Goal: Task Accomplishment & Management: Use online tool/utility

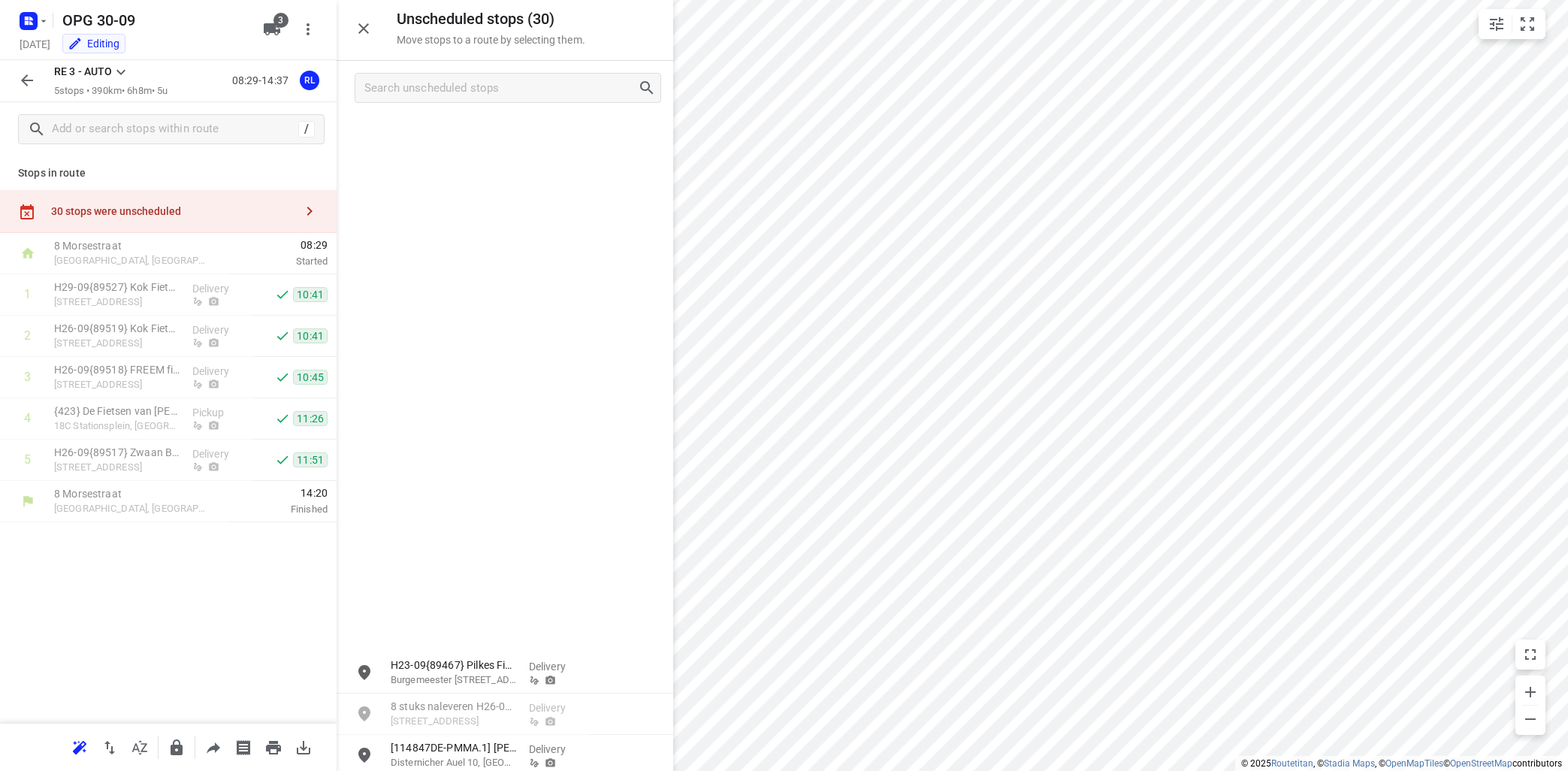
scroll to position [587, 0]
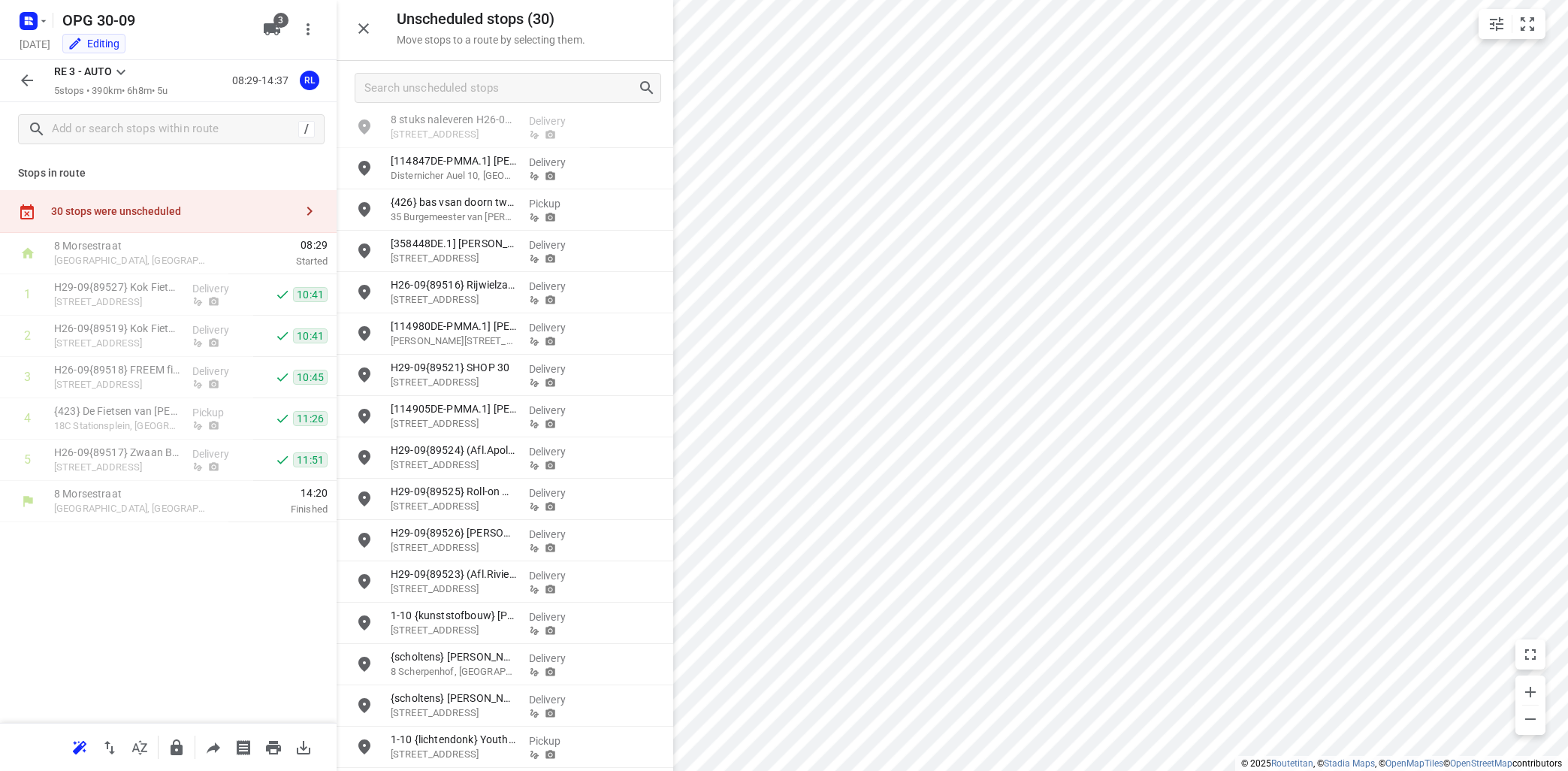
click at [116, 72] on icon at bounding box center [121, 72] width 18 height 18
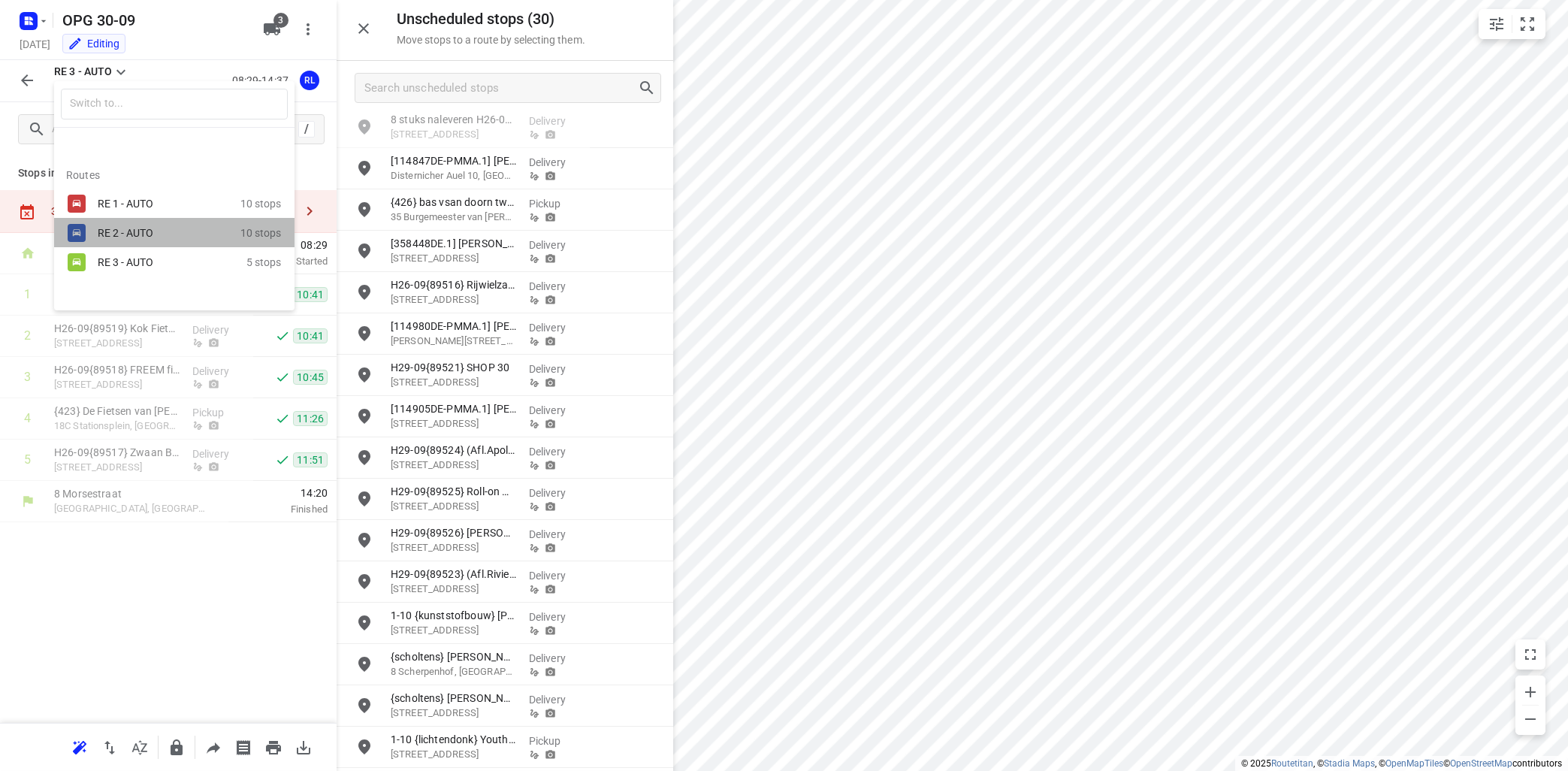
click at [117, 229] on div "RE 2 - AUTO" at bounding box center [161, 233] width 128 height 12
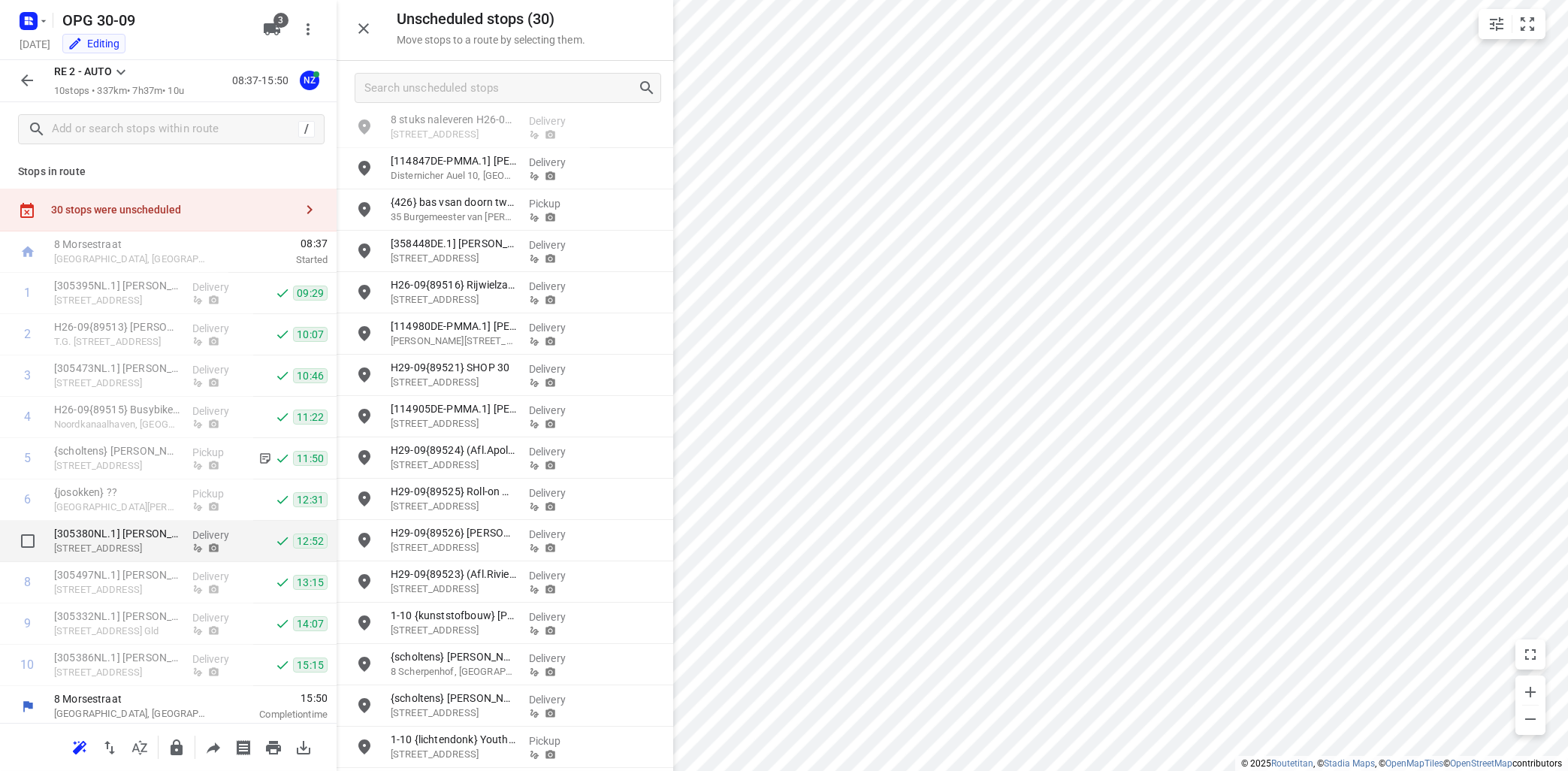
scroll to position [0, 0]
click at [122, 71] on icon at bounding box center [121, 72] width 18 height 18
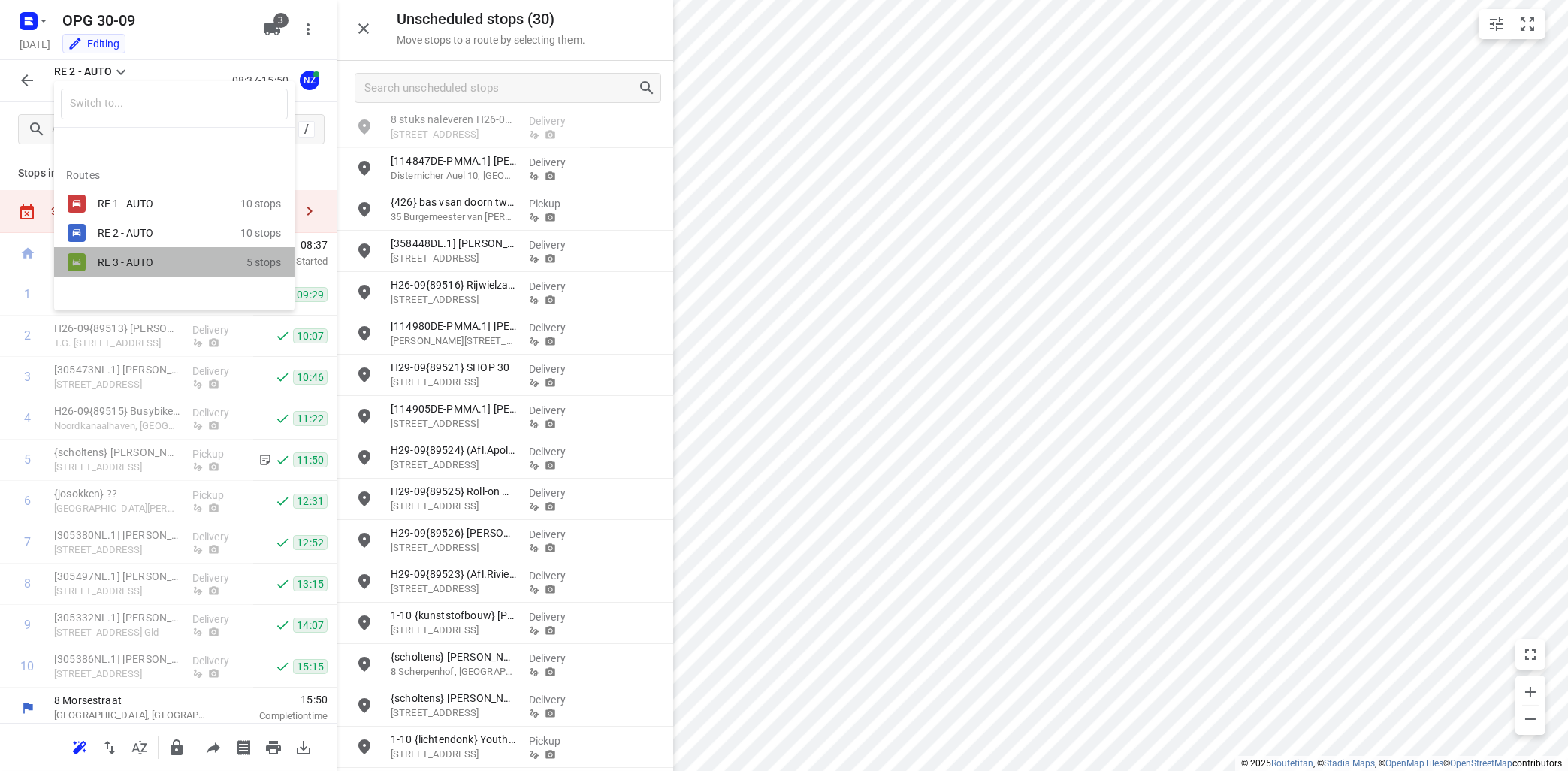
click at [120, 258] on div "RE 3 - AUTO" at bounding box center [161, 263] width 128 height 12
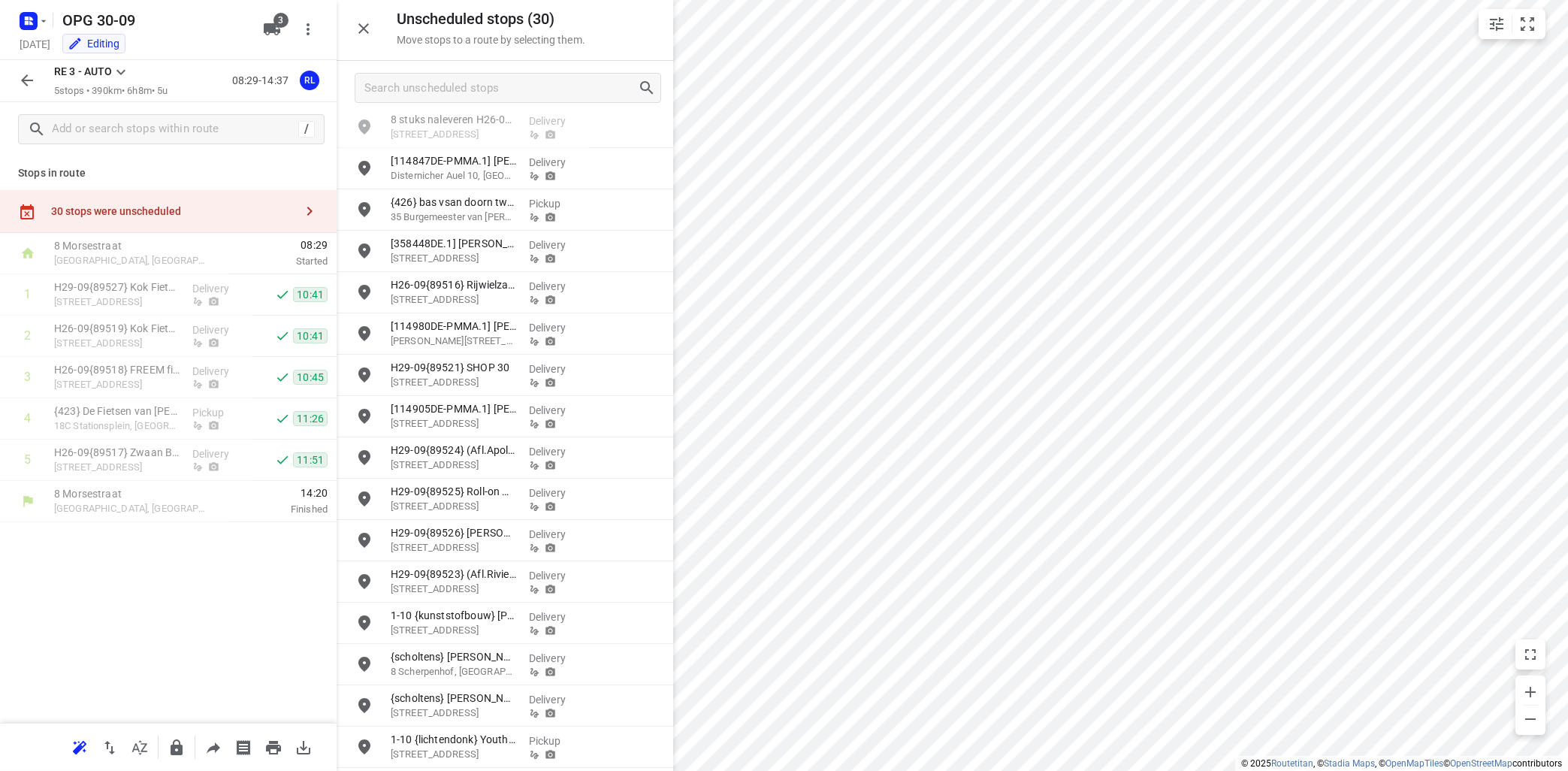
click at [124, 67] on icon at bounding box center [121, 72] width 18 height 18
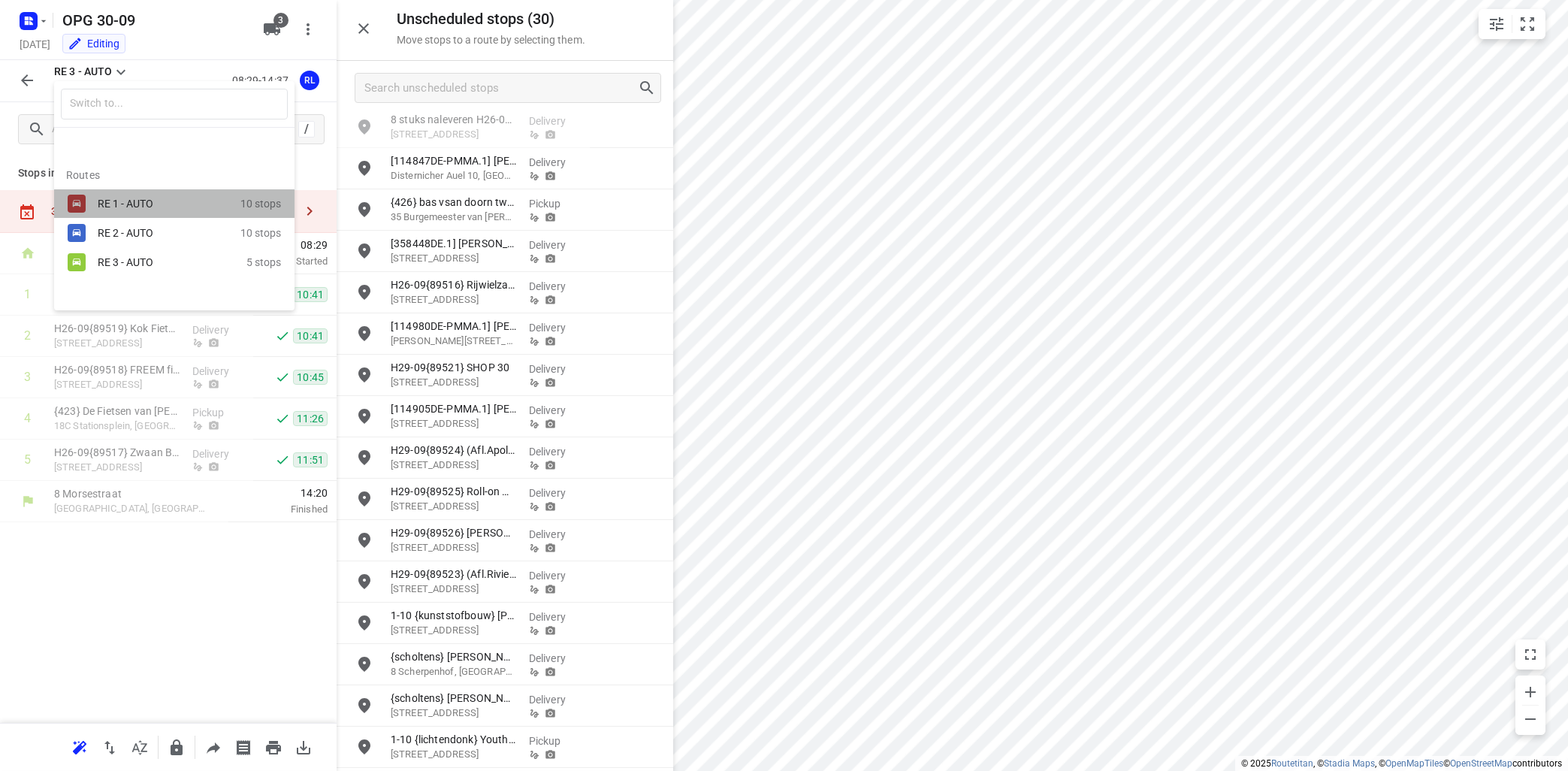
click at [118, 201] on div "RE 1 - AUTO" at bounding box center [161, 204] width 128 height 12
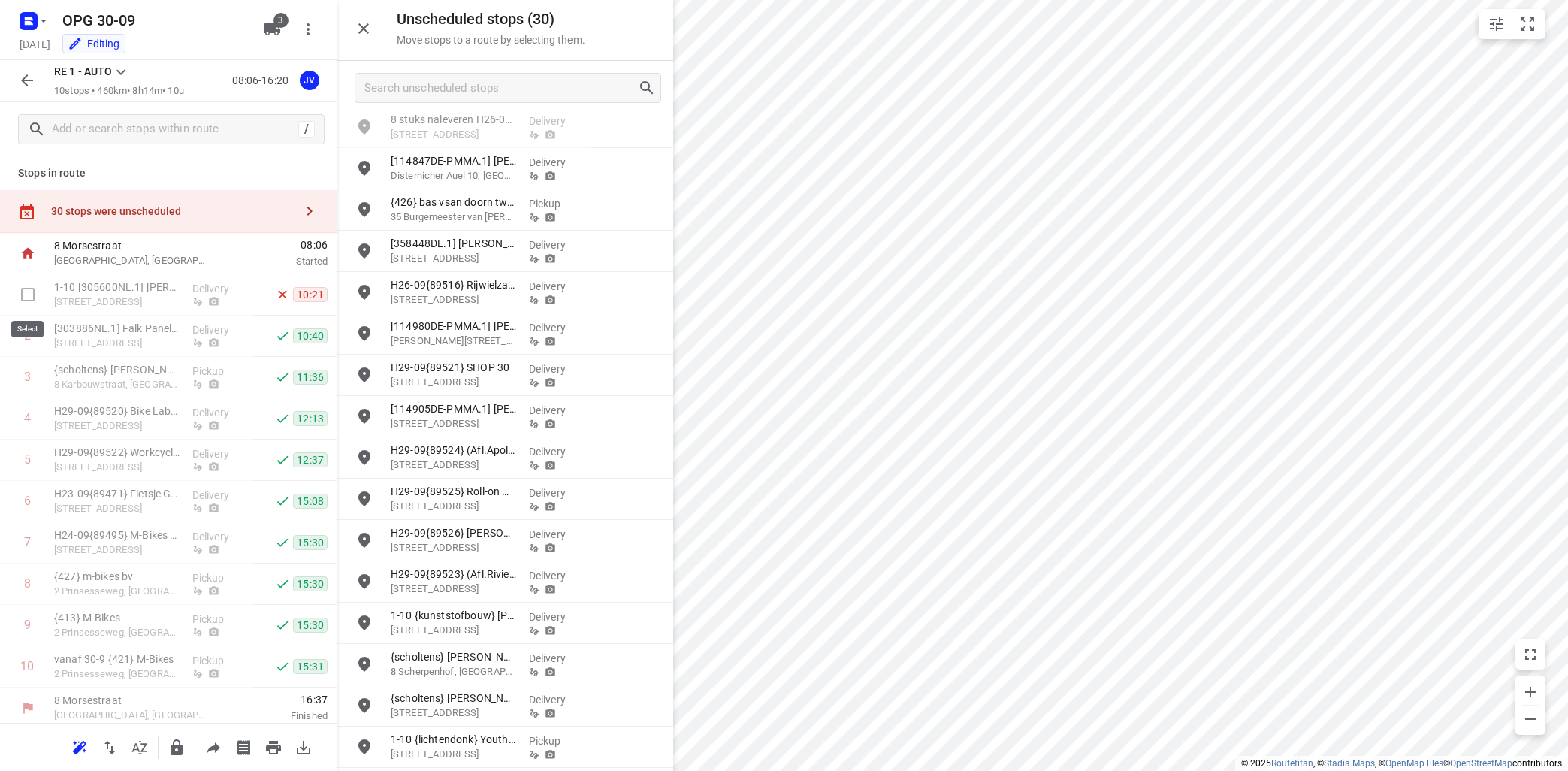
drag, startPoint x: 28, startPoint y: 296, endPoint x: 36, endPoint y: 290, distance: 10.0
click at [28, 296] on input "checkbox" at bounding box center [28, 294] width 30 height 30
checkbox input "true"
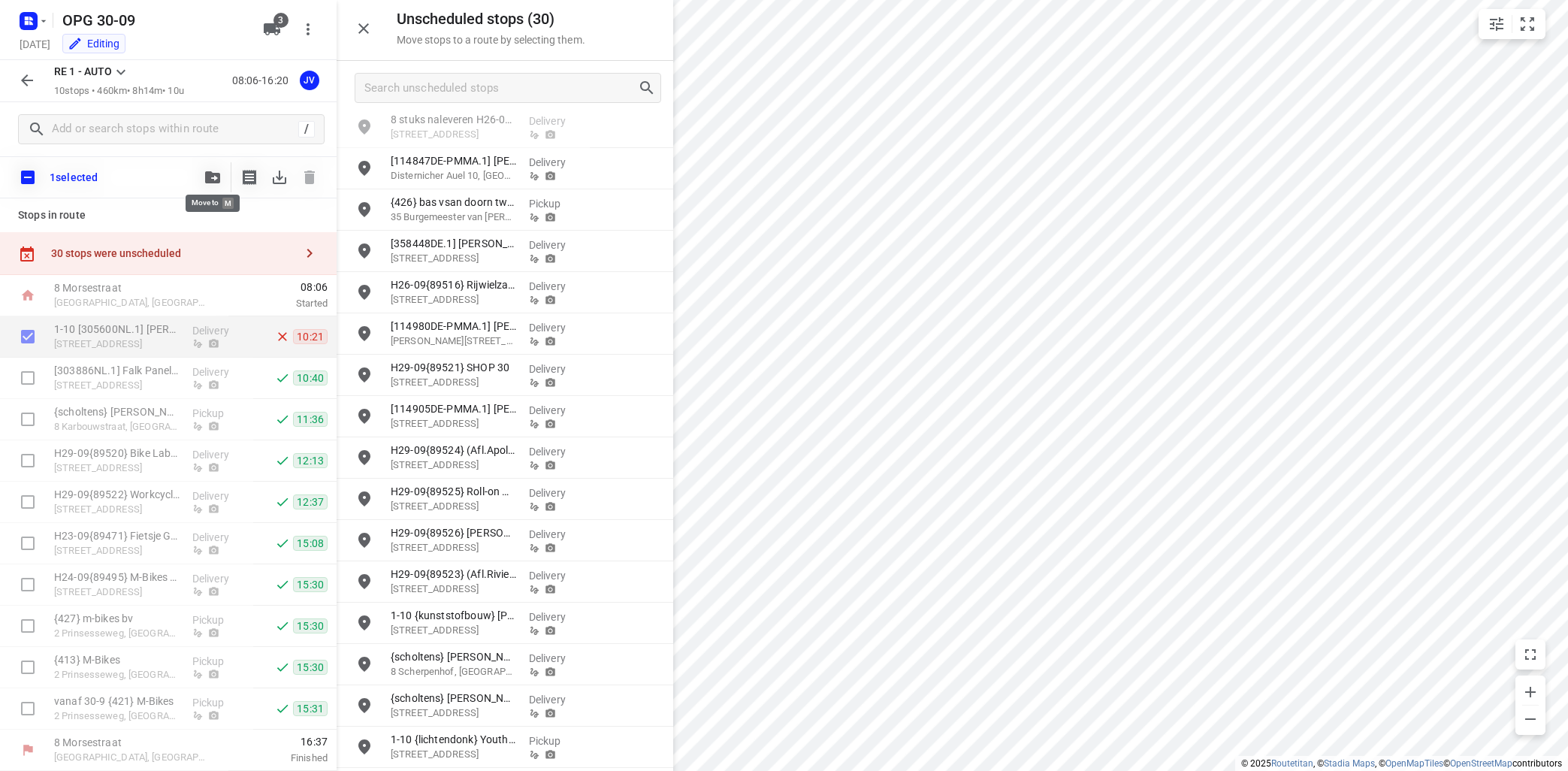
click at [213, 179] on icon "button" at bounding box center [213, 178] width 15 height 12
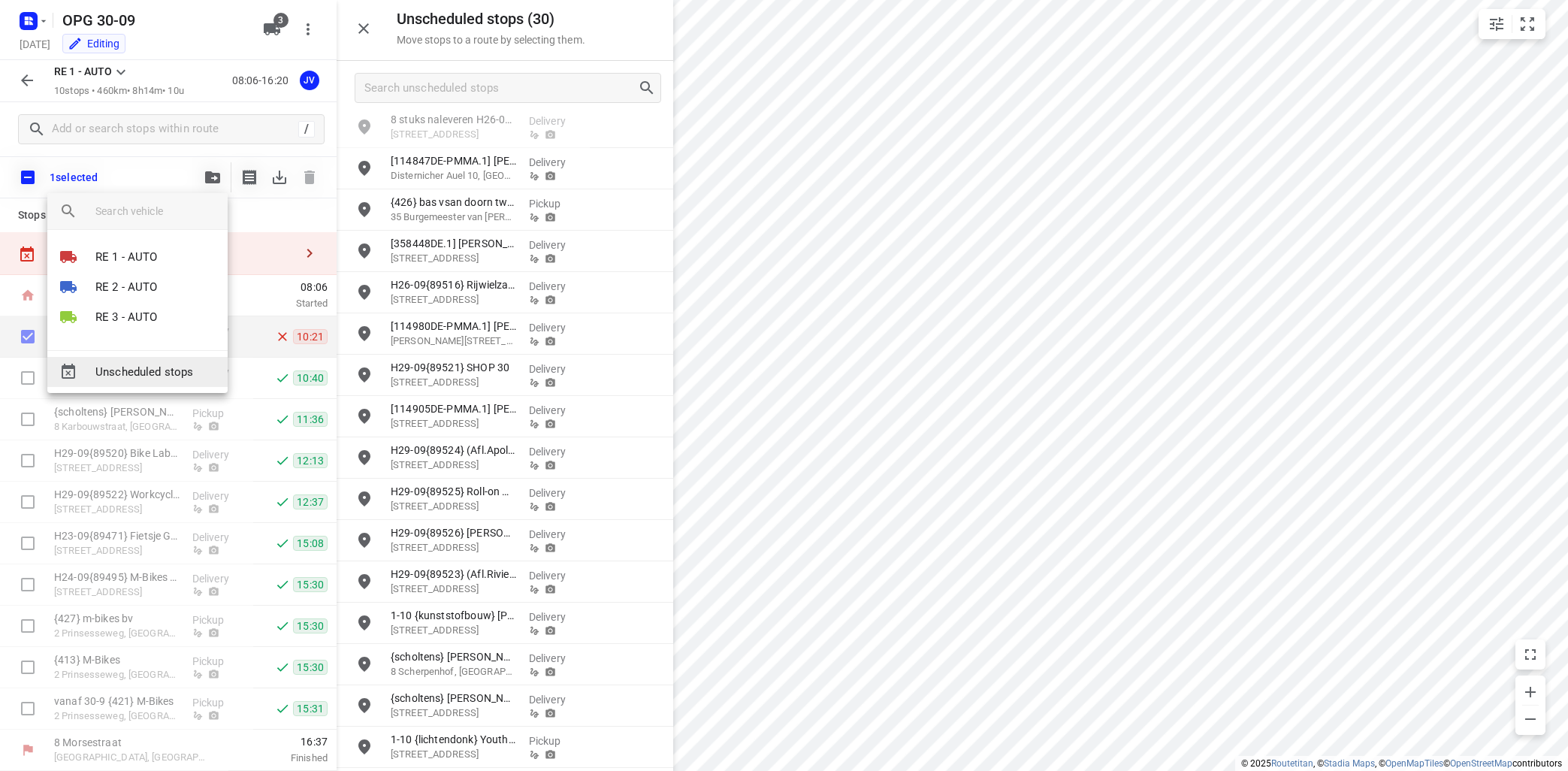
click at [183, 374] on span "Unscheduled stops" at bounding box center [155, 372] width 120 height 18
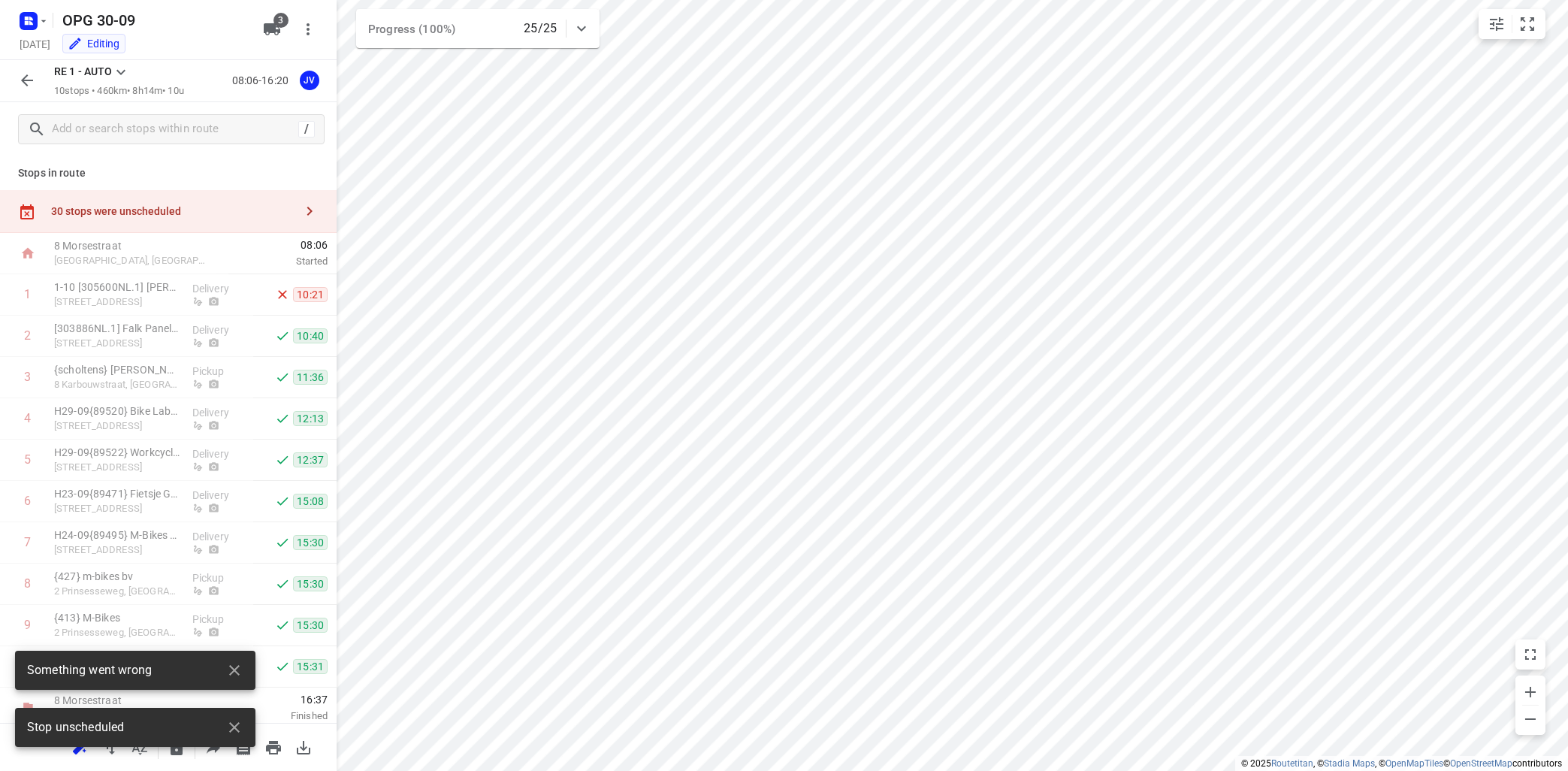
scroll to position [5, 0]
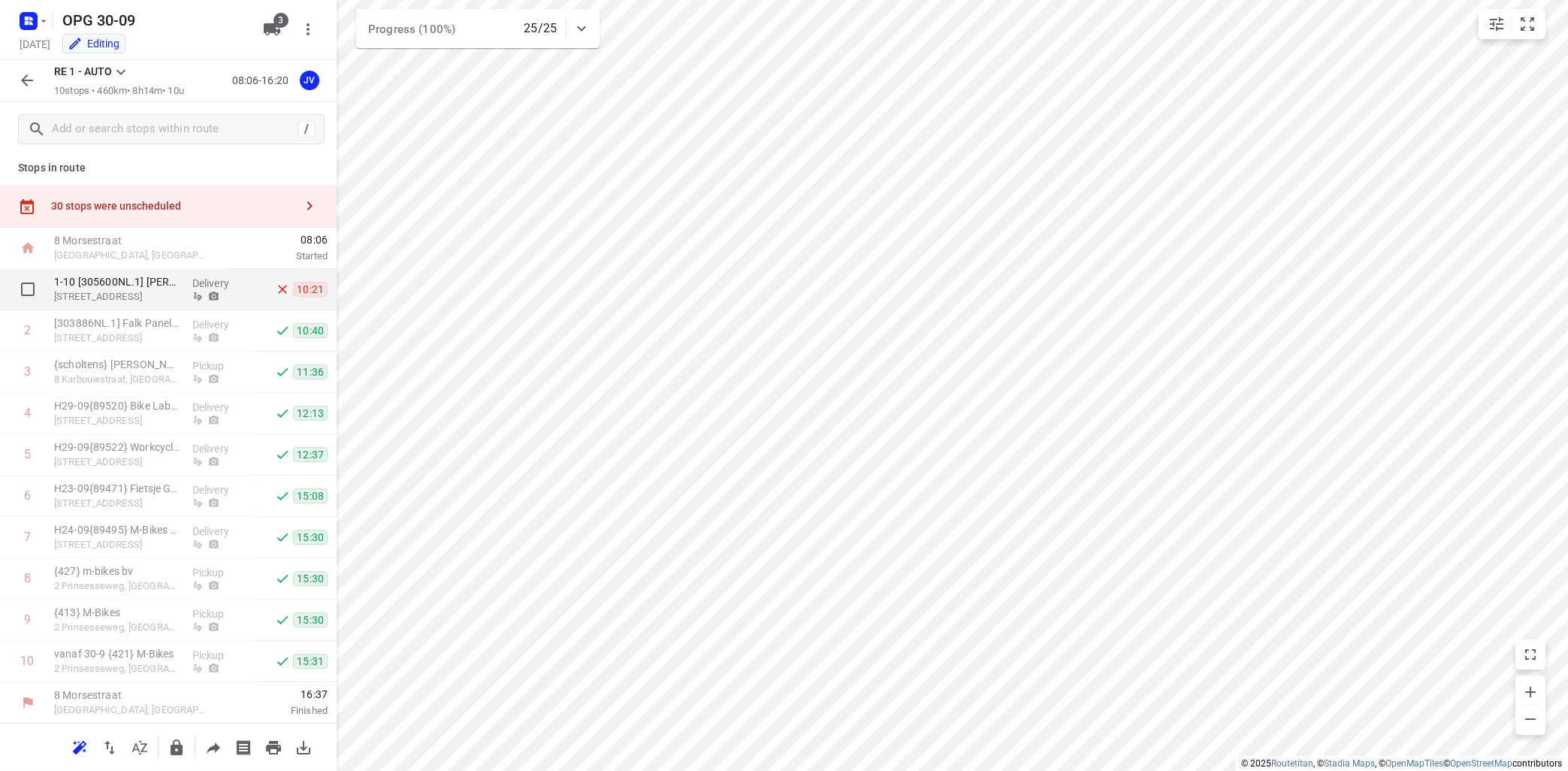
click at [183, 283] on div "1-10 [305600NL.1] Floris [STREET_ADDRESS]" at bounding box center [117, 289] width 139 height 41
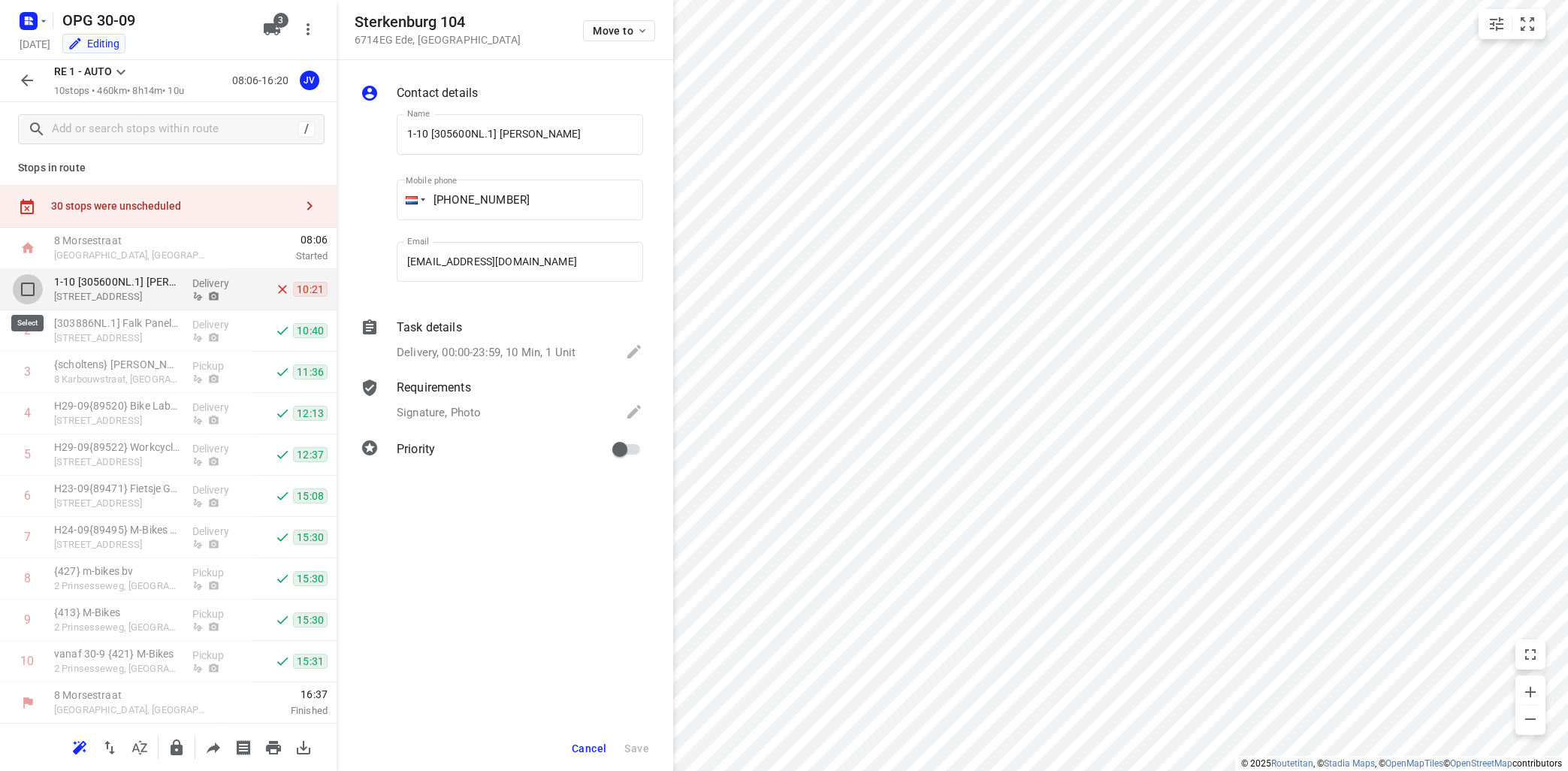
click at [28, 288] on input "checkbox" at bounding box center [28, 289] width 30 height 30
checkbox input "true"
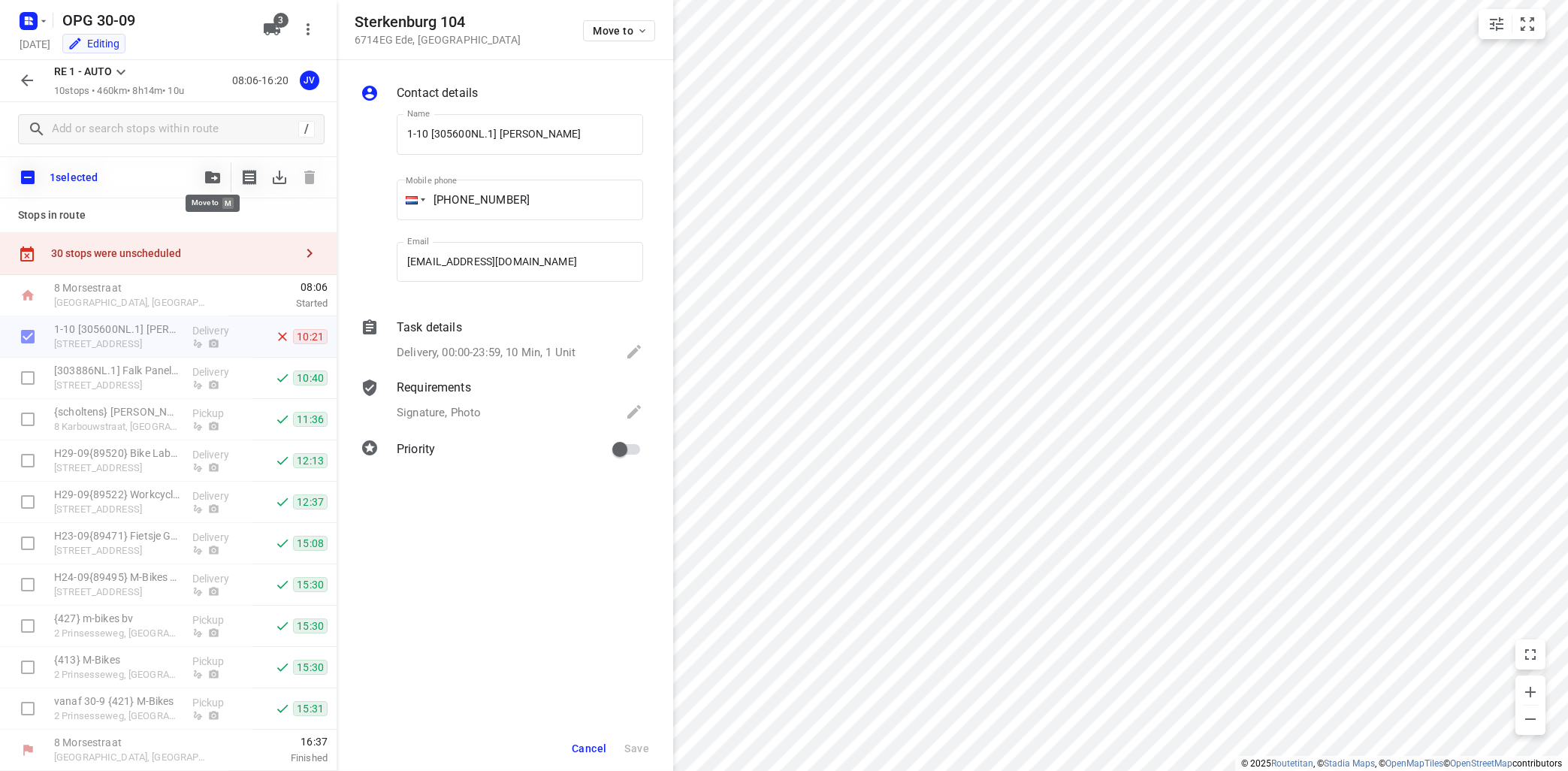
click at [215, 171] on button "button" at bounding box center [212, 177] width 30 height 30
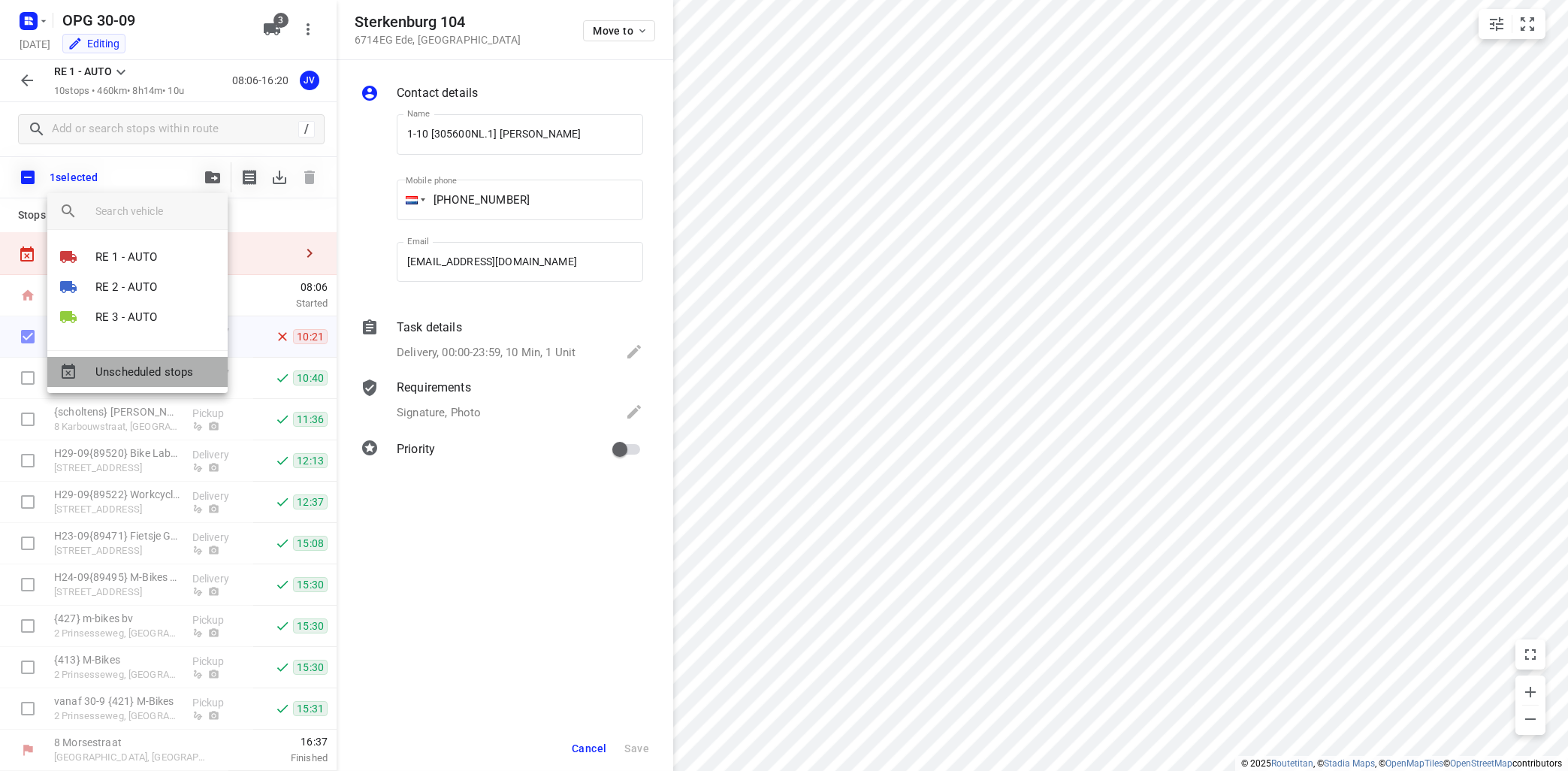
click at [157, 365] on span "Unscheduled stops" at bounding box center [155, 372] width 120 height 18
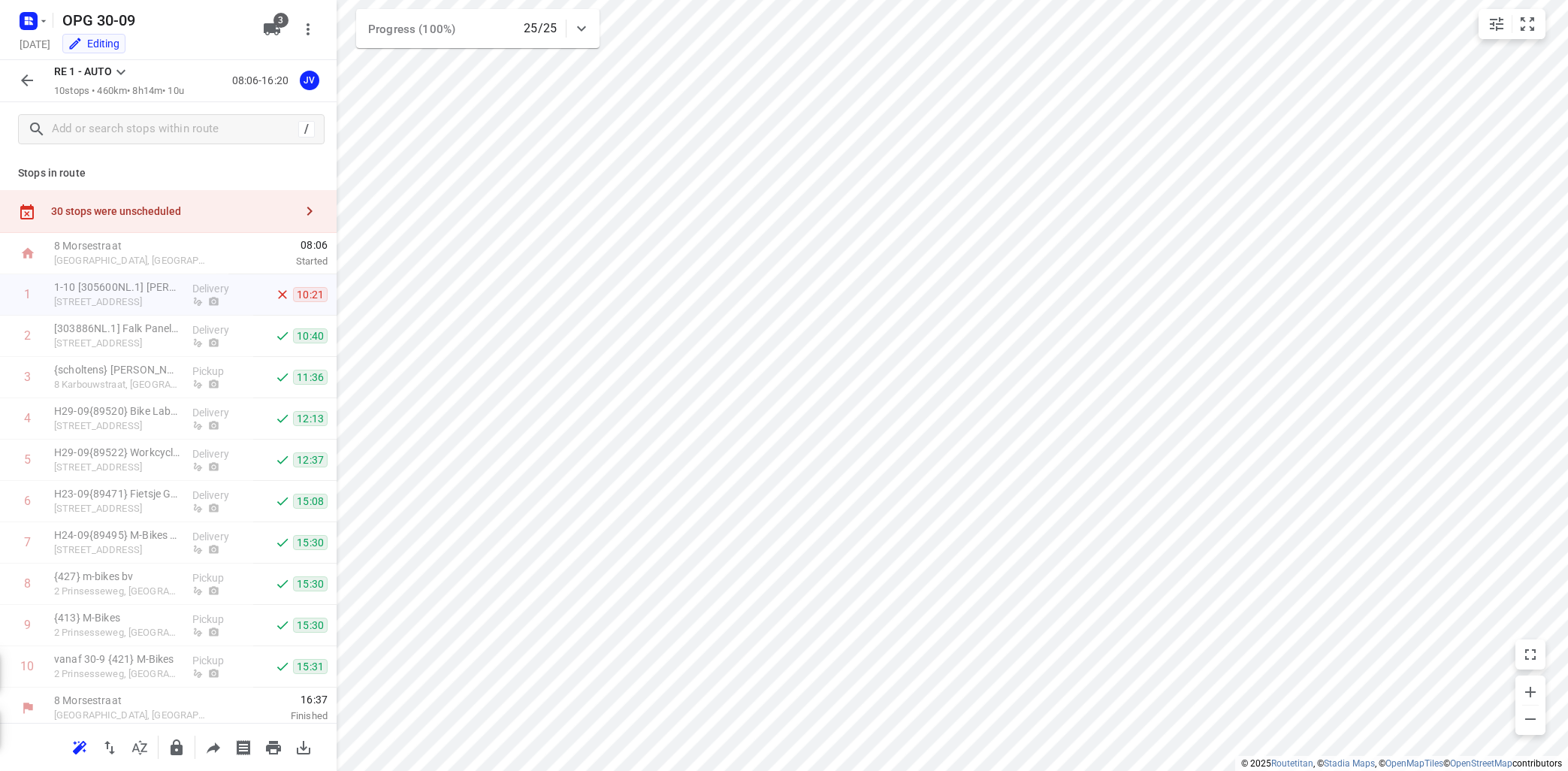
click at [125, 69] on icon at bounding box center [121, 72] width 18 height 18
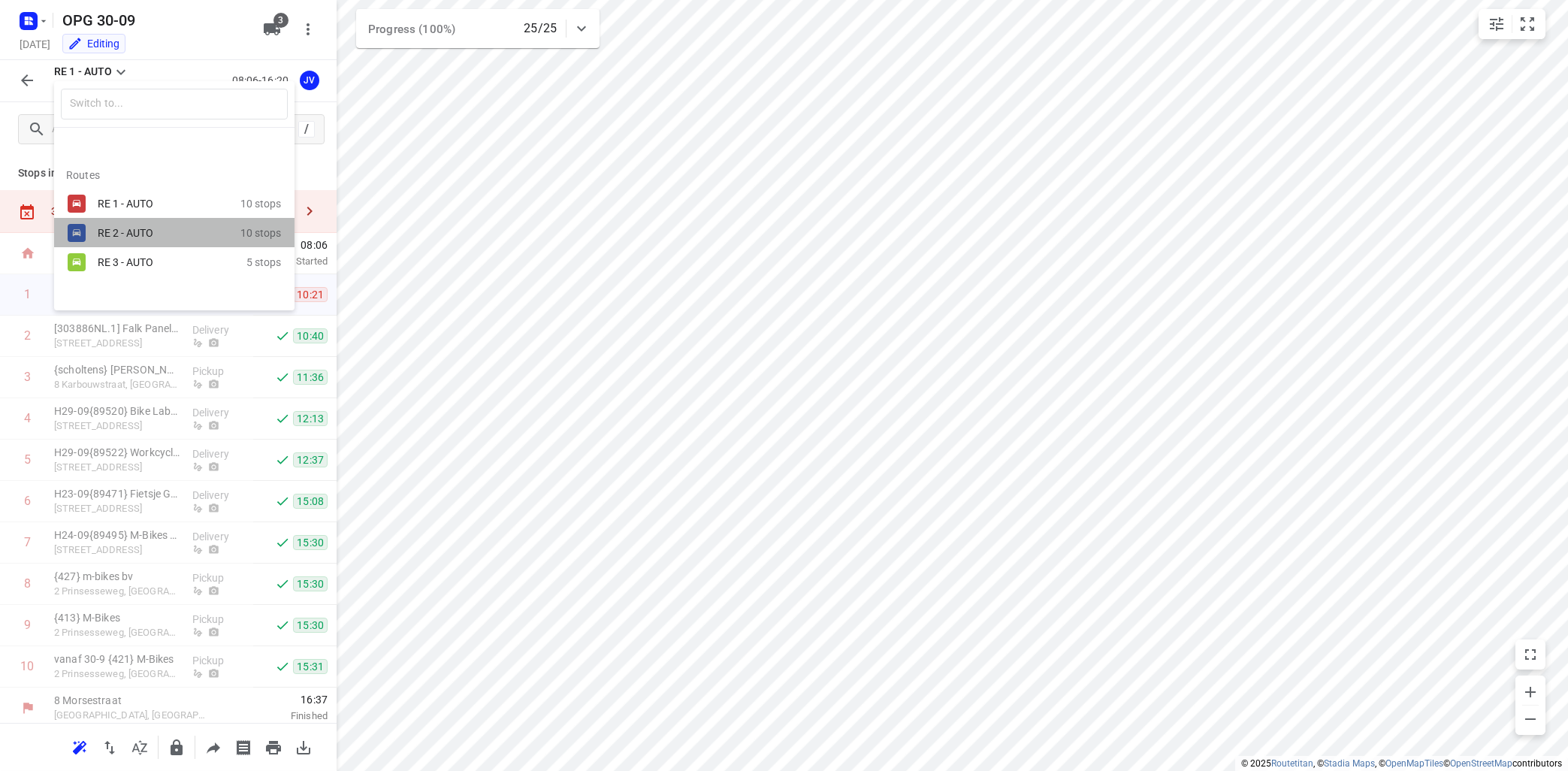
drag, startPoint x: 116, startPoint y: 232, endPoint x: 122, endPoint y: 223, distance: 10.8
click at [117, 232] on div "RE 2 - AUTO" at bounding box center [161, 233] width 128 height 12
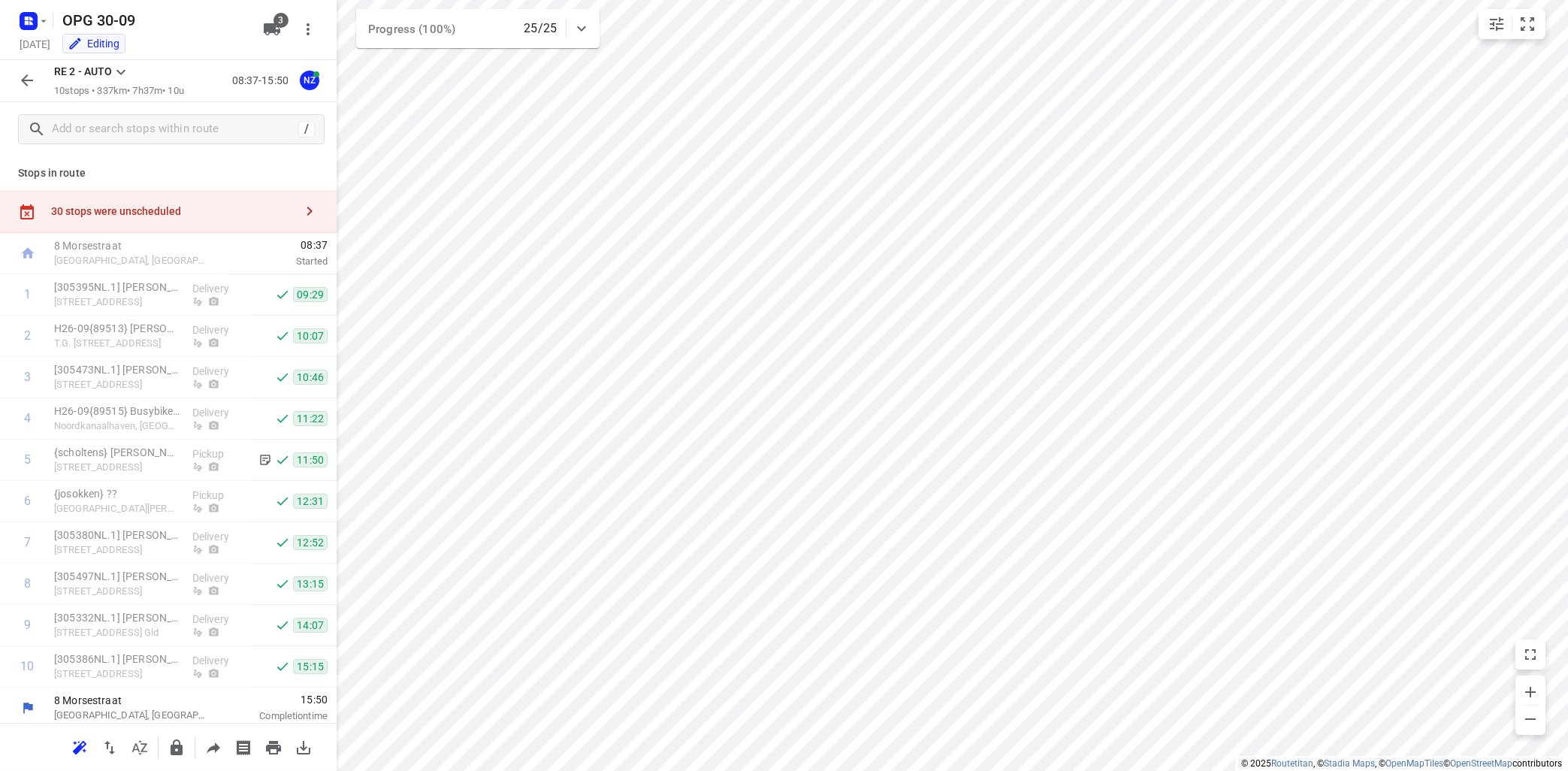
click at [124, 69] on icon at bounding box center [121, 72] width 18 height 18
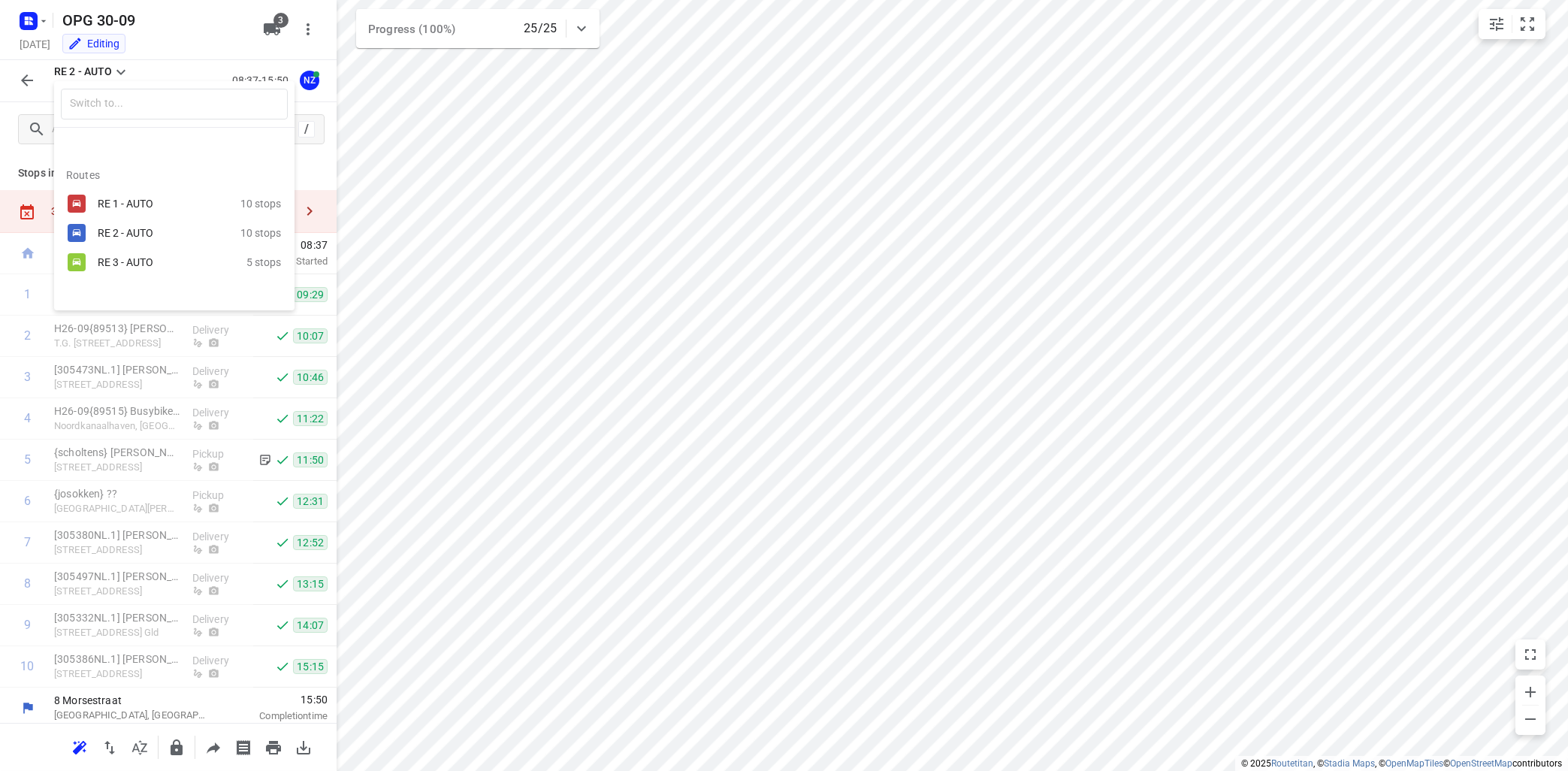
click at [105, 196] on div "RE 1 - AUTO" at bounding box center [169, 204] width 143 height 18
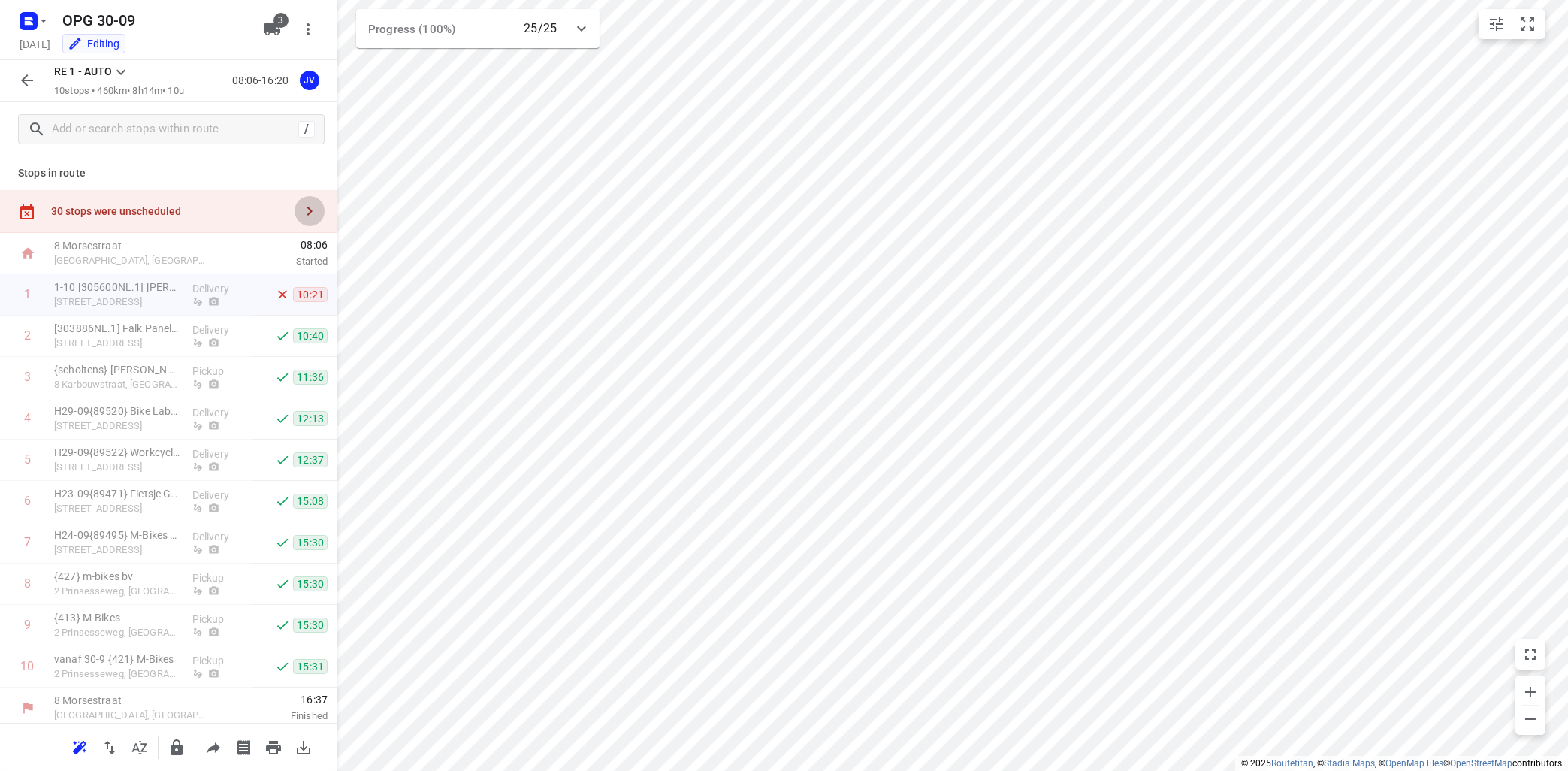
click at [308, 214] on icon "button" at bounding box center [309, 211] width 5 height 9
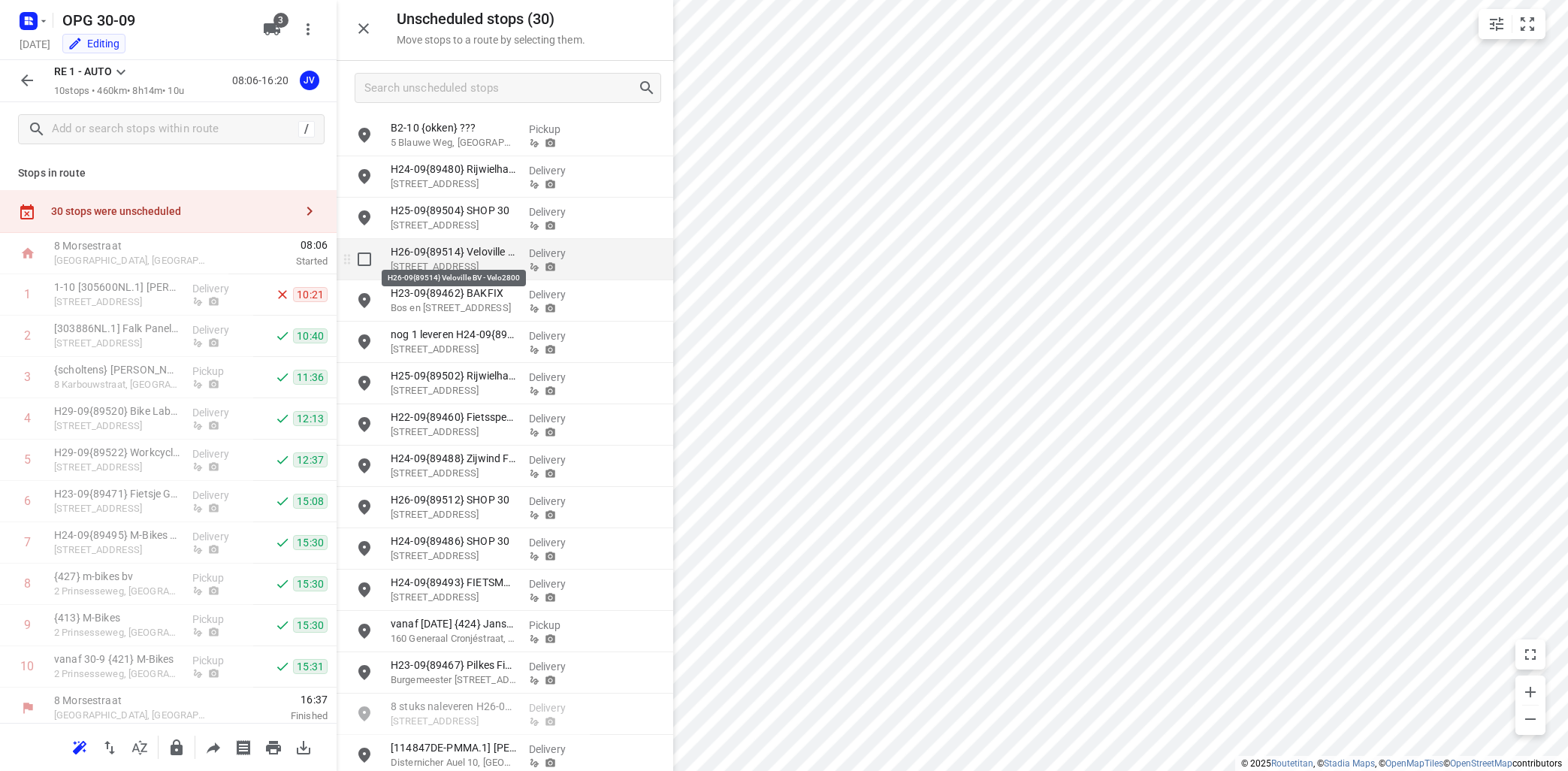
drag, startPoint x: 184, startPoint y: 286, endPoint x: 451, endPoint y: 247, distance: 269.8
click at [337, 247] on div "Unscheduled stops ( 30 ) Move stops to a route by selecting them. B2-10 {okken}…" at bounding box center [168, 385] width 337 height 771
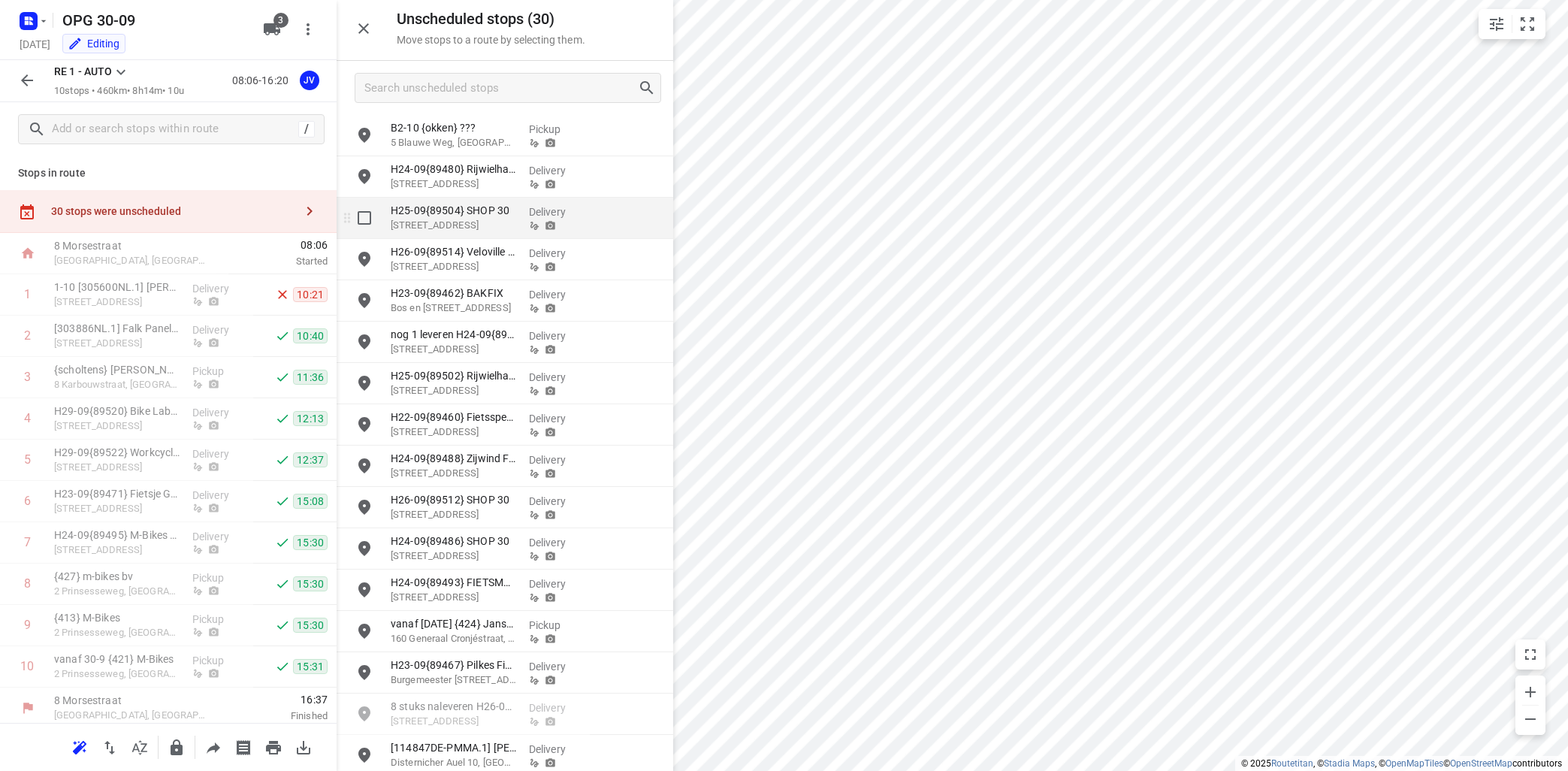
drag, startPoint x: 166, startPoint y: 294, endPoint x: 475, endPoint y: 235, distance: 314.6
click at [337, 235] on div "Unscheduled stops ( 30 ) Move stops to a route by selecting them. B2-10 {okken}…" at bounding box center [168, 385] width 337 height 771
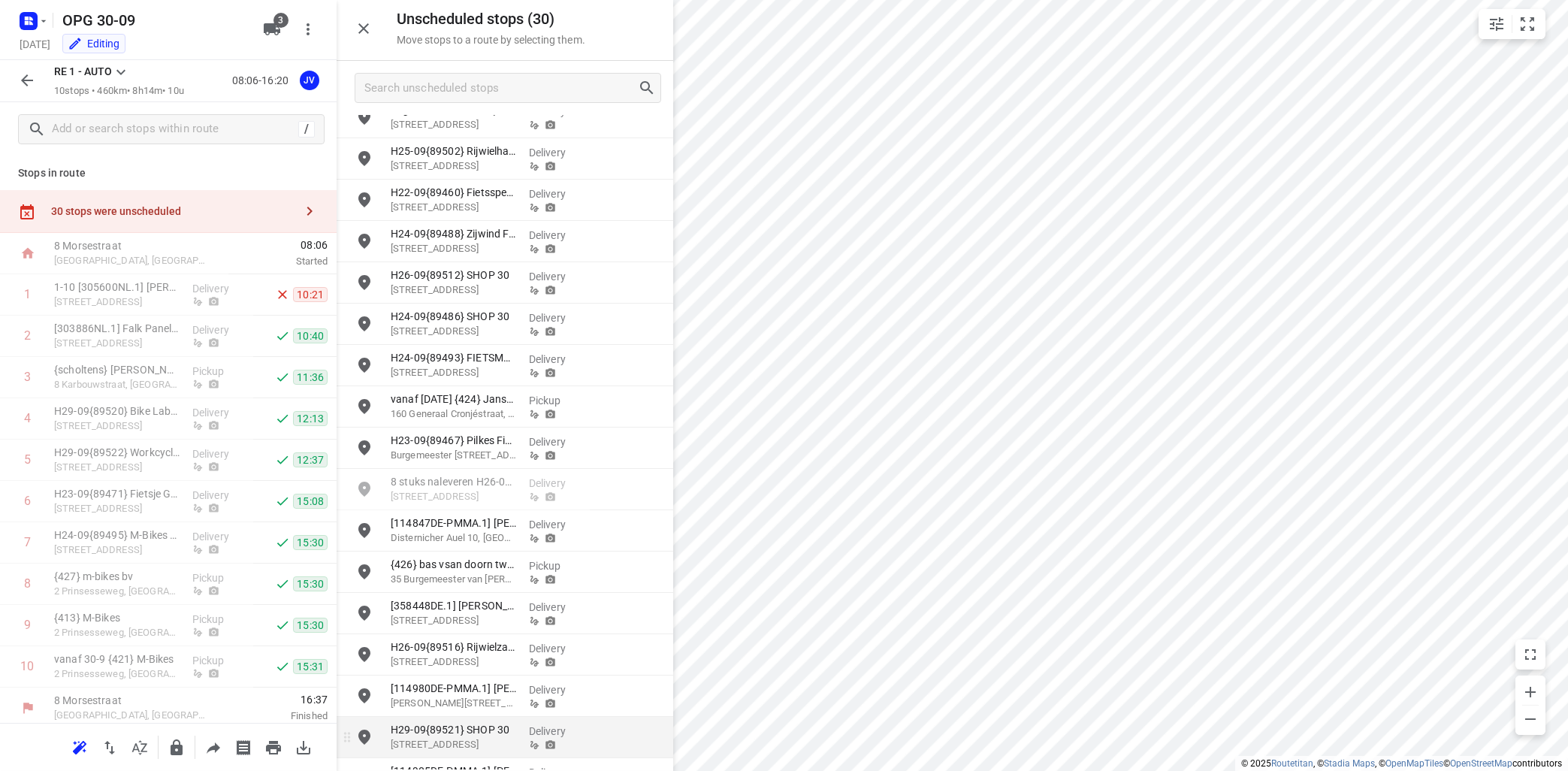
scroll to position [134, 0]
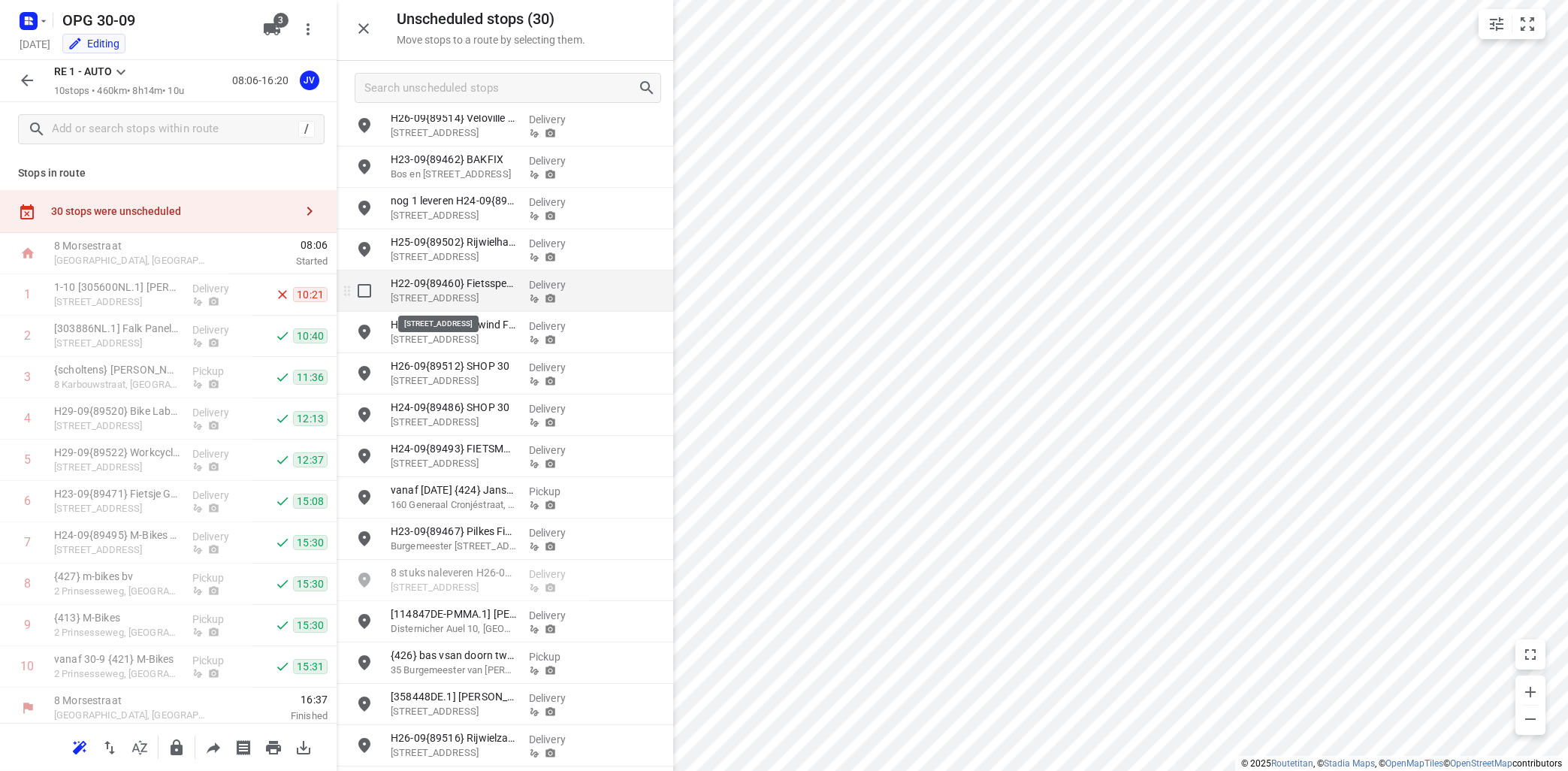
drag, startPoint x: 160, startPoint y: 291, endPoint x: 505, endPoint y: 292, distance: 345.0
click at [337, 292] on div "Unscheduled stops ( 30 ) Move stops to a route by selecting them. B2-10 {okken}…" at bounding box center [168, 385] width 337 height 771
drag, startPoint x: 218, startPoint y: 289, endPoint x: 516, endPoint y: 288, distance: 298.0
click at [337, 288] on div "Unscheduled stops ( 30 ) Move stops to a route by selecting them. B2-10 {okken}…" at bounding box center [168, 385] width 337 height 771
drag, startPoint x: 161, startPoint y: 297, endPoint x: 475, endPoint y: 302, distance: 314.0
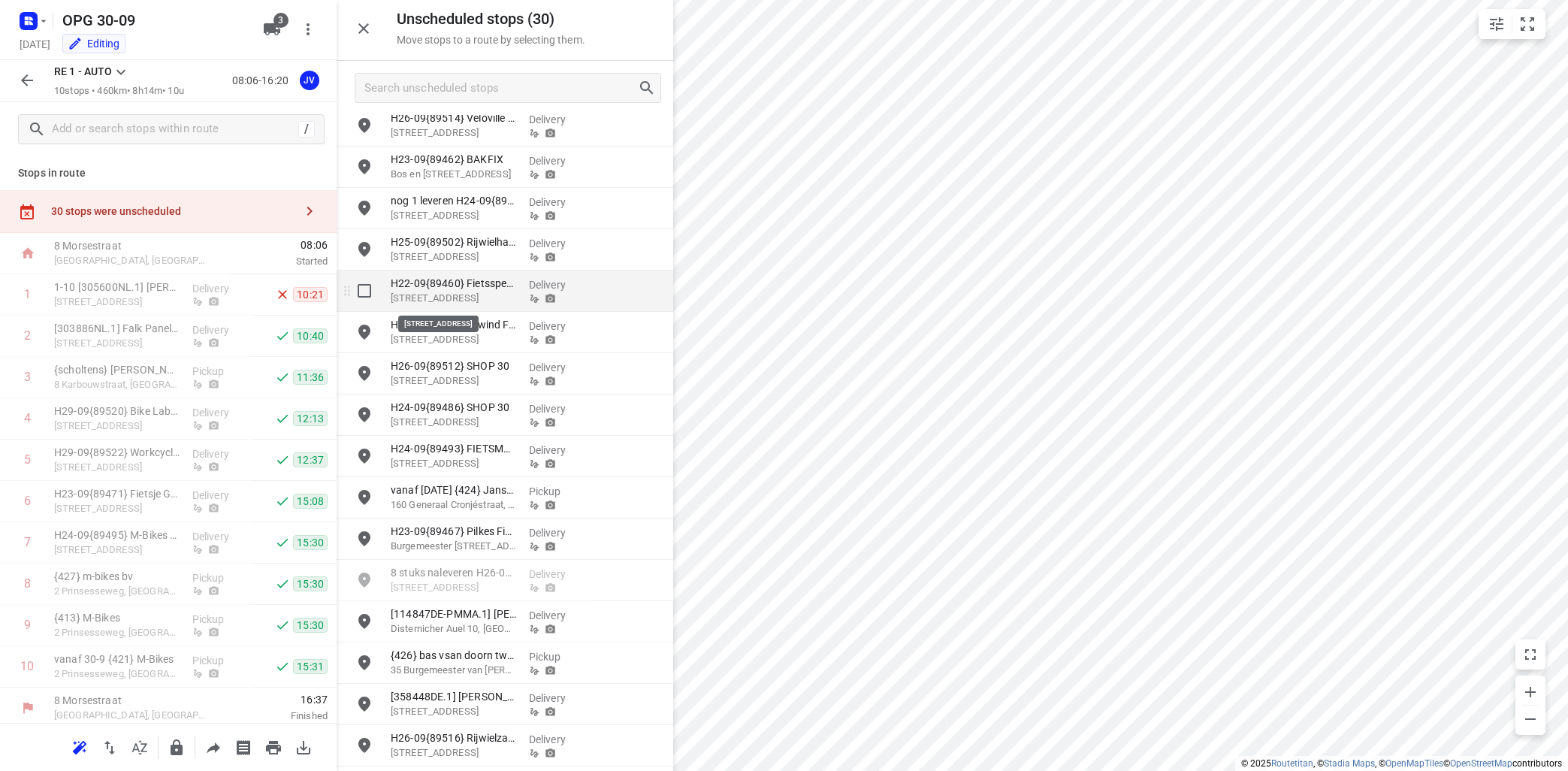
click at [337, 302] on div "Unscheduled stops ( 30 ) Move stops to a route by selecting them. B2-10 {okken}…" at bounding box center [168, 385] width 337 height 771
drag, startPoint x: 165, startPoint y: 295, endPoint x: 511, endPoint y: 323, distance: 347.1
click at [337, 322] on div "Unscheduled stops ( 30 ) Move stops to a route by selecting them. B2-10 {okken}…" at bounding box center [168, 385] width 337 height 771
click at [31, 300] on input "checkbox" at bounding box center [28, 294] width 30 height 30
checkbox input "true"
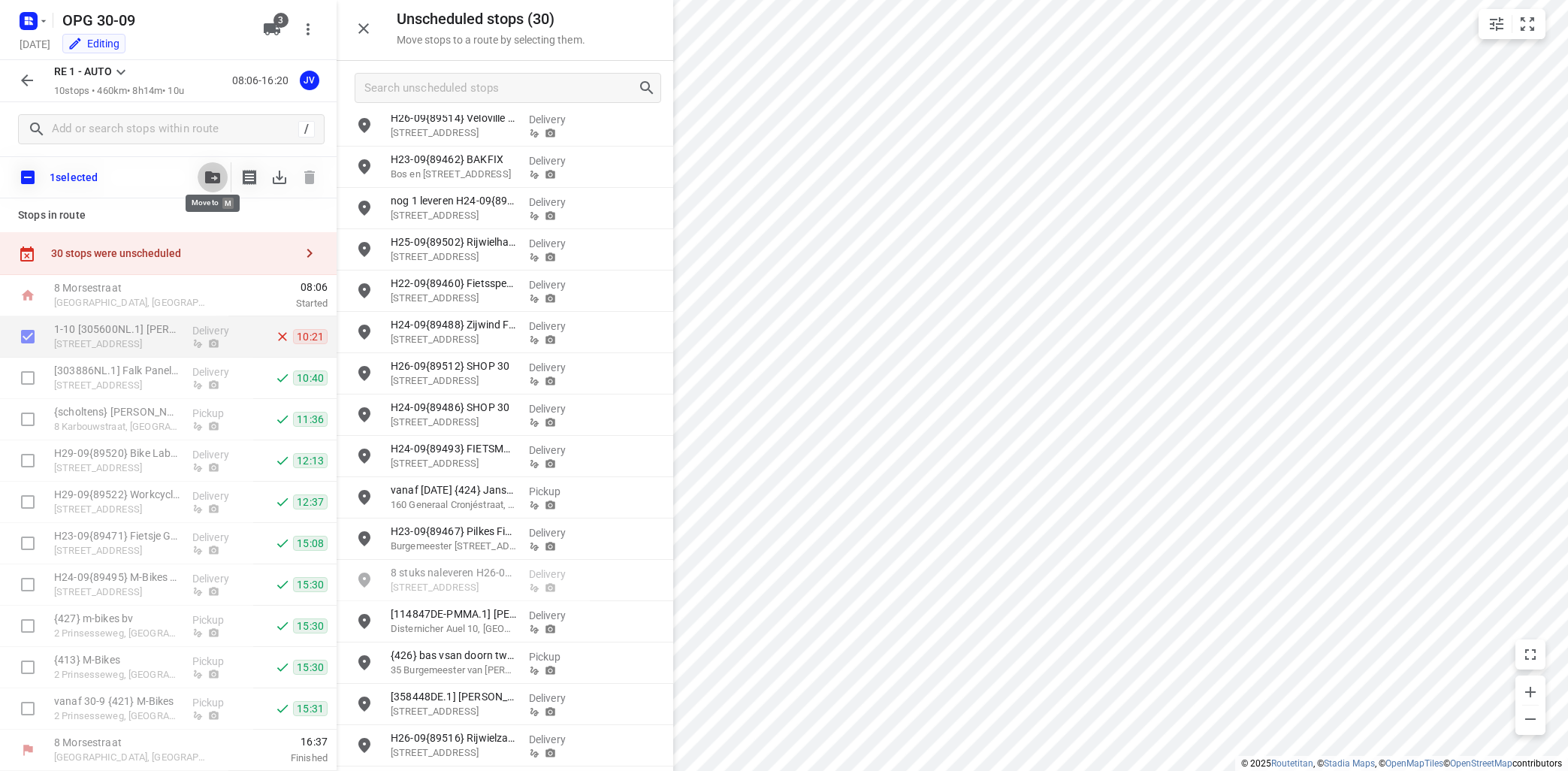
click at [214, 173] on icon "button" at bounding box center [213, 178] width 15 height 12
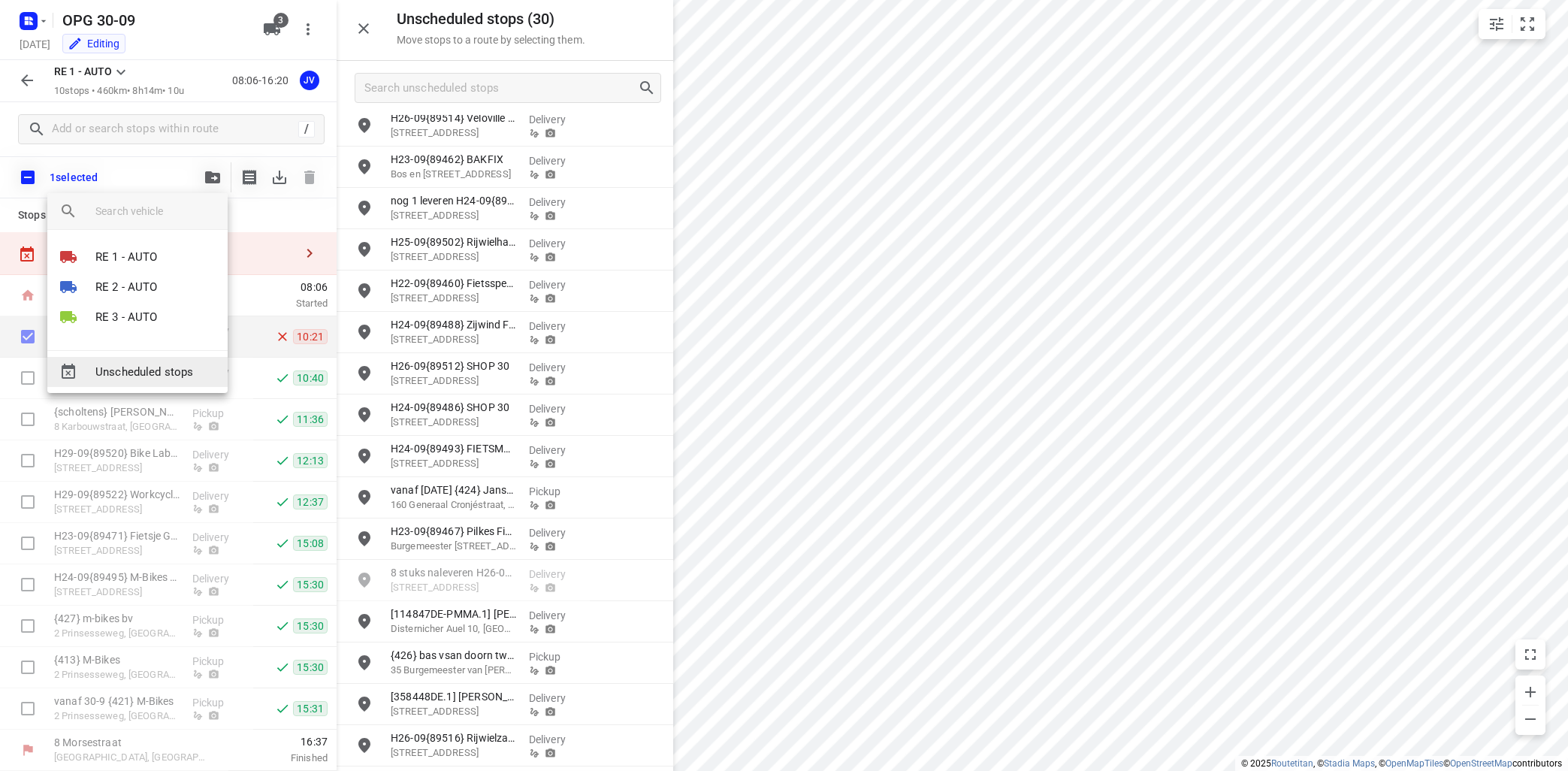
click at [178, 371] on span "Unscheduled stops" at bounding box center [155, 372] width 120 height 18
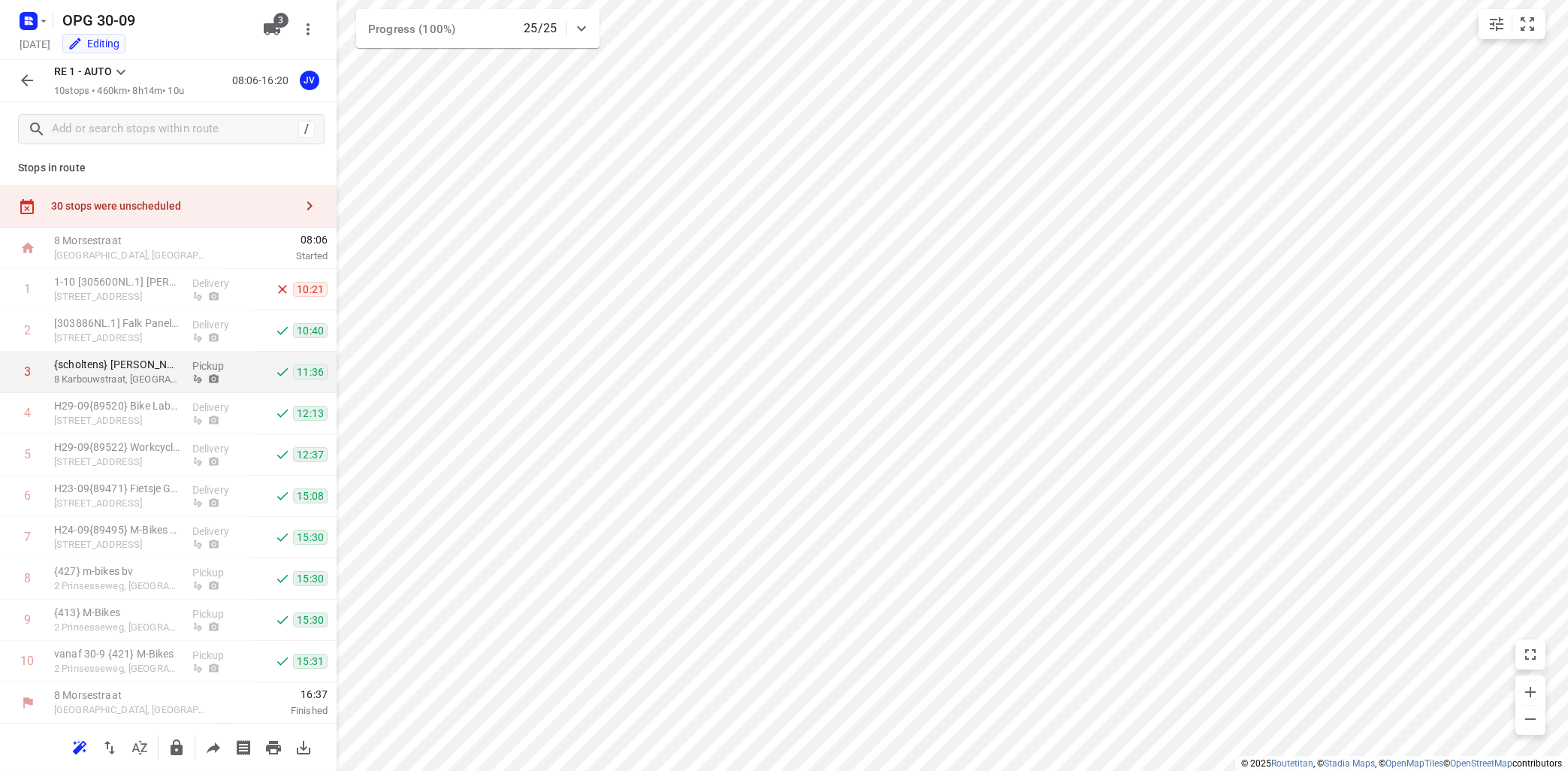
scroll to position [0, 0]
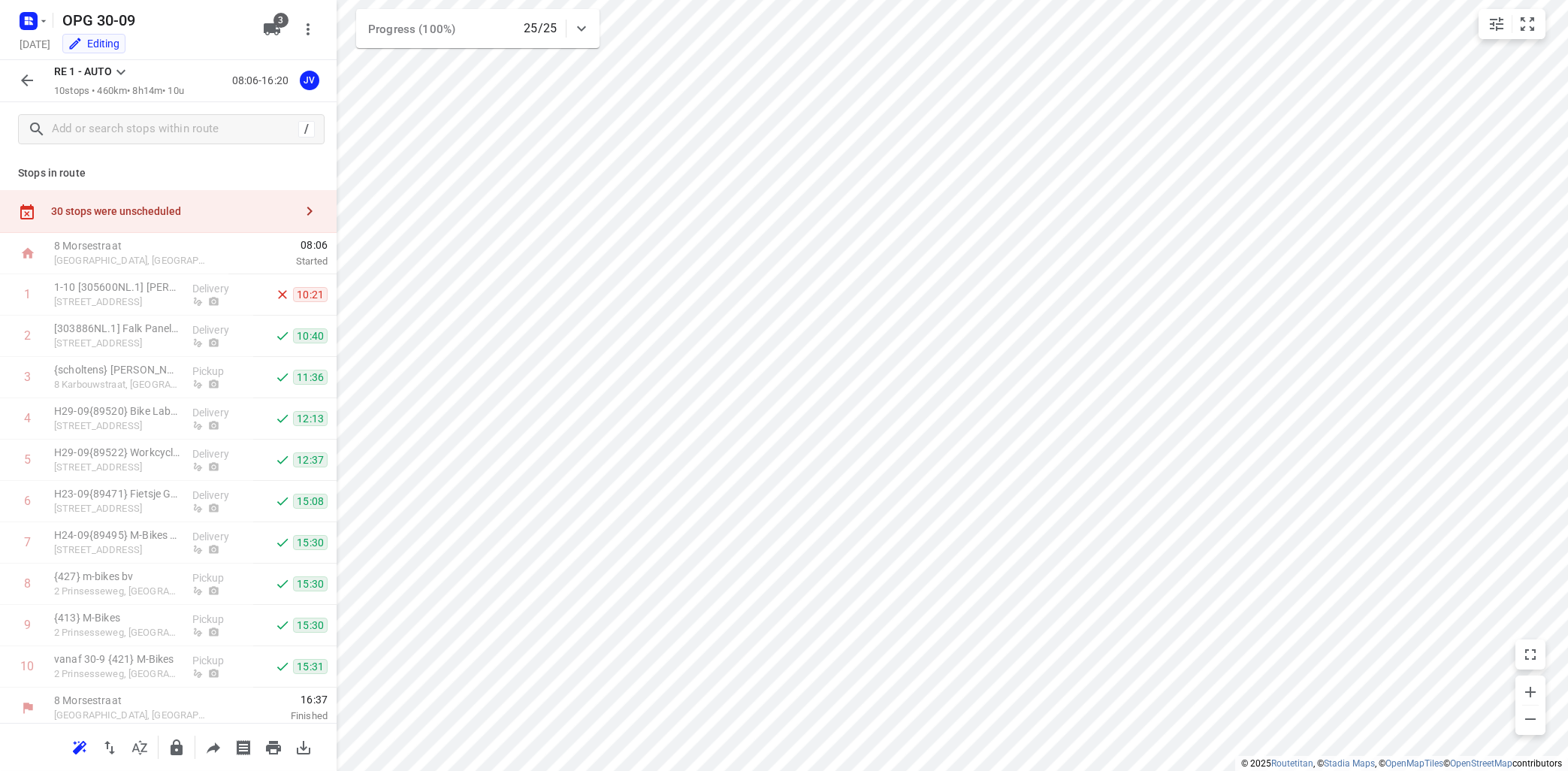
click at [28, 80] on icon "button" at bounding box center [27, 80] width 12 height 12
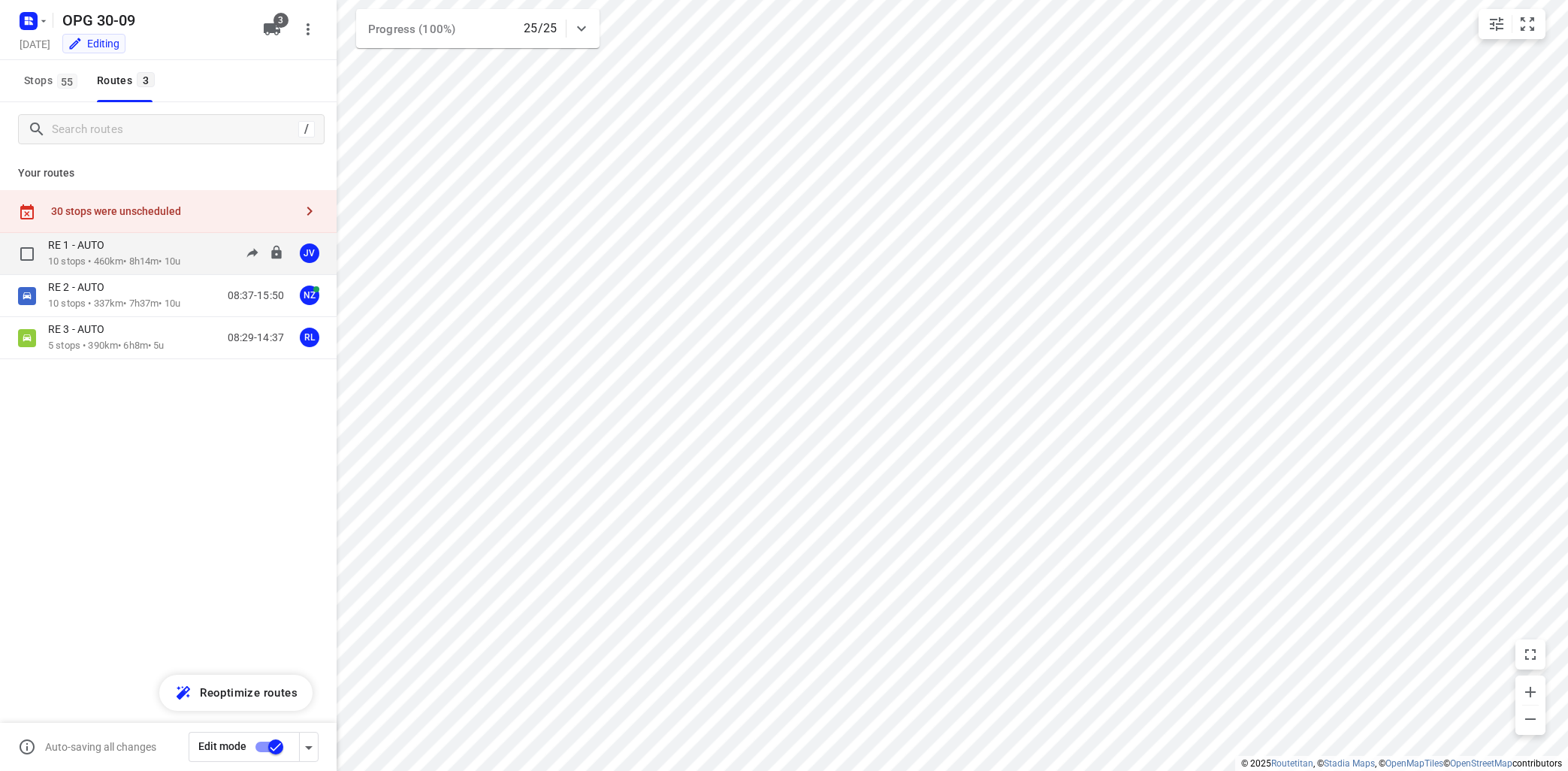
click at [80, 244] on p "RE 1 - AUTO" at bounding box center [80, 245] width 65 height 14
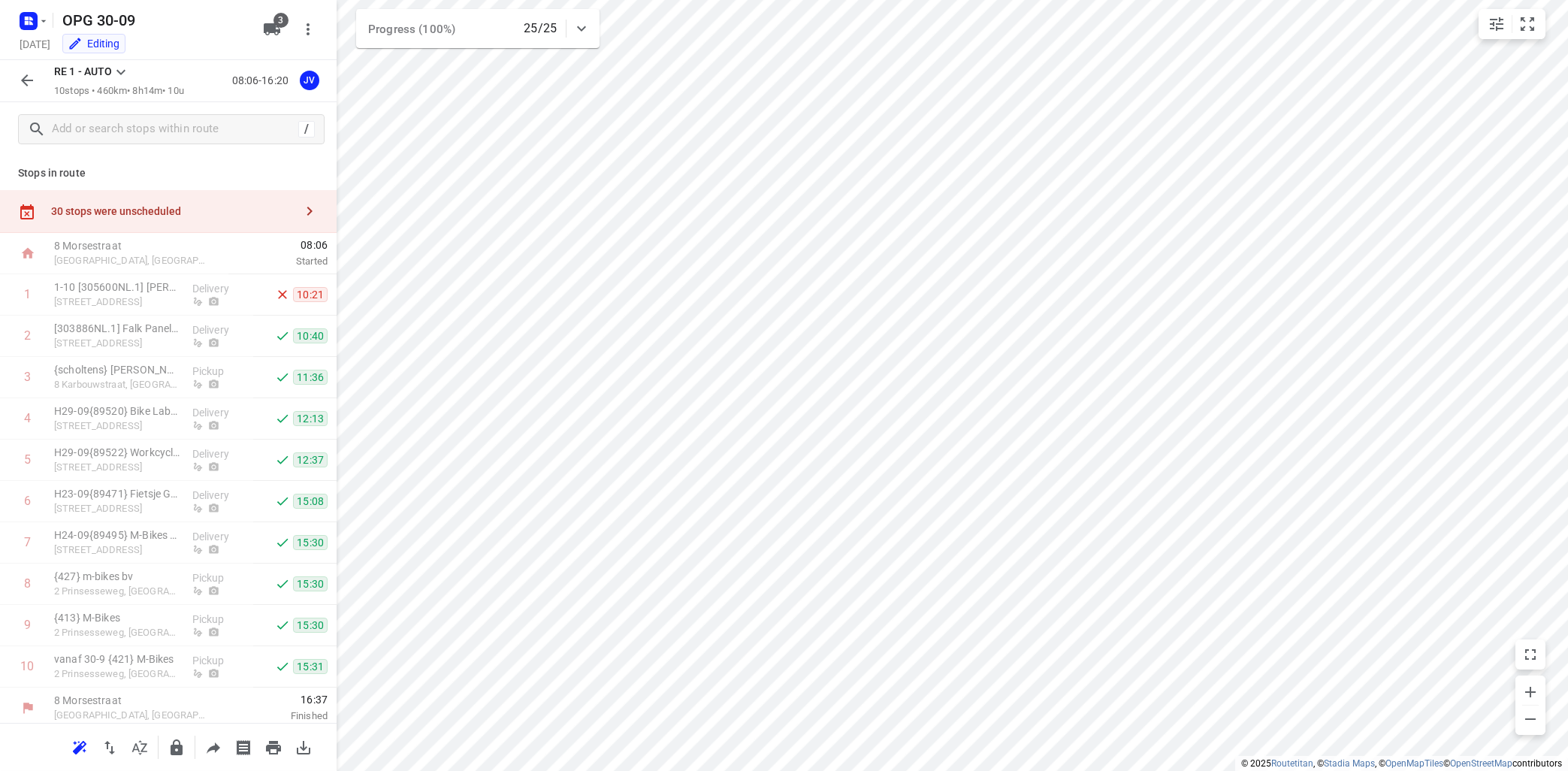
click at [301, 204] on button "button" at bounding box center [309, 211] width 30 height 30
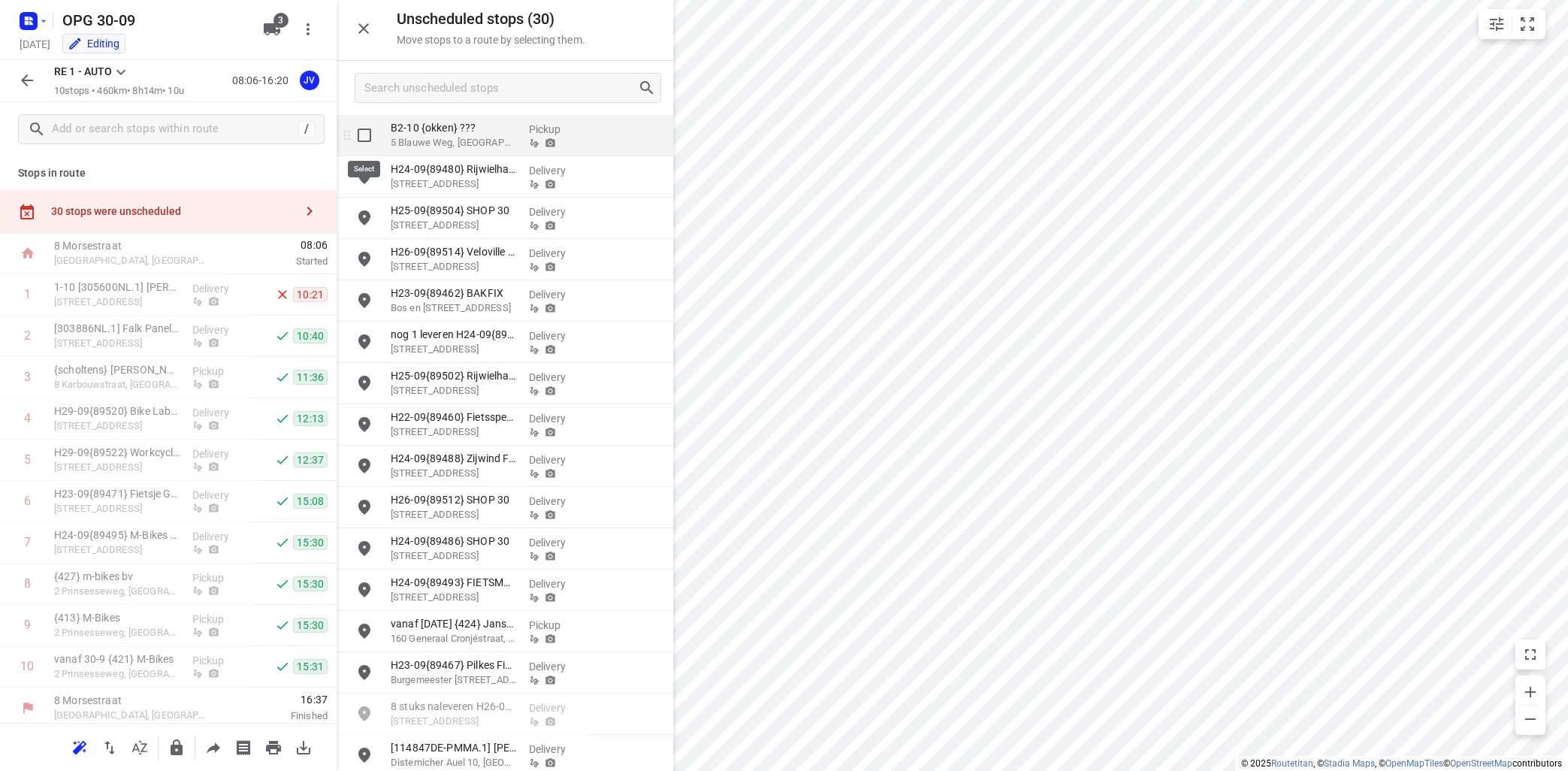
click at [363, 134] on input "grid" at bounding box center [363, 135] width 30 height 30
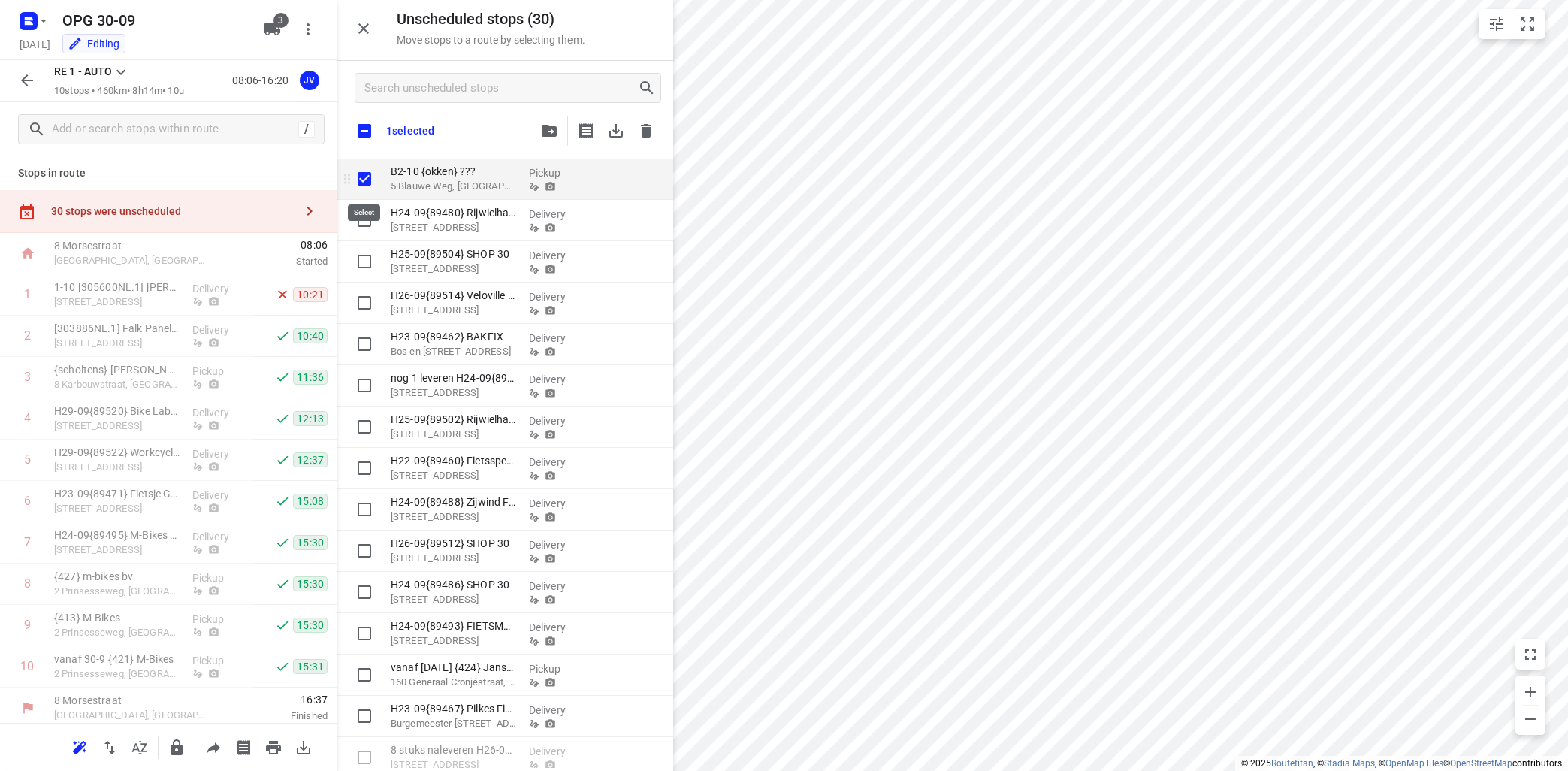
checkbox input "true"
click at [364, 127] on input "checkbox" at bounding box center [363, 130] width 31 height 31
checkbox input "true"
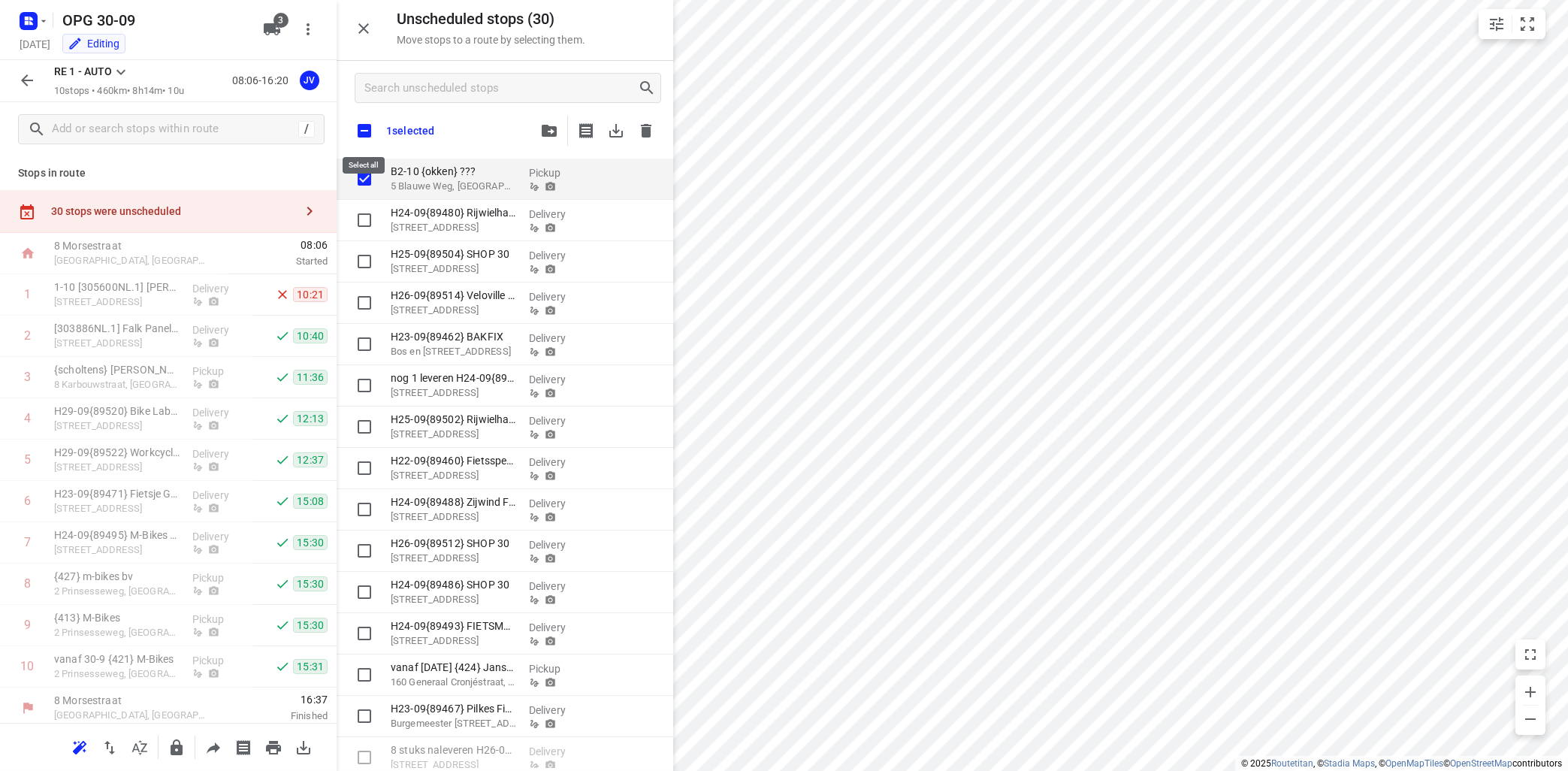
checkbox input "true"
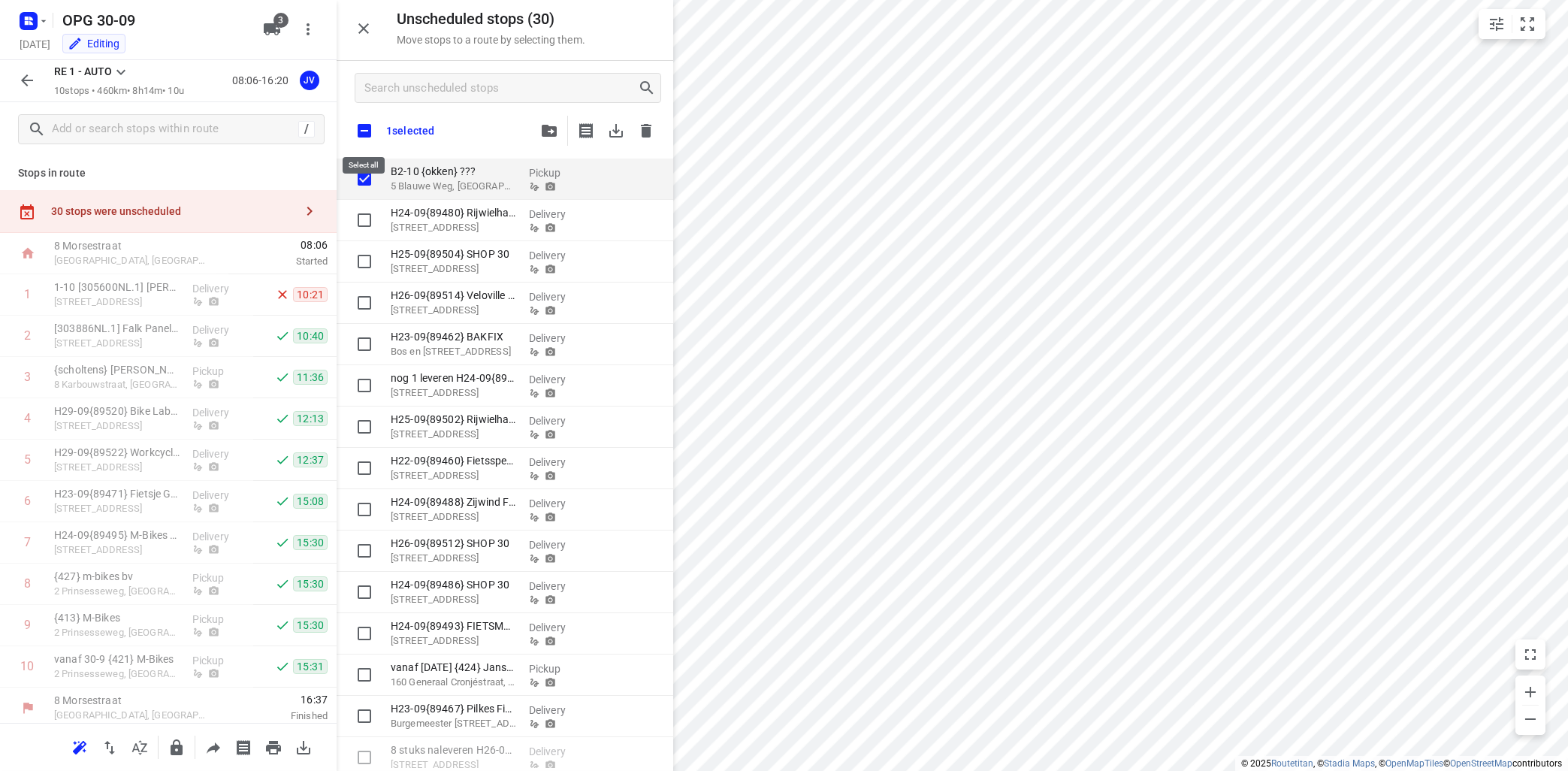
checkbox input "true"
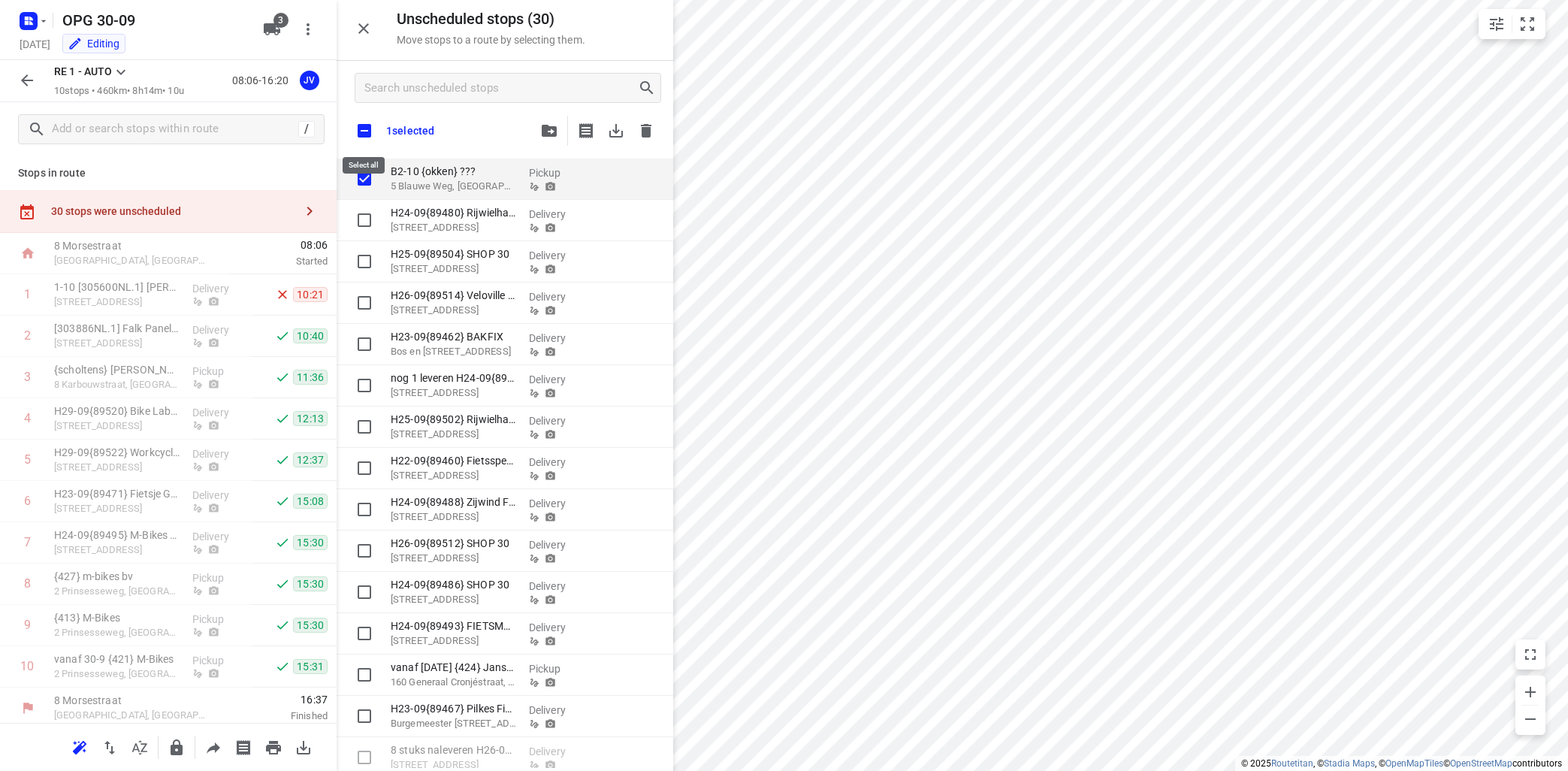
checkbox input "true"
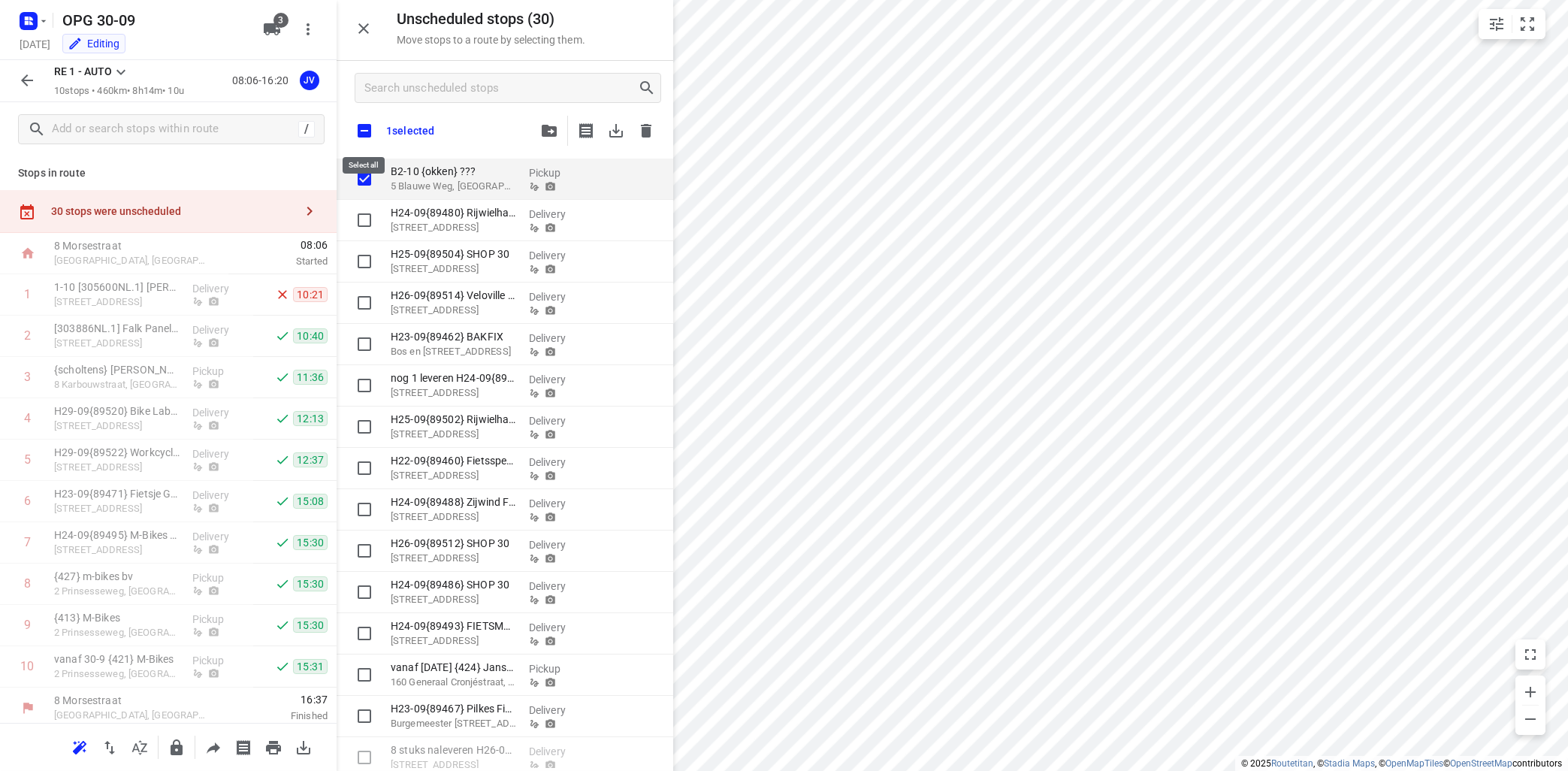
checkbox input "true"
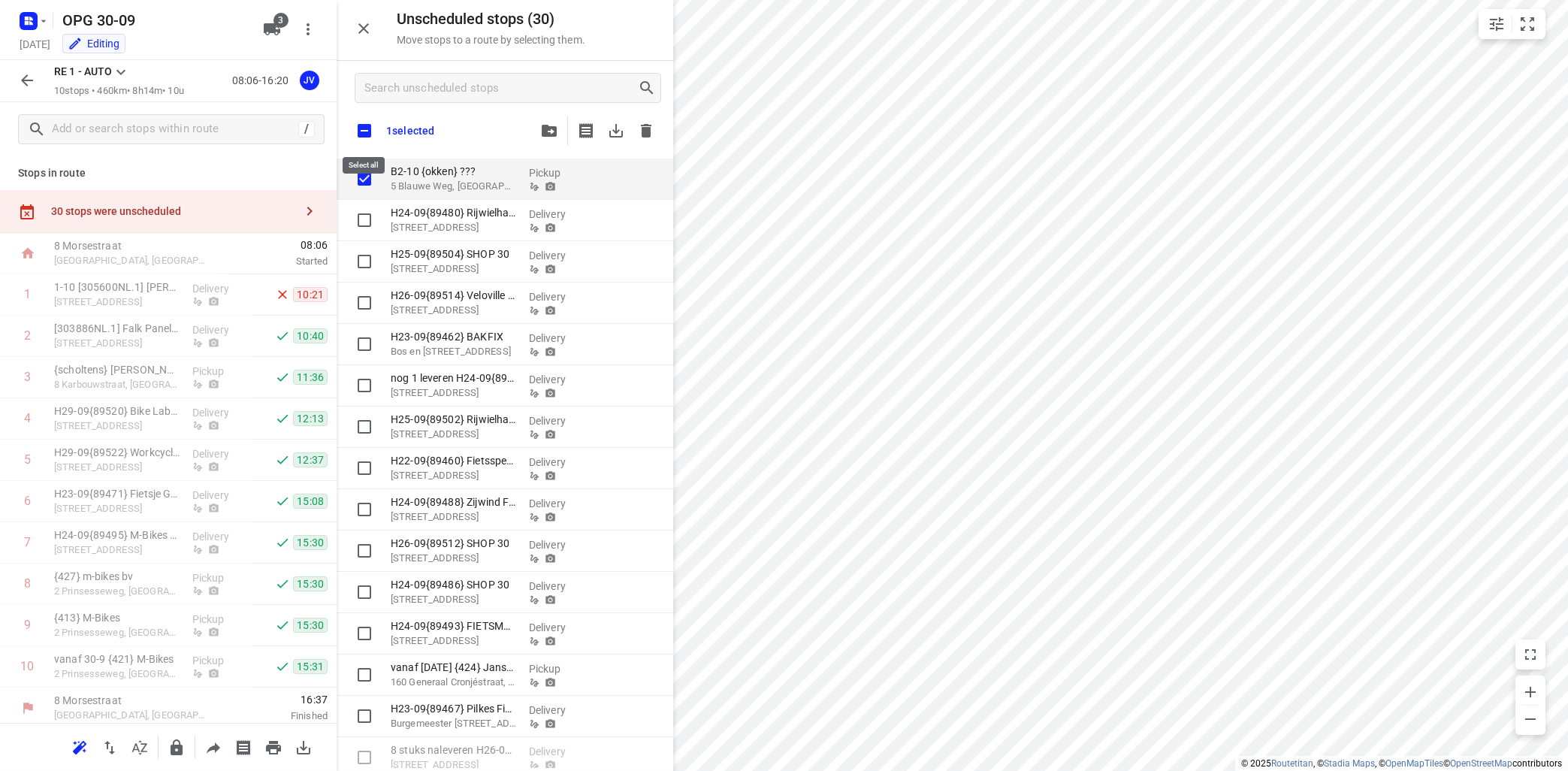
checkbox input "true"
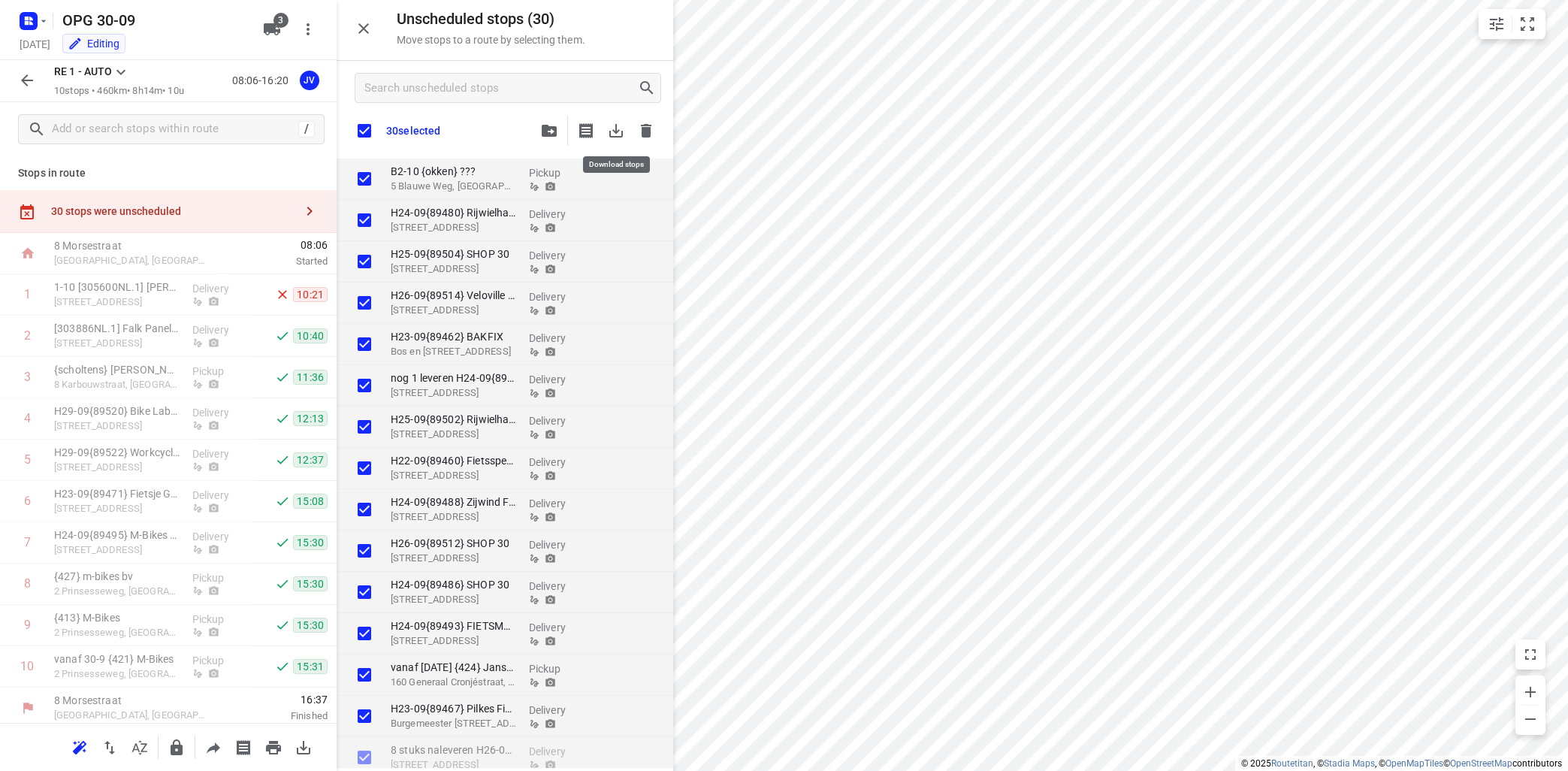
click at [615, 126] on icon "button" at bounding box center [616, 131] width 18 height 18
checkbox input "true"
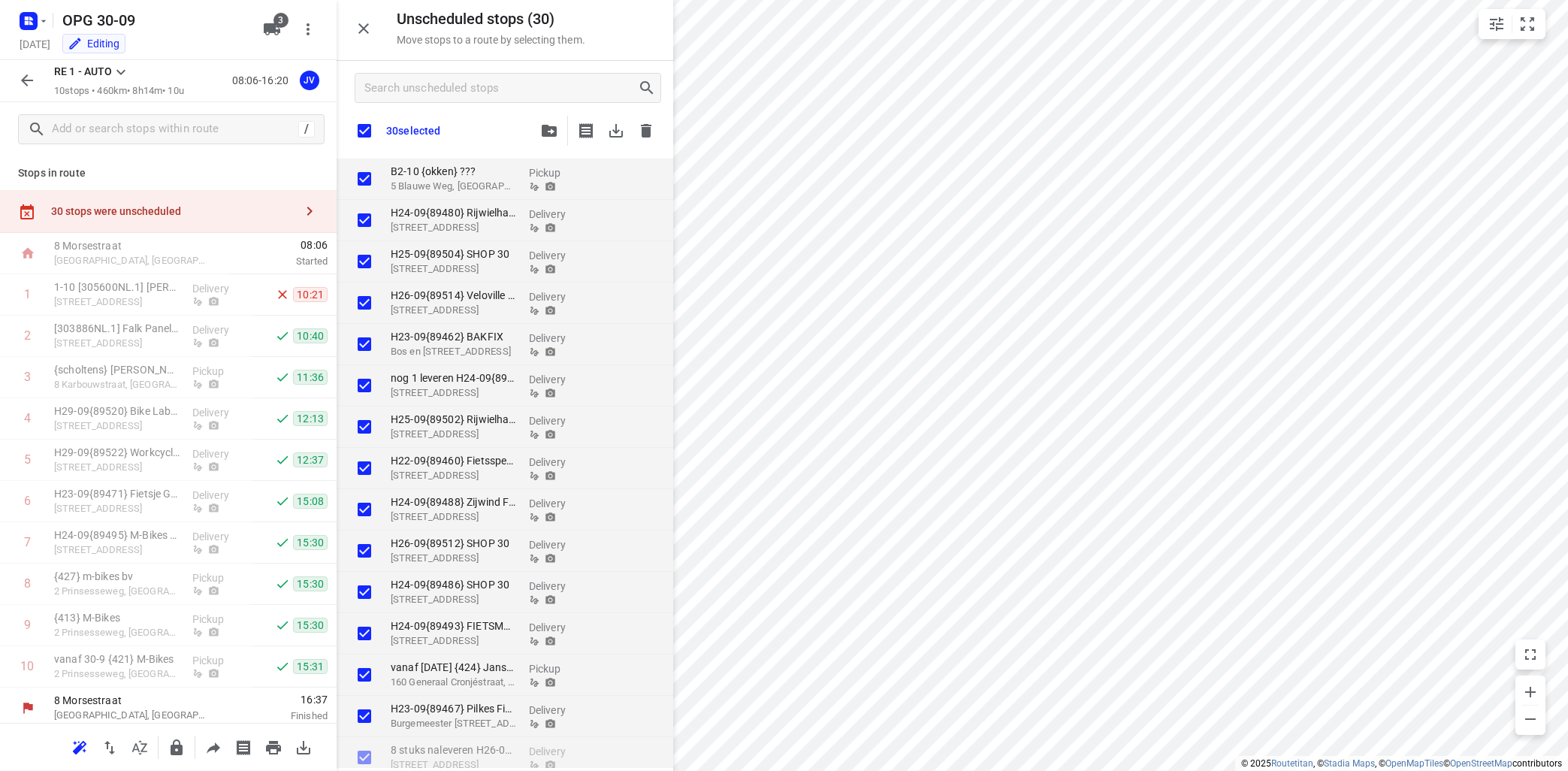
checkbox input "true"
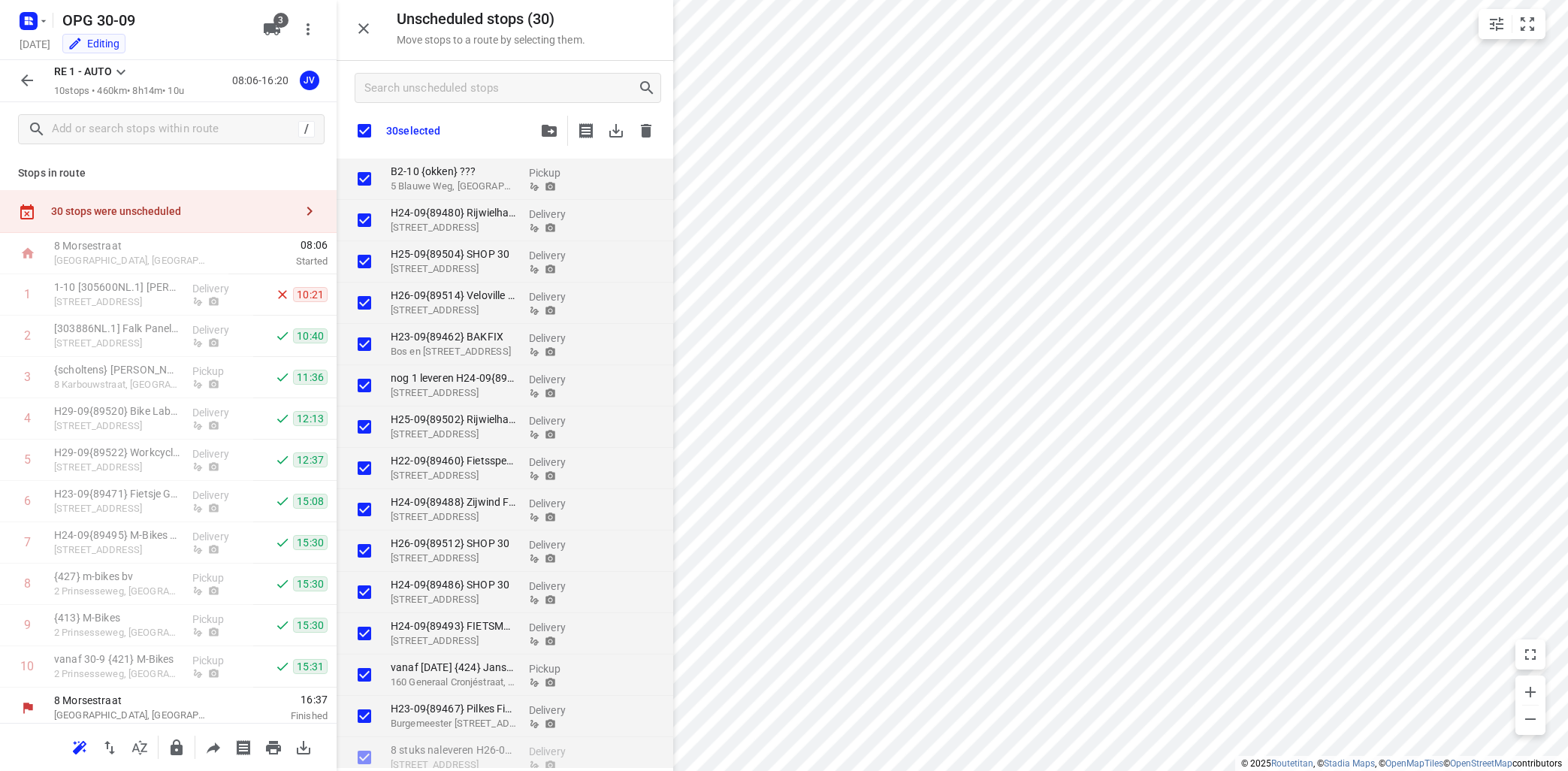
checkbox input "true"
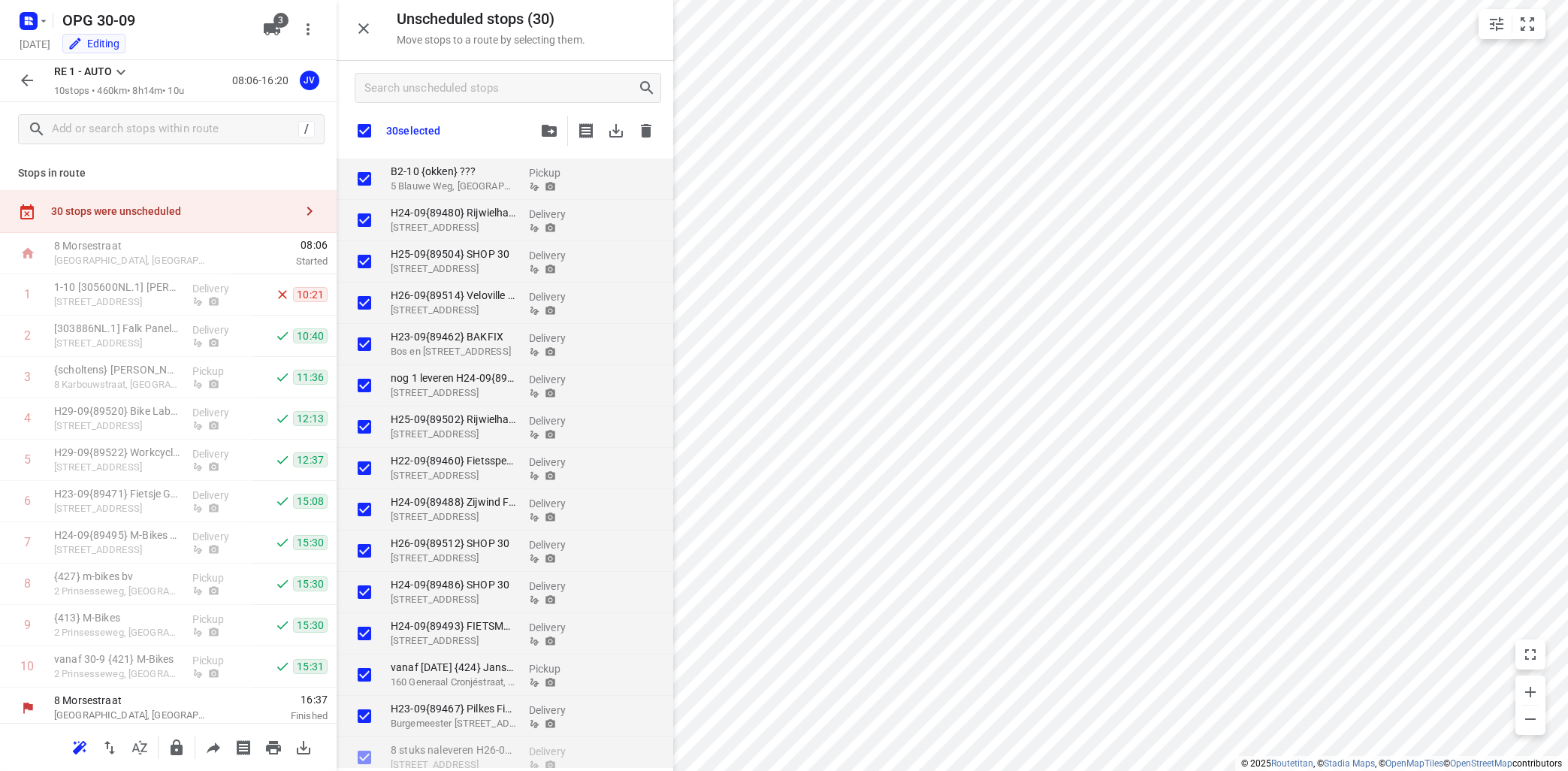
checkbox input "true"
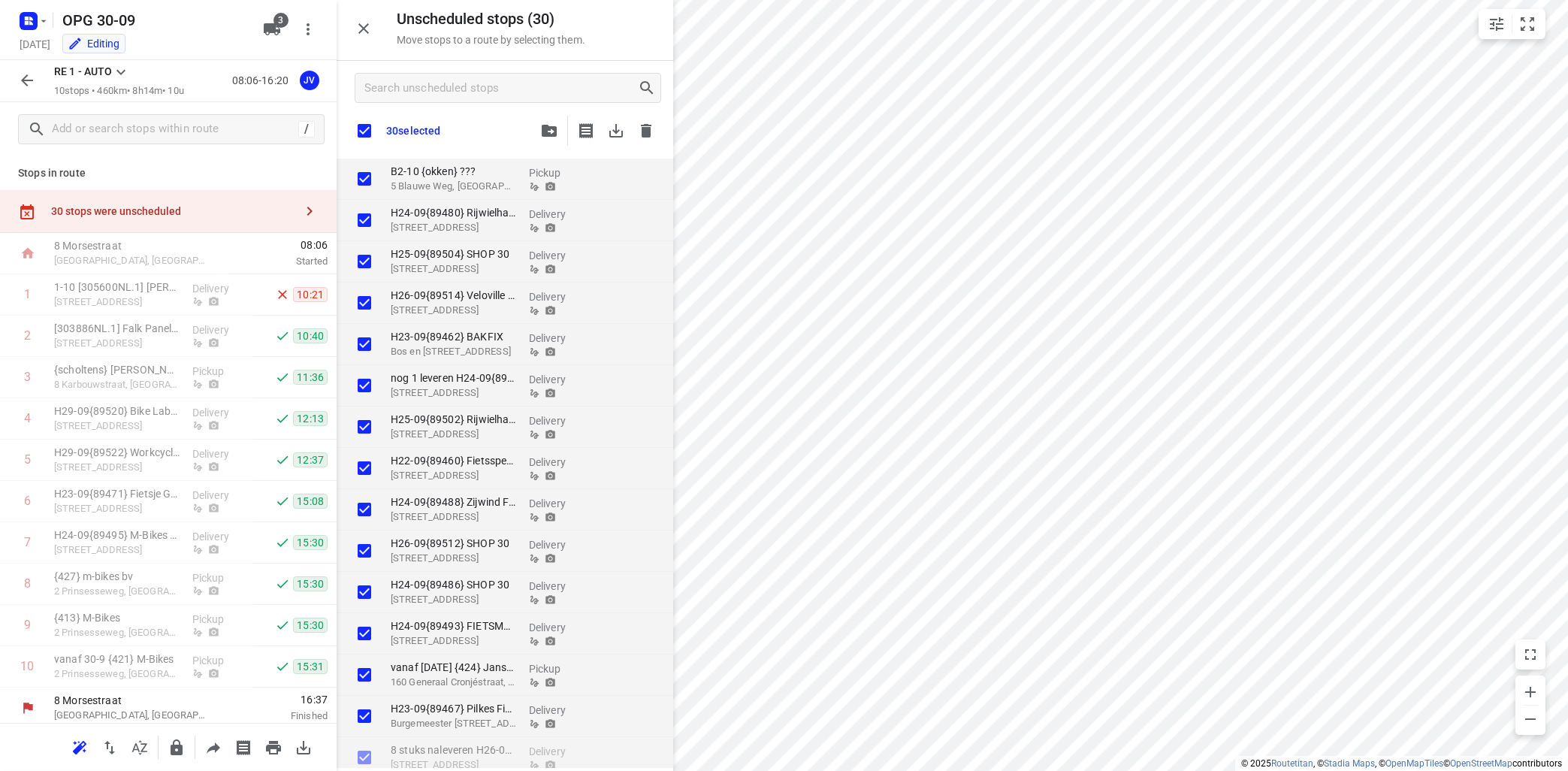
checkbox input "true"
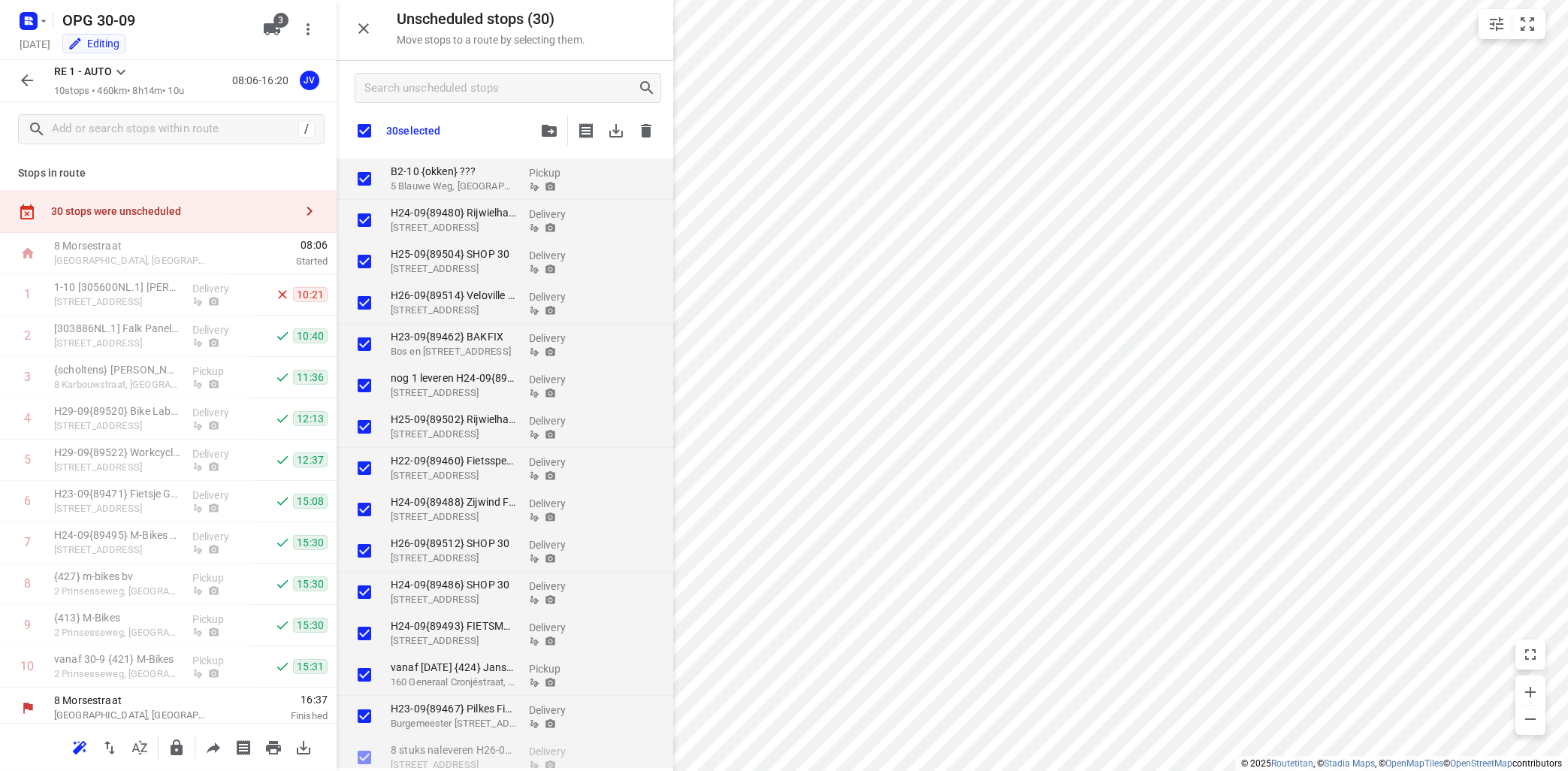
checkbox input "true"
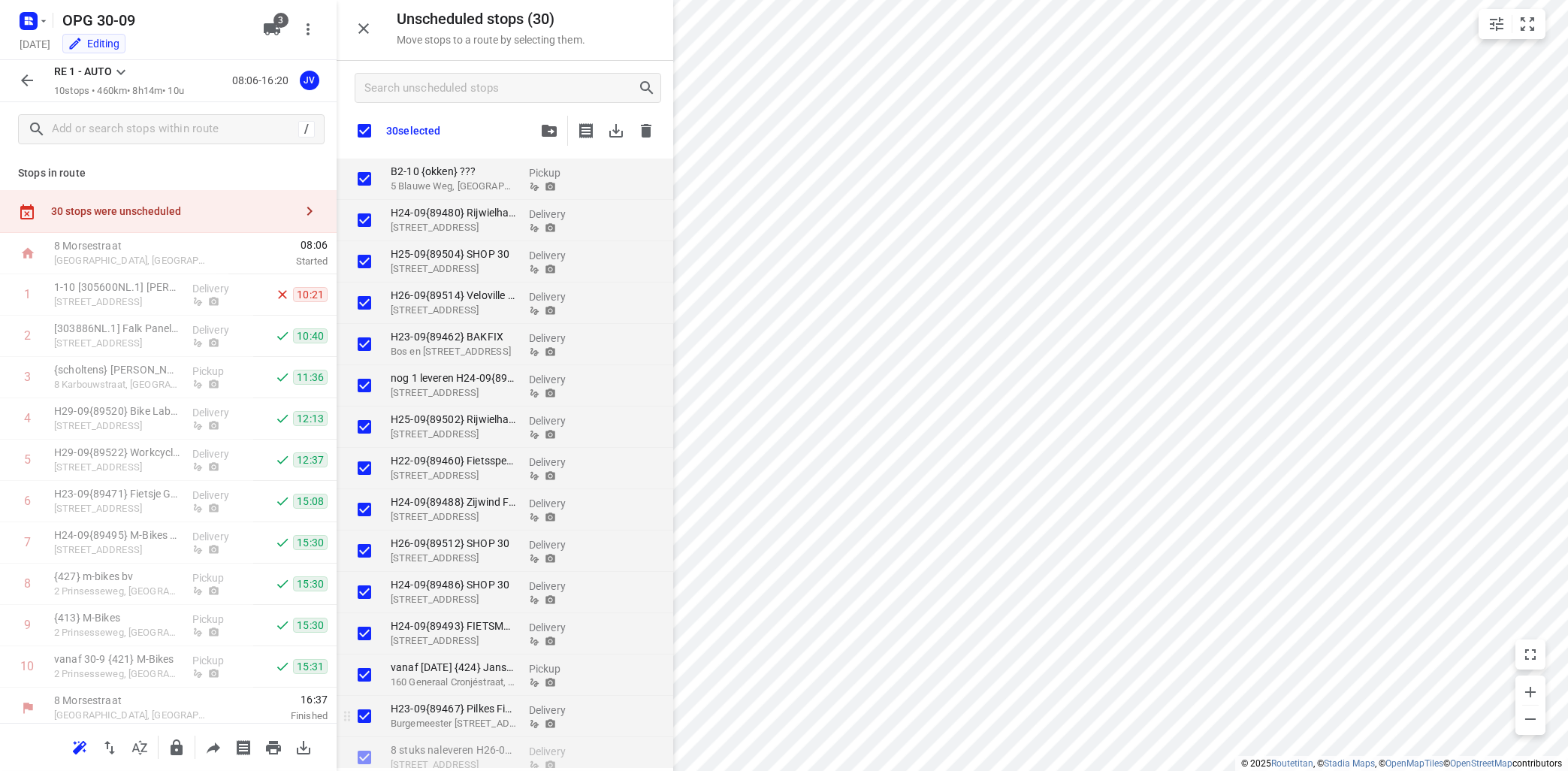
checkbox input "true"
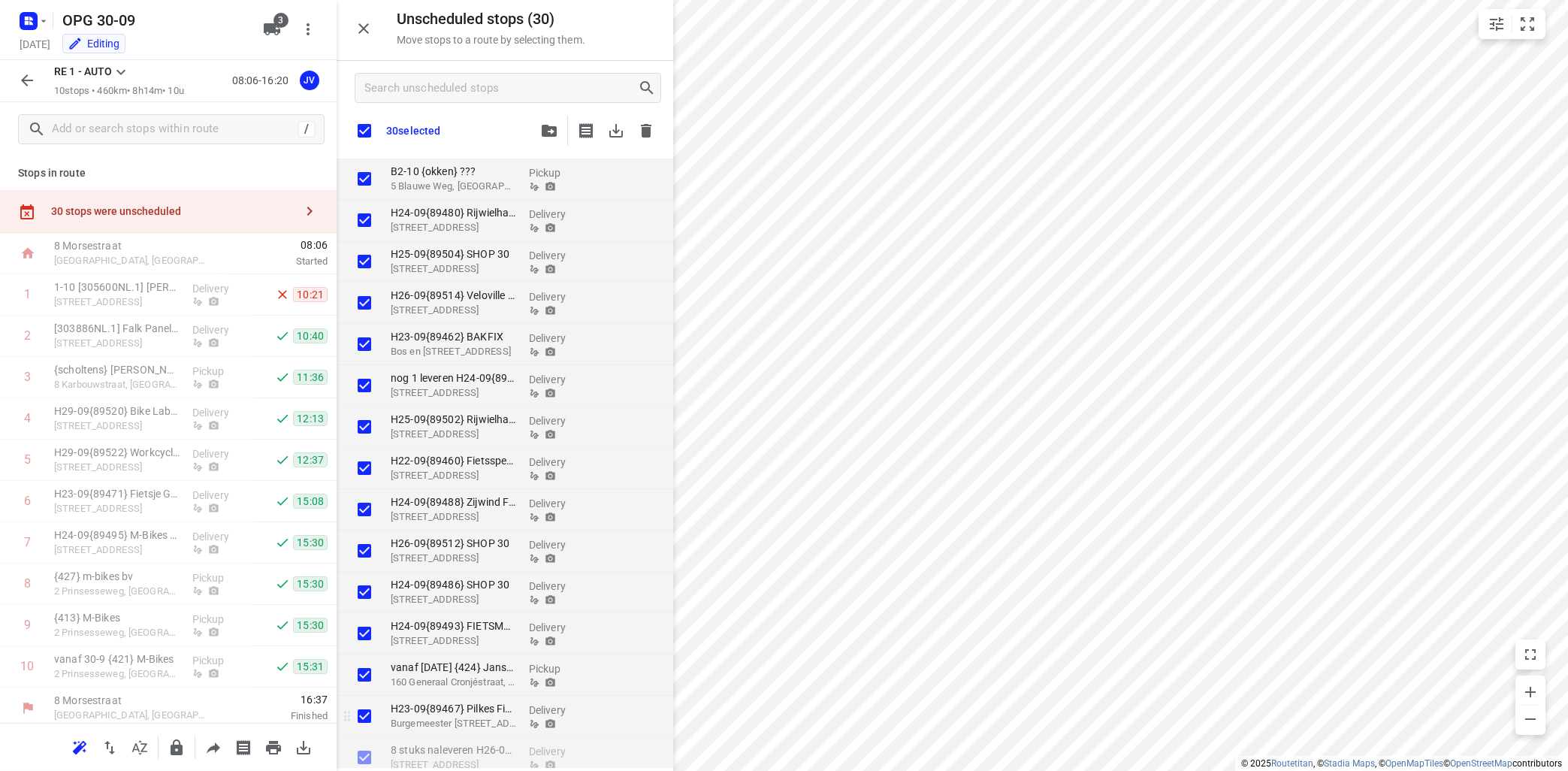
checkbox input "true"
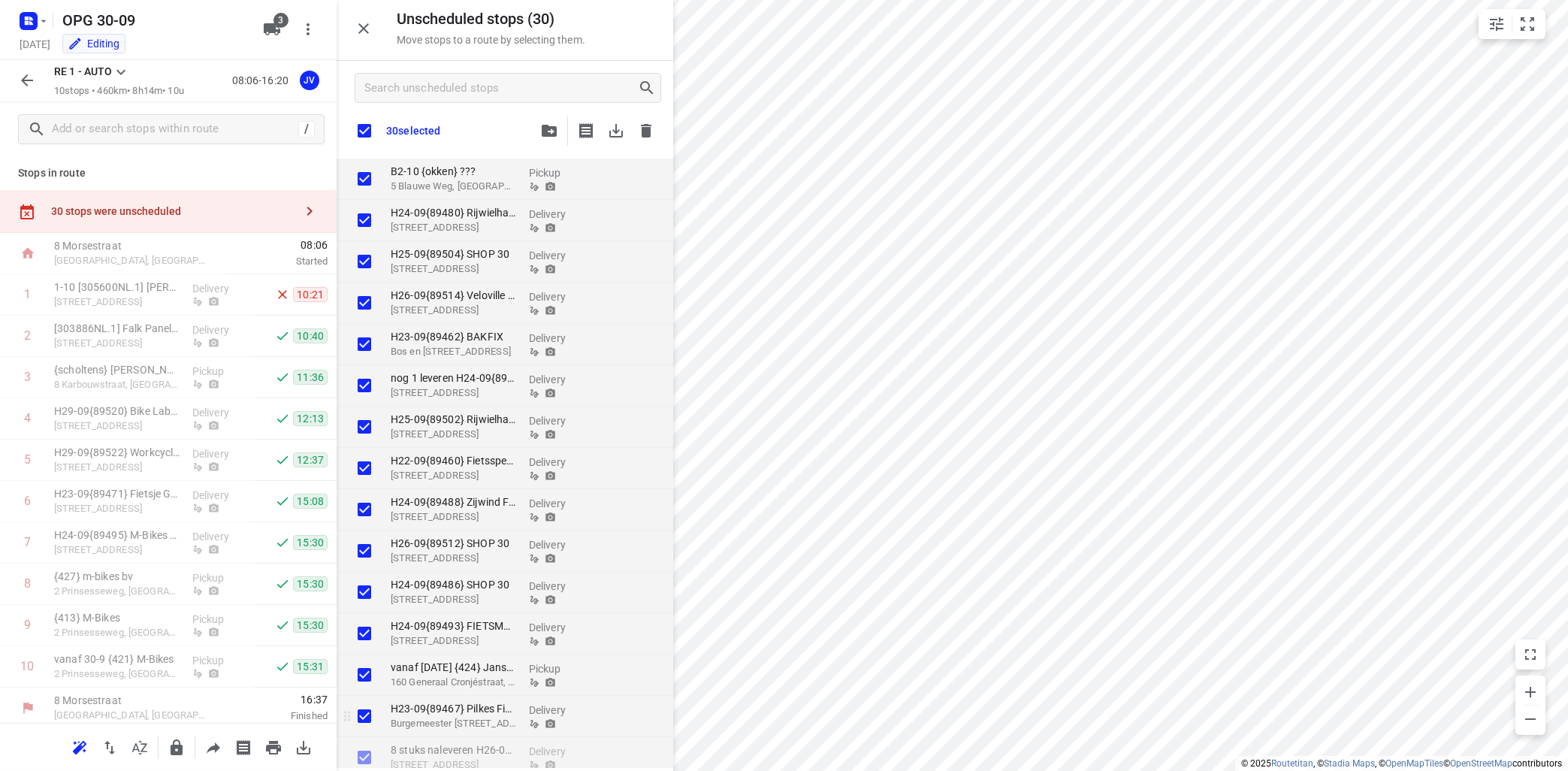
checkbox input "true"
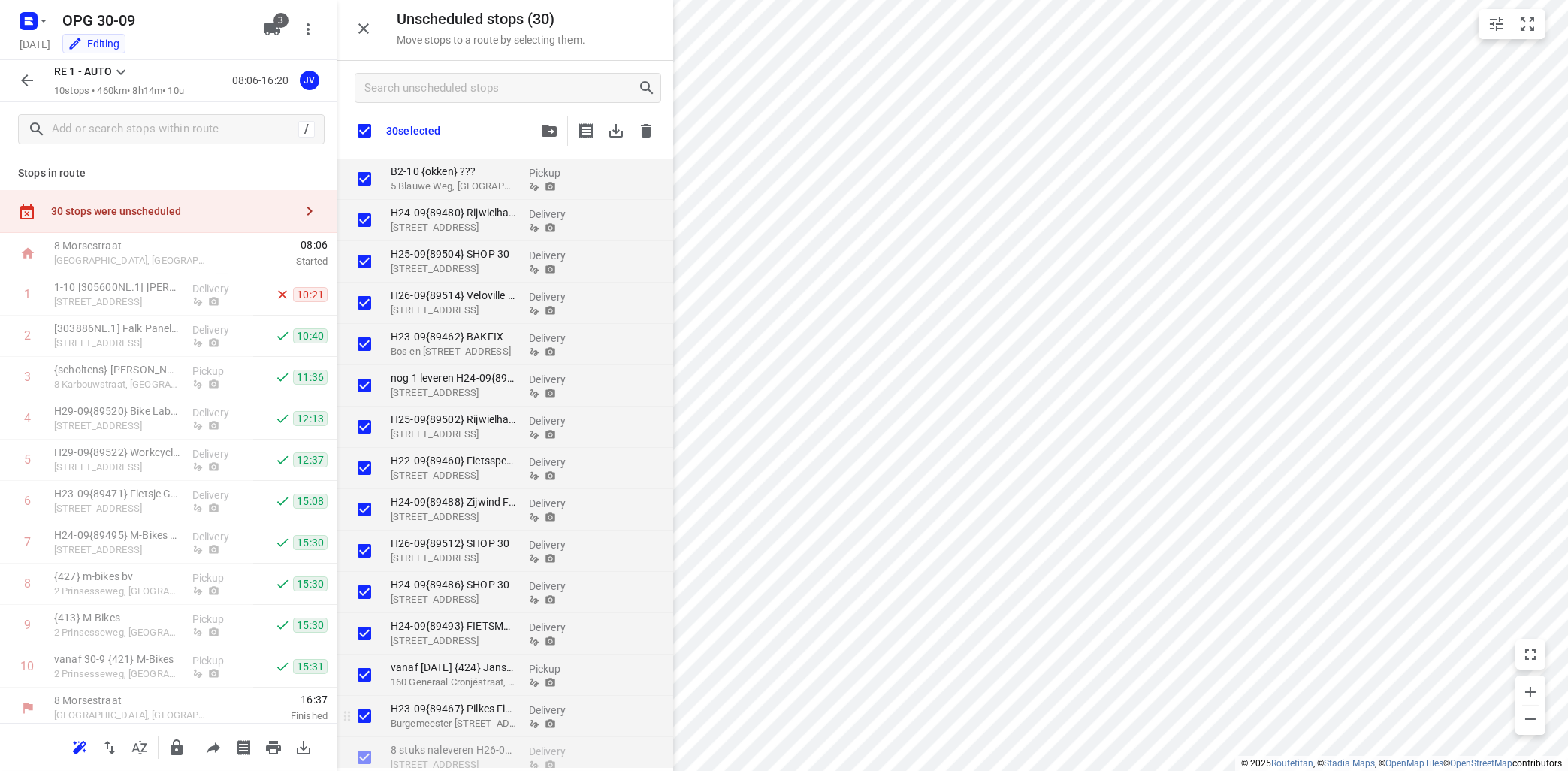
checkbox input "true"
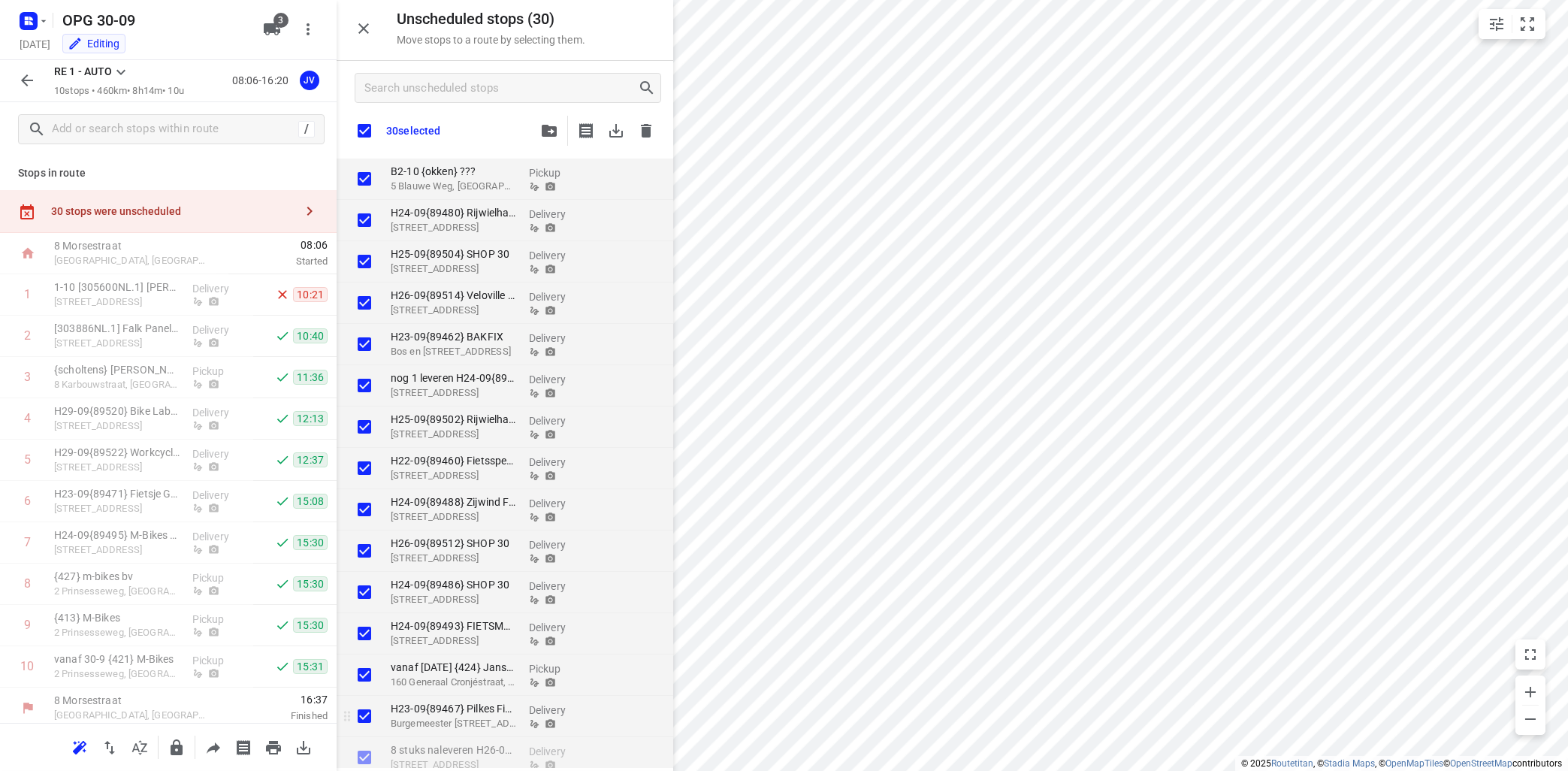
checkbox input "true"
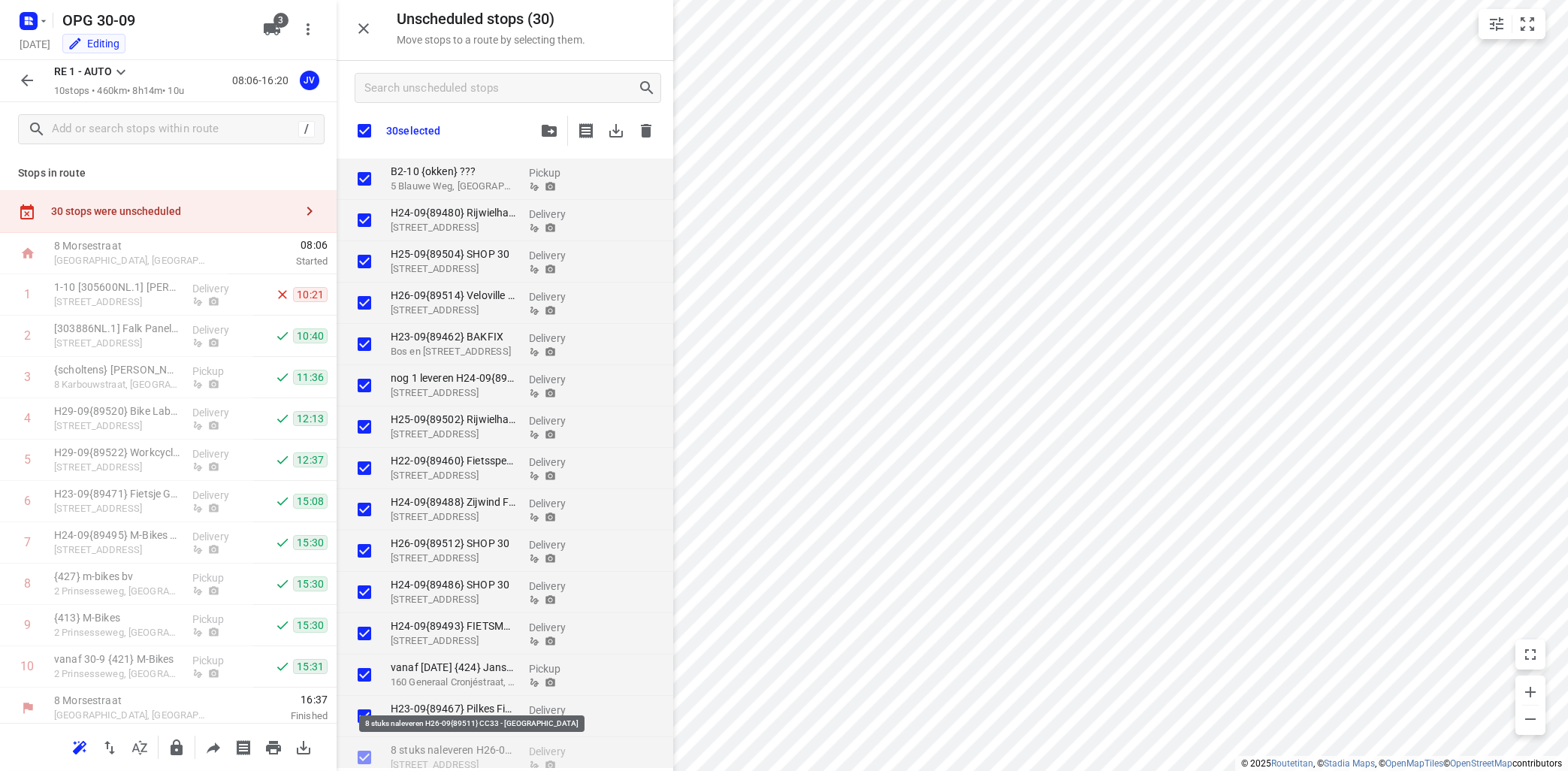
checkbox input "true"
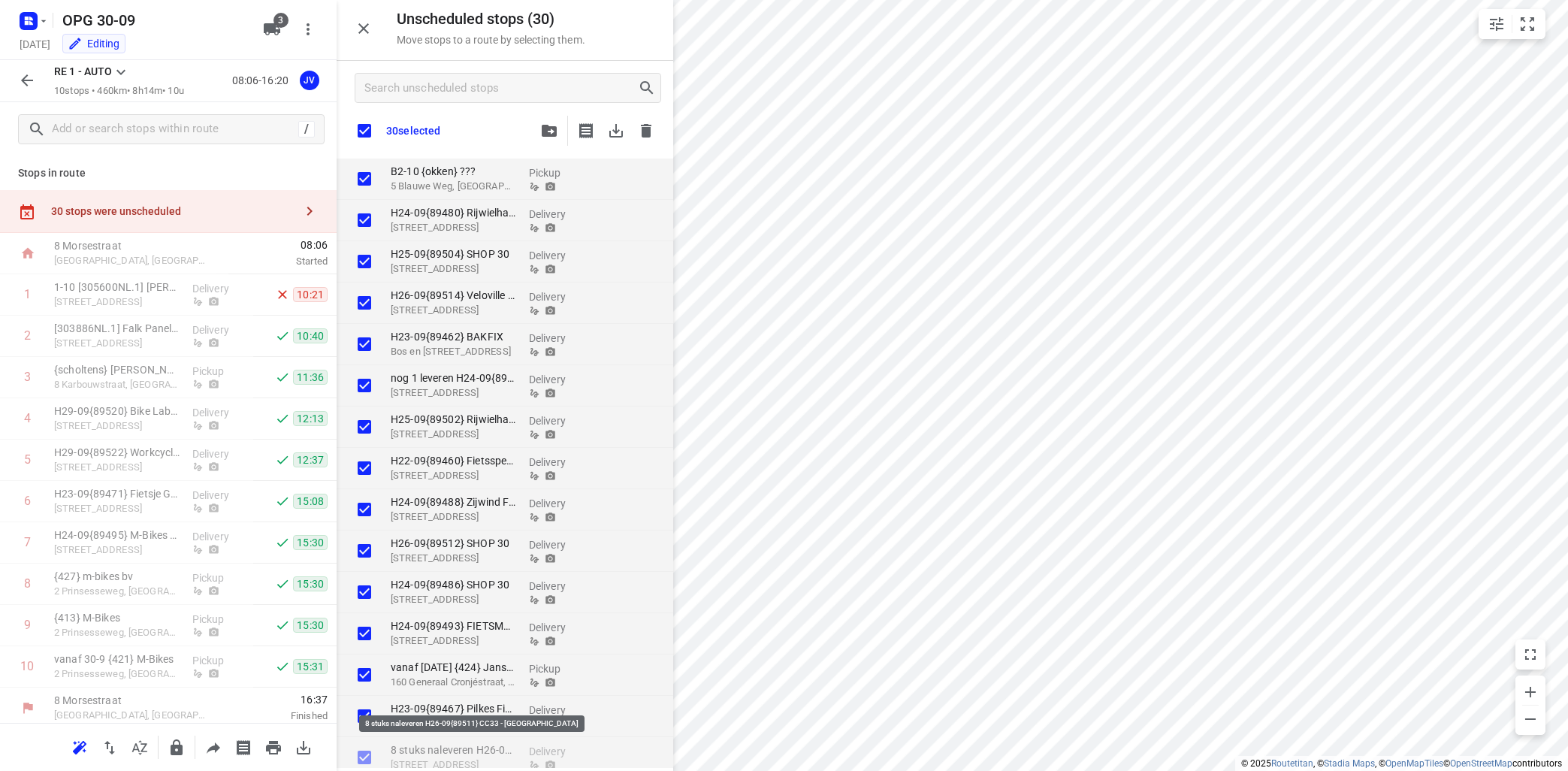
checkbox input "true"
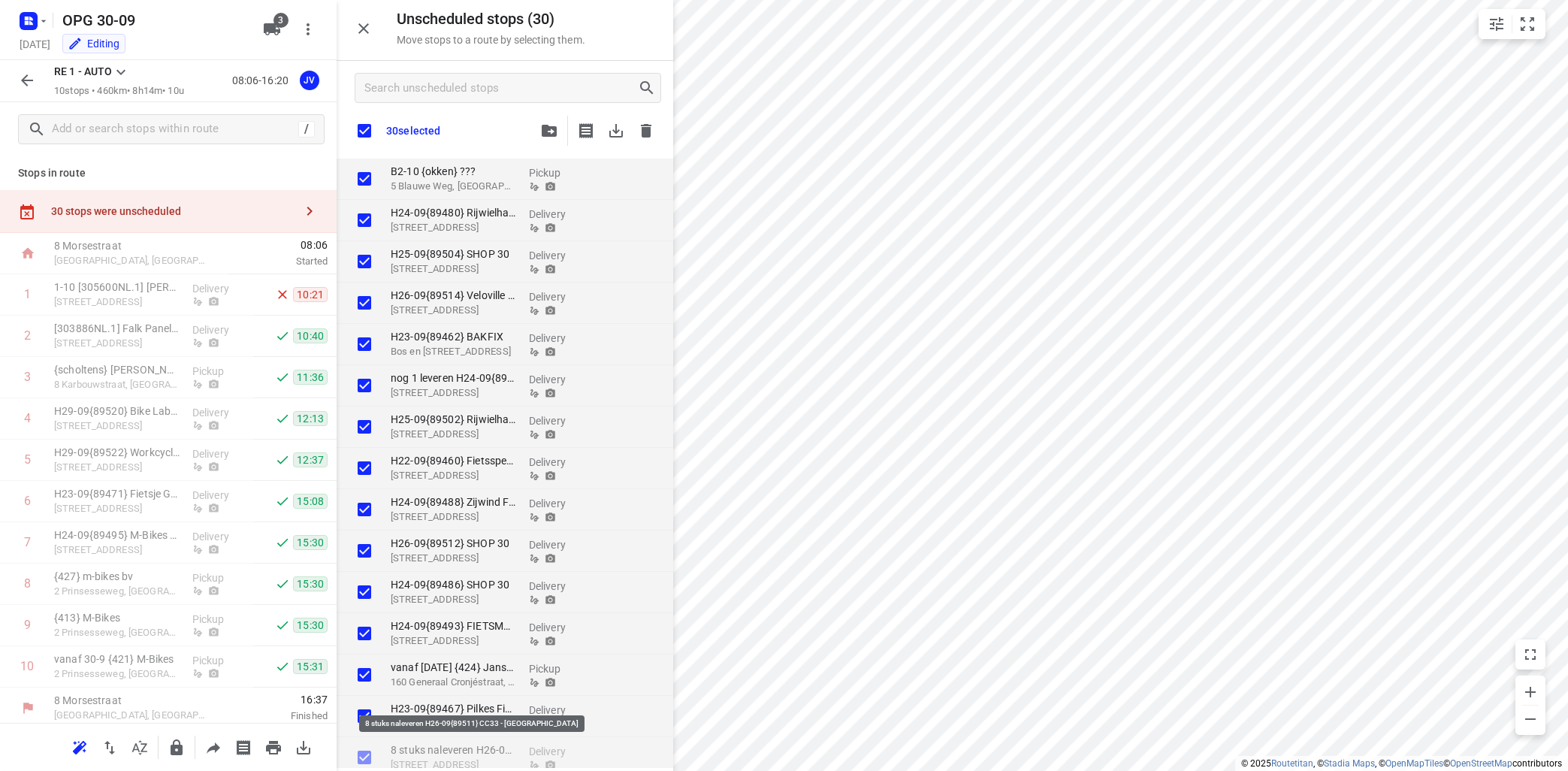
checkbox input "true"
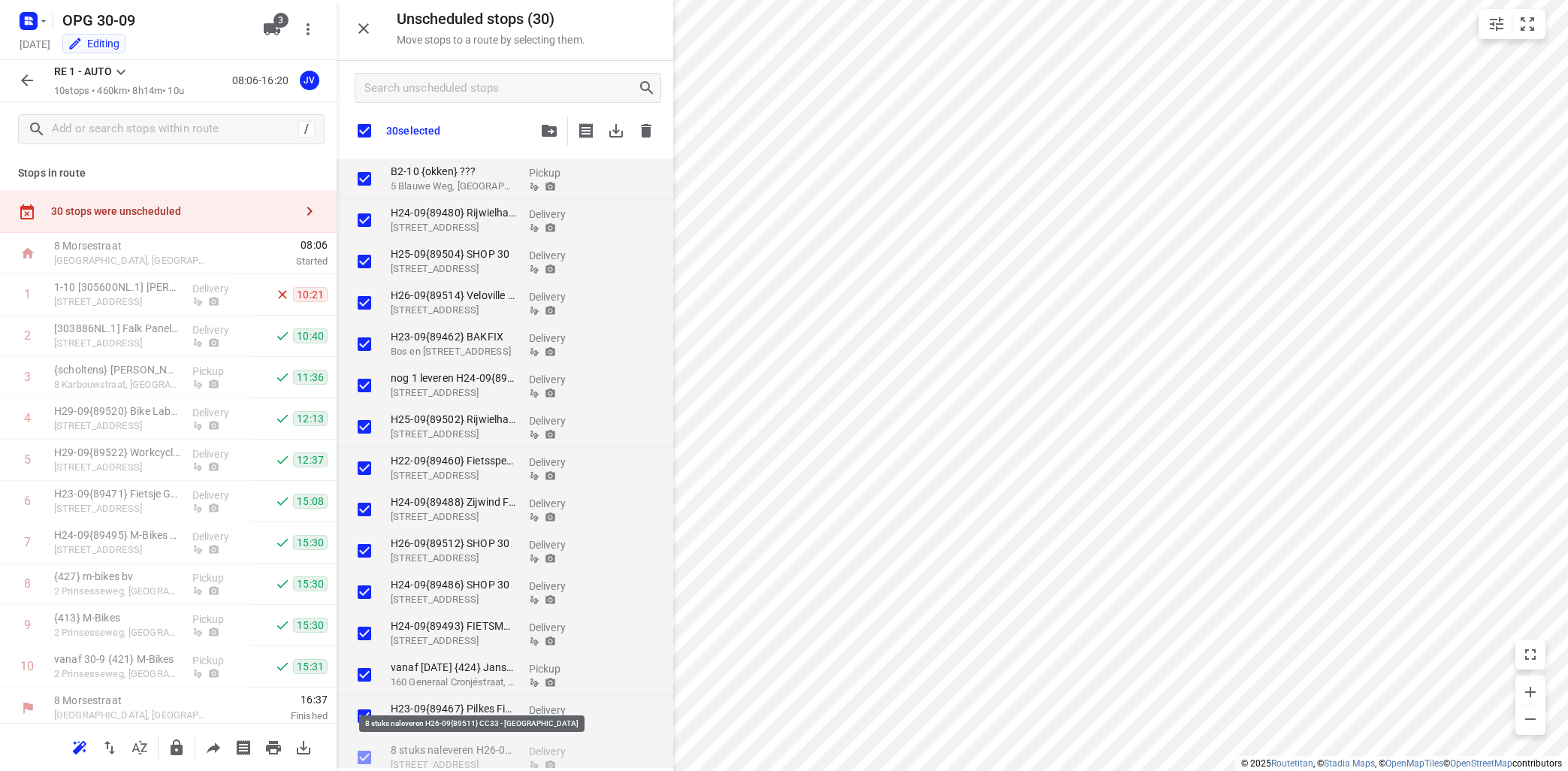
checkbox input "true"
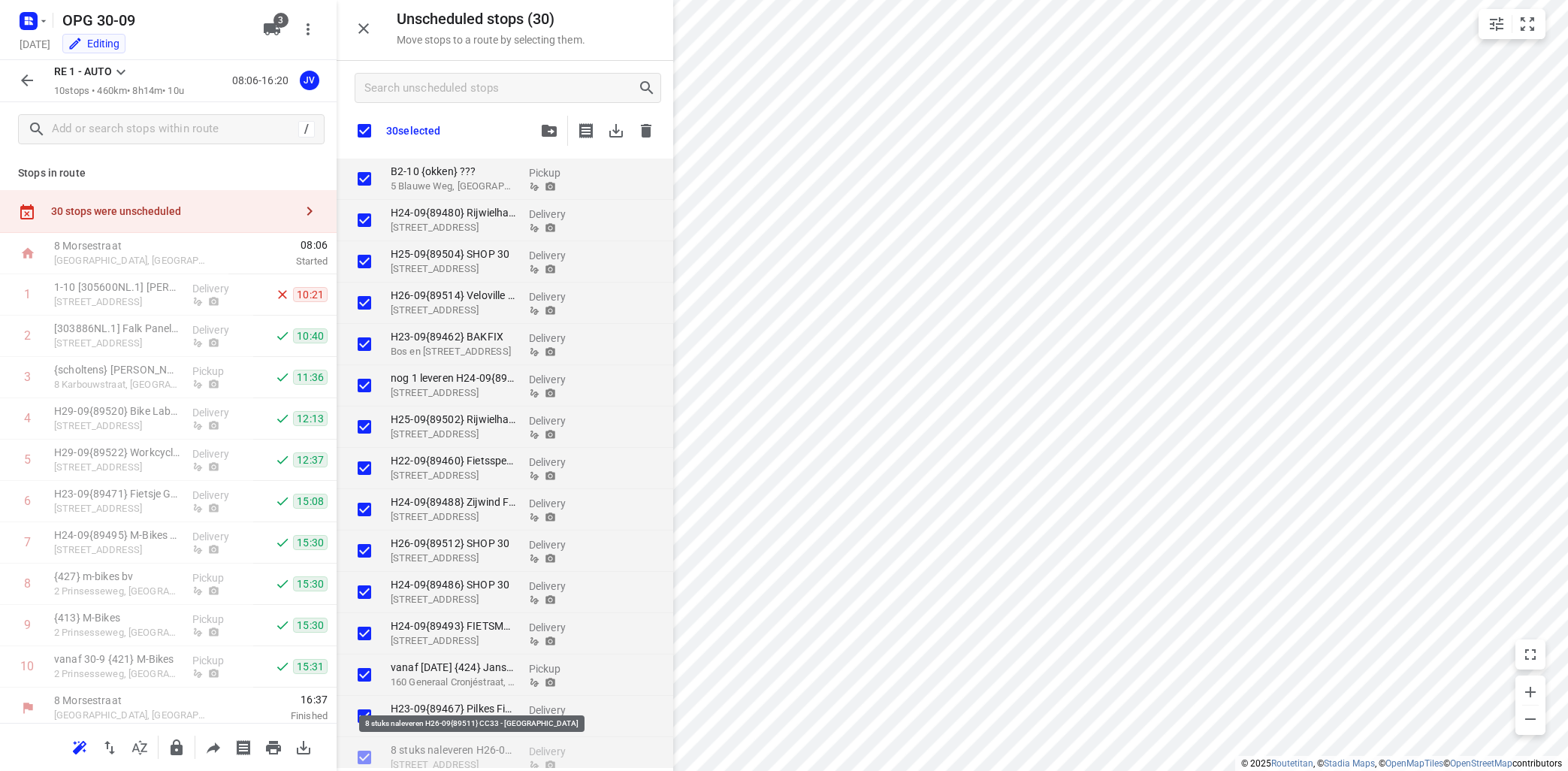
checkbox input "true"
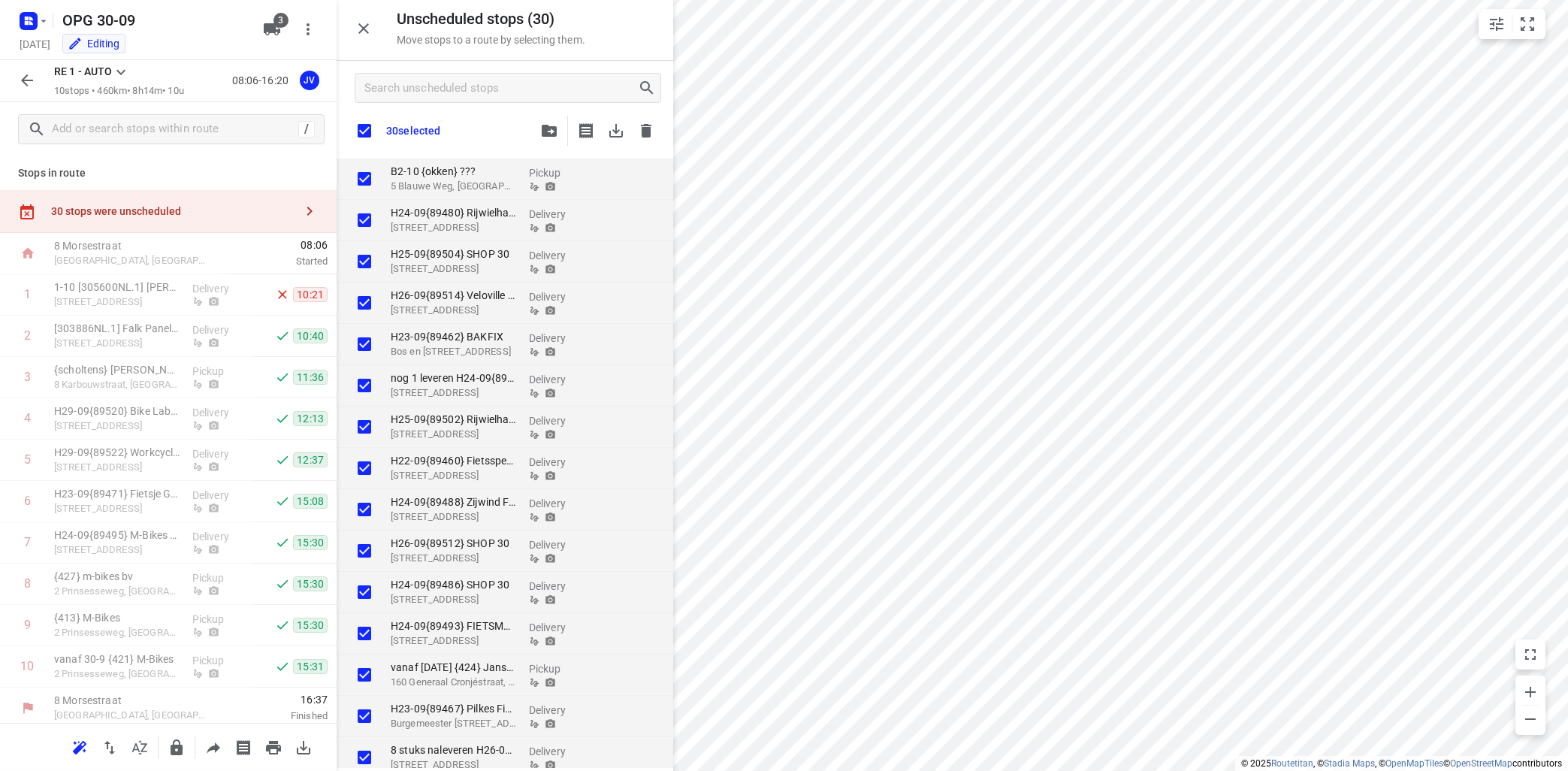
checkbox input "true"
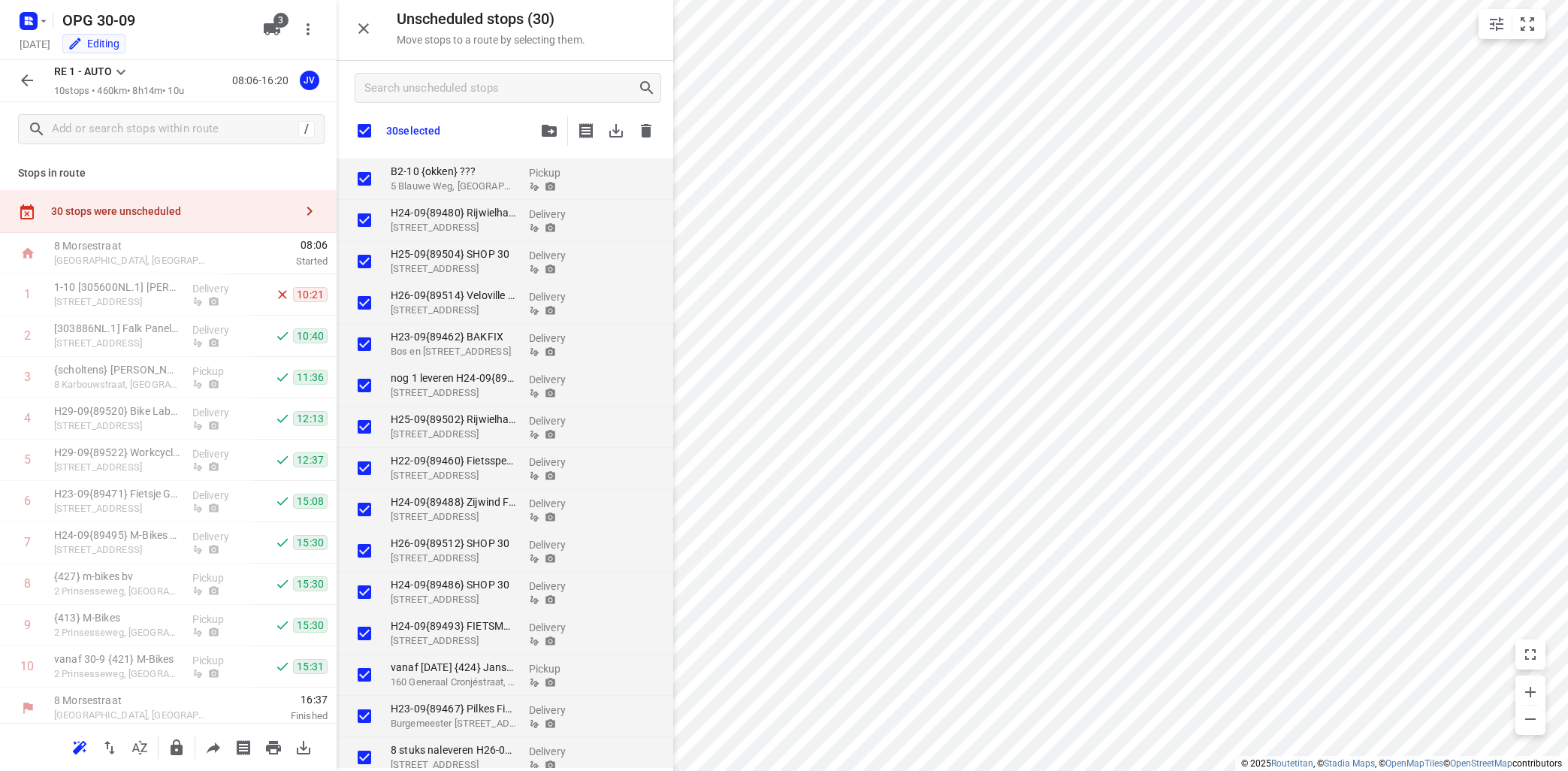
checkbox input "true"
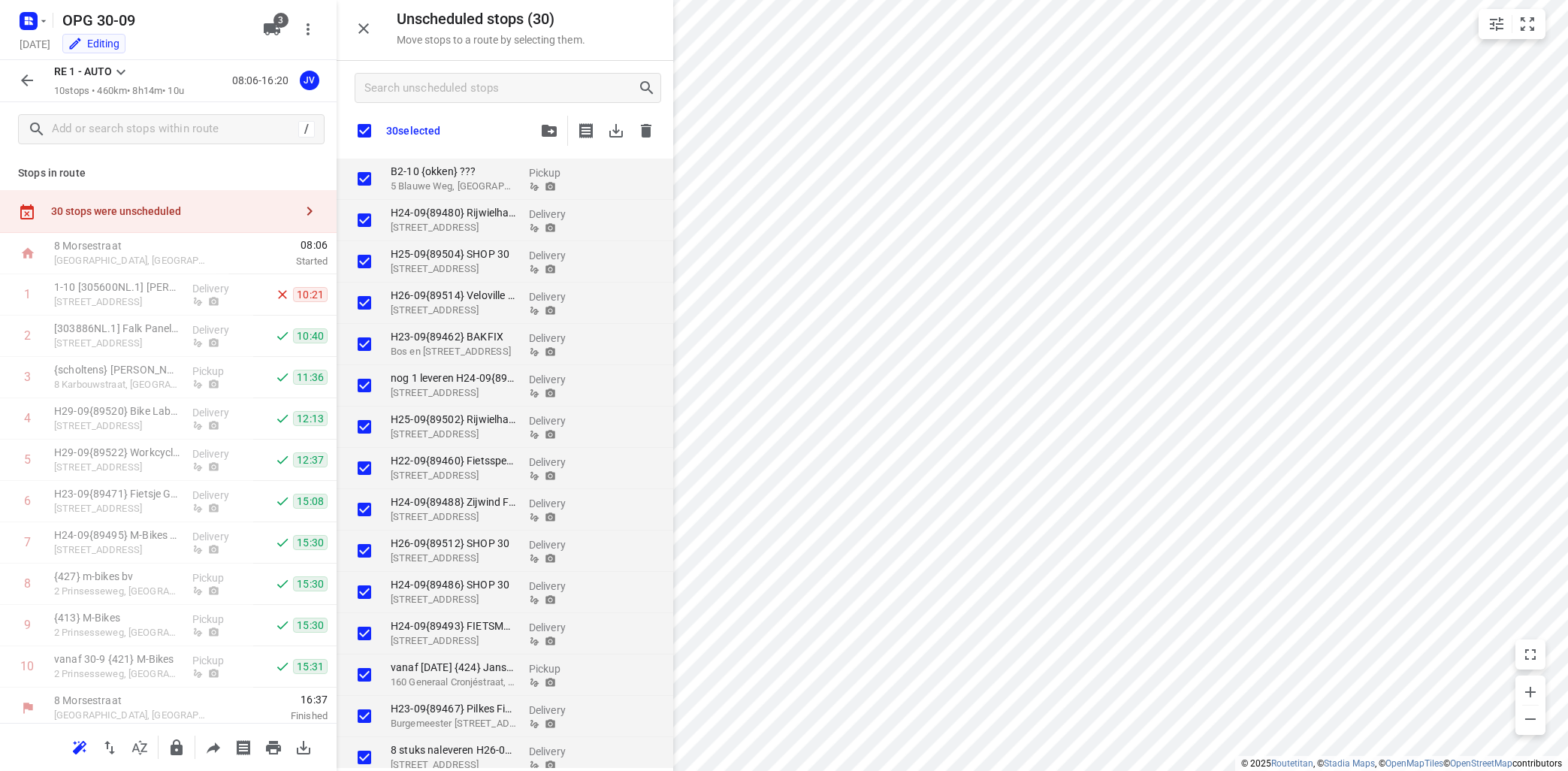
checkbox input "true"
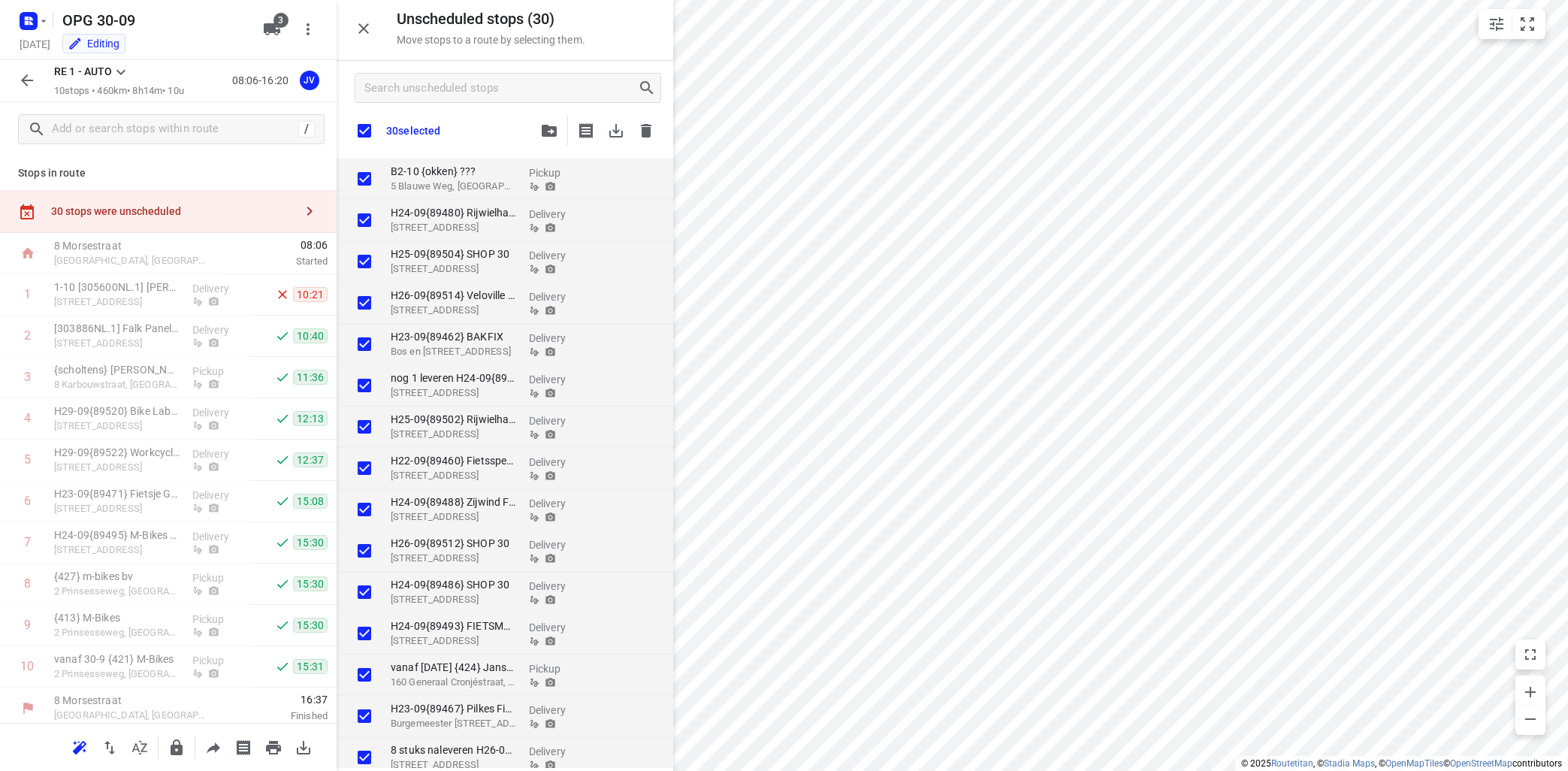
checkbox input "true"
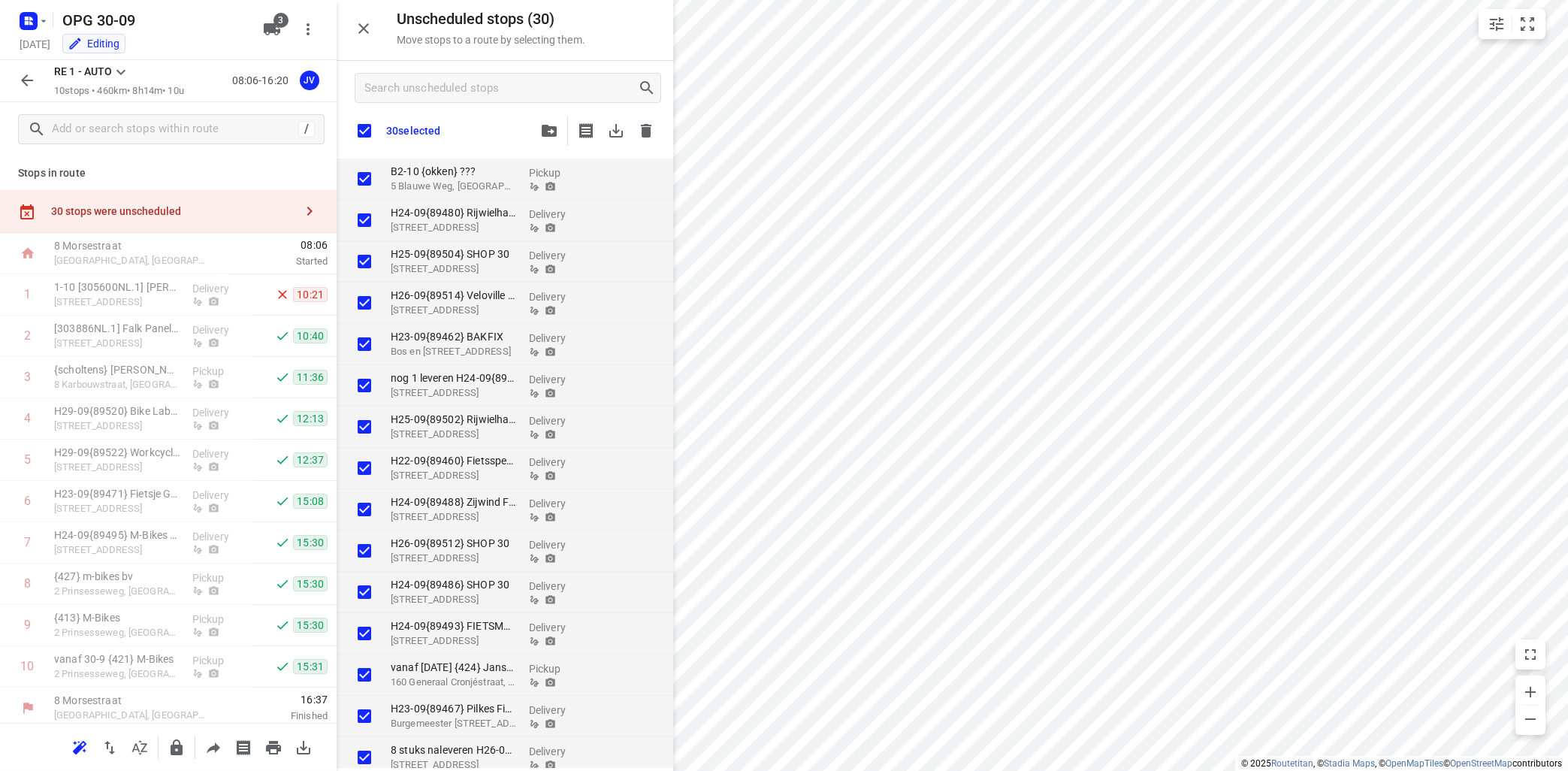
checkbox input "true"
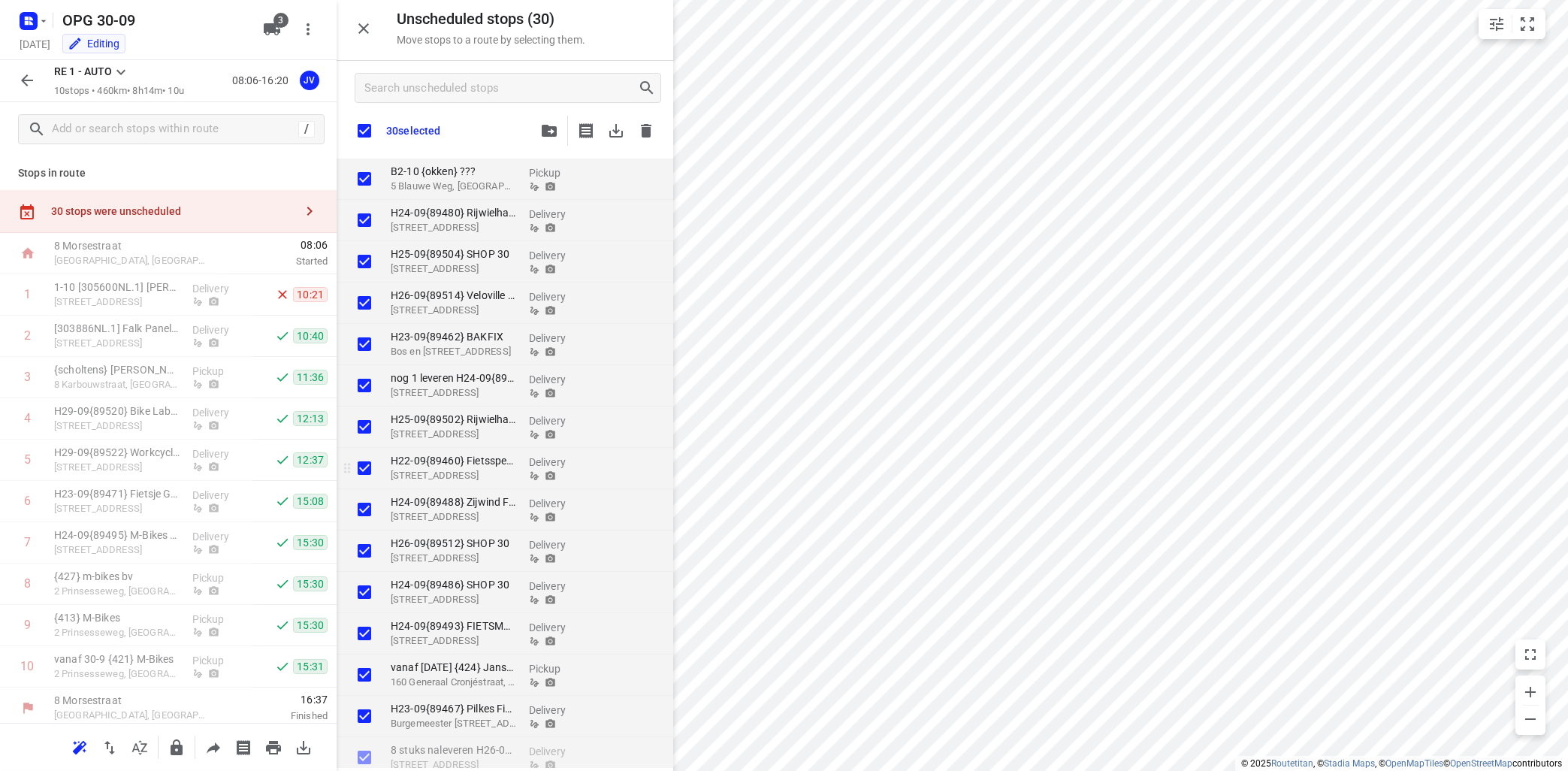
checkbox input "true"
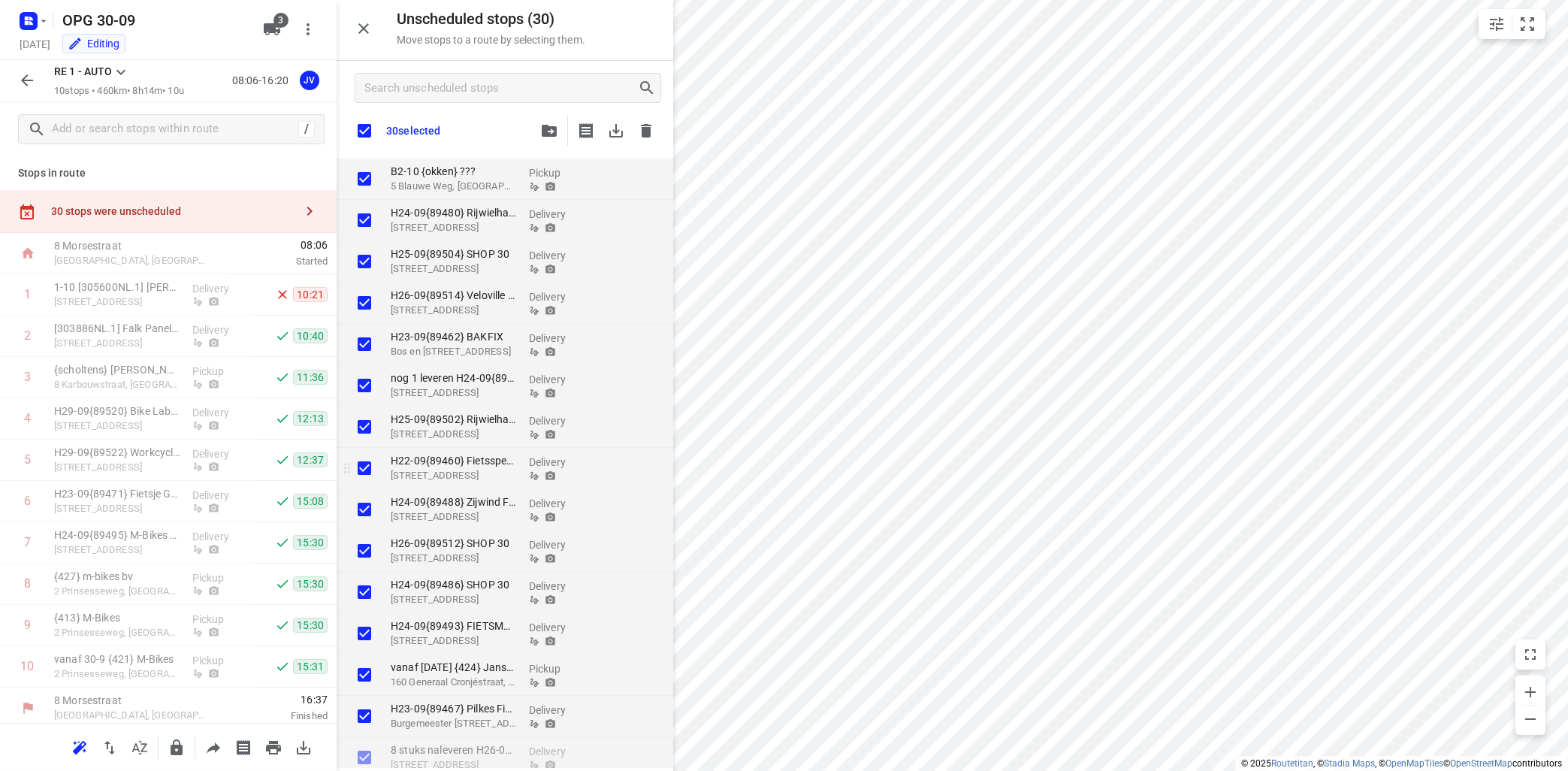
checkbox input "true"
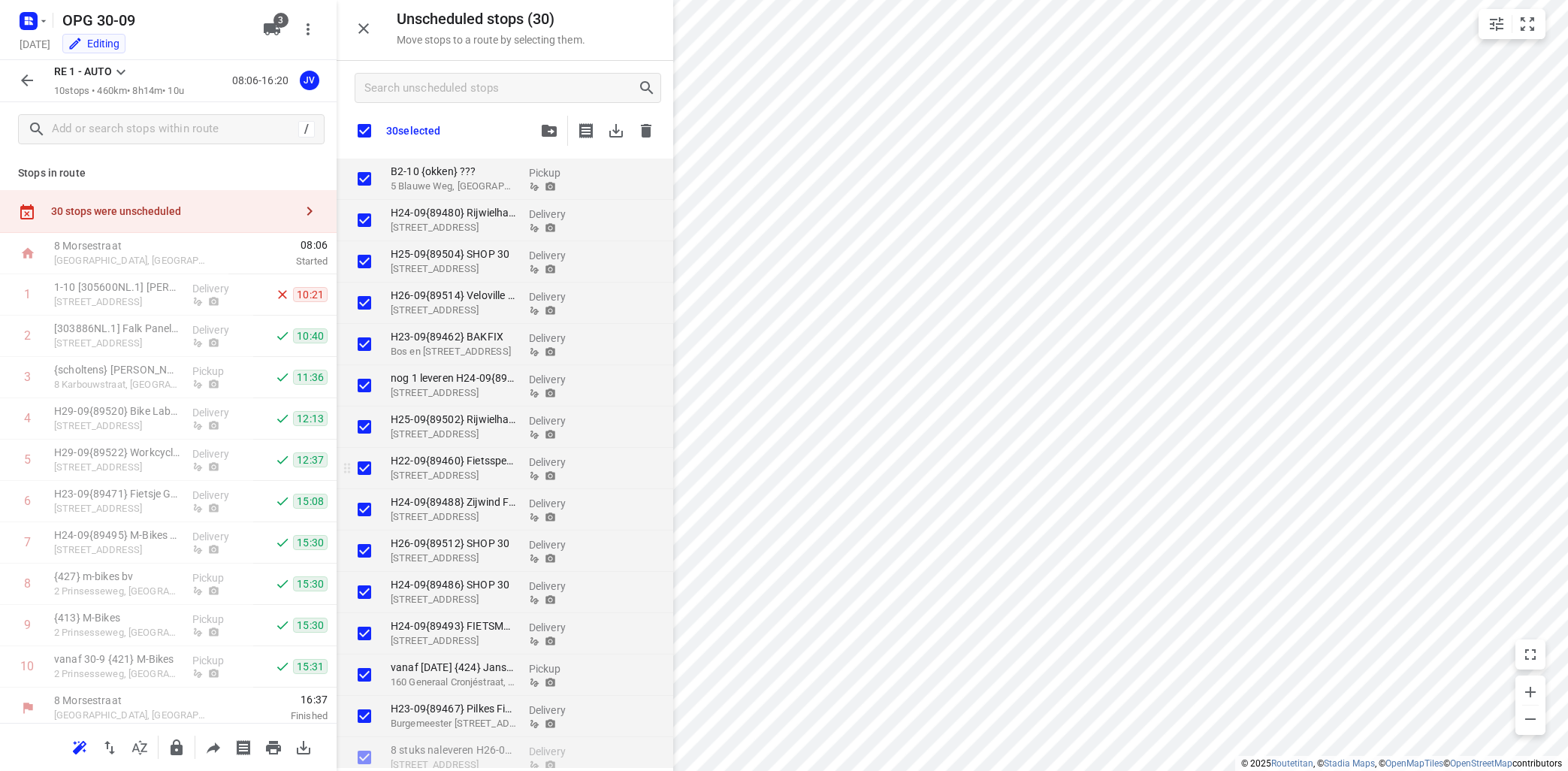
checkbox input "true"
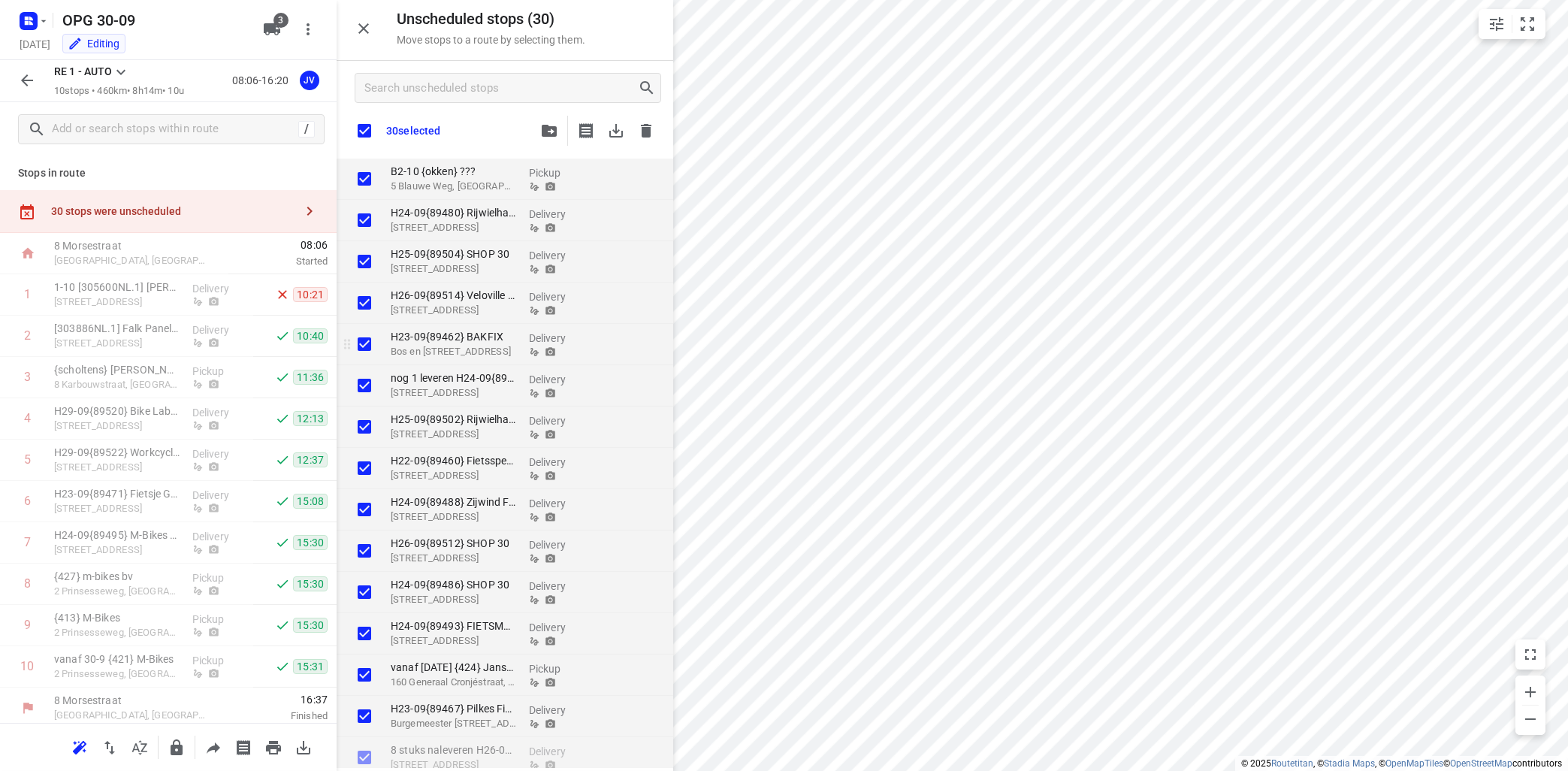
checkbox input "true"
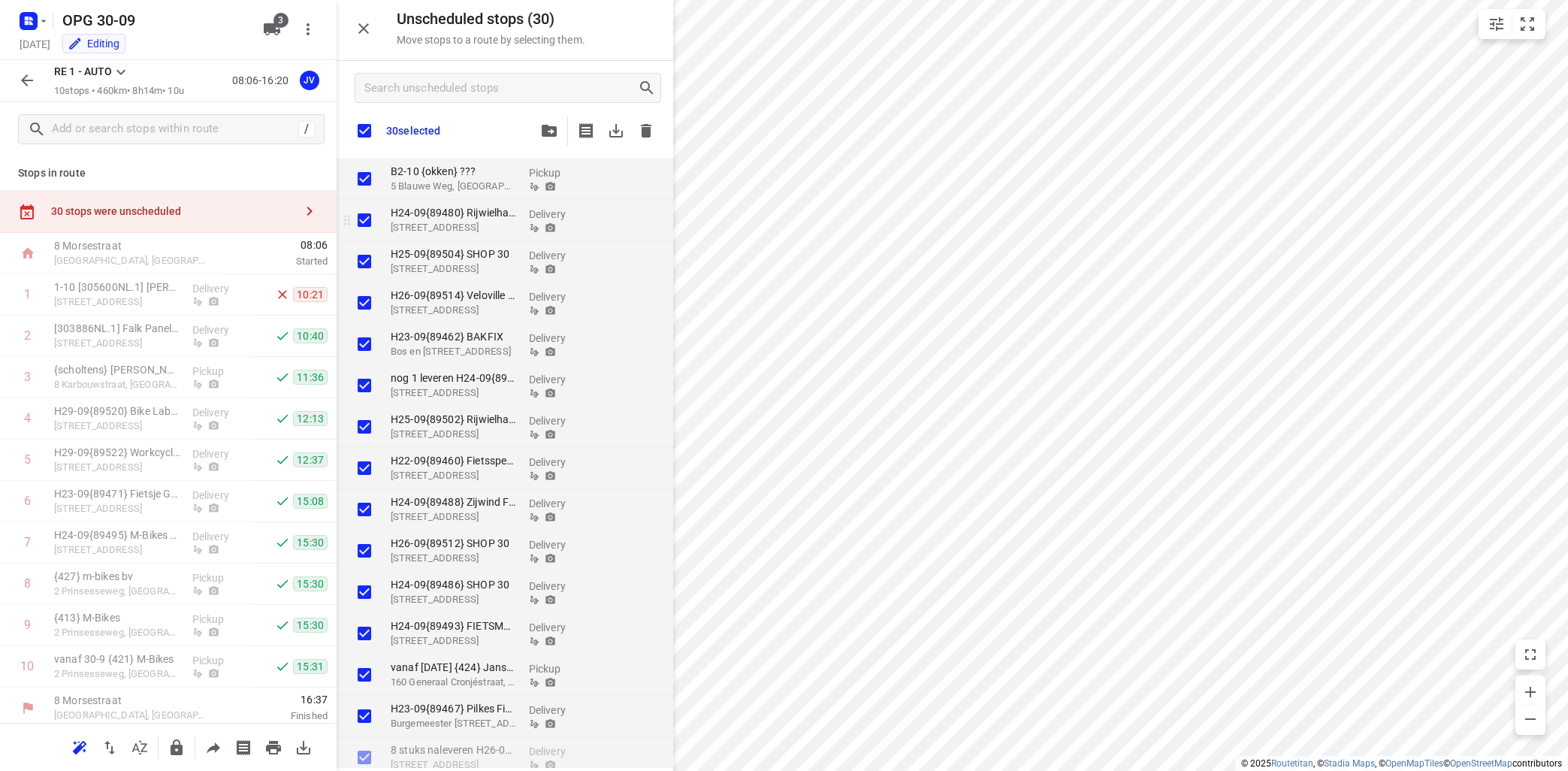
checkbox input "true"
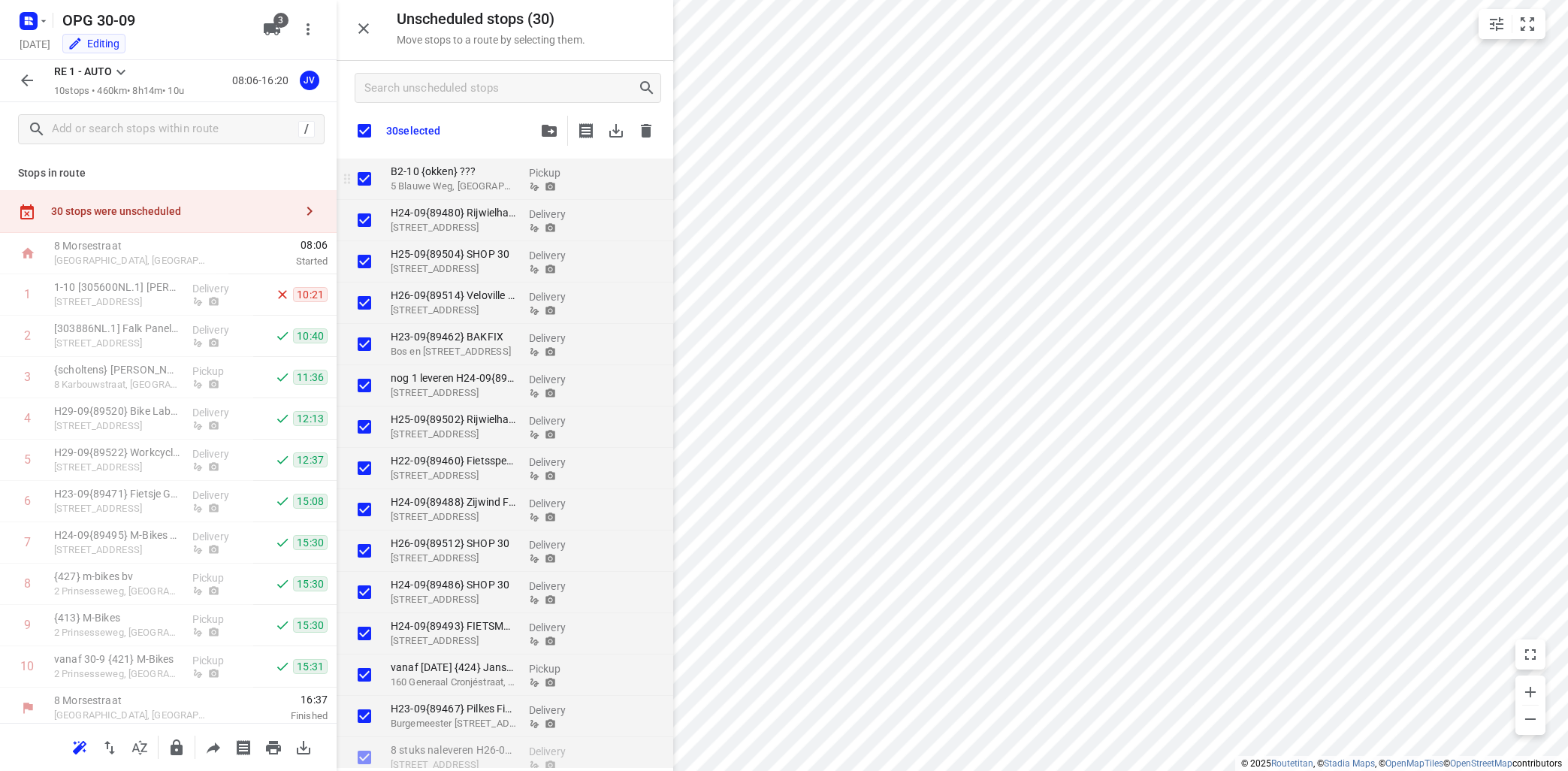
checkbox input "true"
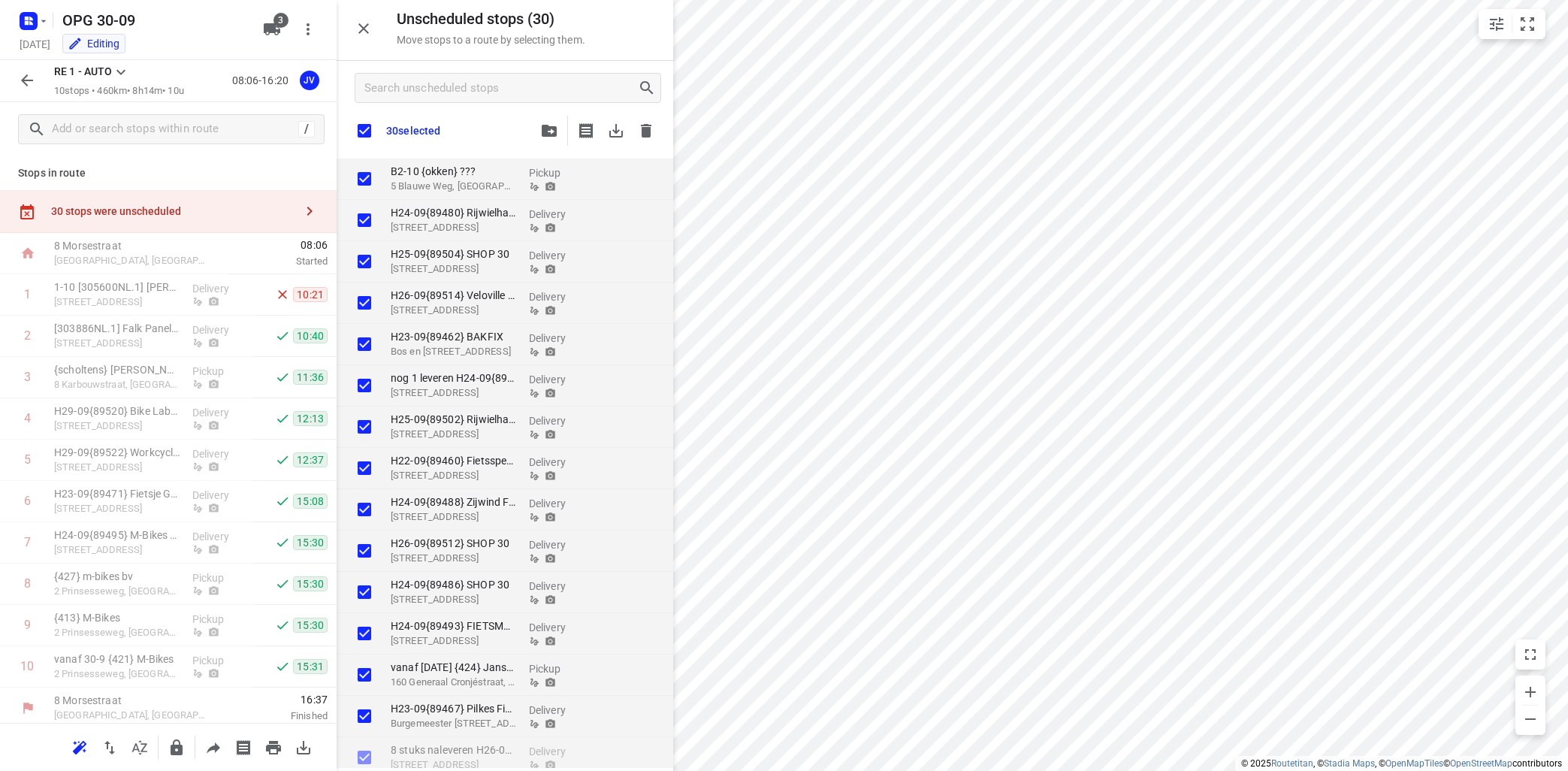
checkbox input "true"
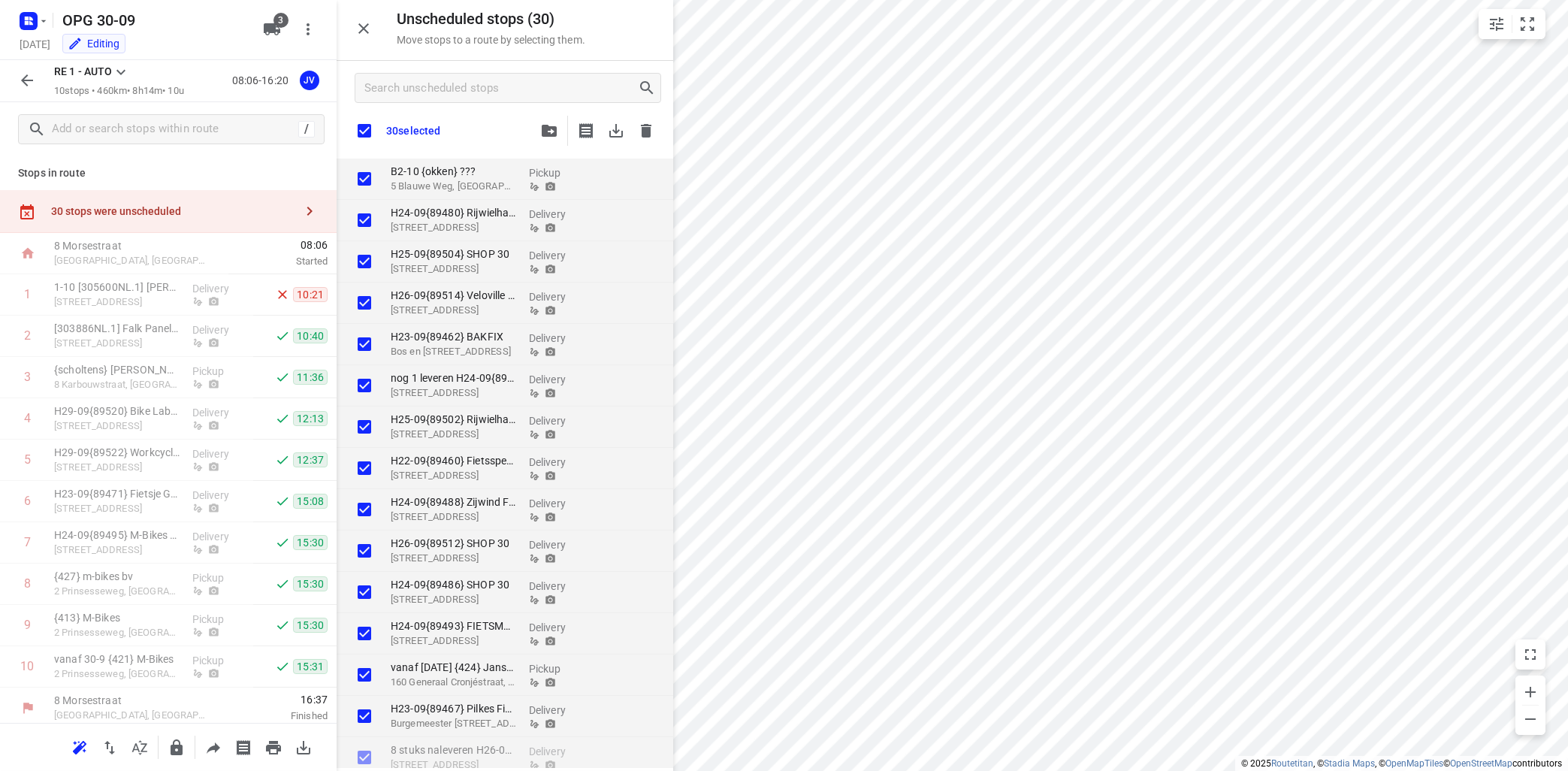
checkbox input "true"
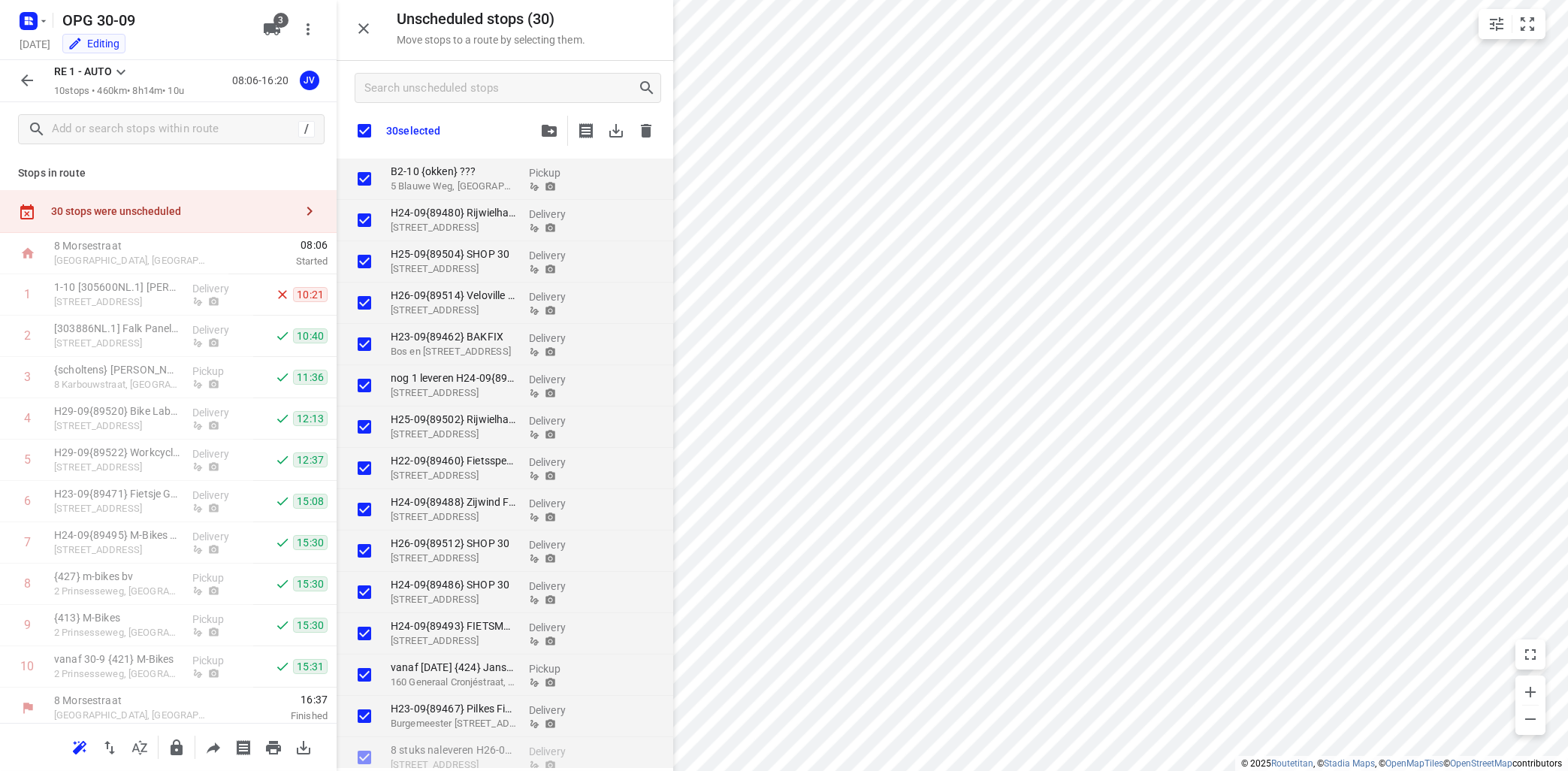
checkbox input "true"
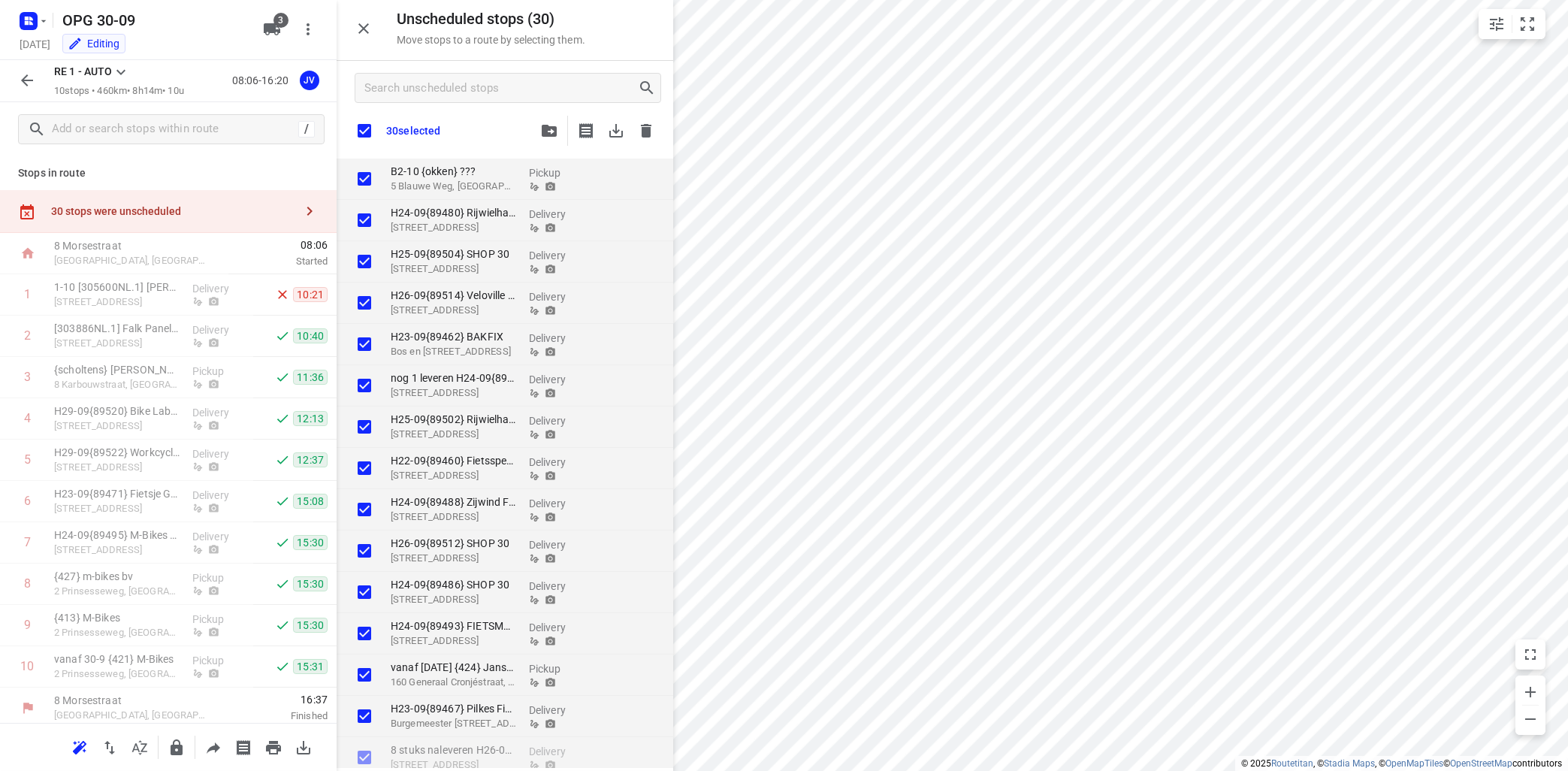
checkbox input "true"
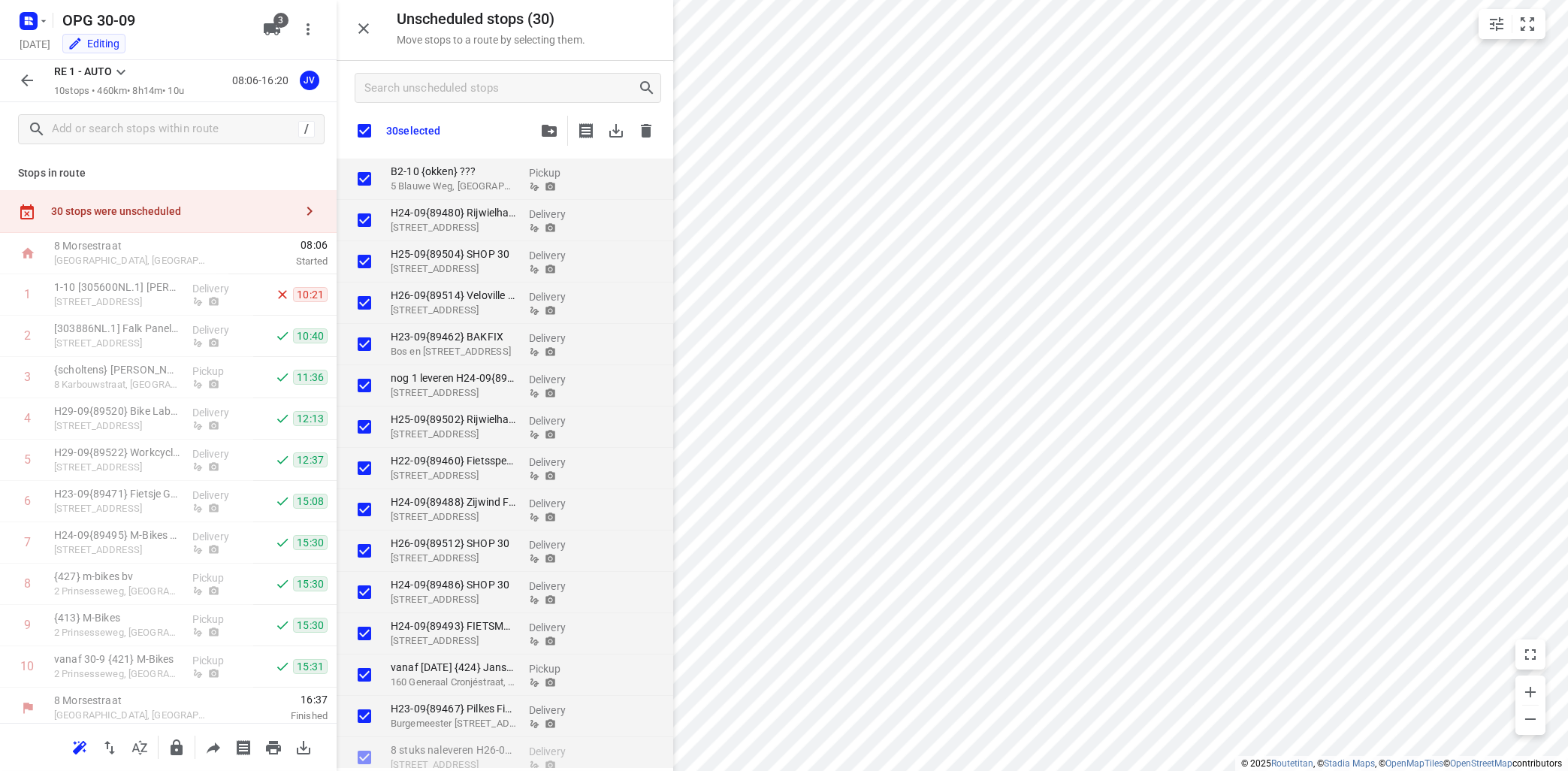
checkbox input "true"
drag, startPoint x: 31, startPoint y: 296, endPoint x: 45, endPoint y: 289, distance: 15.7
click at [31, 296] on input "checkbox" at bounding box center [28, 294] width 30 height 30
checkbox input "true"
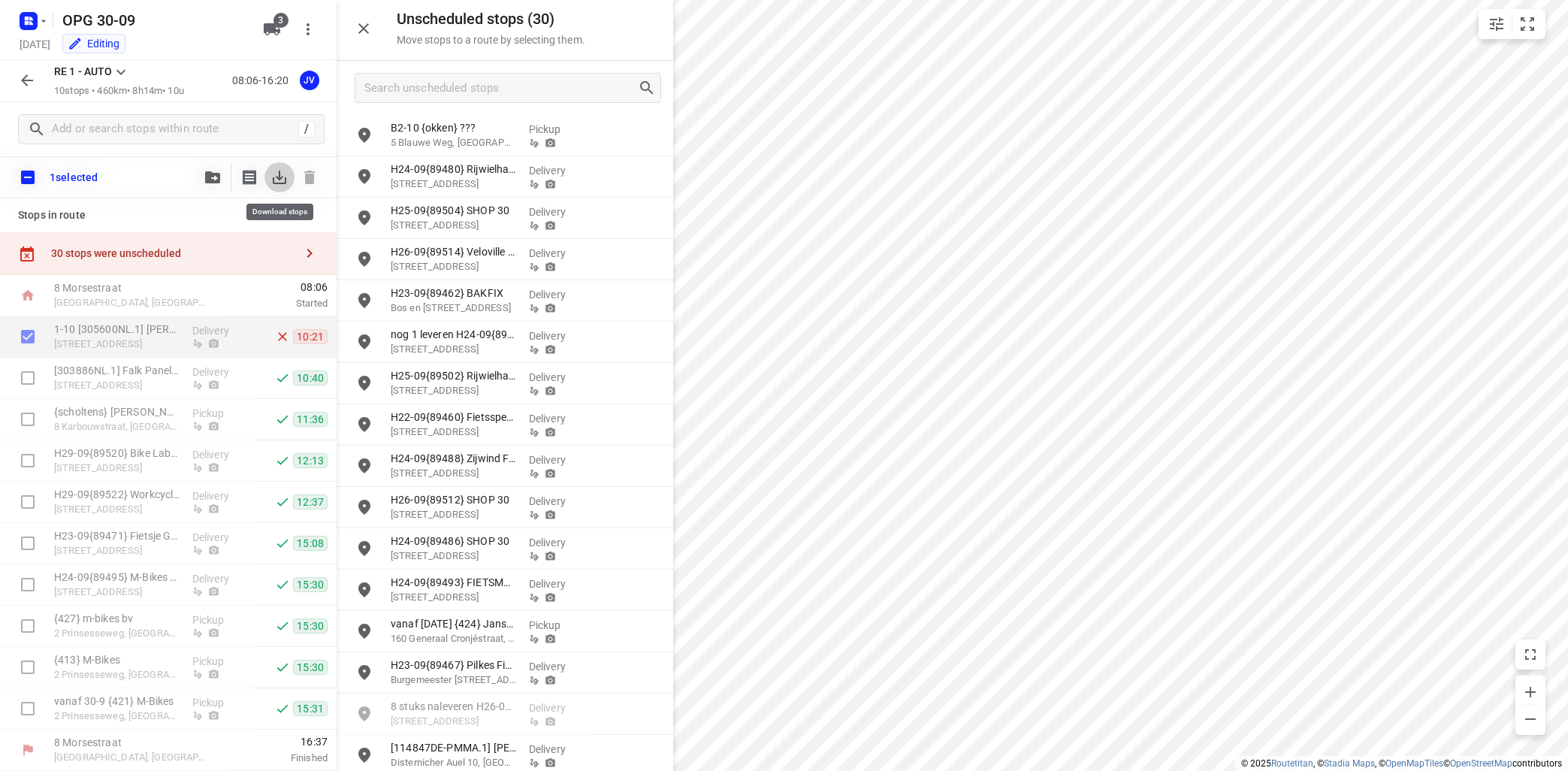
click at [278, 172] on icon "button" at bounding box center [279, 178] width 18 height 18
click at [19, 77] on icon "button" at bounding box center [28, 80] width 18 height 18
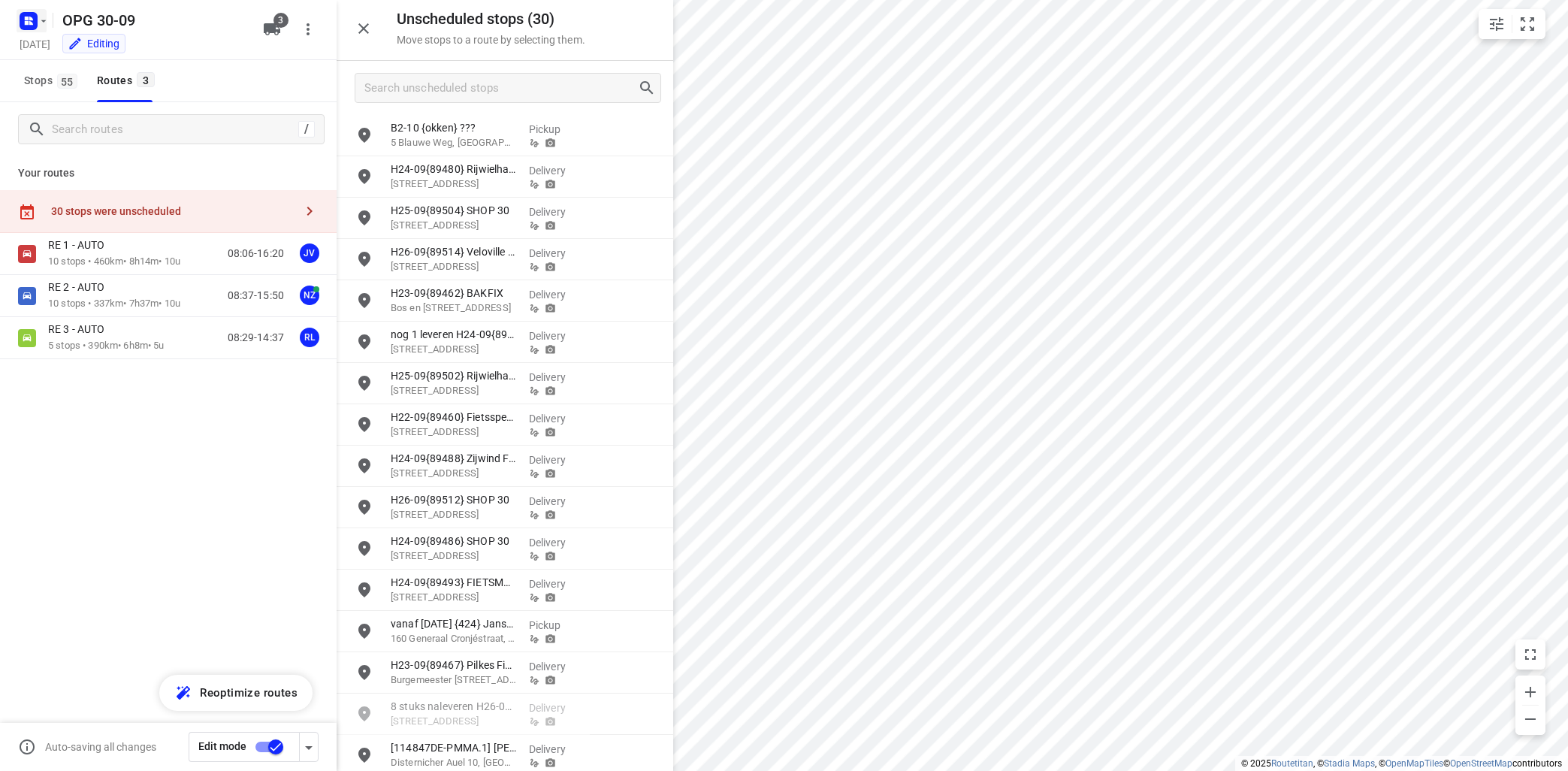
click at [42, 16] on icon "button" at bounding box center [44, 21] width 12 height 12
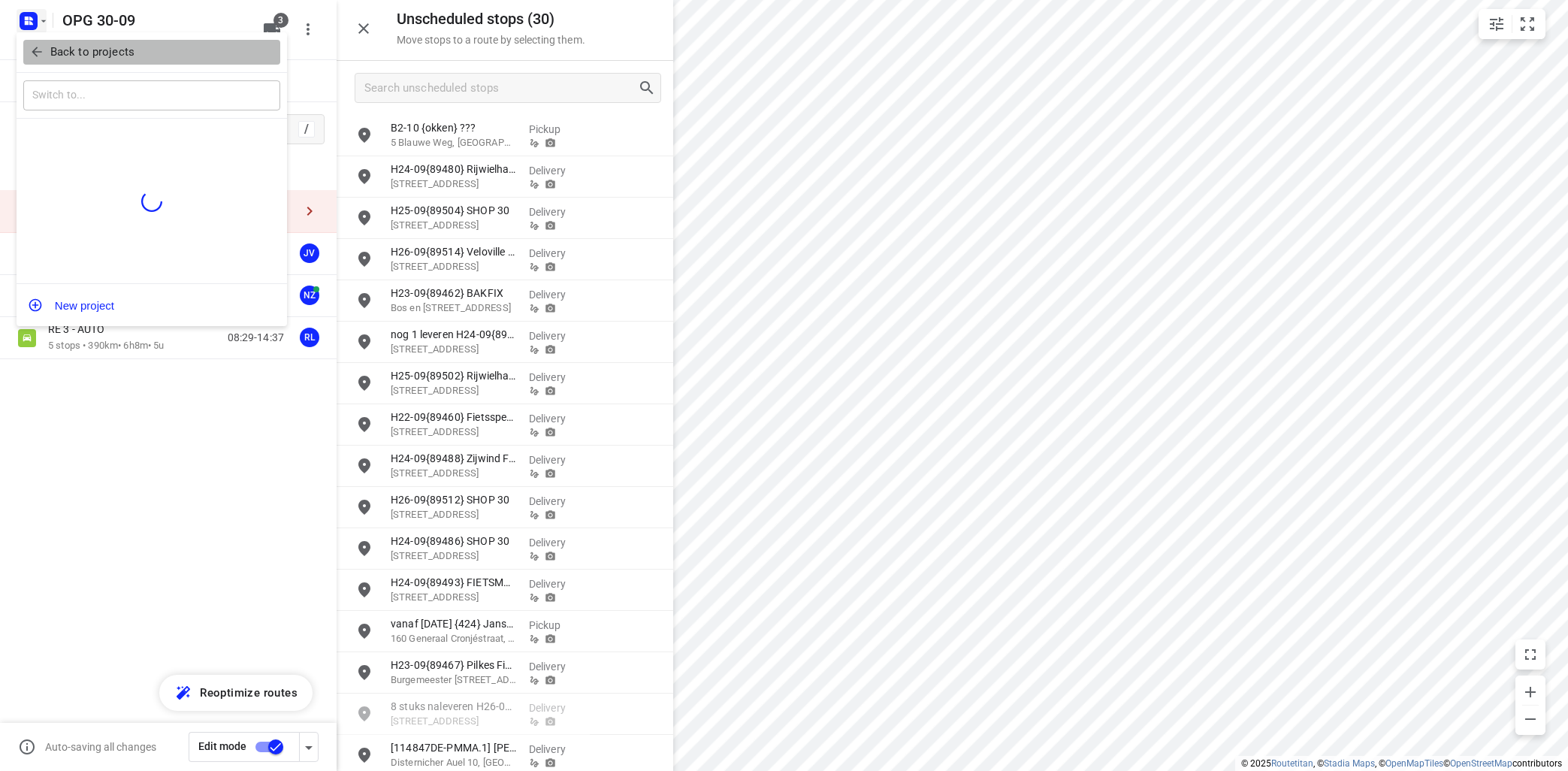
click at [83, 50] on p "Back to projects" at bounding box center [93, 52] width 84 height 18
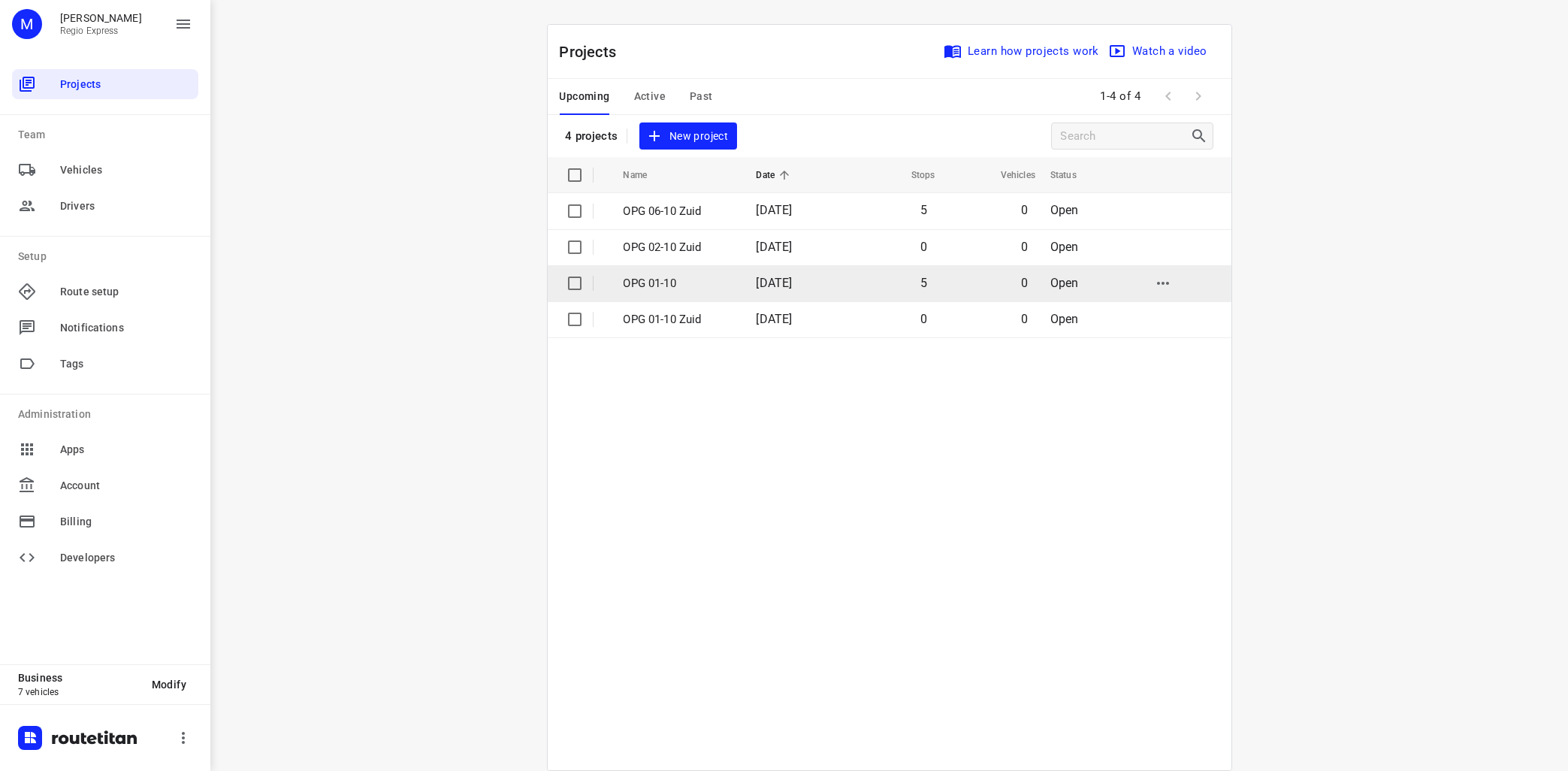
click at [659, 285] on p "OPG 01-10" at bounding box center [679, 283] width 110 height 18
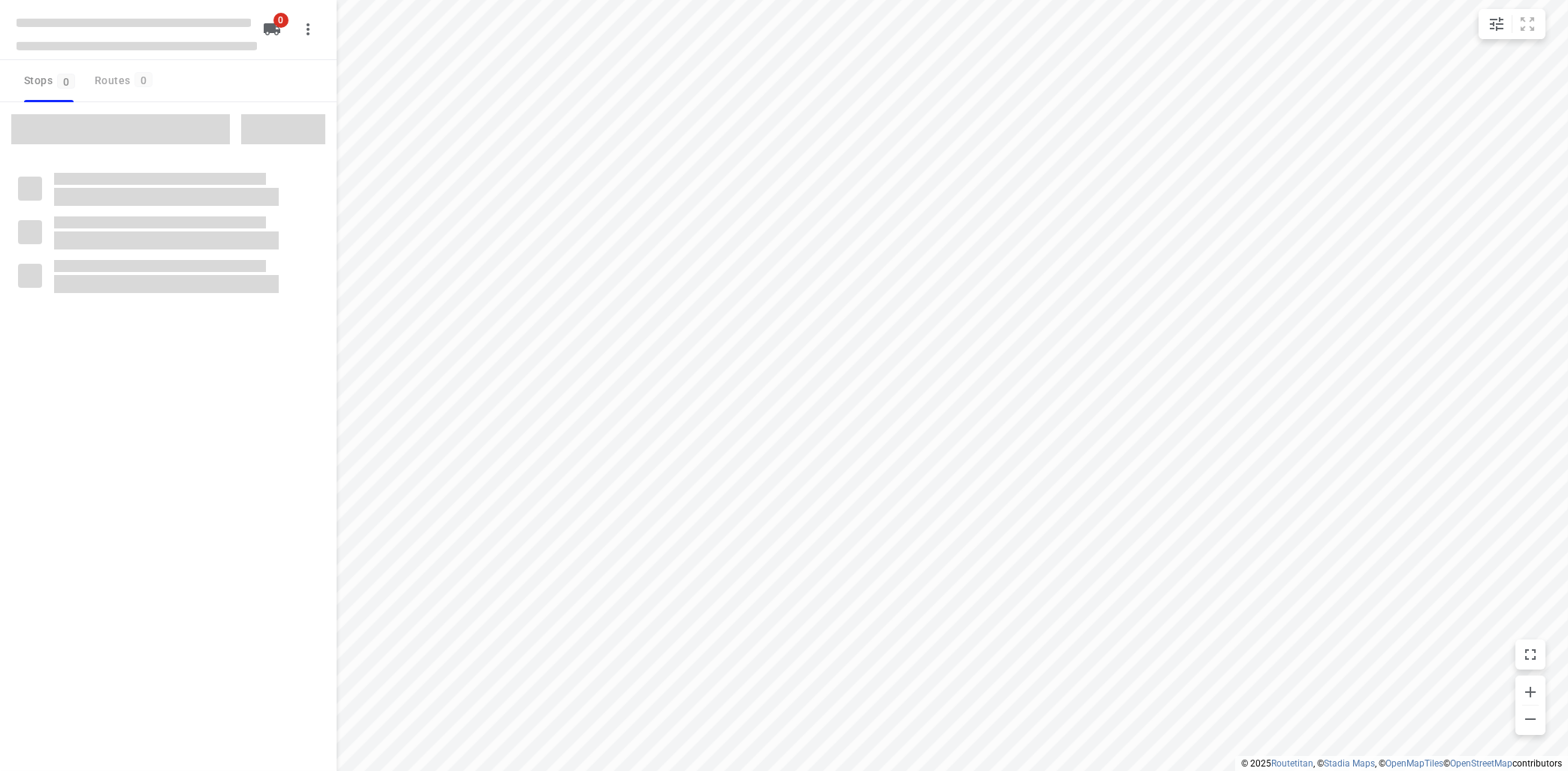
type input "distance"
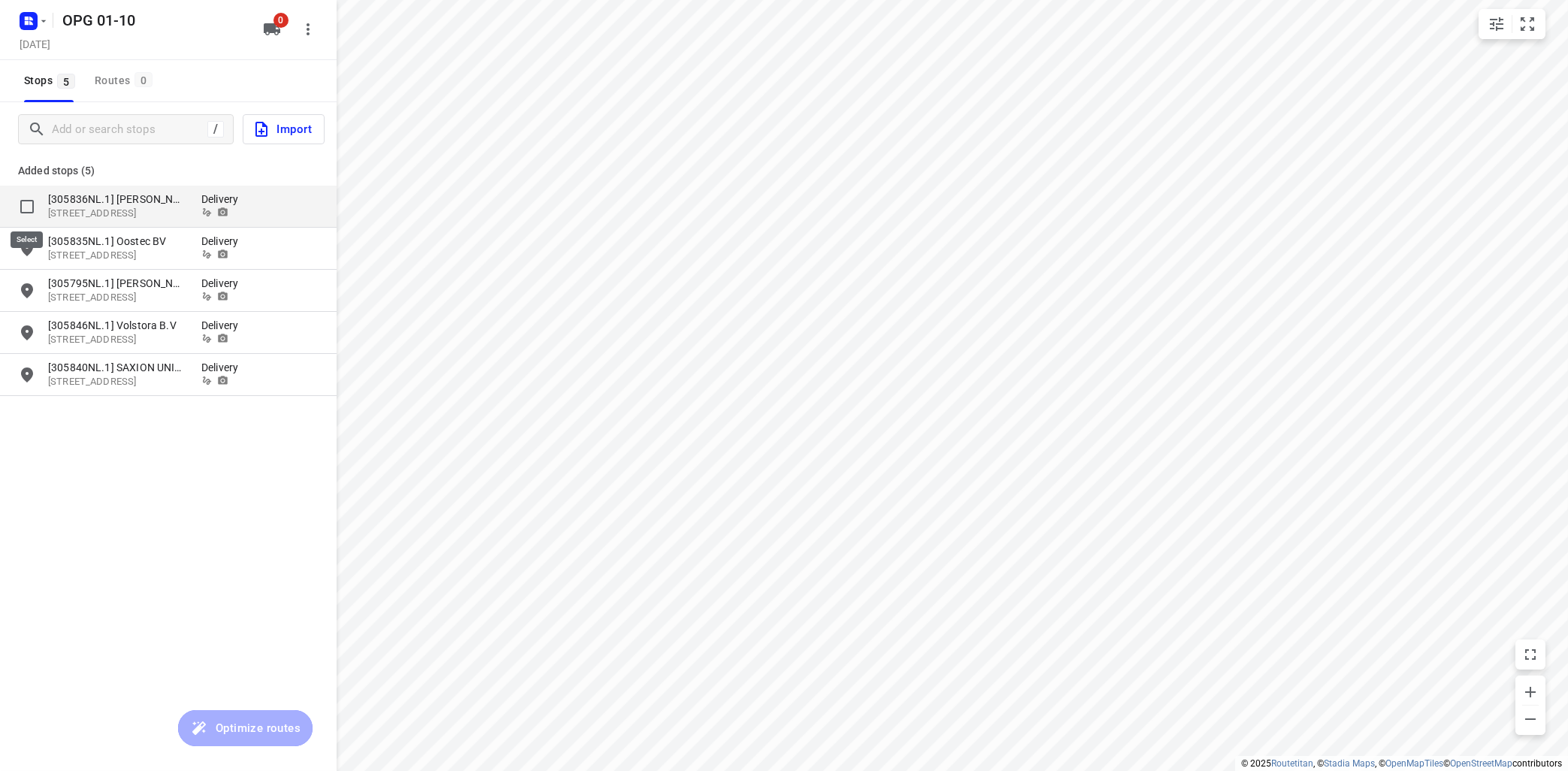
click at [28, 204] on input "grid" at bounding box center [27, 206] width 30 height 30
checkbox input "true"
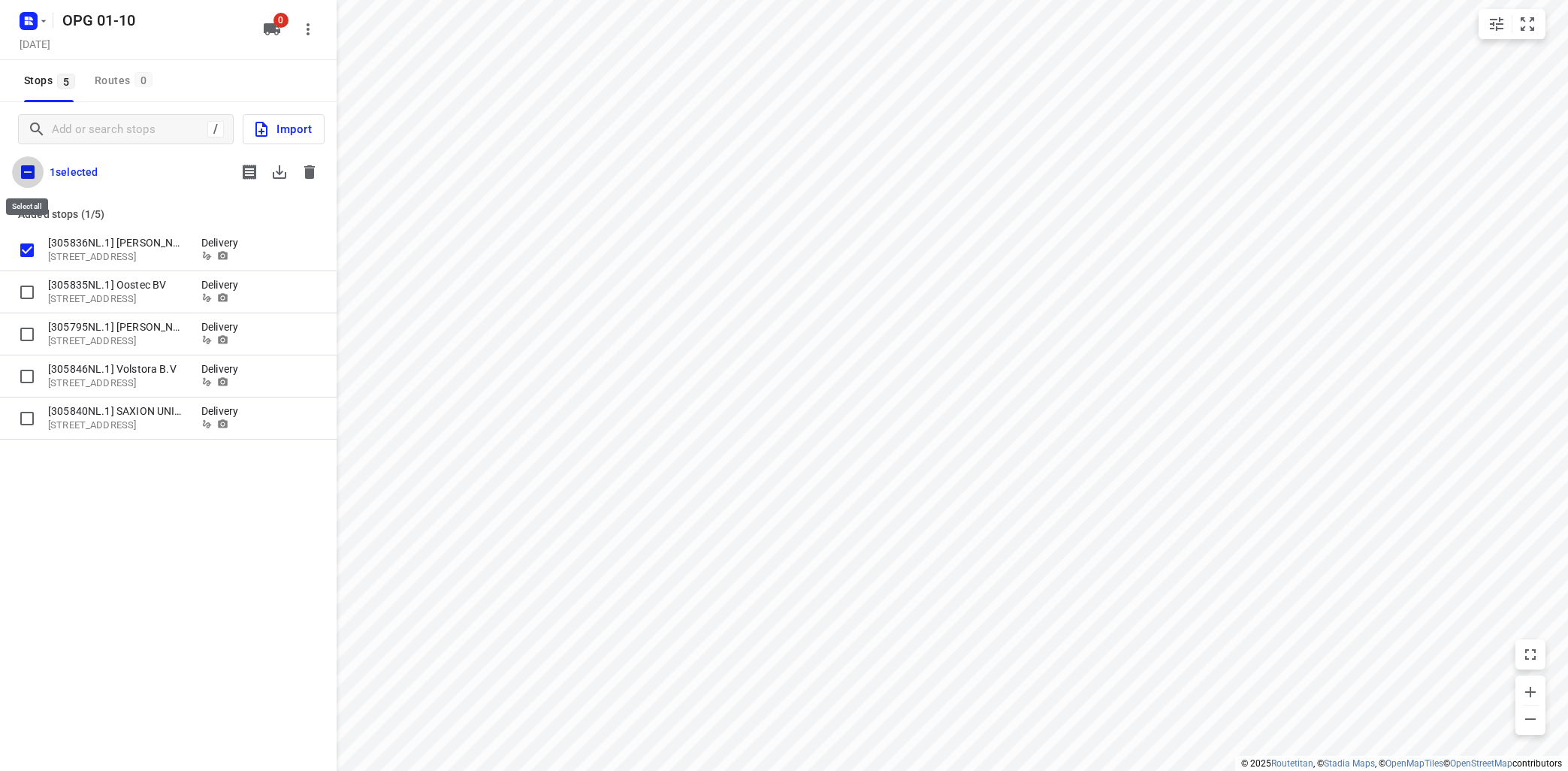
click at [28, 166] on input "checkbox" at bounding box center [28, 172] width 31 height 31
checkbox input "true"
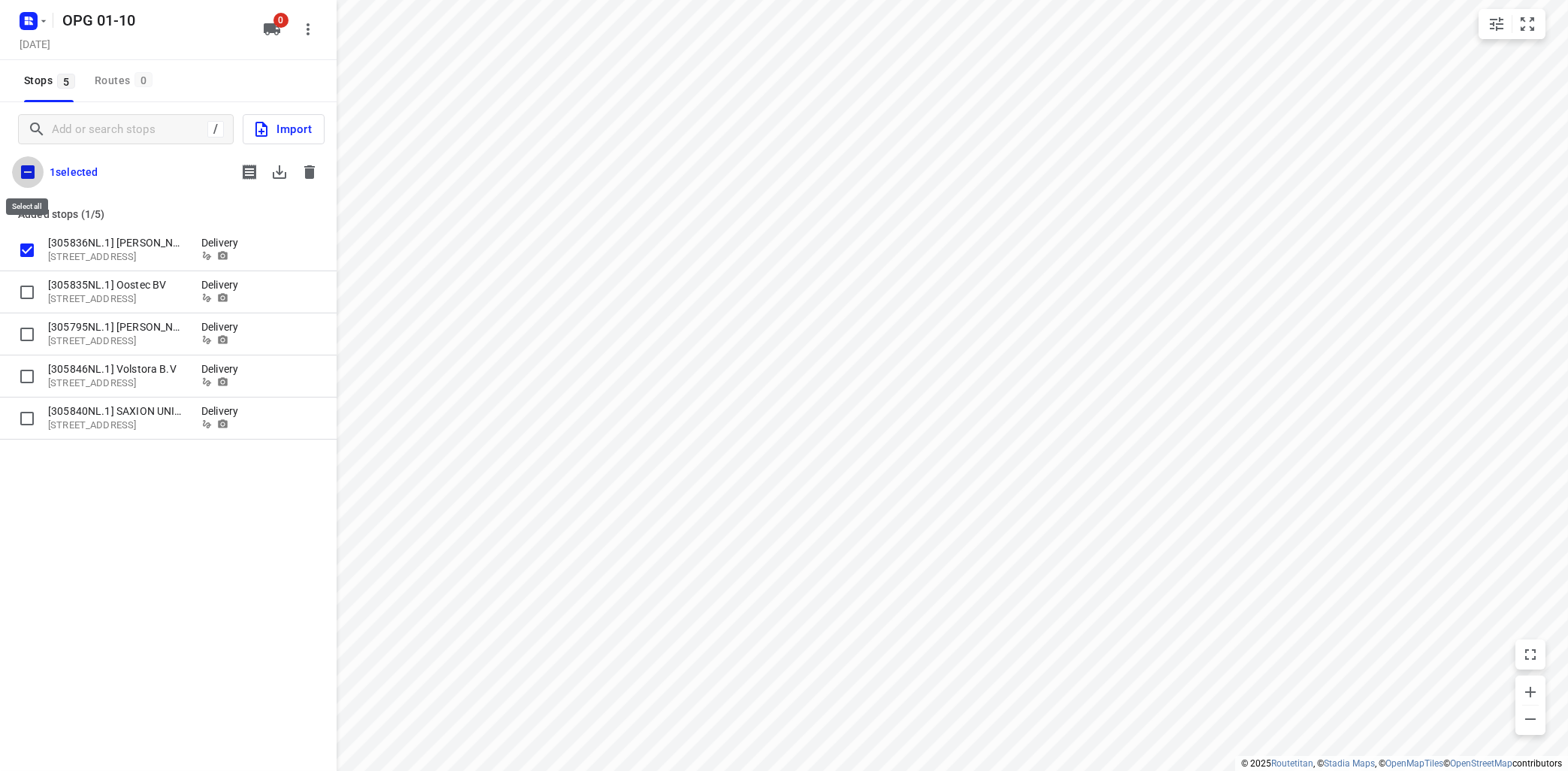
checkbox input "true"
click at [279, 171] on icon "button" at bounding box center [279, 172] width 14 height 14
click at [309, 174] on icon "button" at bounding box center [310, 172] width 11 height 14
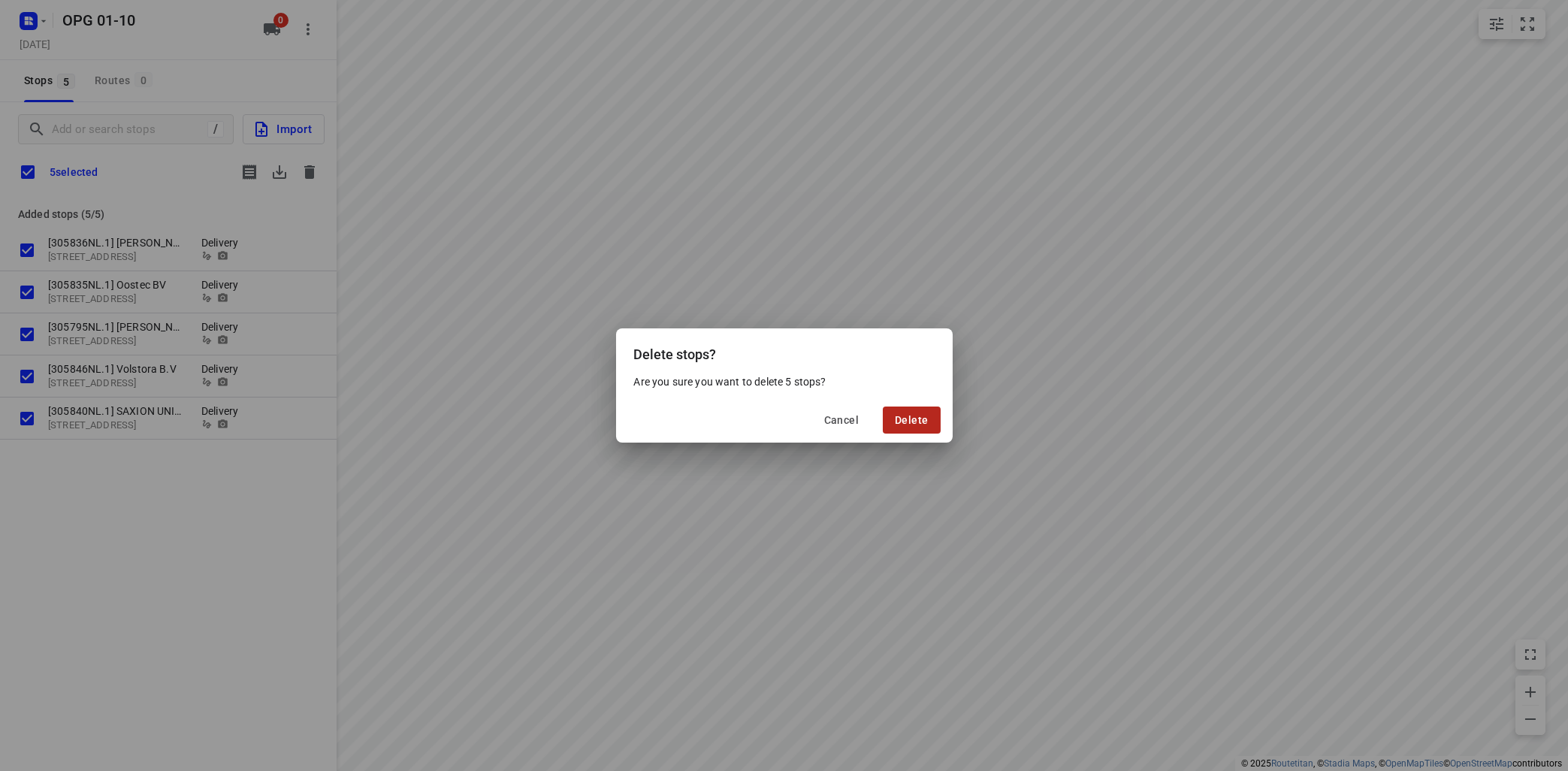
click at [908, 423] on span "Delete" at bounding box center [911, 420] width 33 height 12
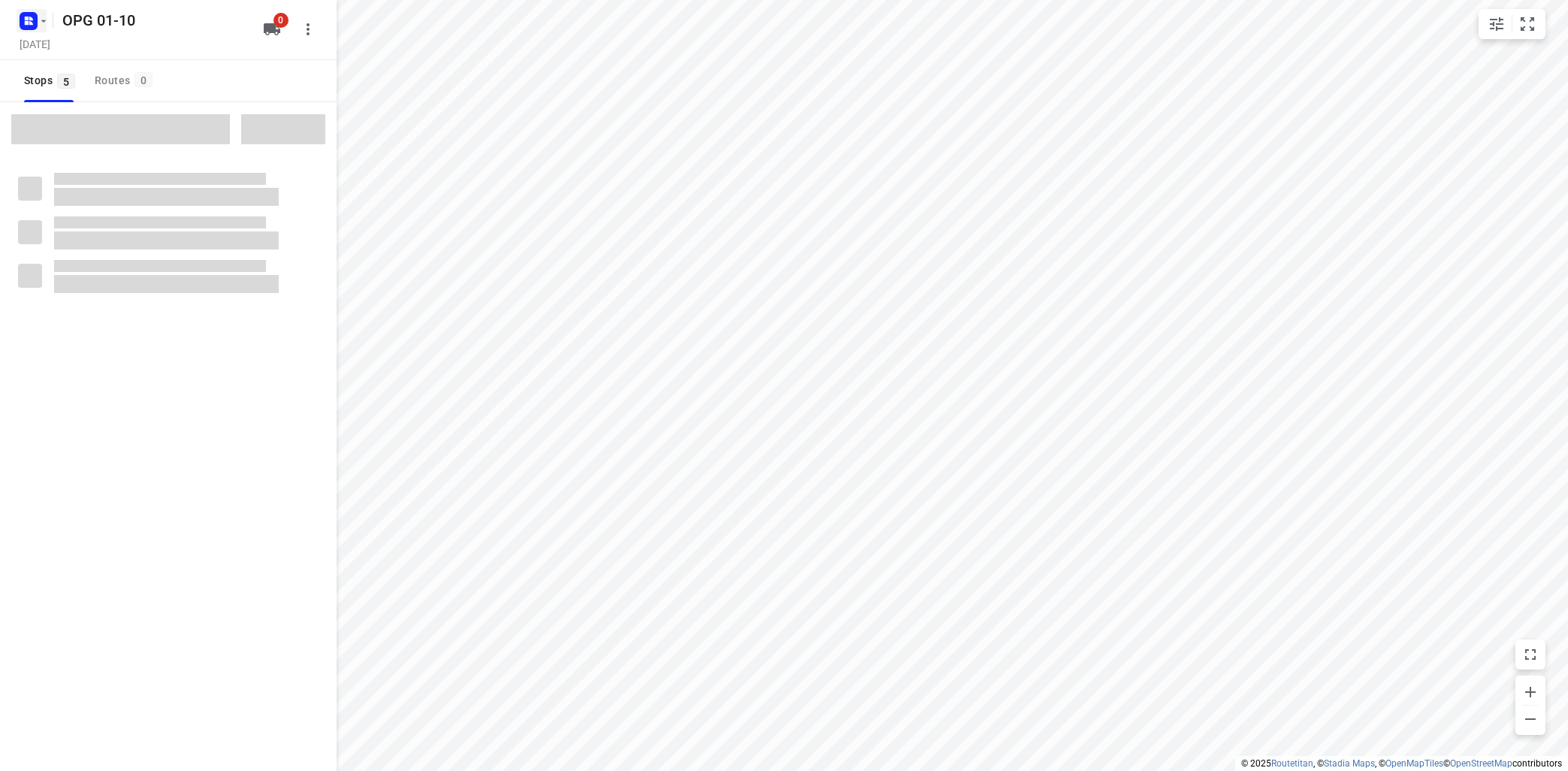
click at [48, 24] on icon "button" at bounding box center [44, 21] width 12 height 12
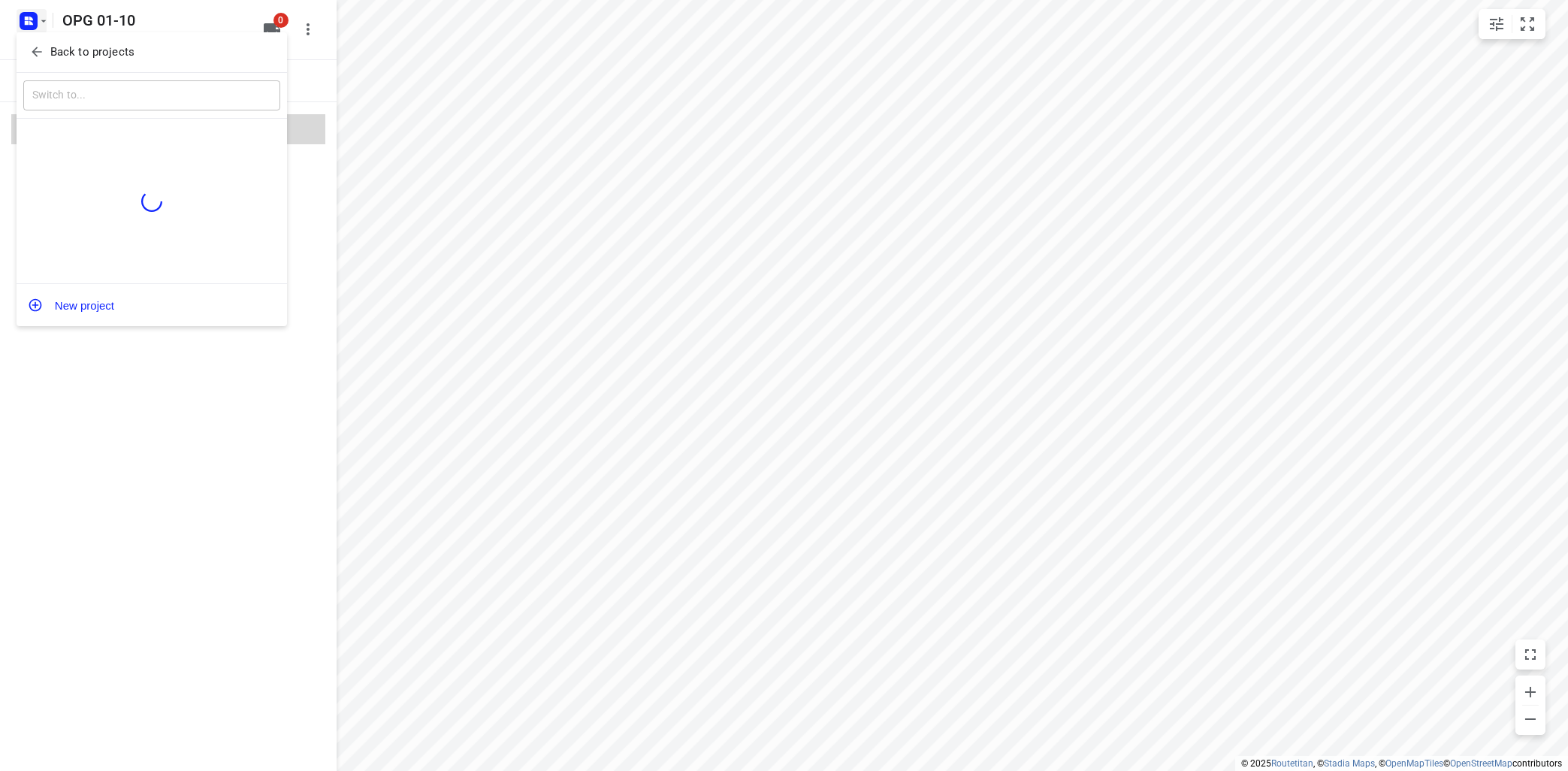
click at [56, 56] on p "Back to projects" at bounding box center [93, 52] width 84 height 18
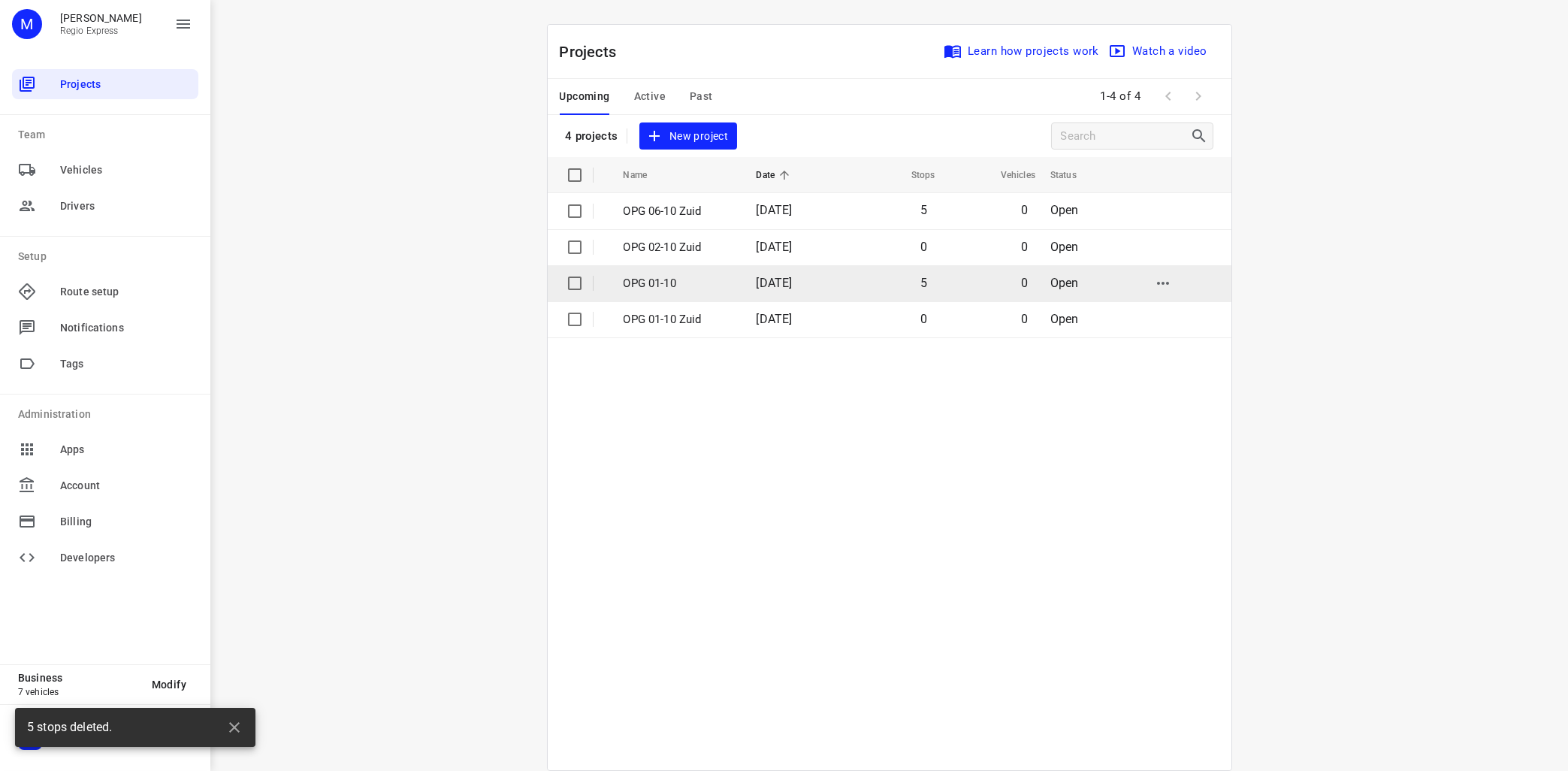
click at [645, 286] on p "OPG 01-10" at bounding box center [679, 283] width 110 height 18
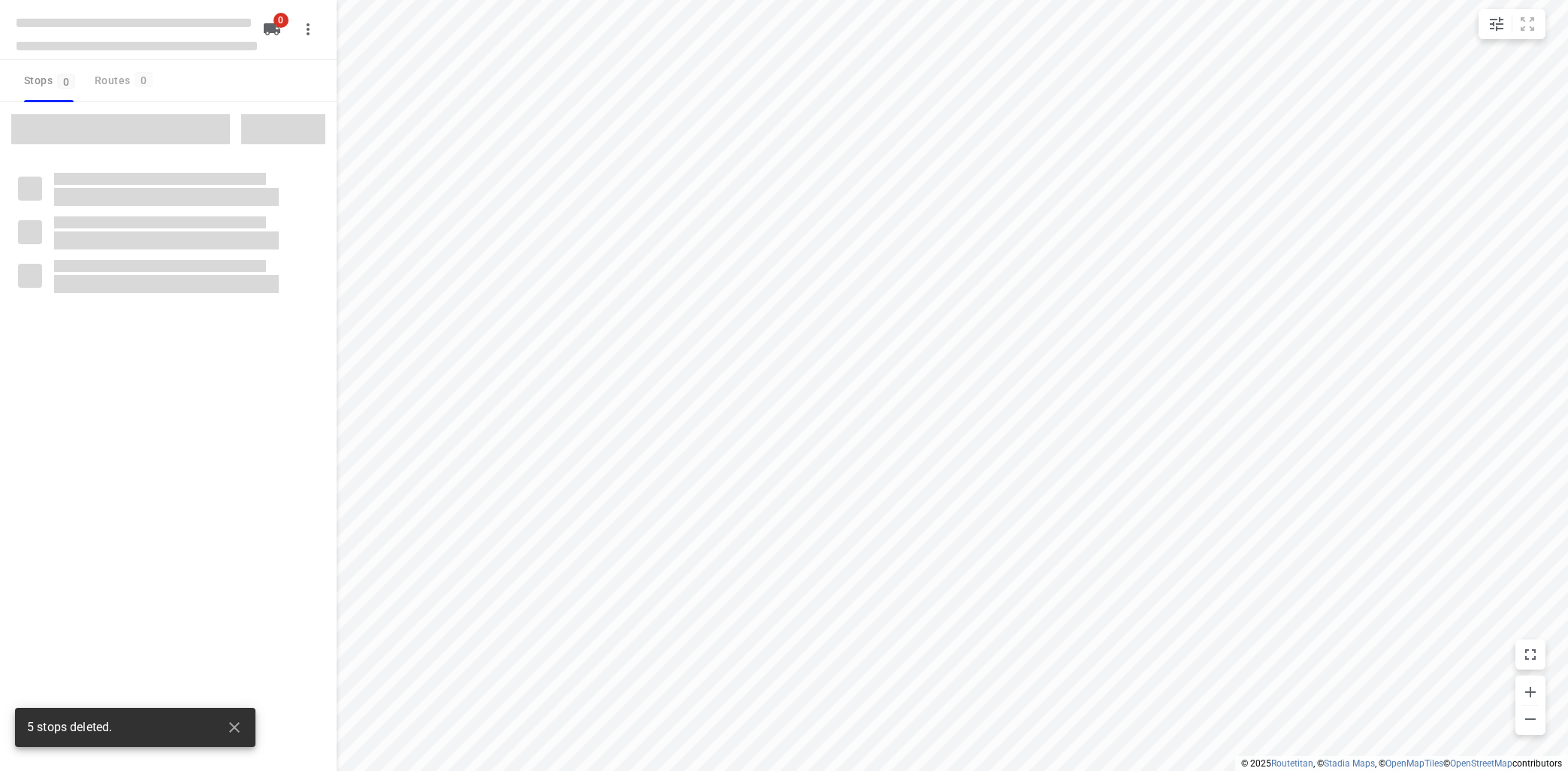
type input "distance"
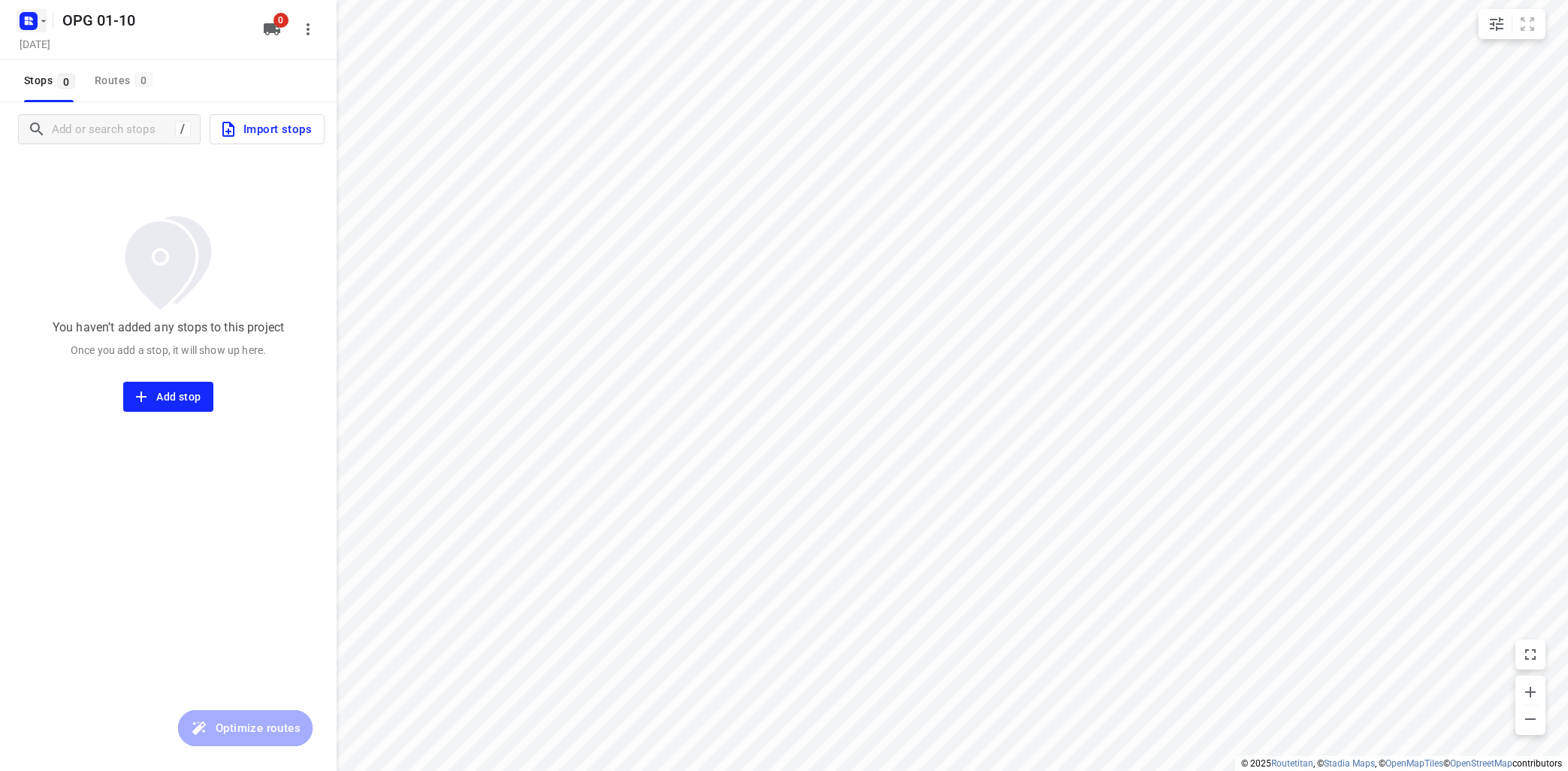
click at [44, 11] on button "button" at bounding box center [31, 21] width 30 height 24
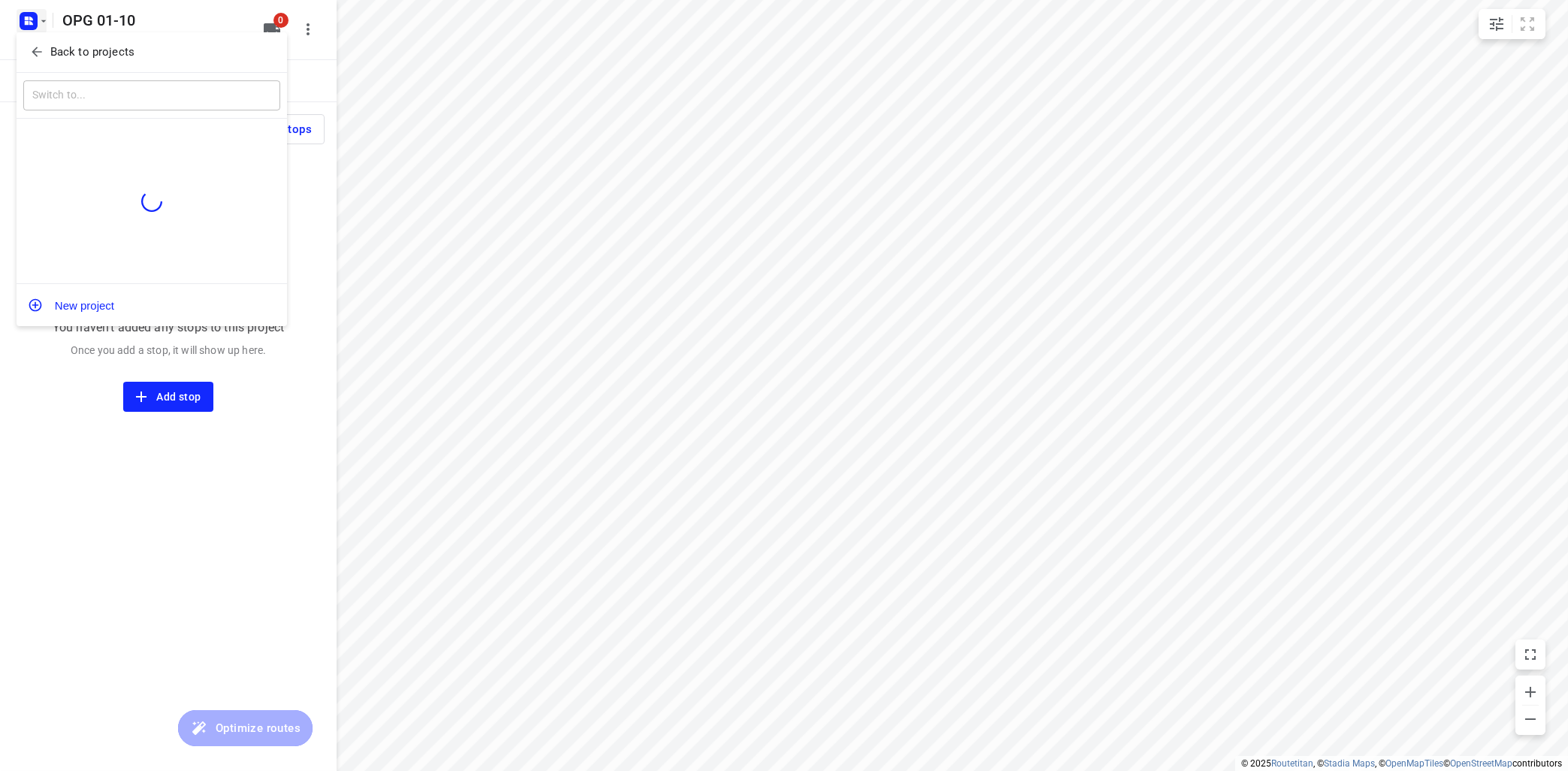
click at [85, 59] on p "Back to projects" at bounding box center [93, 52] width 84 height 18
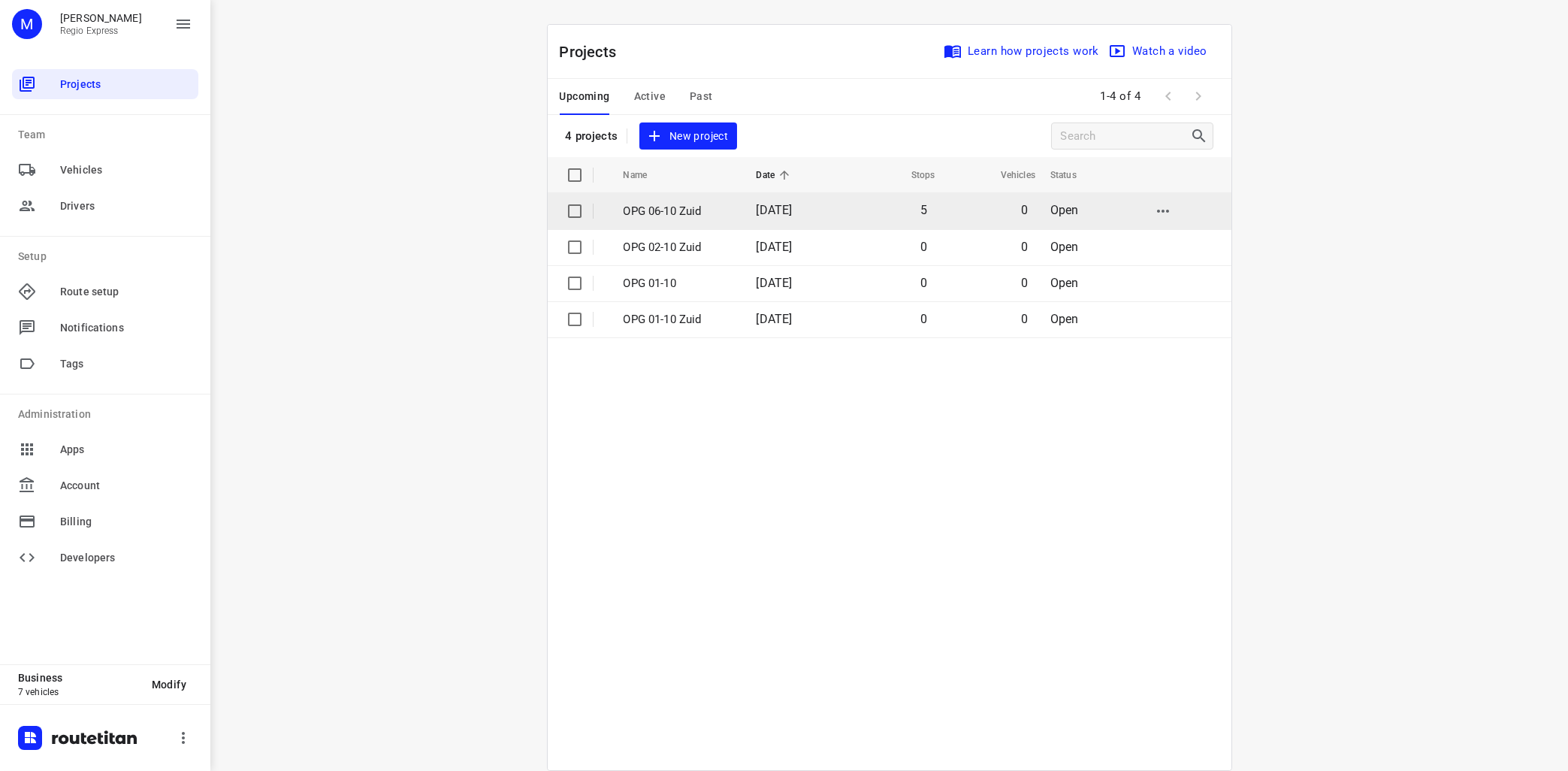
click at [640, 208] on p "OPG 06-10 Zuid" at bounding box center [679, 211] width 110 height 18
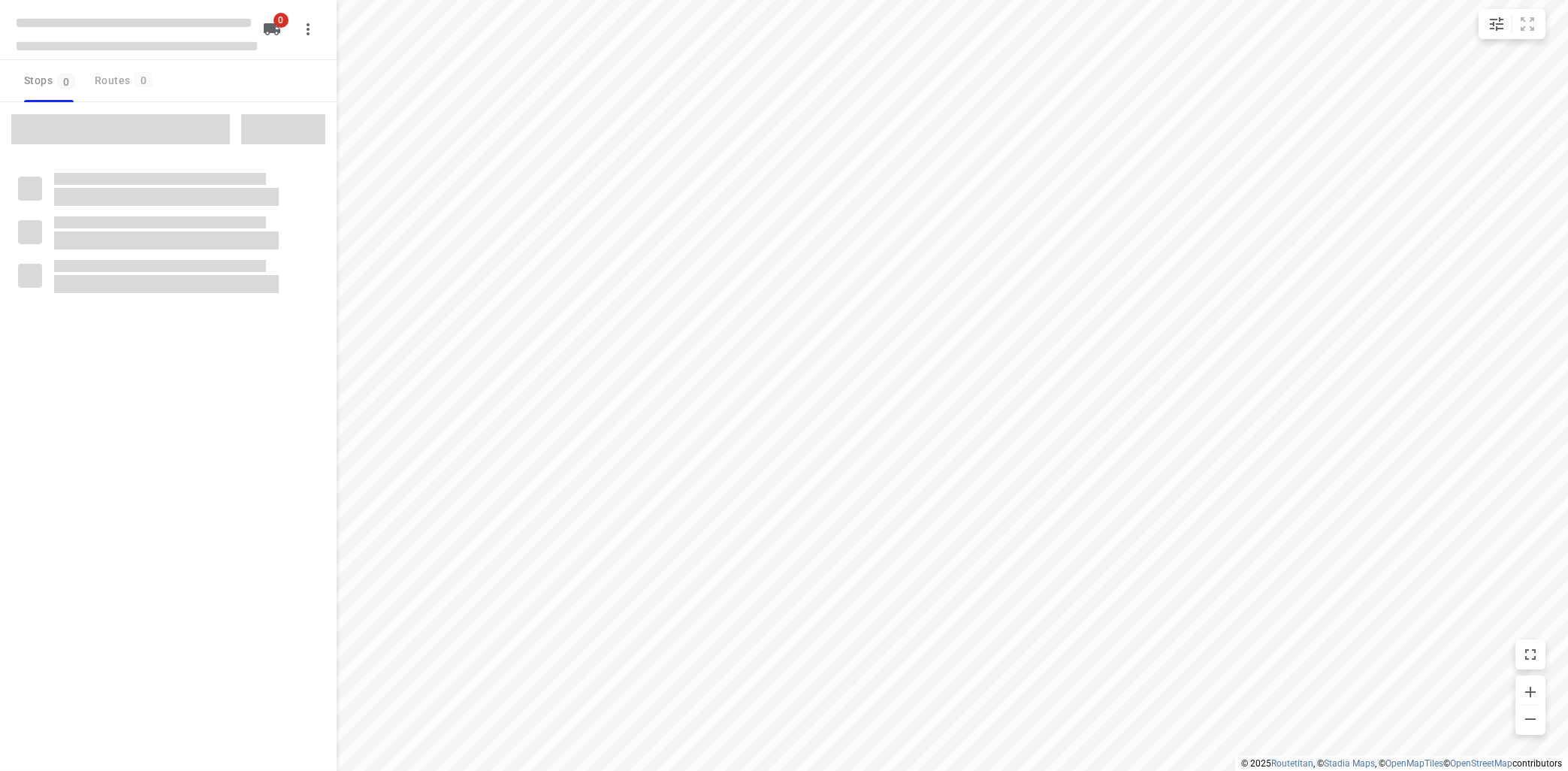
type input "distance"
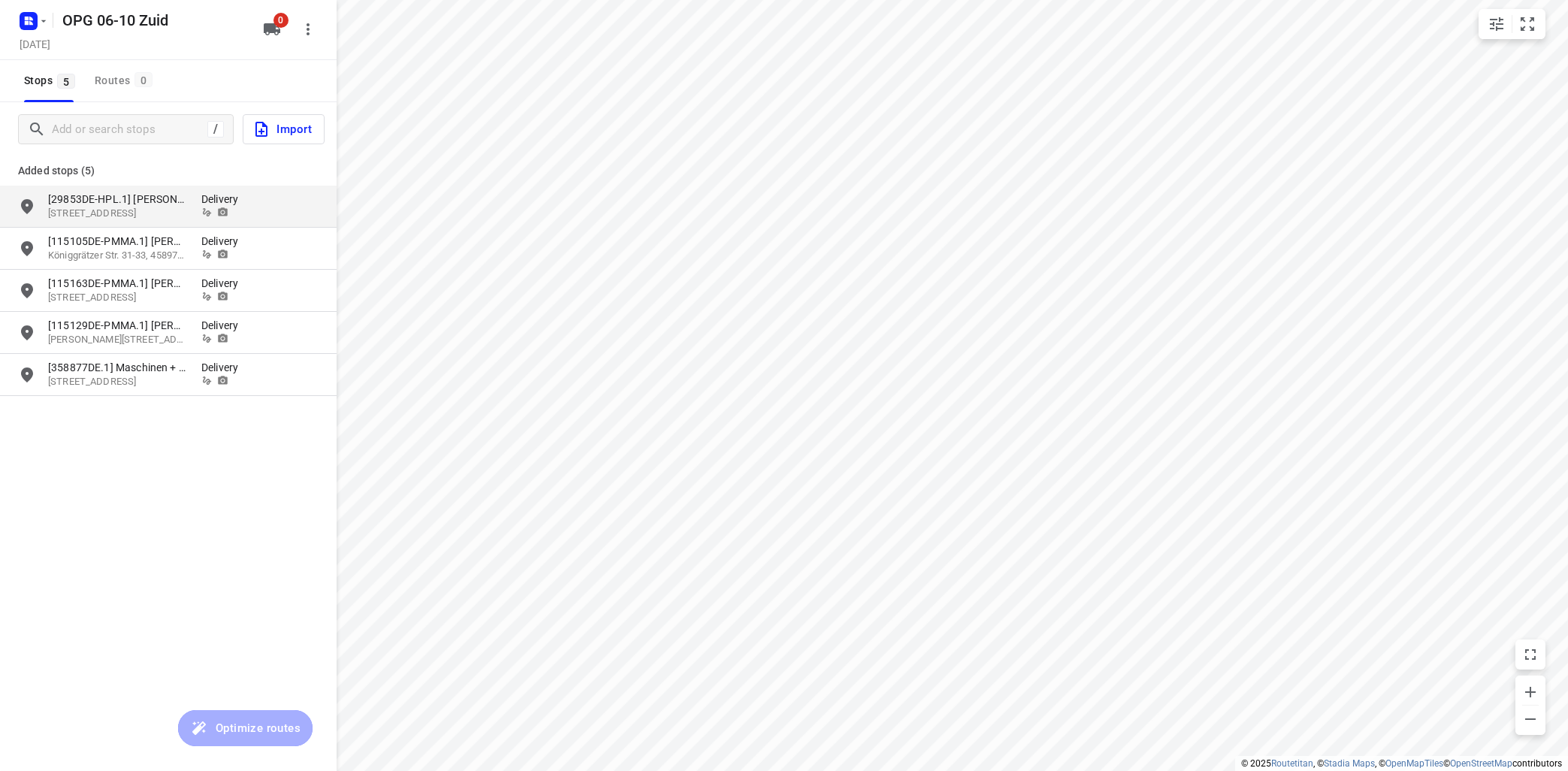
drag, startPoint x: 24, startPoint y: 200, endPoint x: 31, endPoint y: 202, distance: 7.3
click at [25, 199] on icon "grid" at bounding box center [28, 207] width 18 height 18
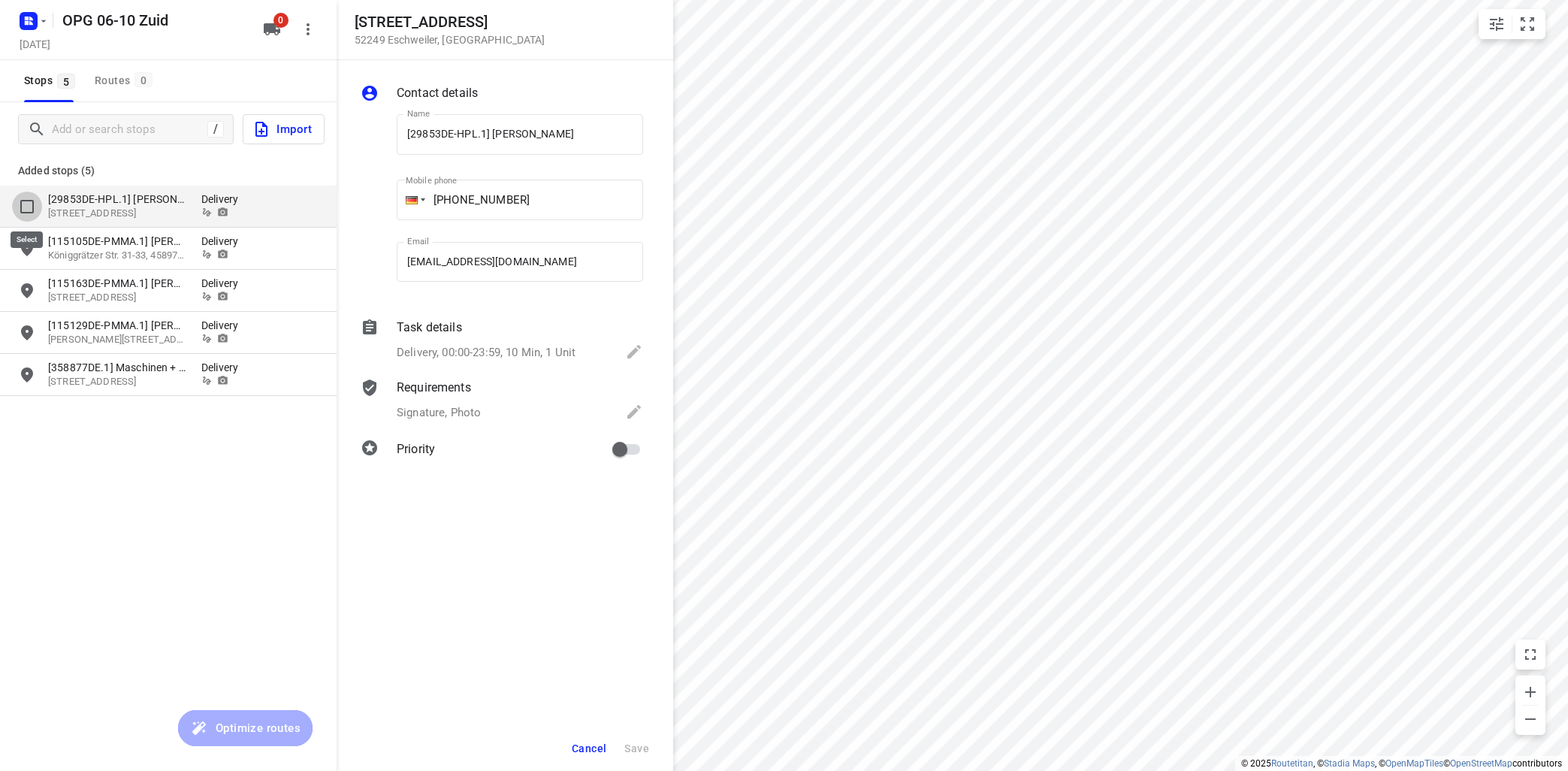
click at [25, 204] on input "grid" at bounding box center [27, 206] width 30 height 30
checkbox input "true"
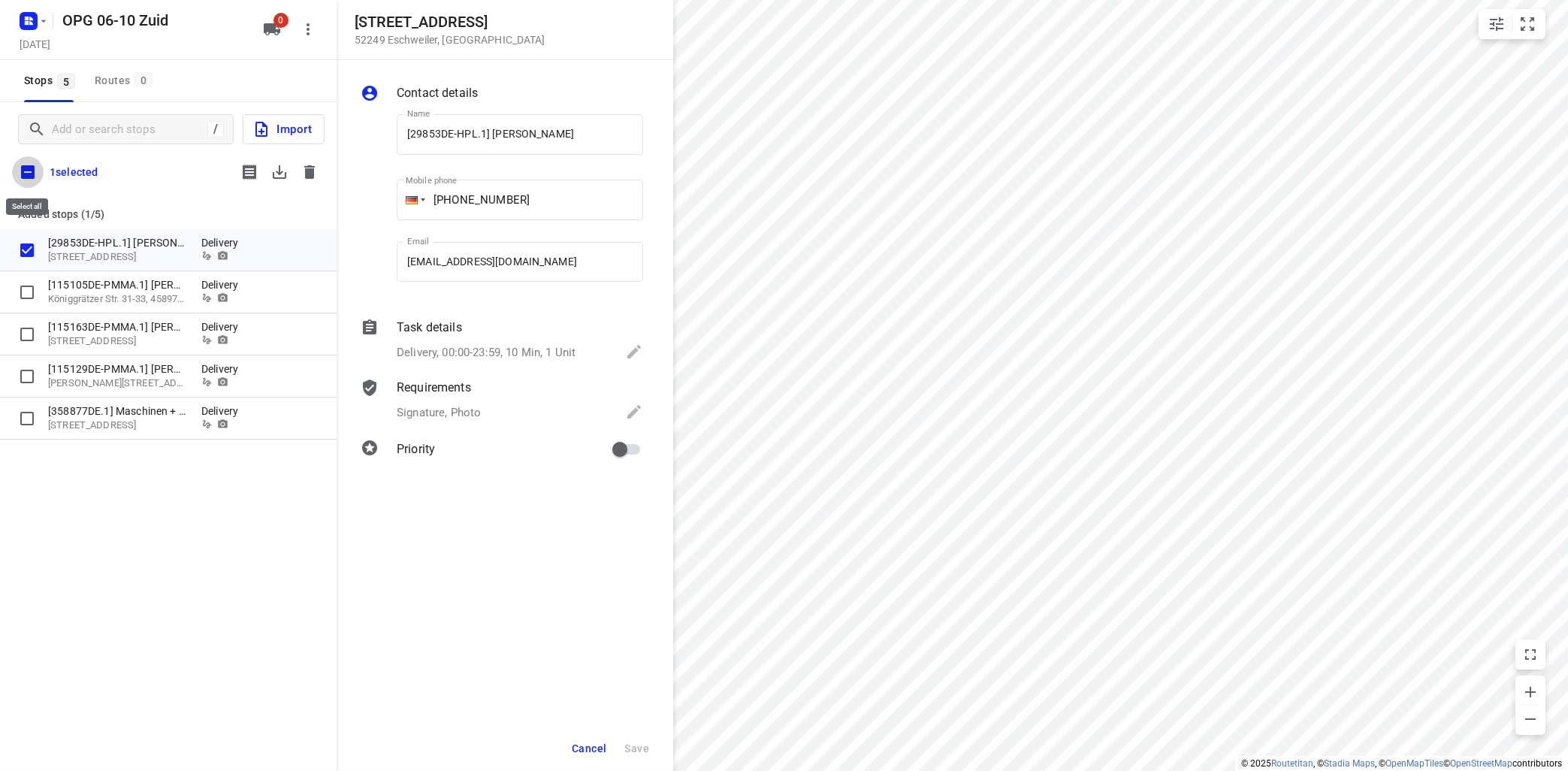
drag, startPoint x: 27, startPoint y: 171, endPoint x: 46, endPoint y: 165, distance: 19.9
click at [35, 166] on input "checkbox" at bounding box center [28, 172] width 31 height 31
checkbox input "true"
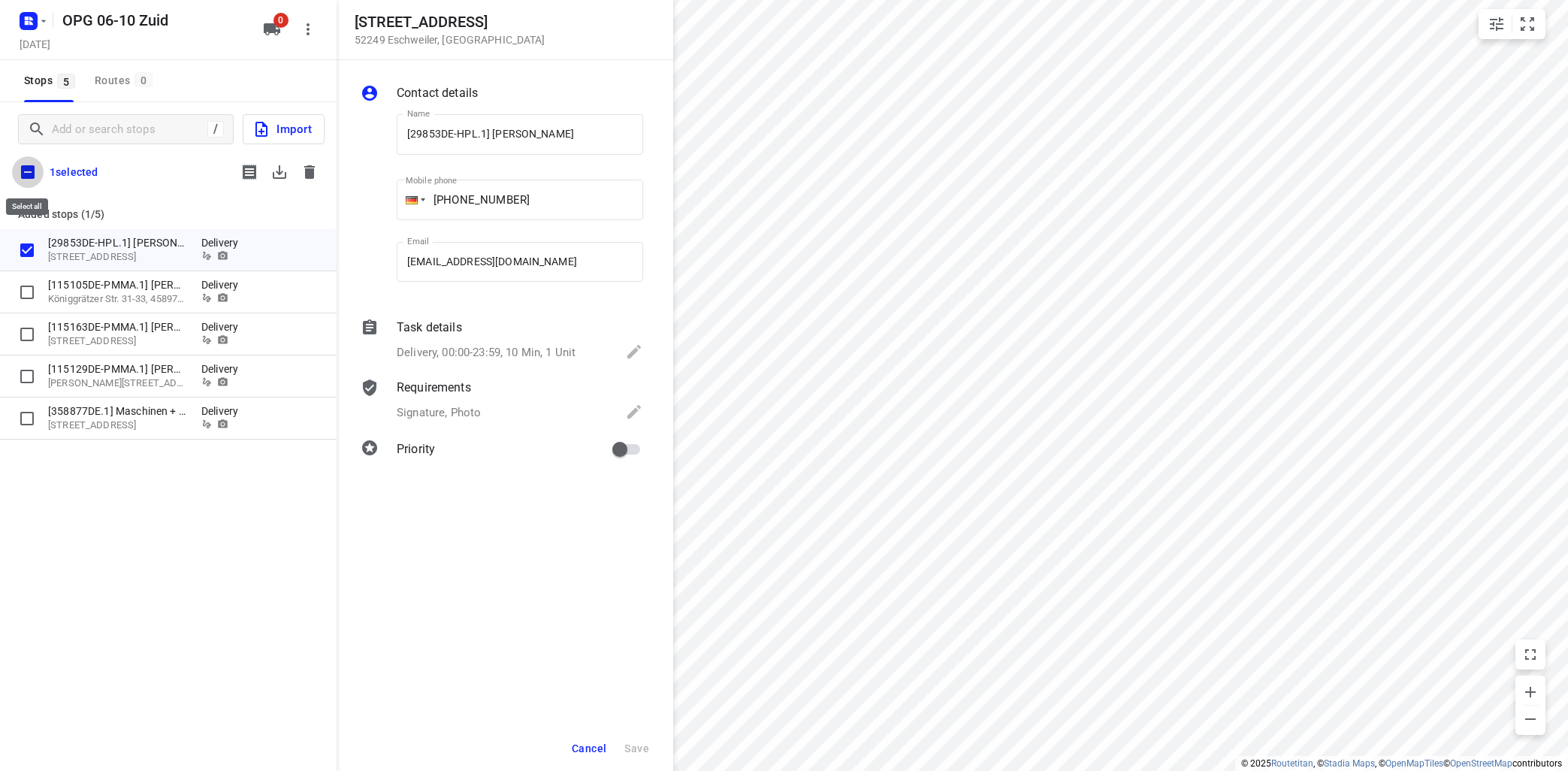
checkbox input "true"
click at [275, 171] on icon "button" at bounding box center [279, 172] width 18 height 18
click at [308, 168] on icon "button" at bounding box center [310, 172] width 11 height 14
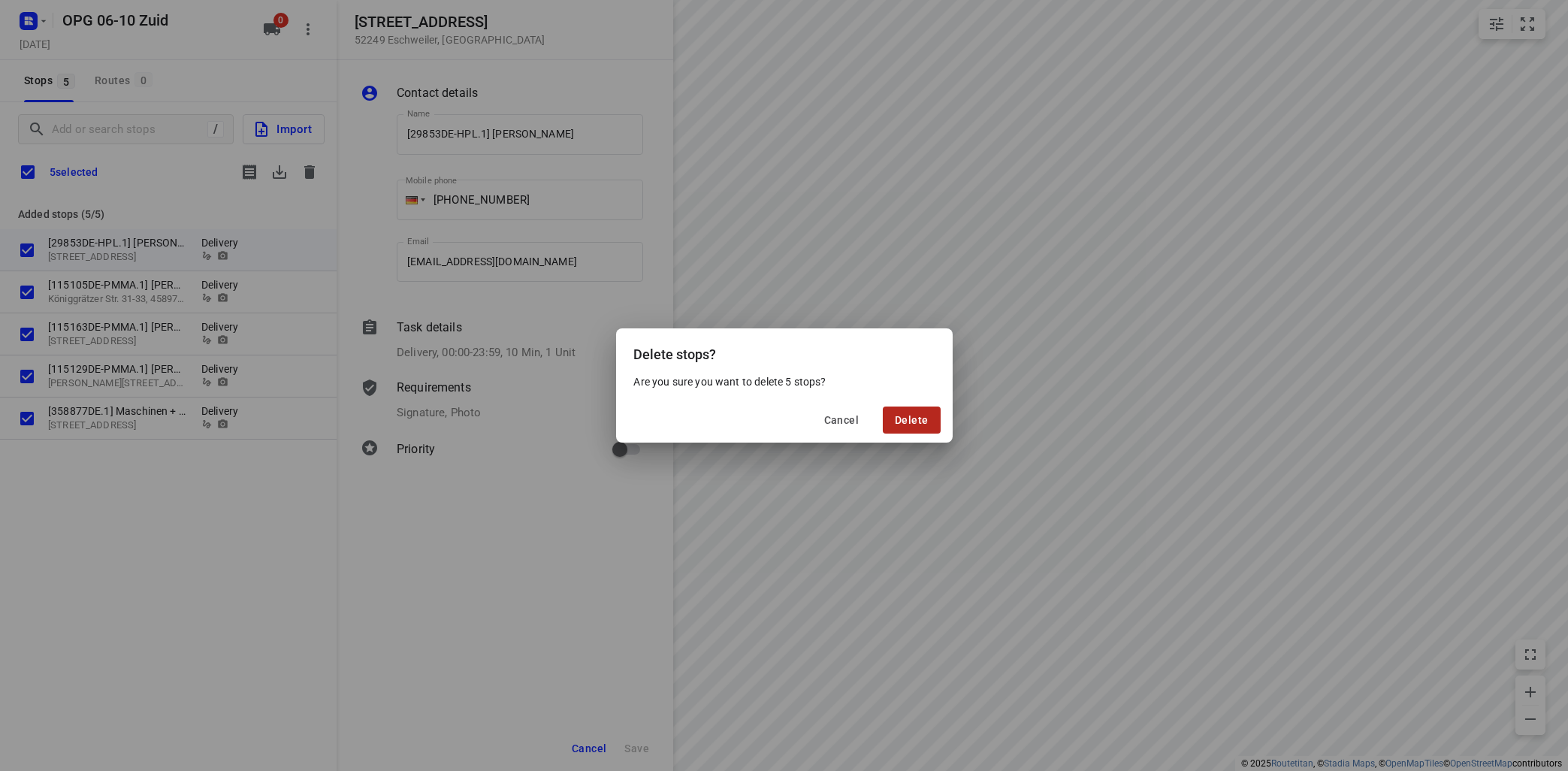
click at [914, 430] on button "Delete" at bounding box center [911, 420] width 57 height 27
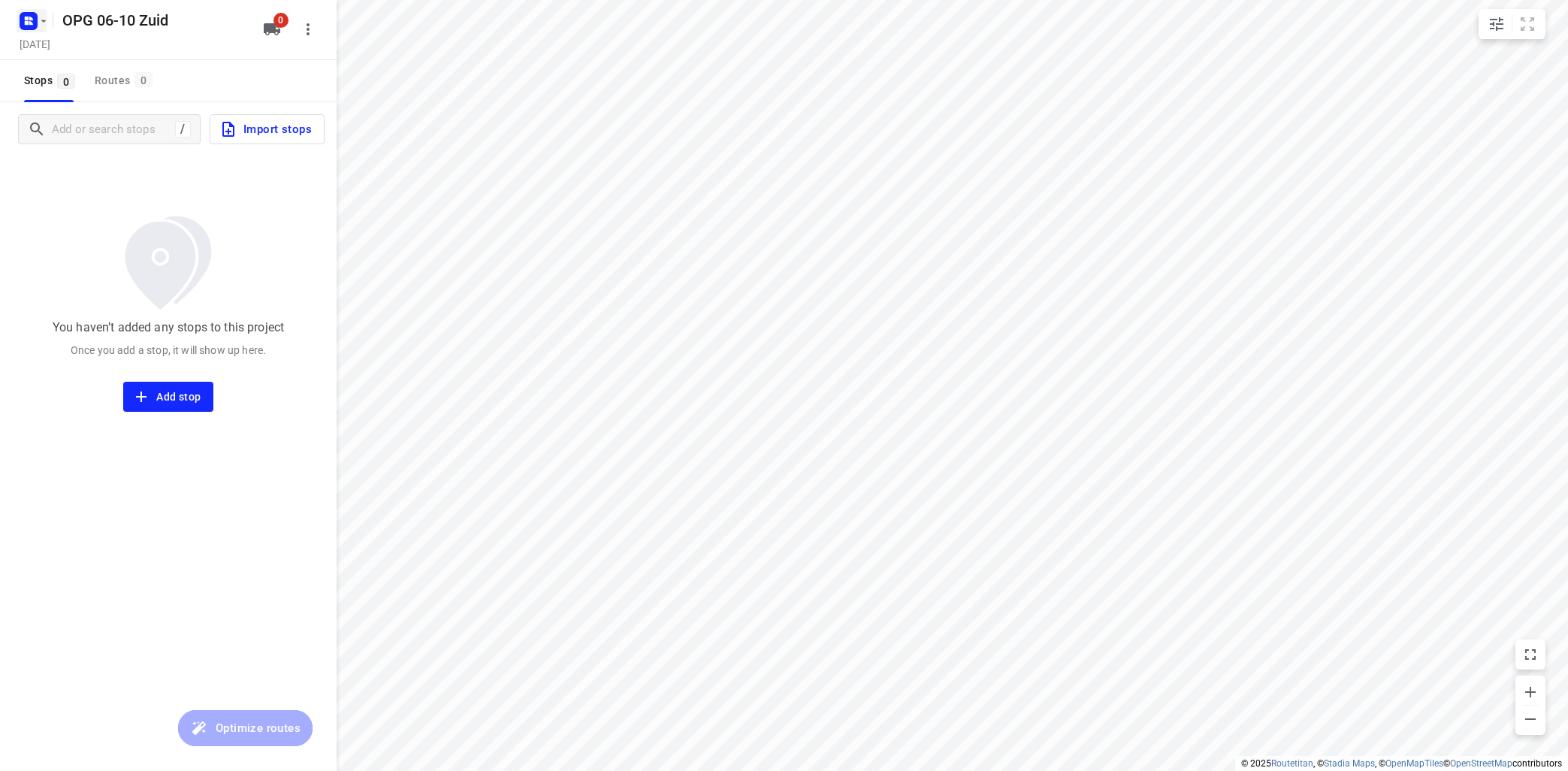
click at [42, 19] on icon "button" at bounding box center [44, 21] width 12 height 12
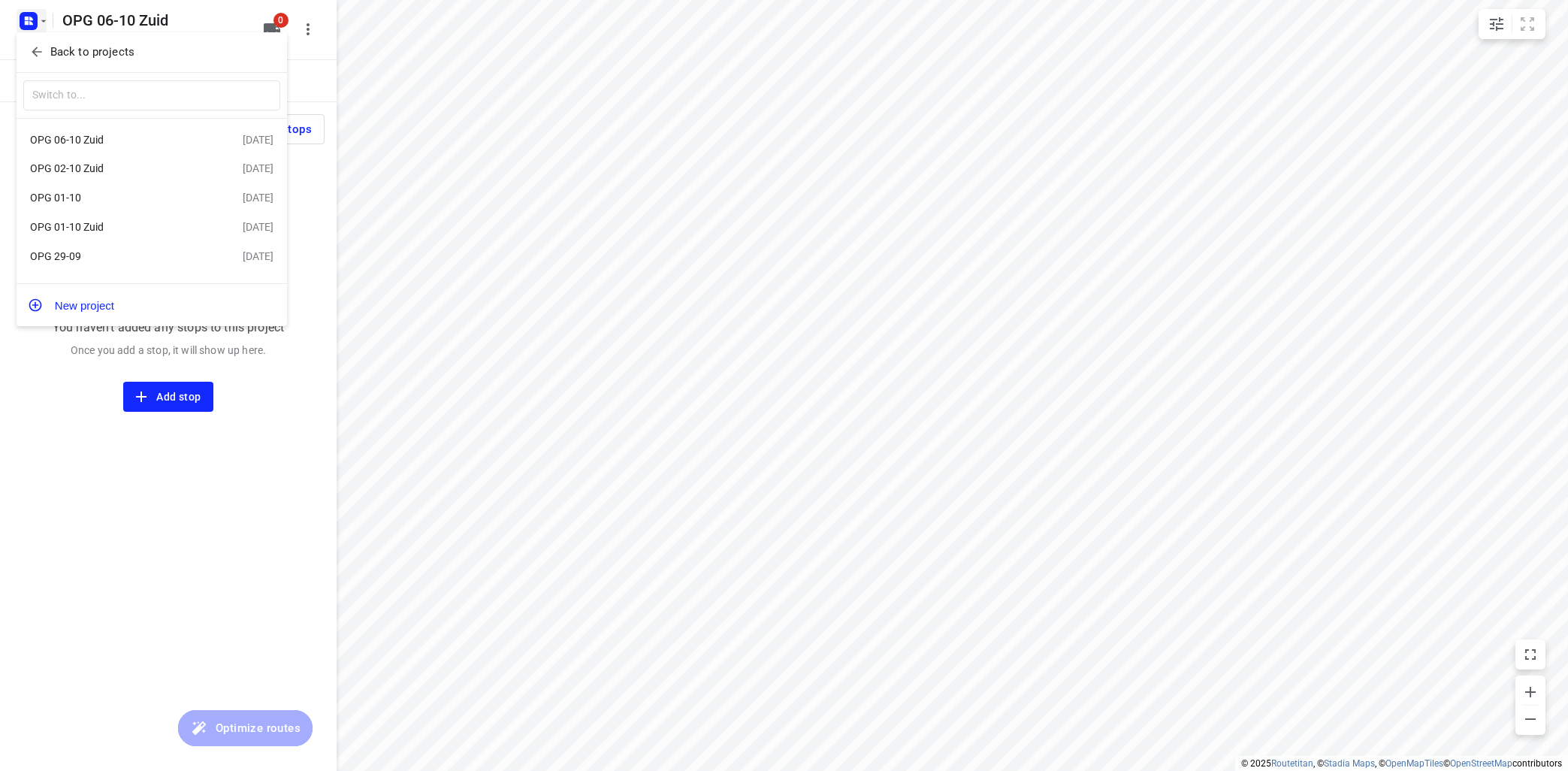
click at [73, 201] on div "OPG 01-10" at bounding box center [116, 198] width 173 height 12
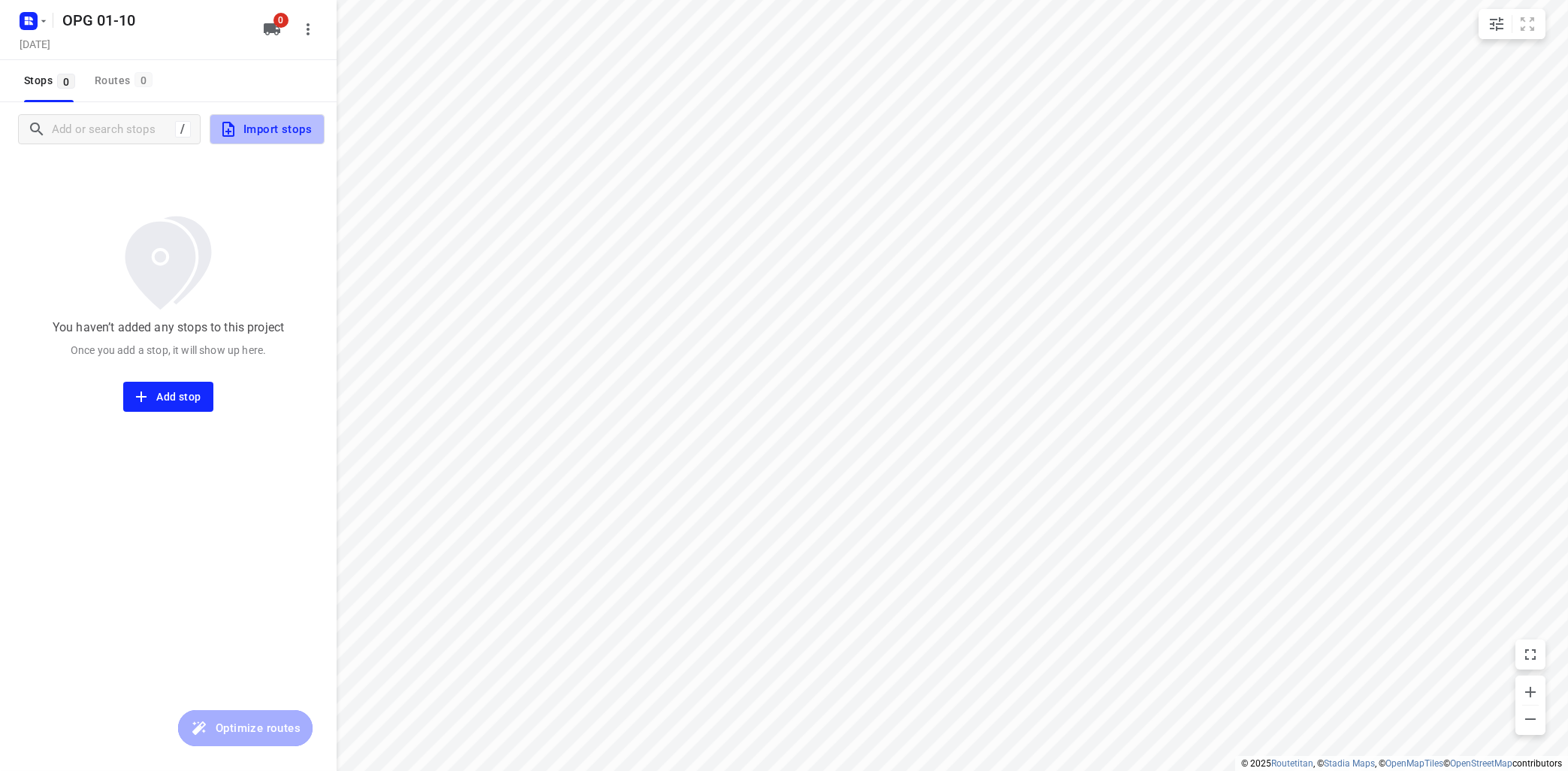
click at [295, 129] on span "Import stops" at bounding box center [266, 129] width 93 height 20
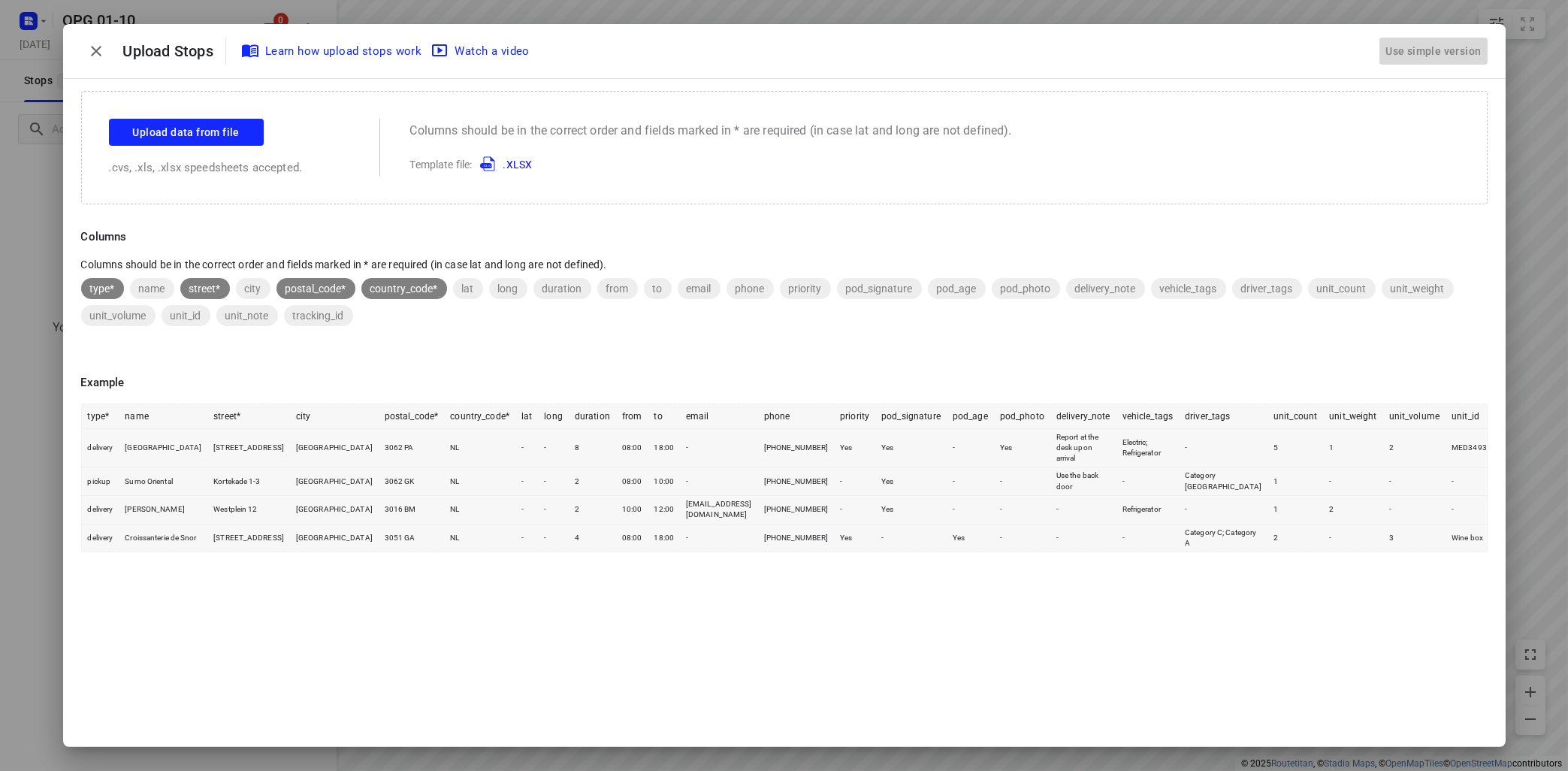
drag, startPoint x: 1459, startPoint y: 50, endPoint x: 1383, endPoint y: 80, distance: 81.7
click at [1458, 49] on div "Use simple version" at bounding box center [1433, 51] width 102 height 25
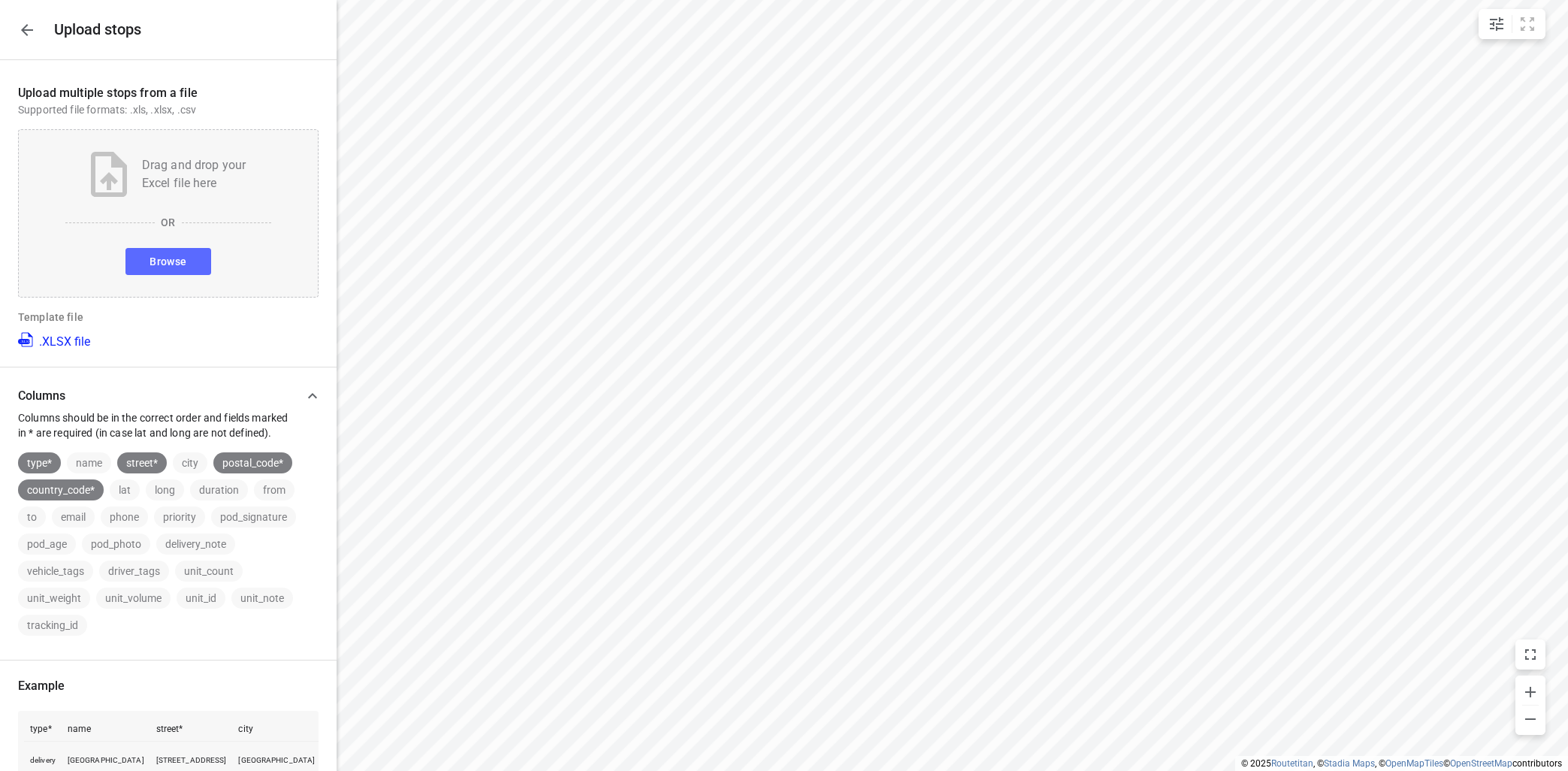
click at [178, 259] on span "Browse" at bounding box center [168, 262] width 37 height 19
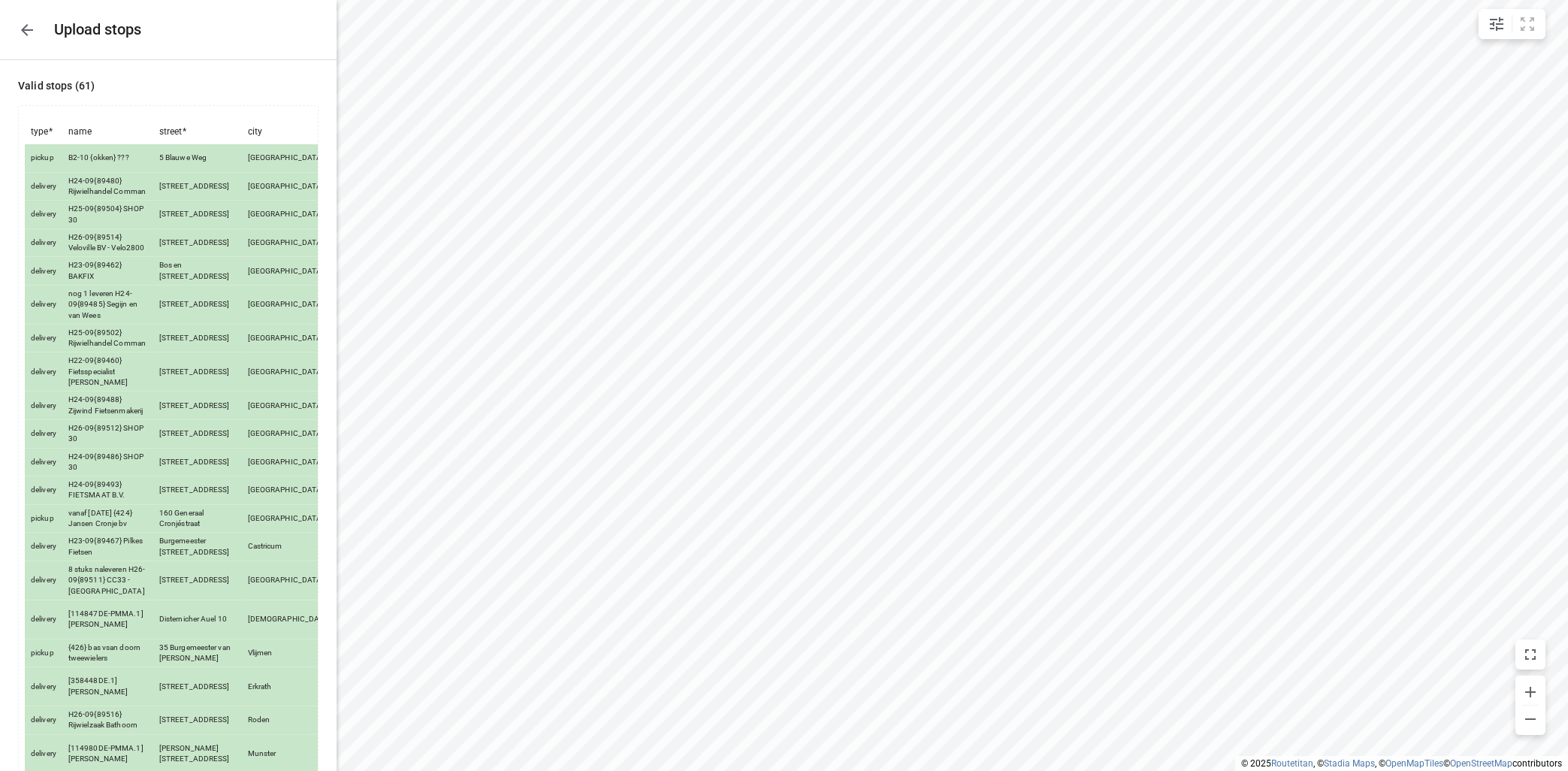
scroll to position [1513, 0]
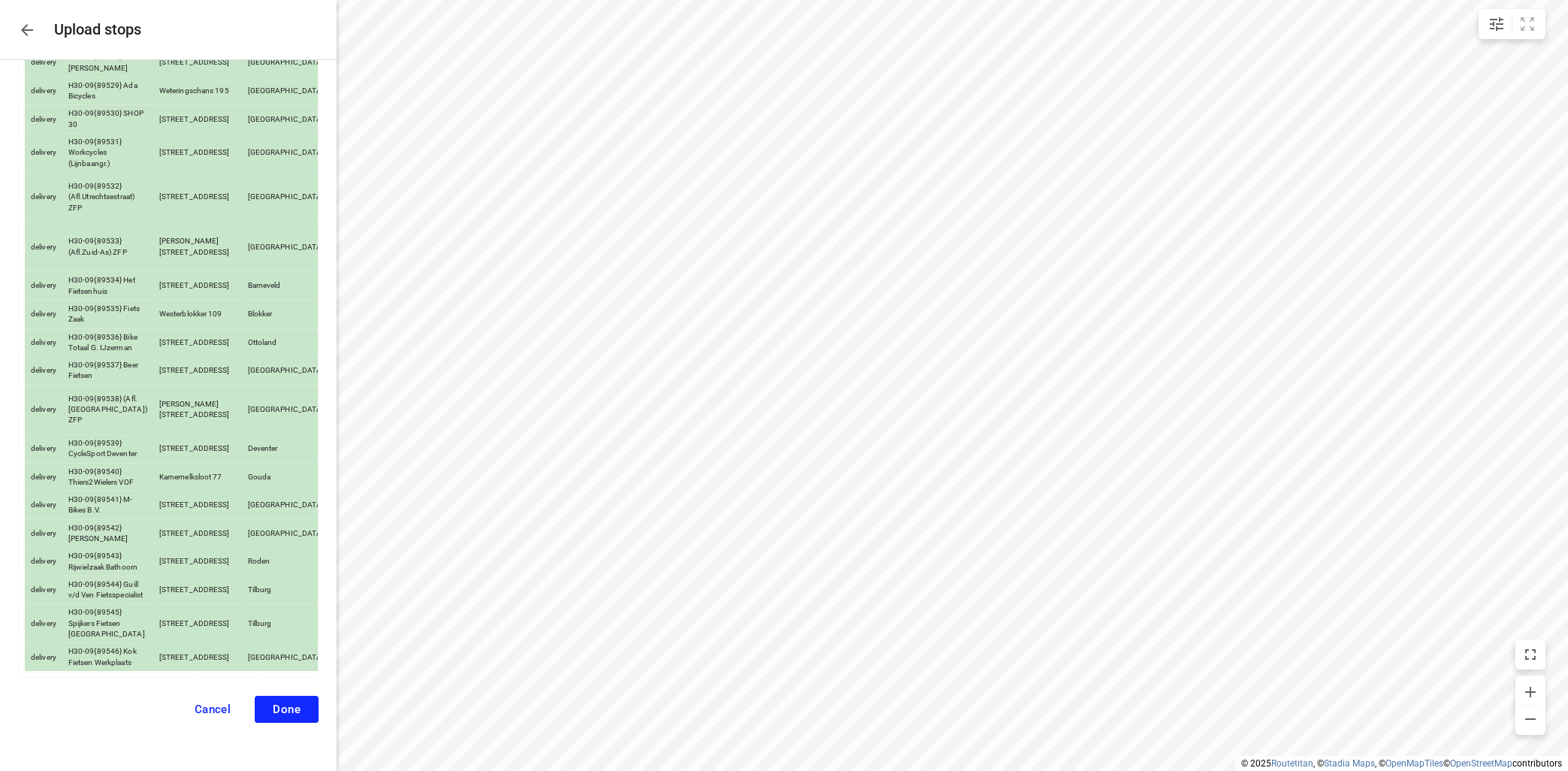
click at [301, 706] on span "Done" at bounding box center [286, 710] width 28 height 14
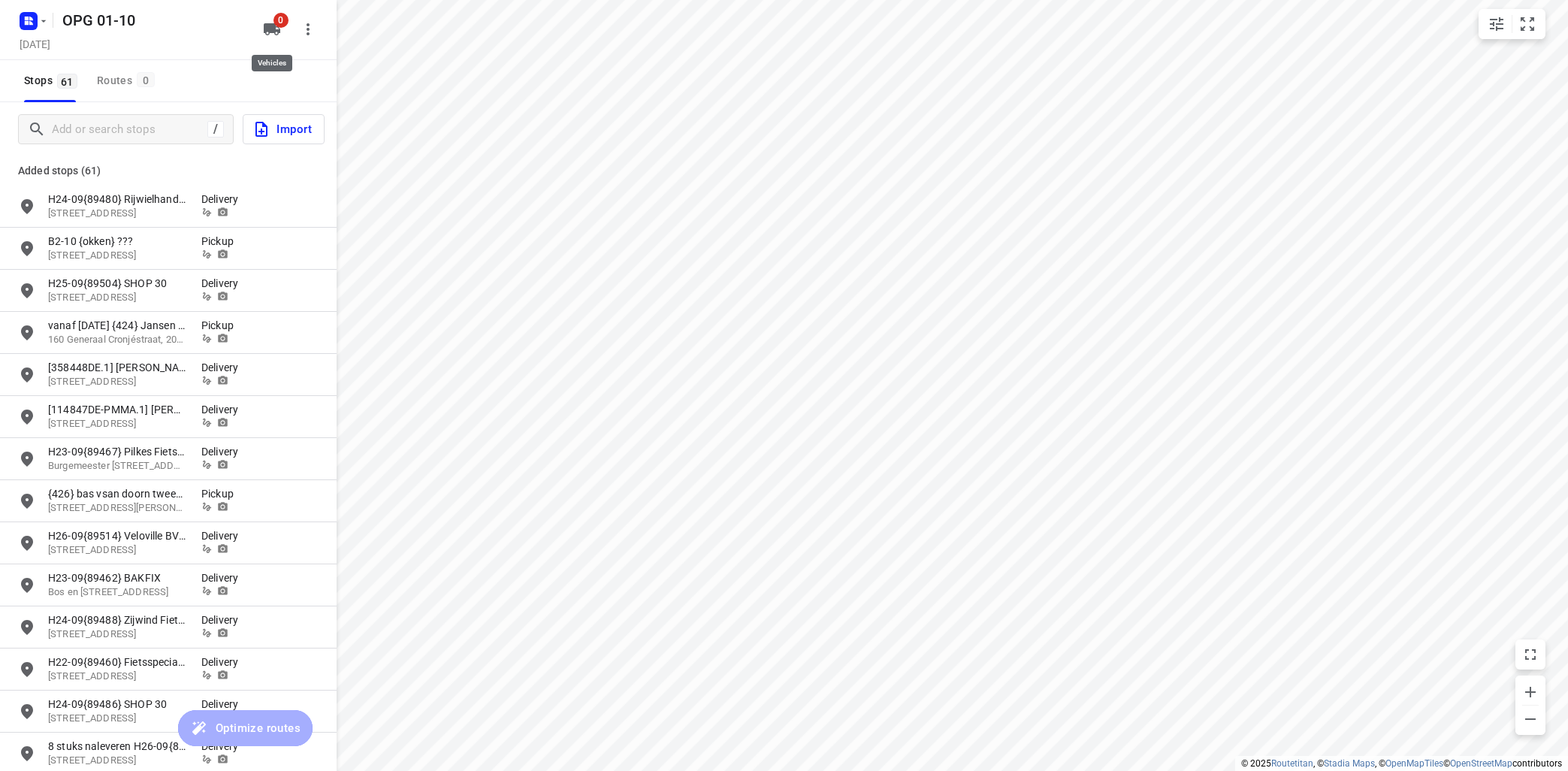
drag, startPoint x: 278, startPoint y: 29, endPoint x: 290, endPoint y: 33, distance: 12.6
click at [283, 33] on button "0" at bounding box center [272, 29] width 30 height 30
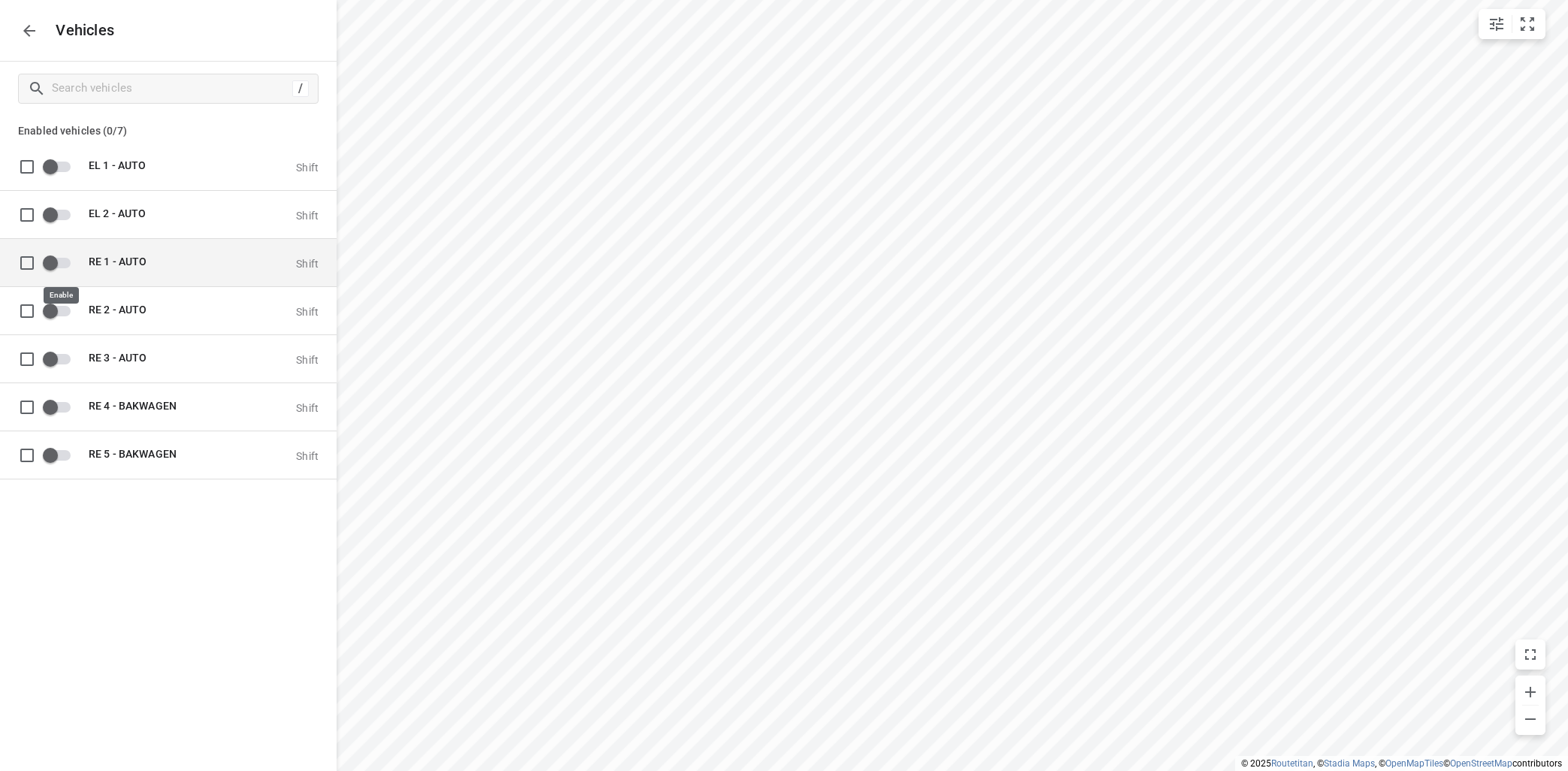
drag, startPoint x: 70, startPoint y: 261, endPoint x: 77, endPoint y: 258, distance: 7.6
click at [72, 260] on input "grid" at bounding box center [51, 262] width 86 height 28
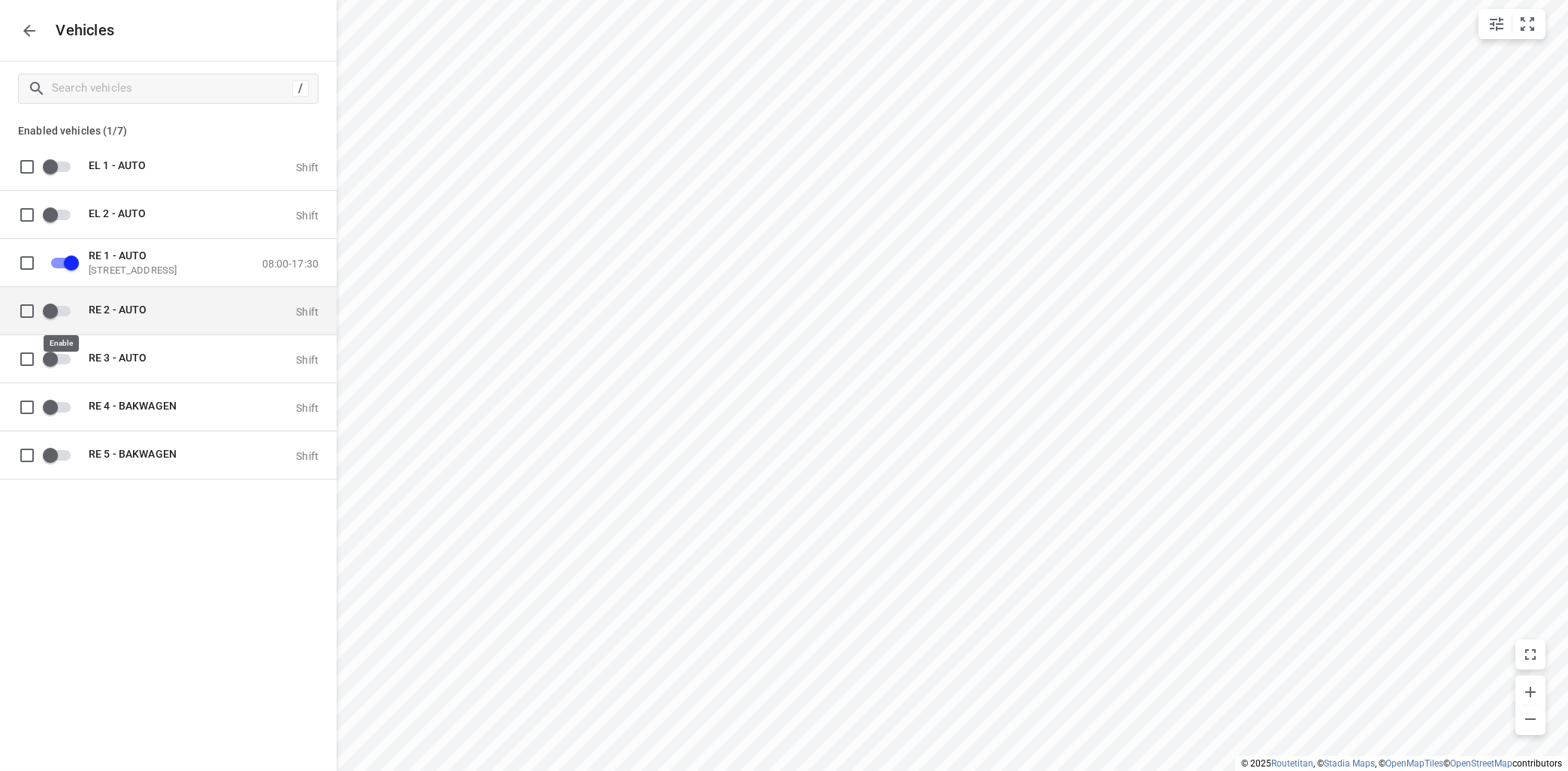
click at [70, 309] on input "grid" at bounding box center [51, 310] width 86 height 28
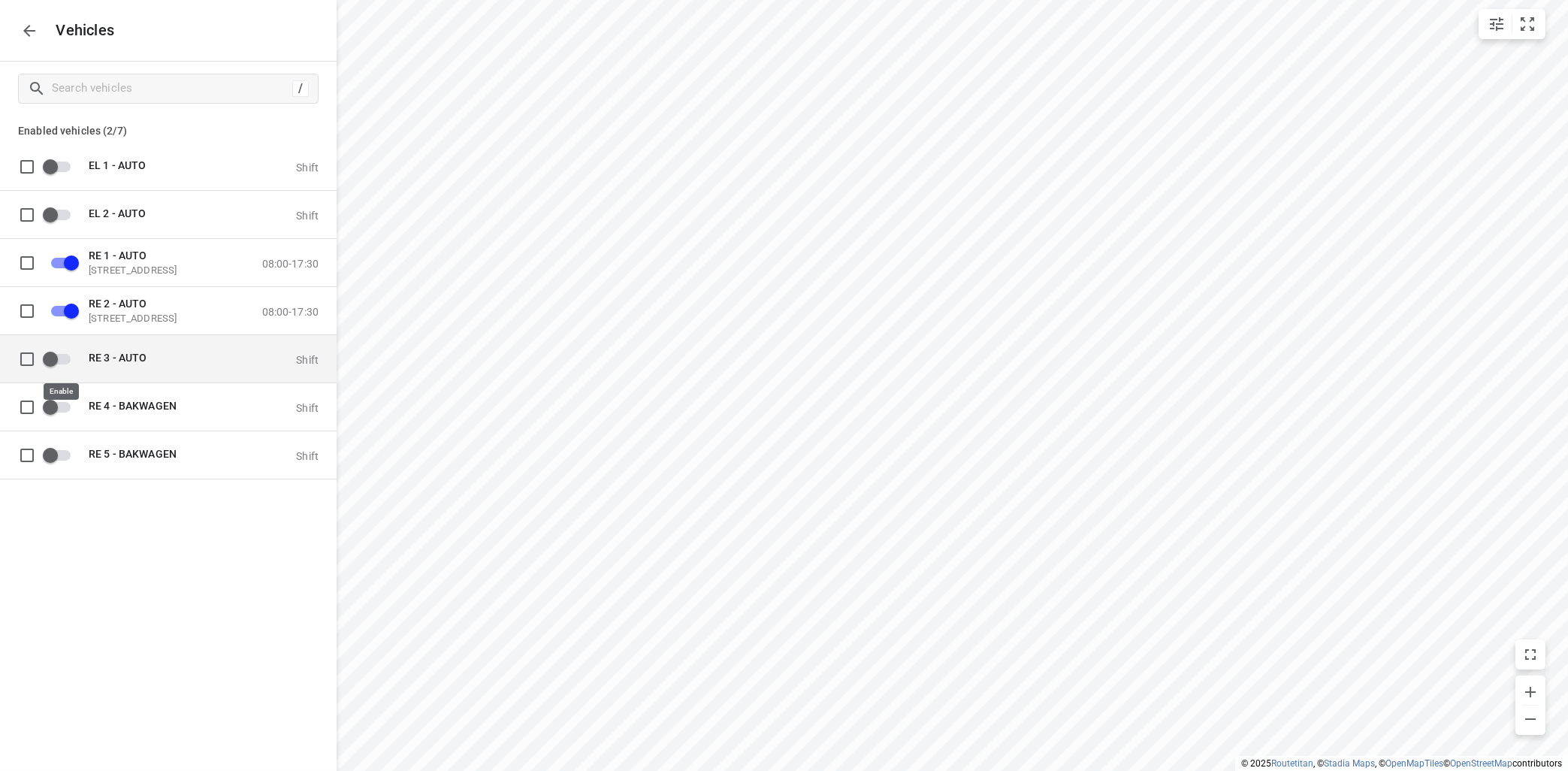
drag, startPoint x: 66, startPoint y: 354, endPoint x: 76, endPoint y: 347, distance: 12.2
click at [69, 354] on input "grid" at bounding box center [51, 358] width 86 height 28
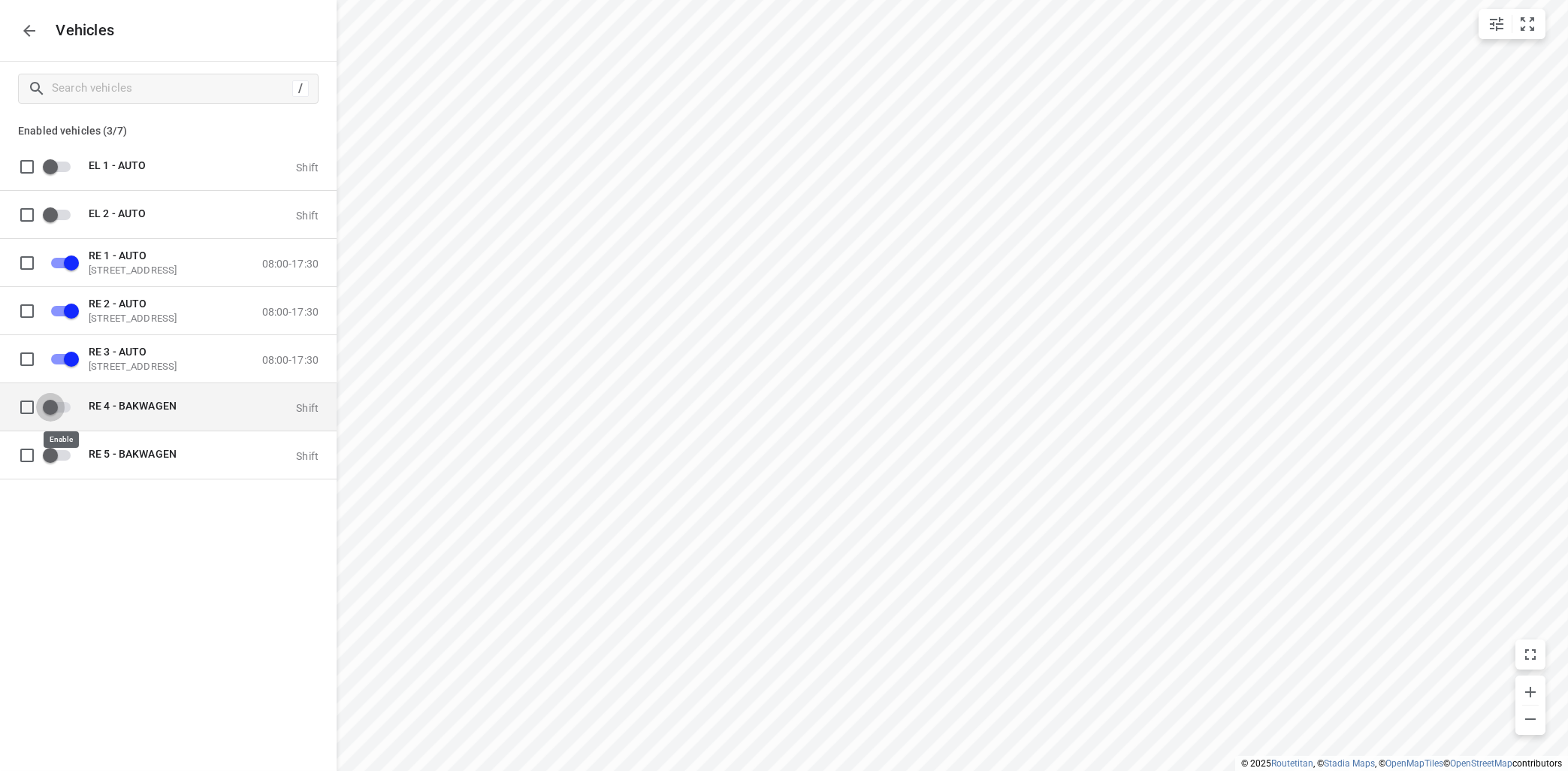
click at [69, 411] on input "grid" at bounding box center [51, 406] width 86 height 28
click at [36, 33] on icon "button" at bounding box center [30, 31] width 18 height 18
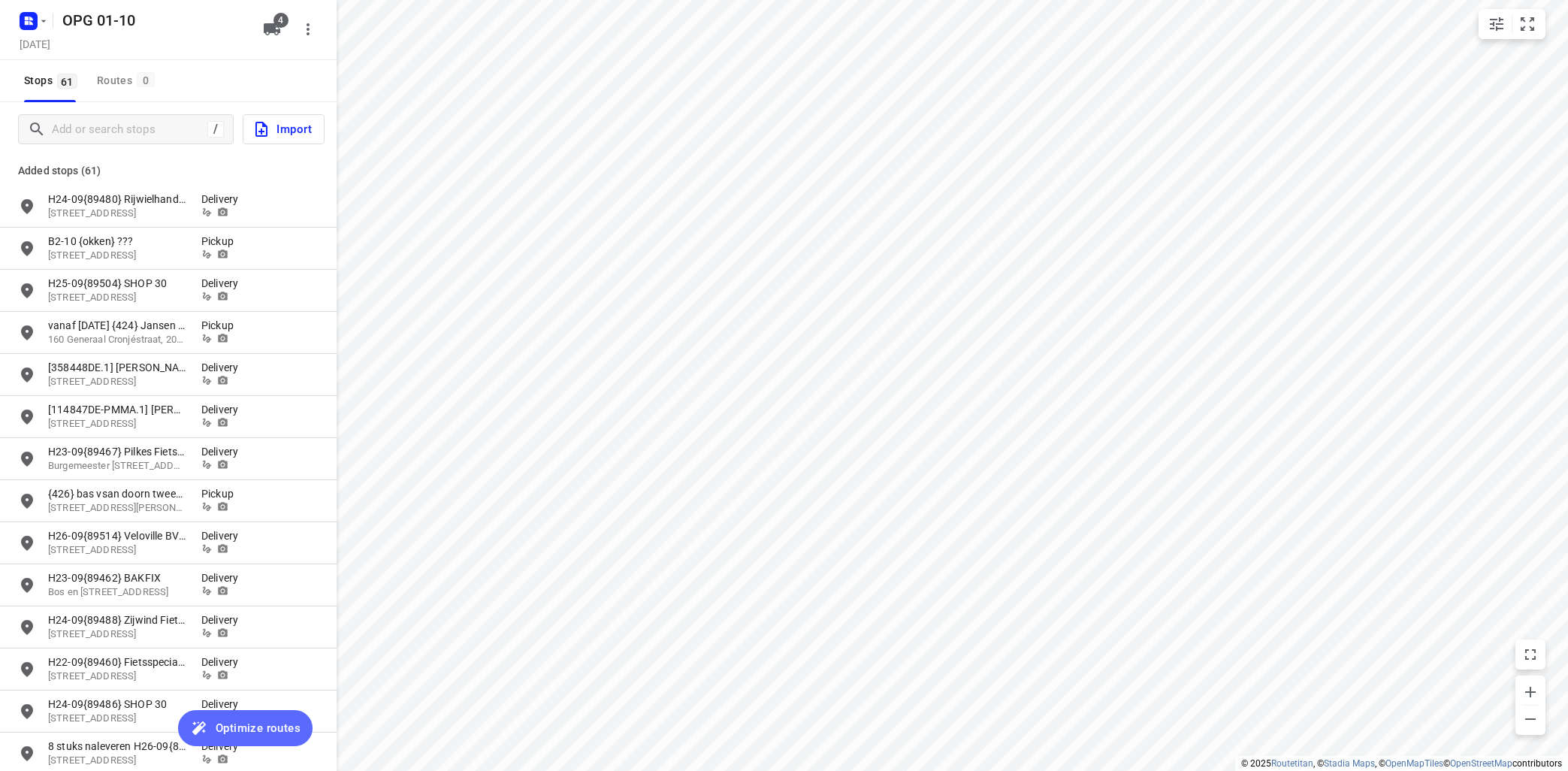
click at [253, 727] on span "Optimize routes" at bounding box center [258, 728] width 85 height 20
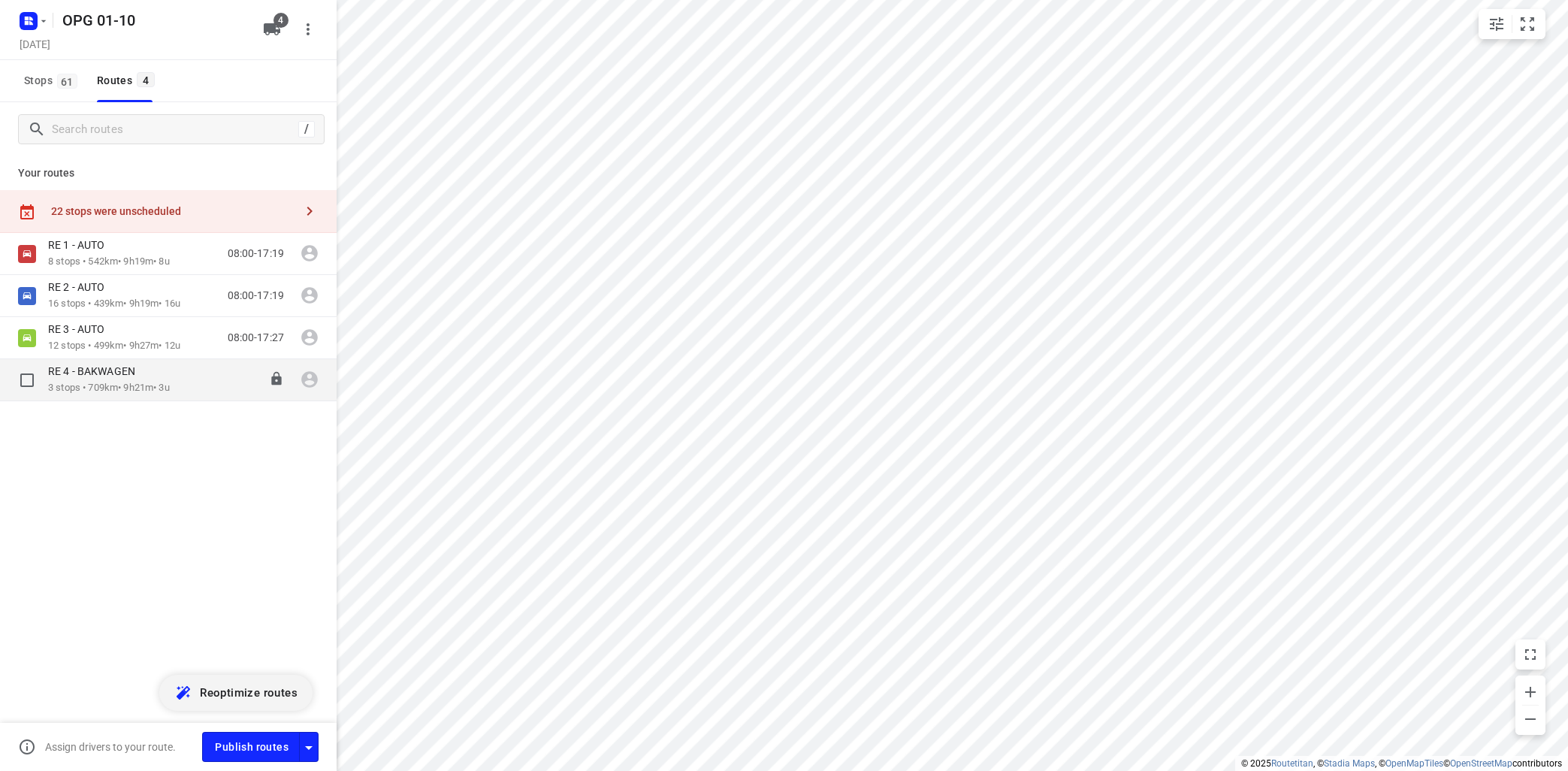
click at [89, 381] on div "RE 4 - BAKWAGEN" at bounding box center [109, 373] width 122 height 17
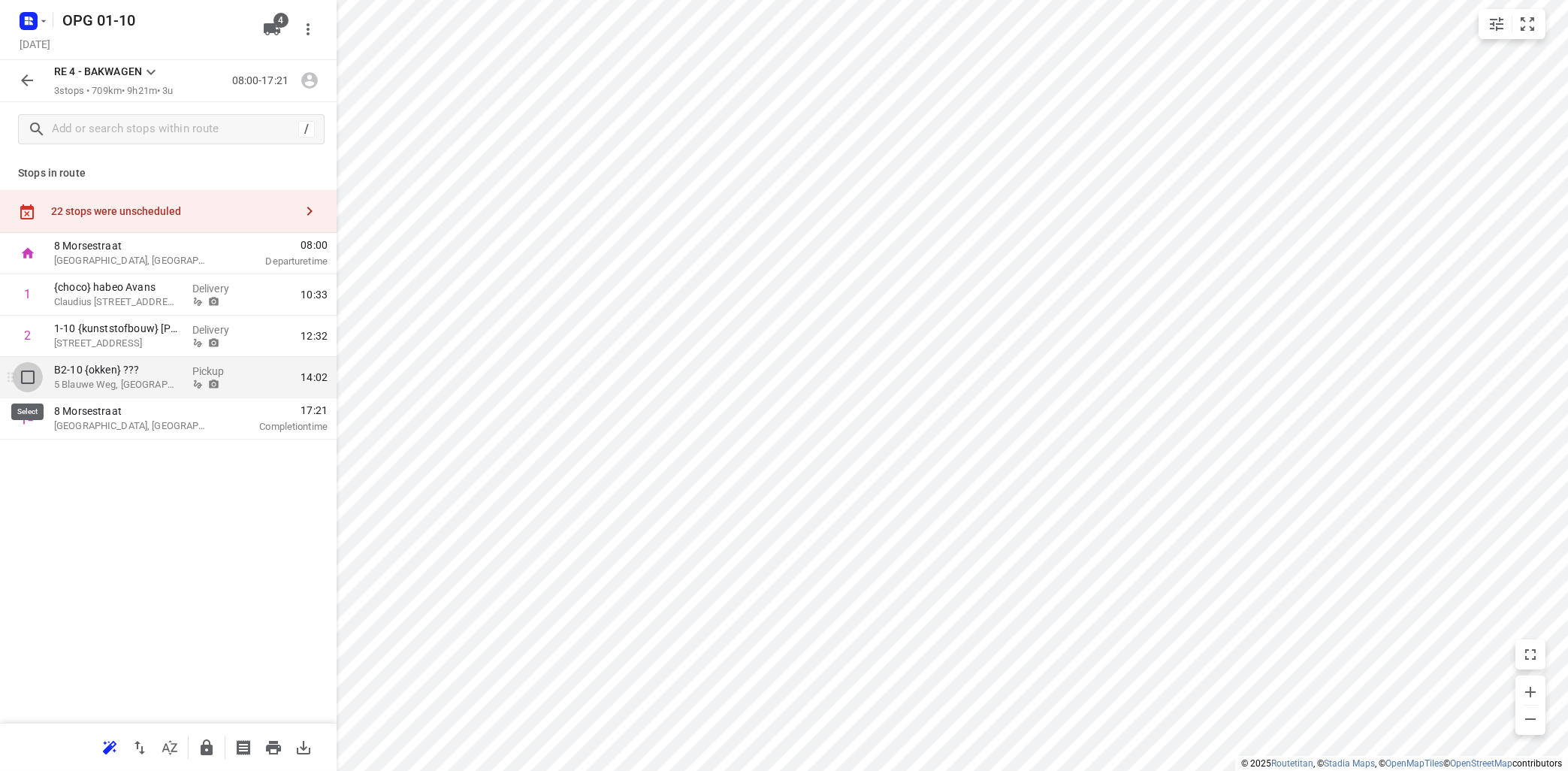
click at [27, 376] on input "checkbox" at bounding box center [28, 377] width 30 height 30
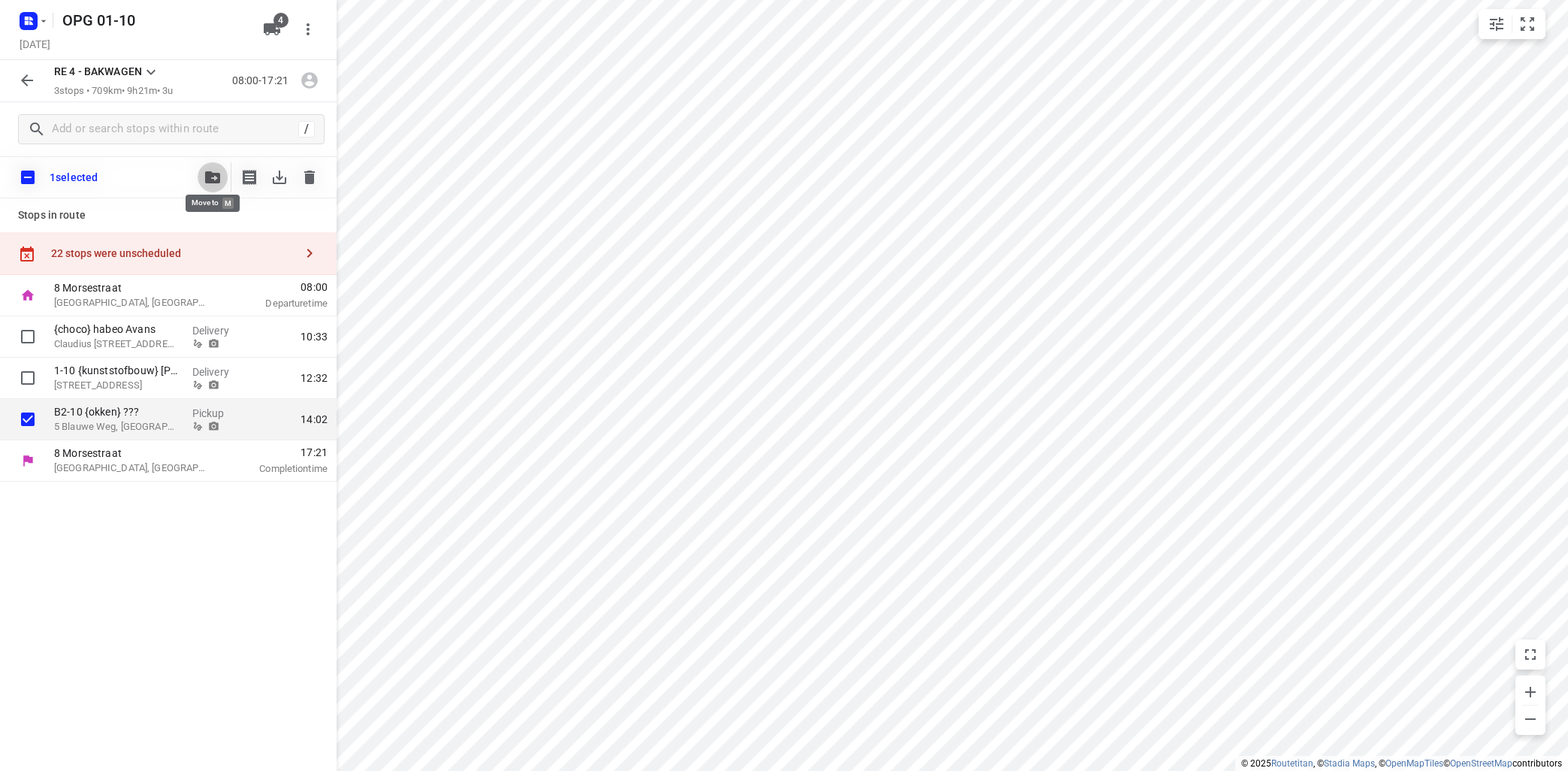
click at [214, 174] on icon "button" at bounding box center [213, 178] width 15 height 12
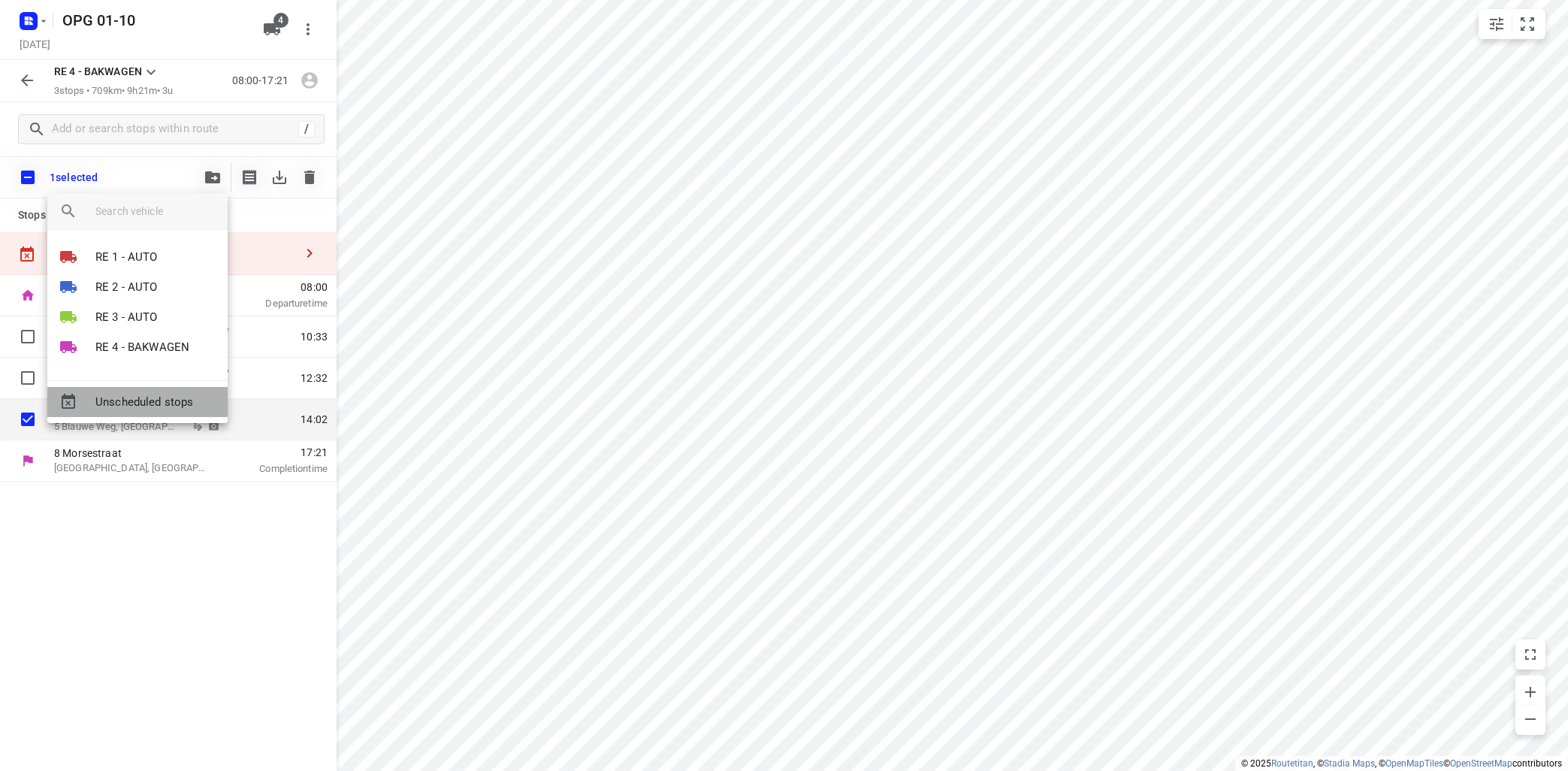
click at [142, 404] on span "Unscheduled stops" at bounding box center [155, 402] width 120 height 18
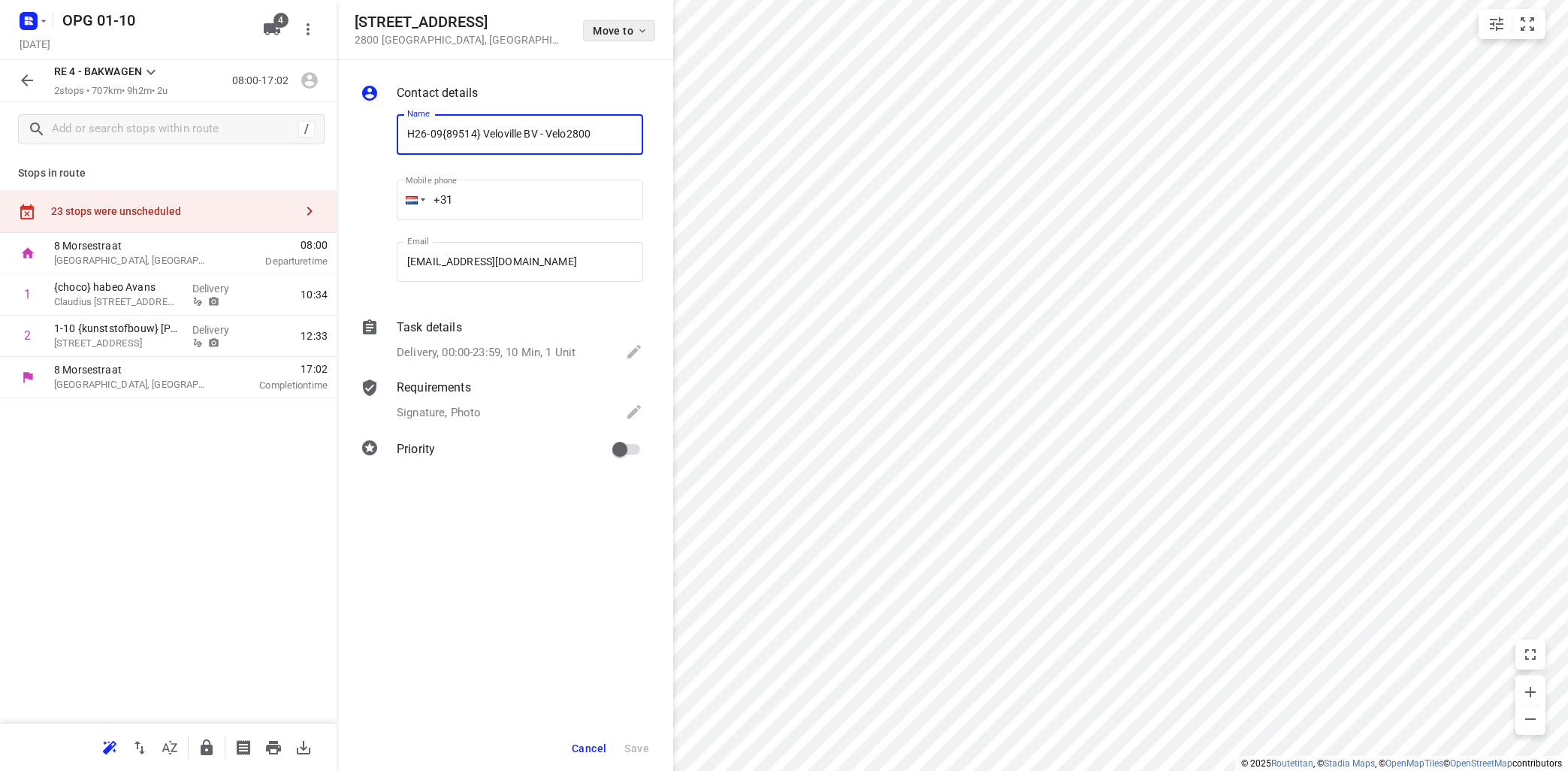
click at [637, 34] on icon "button" at bounding box center [642, 31] width 12 height 12
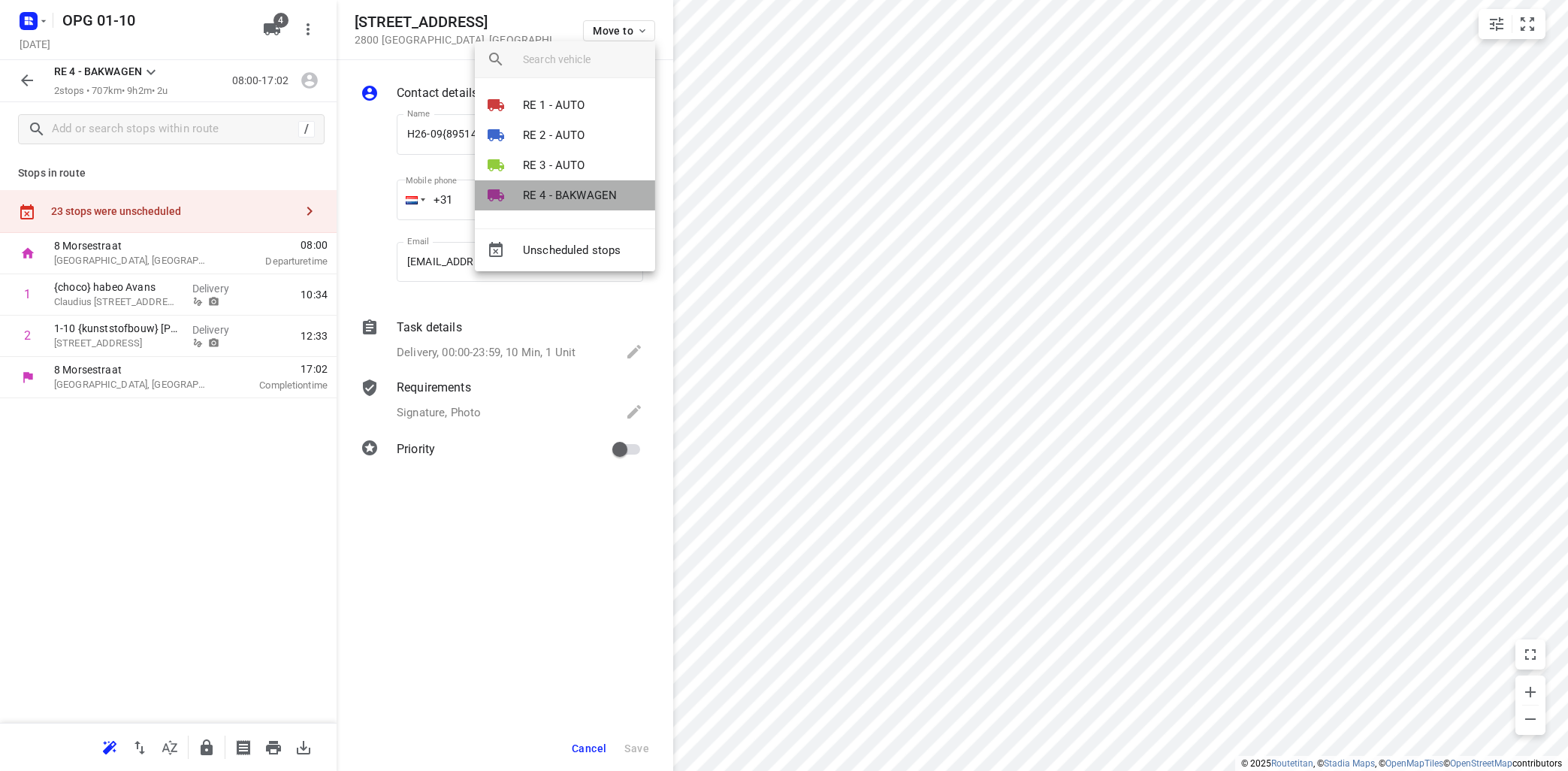
click at [582, 199] on p "RE 4 - BAKWAGEN" at bounding box center [569, 195] width 94 height 18
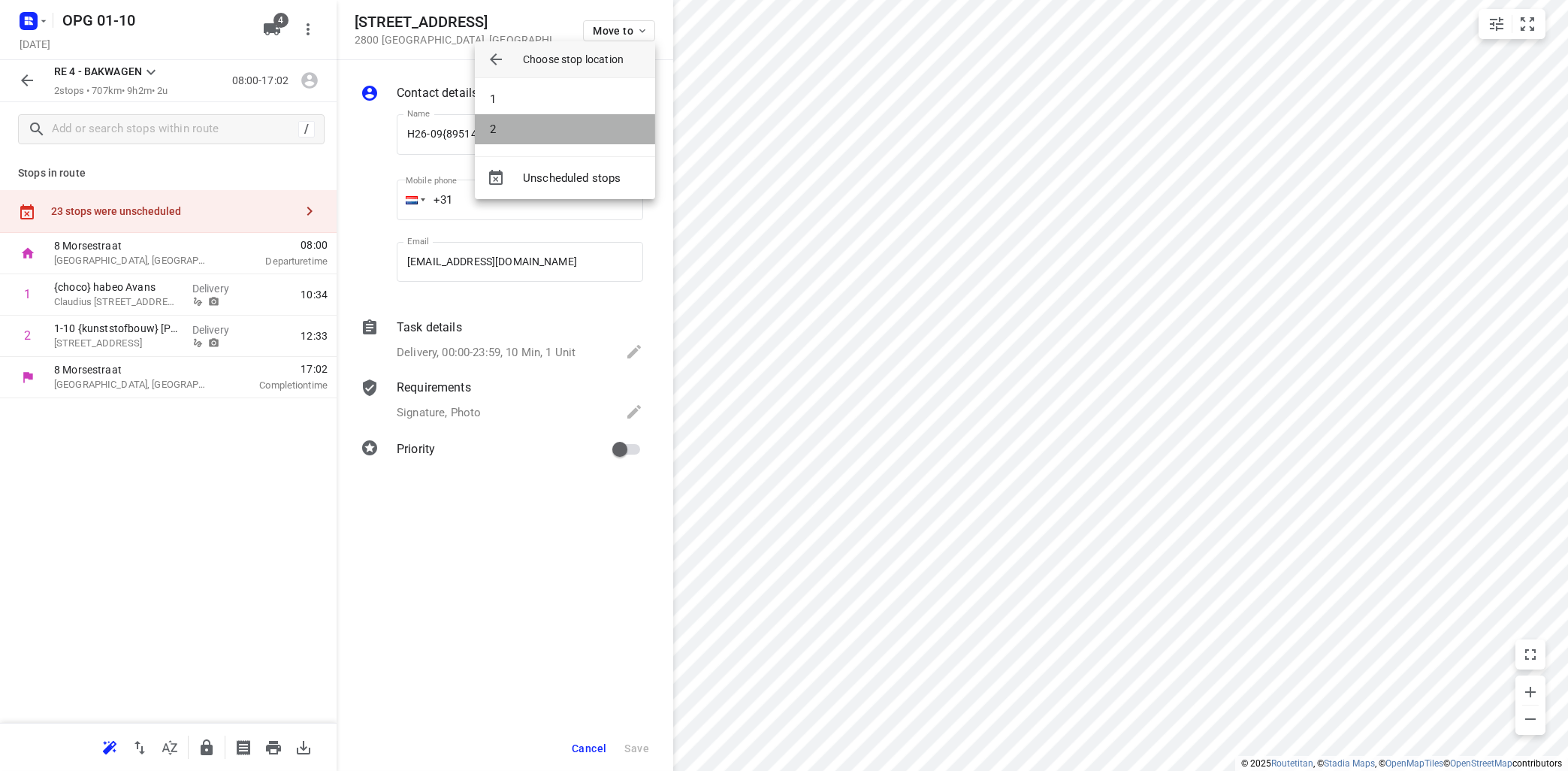
click at [575, 129] on li "2" at bounding box center [565, 129] width 181 height 30
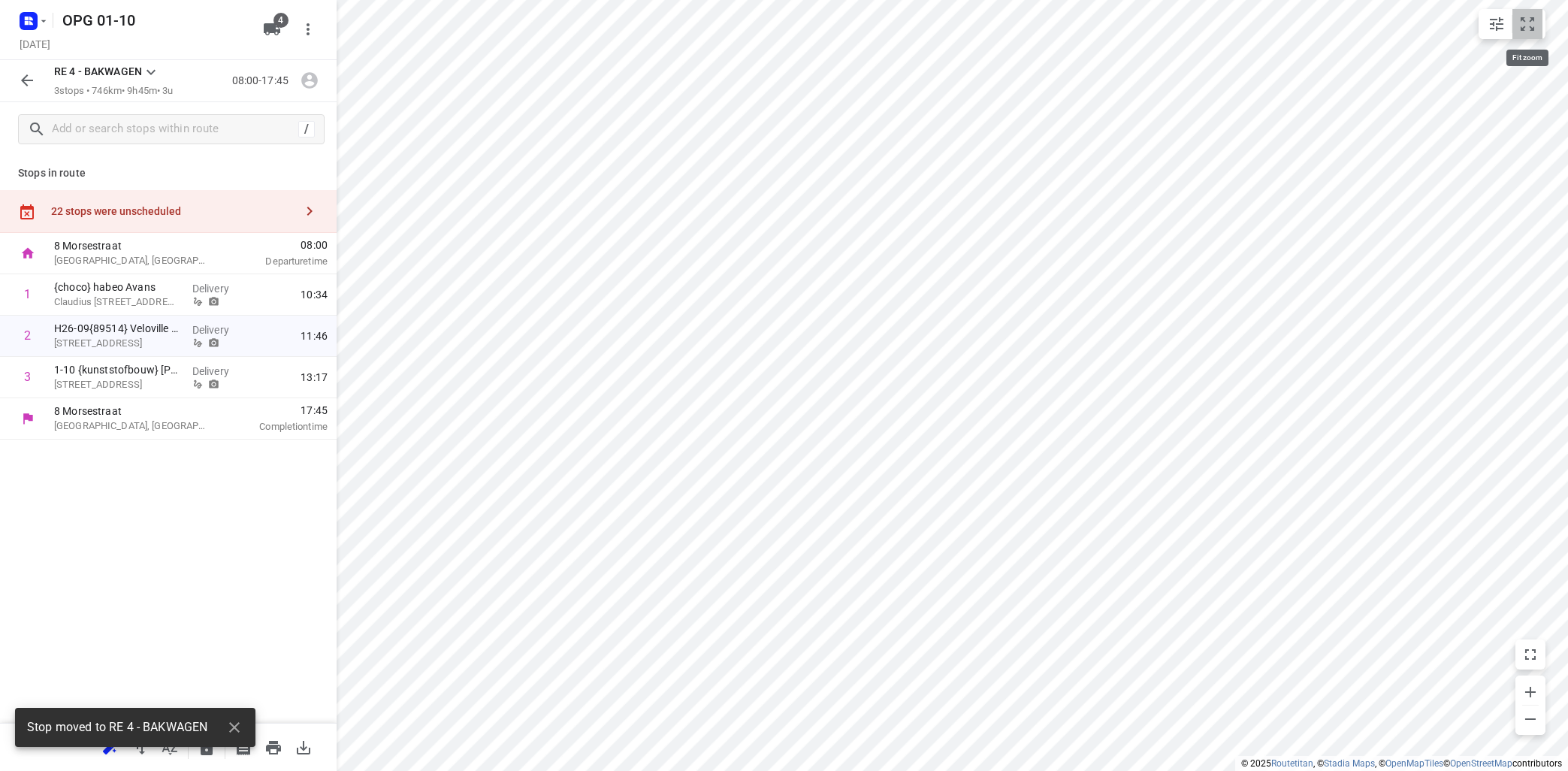
click at [1540, 23] on button "small contained button group" at bounding box center [1527, 24] width 30 height 30
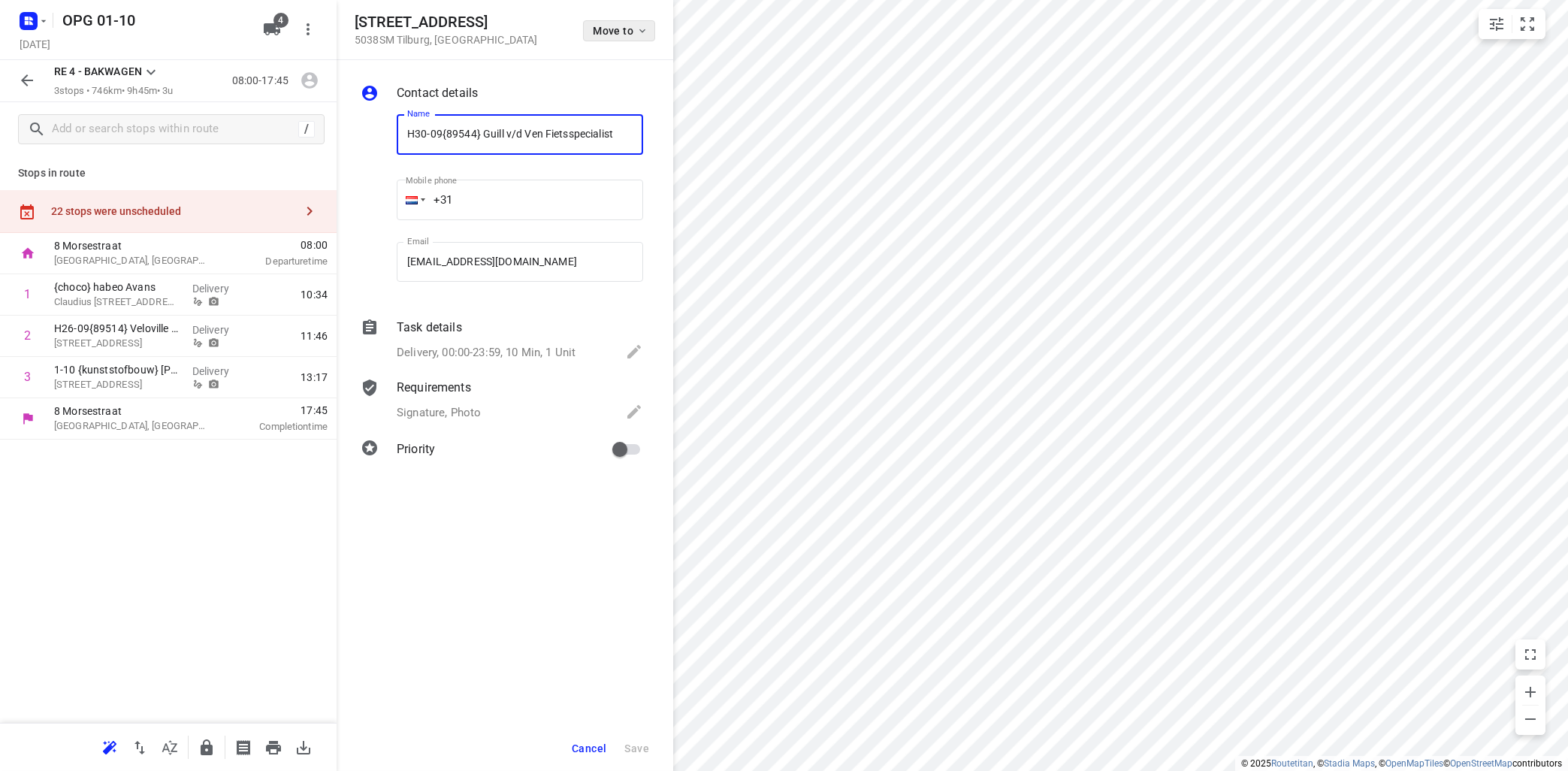
click at [642, 28] on icon "button" at bounding box center [642, 31] width 12 height 12
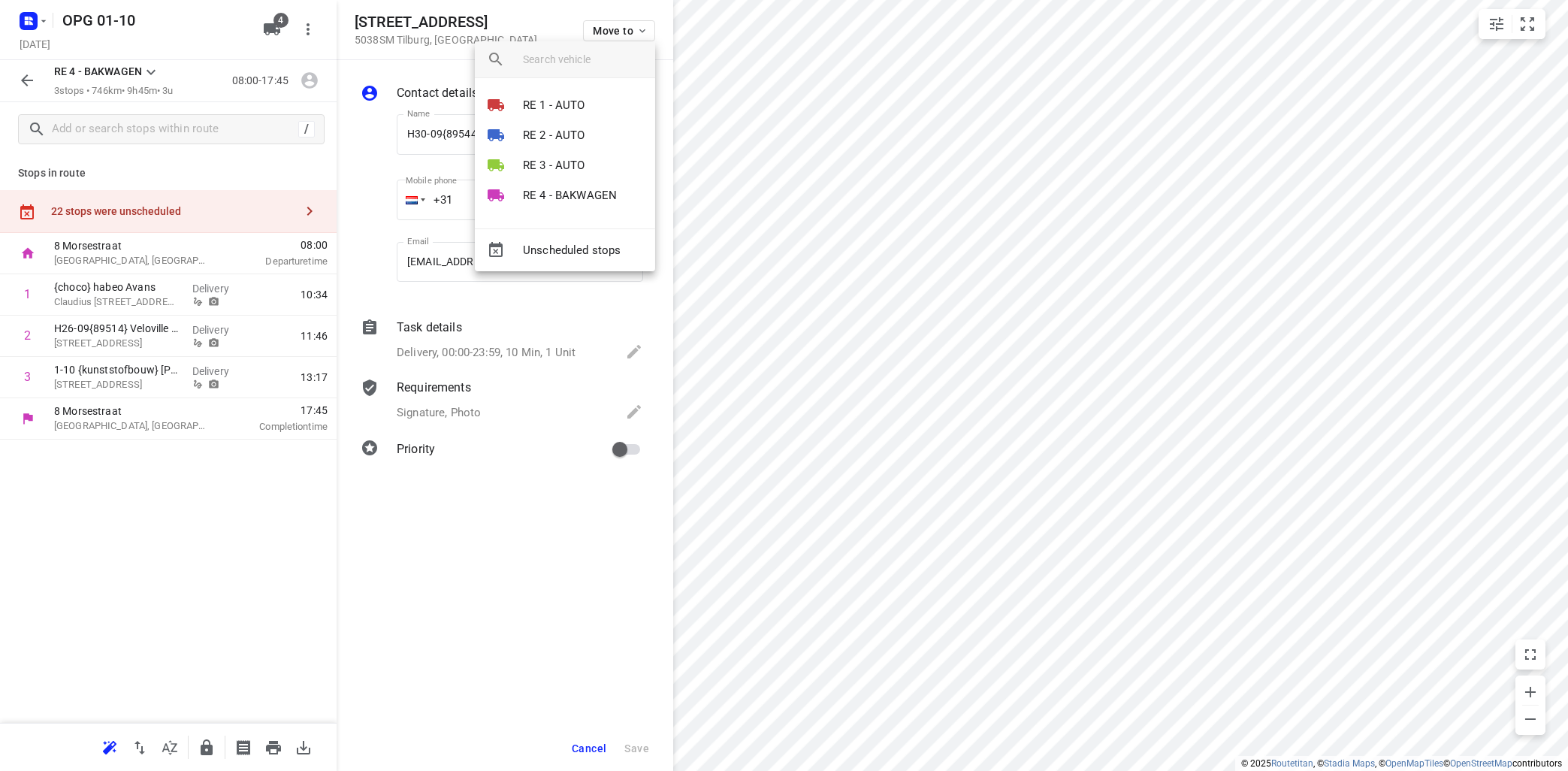
click at [559, 201] on p "RE 4 - BAKWAGEN" at bounding box center [569, 195] width 94 height 18
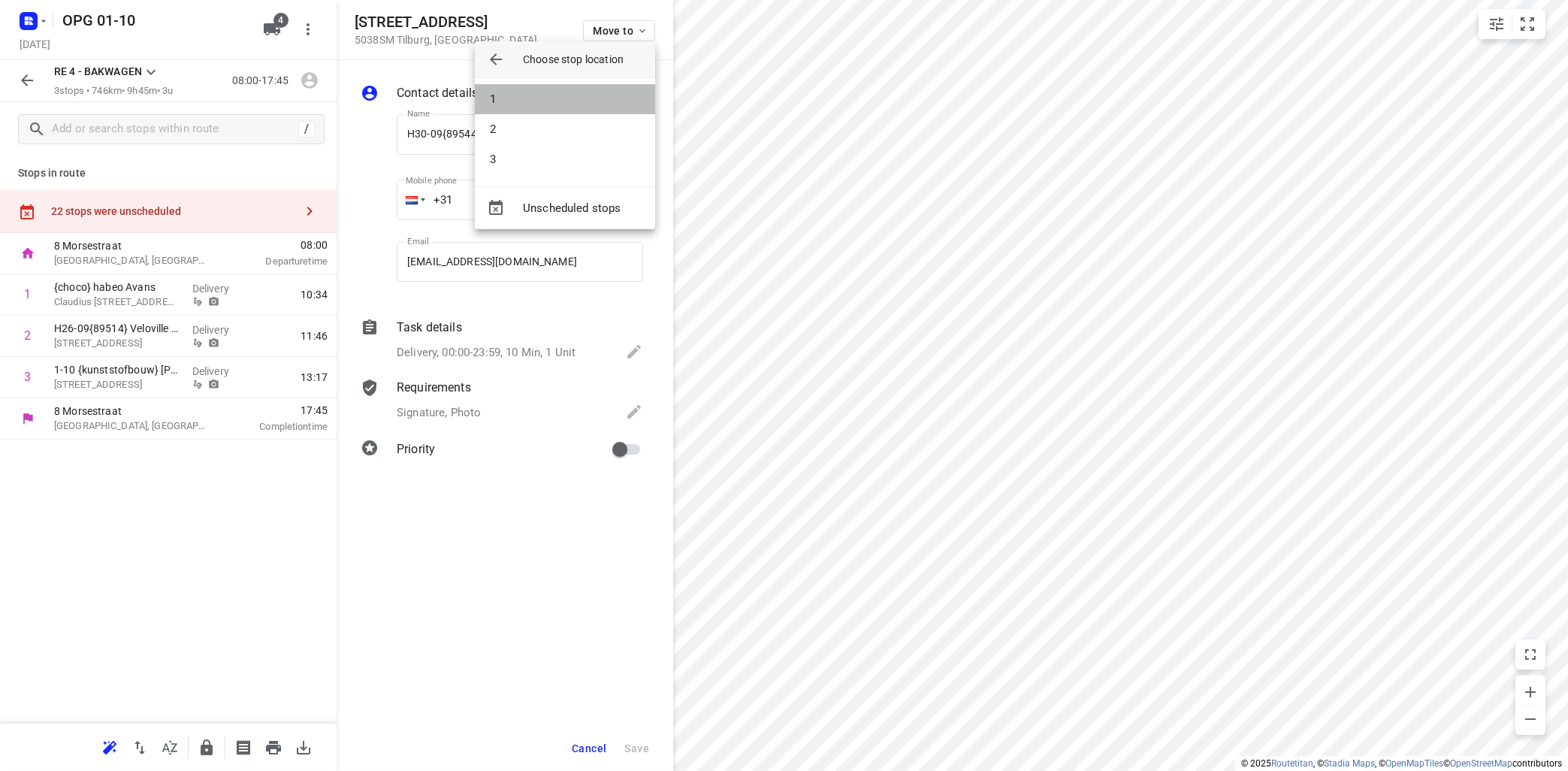
drag, startPoint x: 566, startPoint y: 109, endPoint x: 582, endPoint y: 106, distance: 16.3
click at [568, 107] on li "1" at bounding box center [565, 99] width 181 height 30
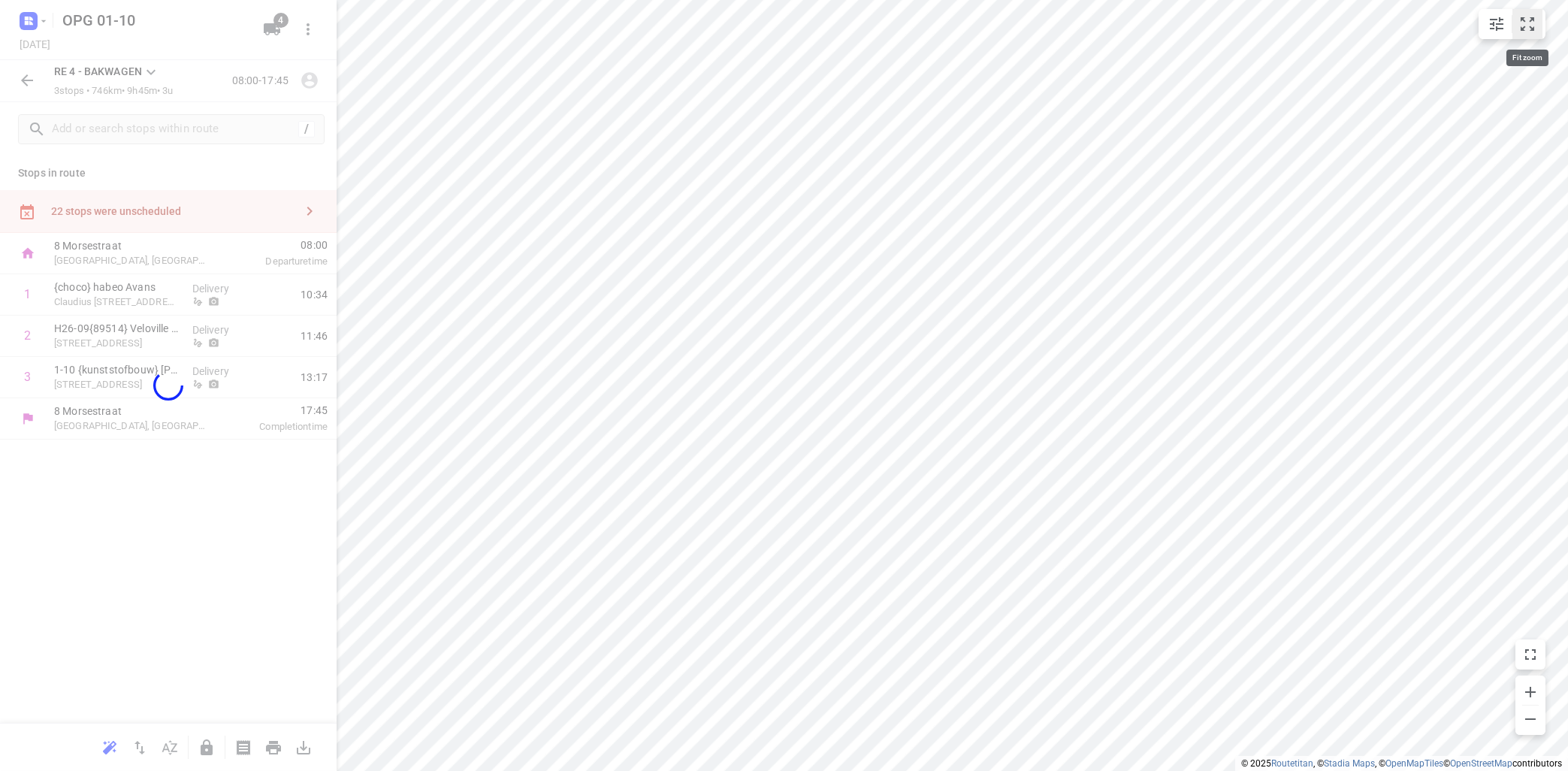
click at [1536, 28] on icon "small contained button group" at bounding box center [1527, 25] width 18 height 18
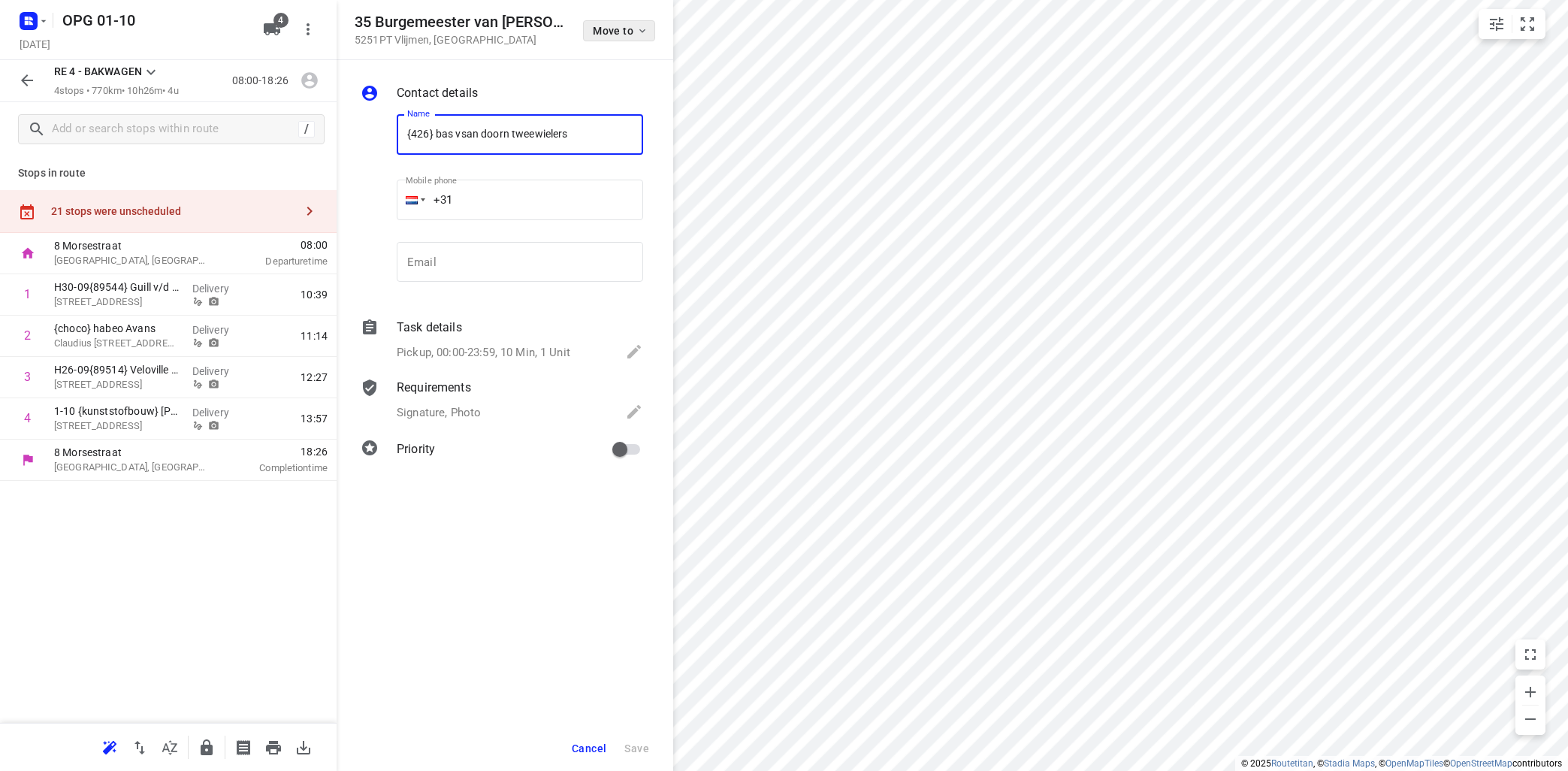
click at [642, 25] on icon "button" at bounding box center [642, 31] width 12 height 12
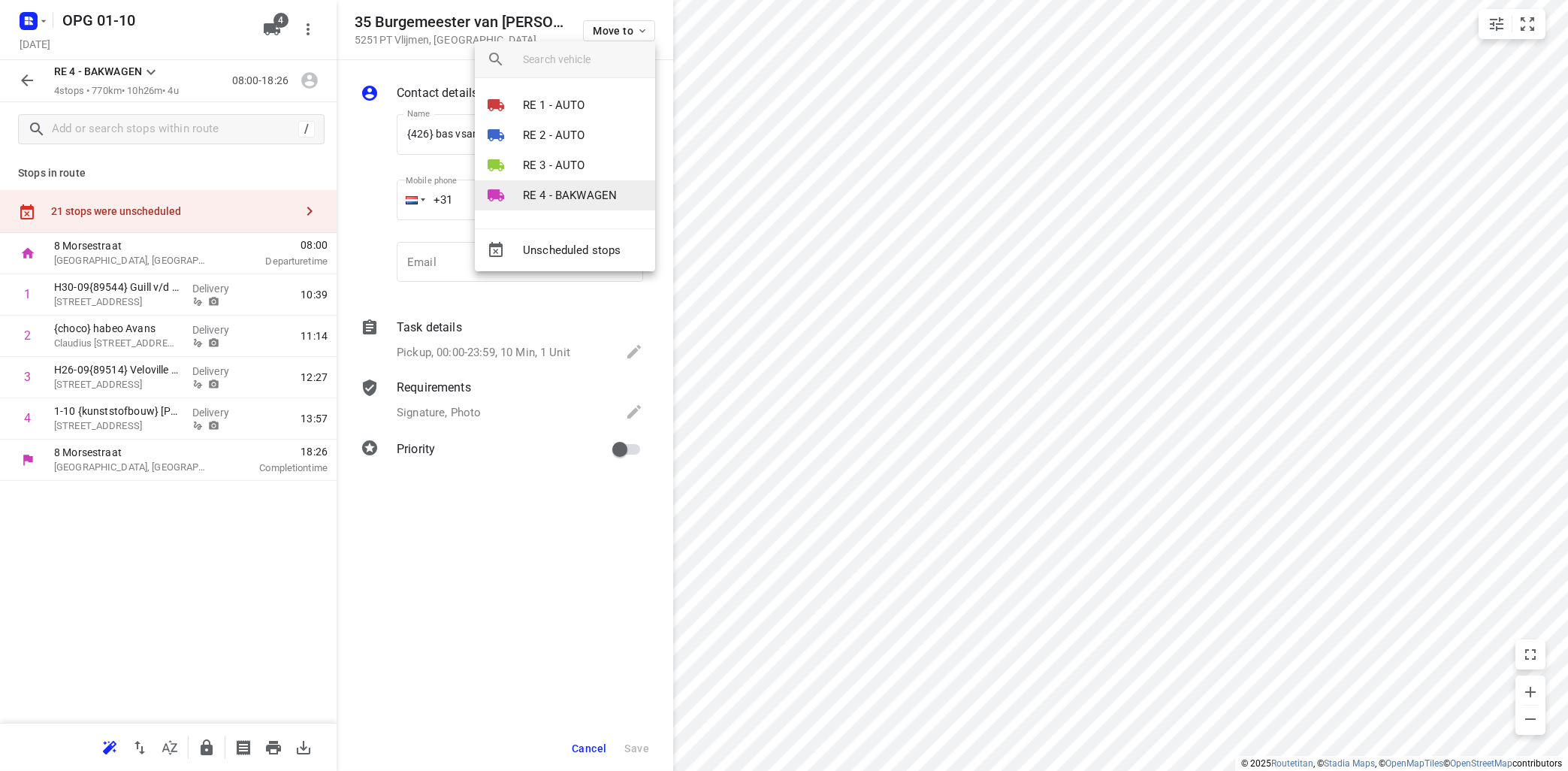
click at [561, 199] on p "RE 4 - BAKWAGEN" at bounding box center [569, 195] width 94 height 18
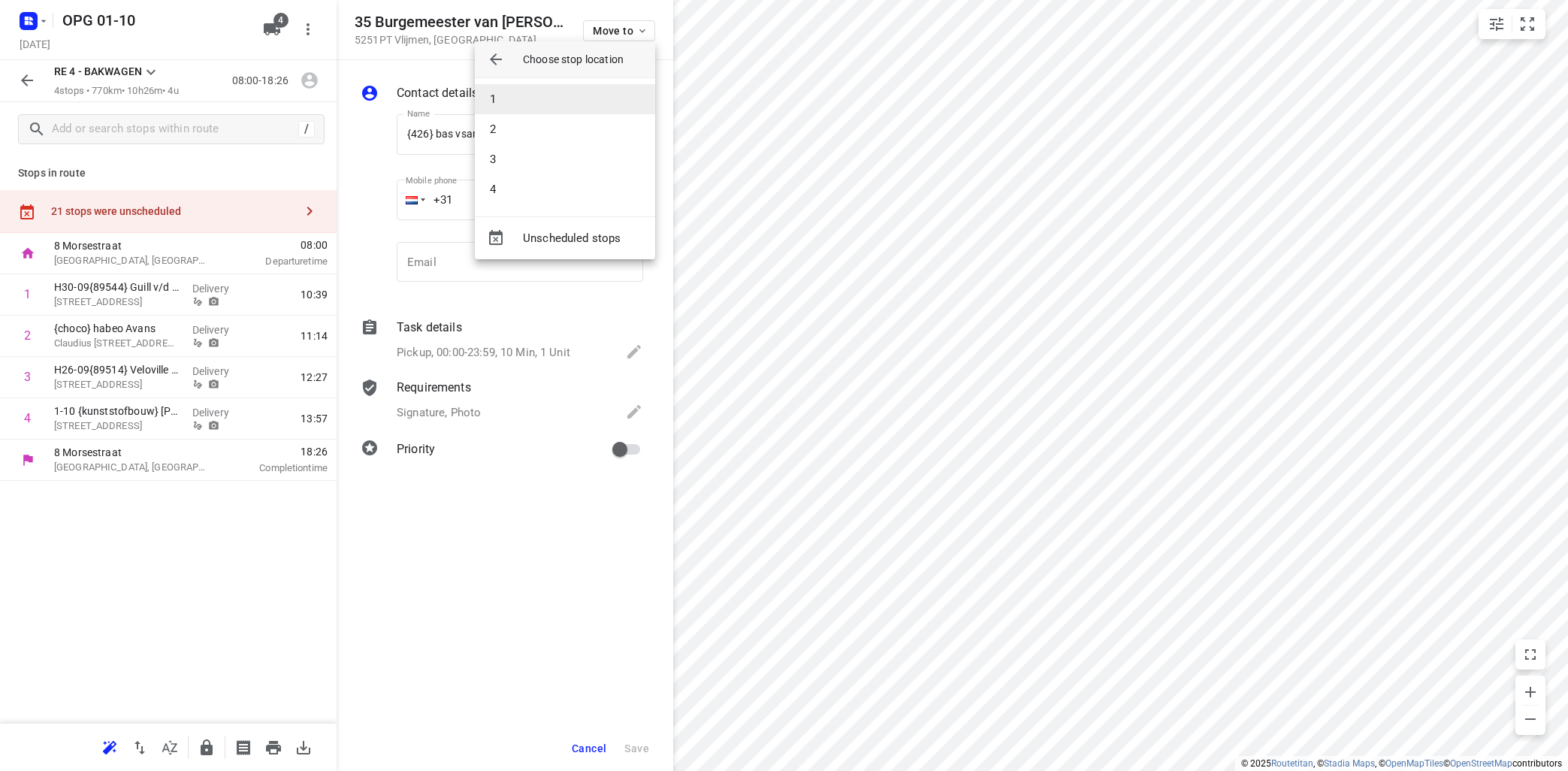
click at [567, 95] on li "1" at bounding box center [565, 99] width 181 height 30
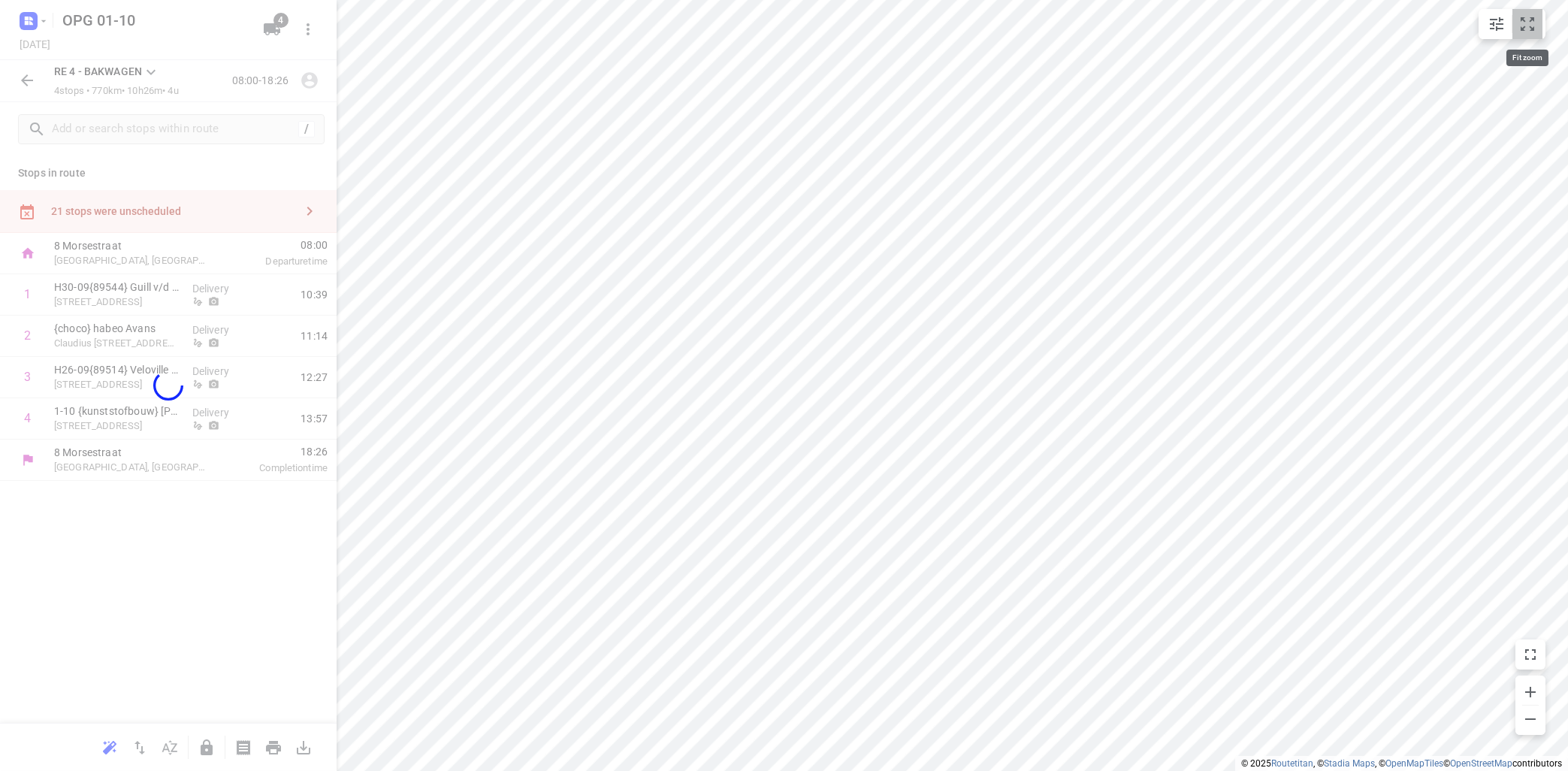
click at [1518, 21] on icon "small contained button group" at bounding box center [1527, 25] width 18 height 18
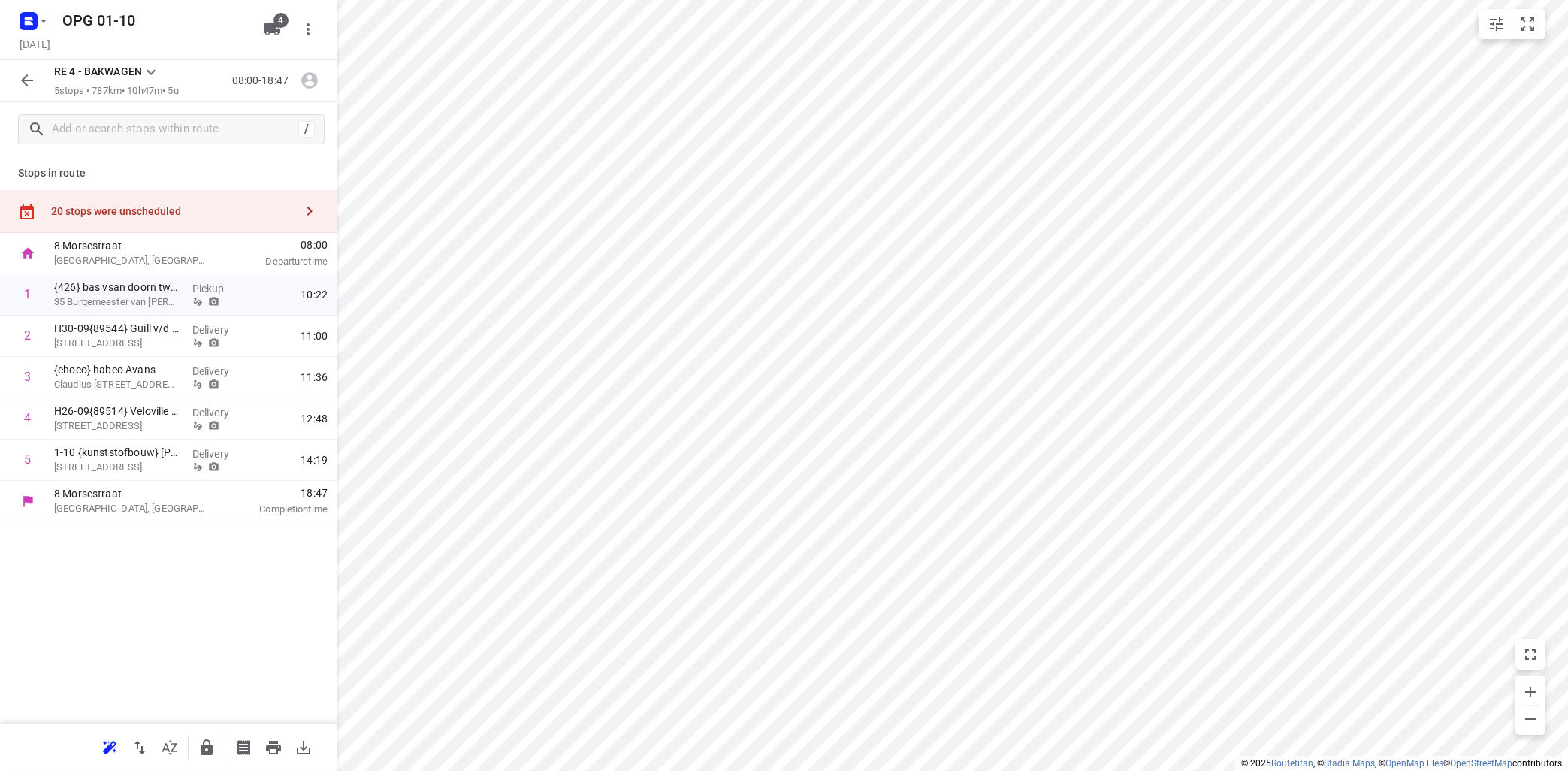
click at [192, 524] on div "Stops in route 20 stops were unscheduled [GEOGRAPHIC_DATA], [GEOGRAPHIC_DATA] 0…" at bounding box center [168, 439] width 337 height 567
click at [149, 73] on icon at bounding box center [152, 72] width 18 height 18
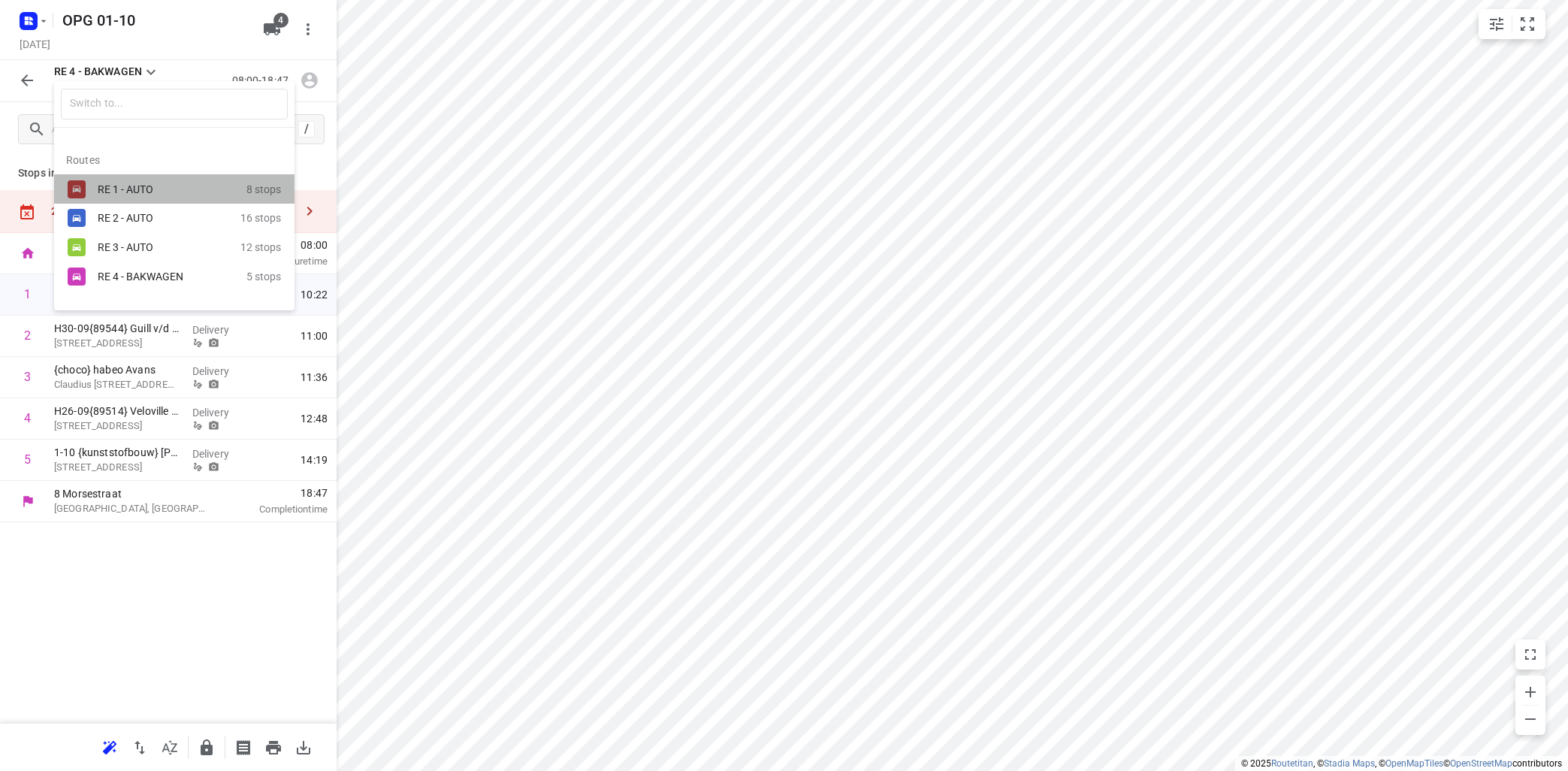
click at [149, 186] on div "RE 1 - AUTO" at bounding box center [161, 190] width 128 height 12
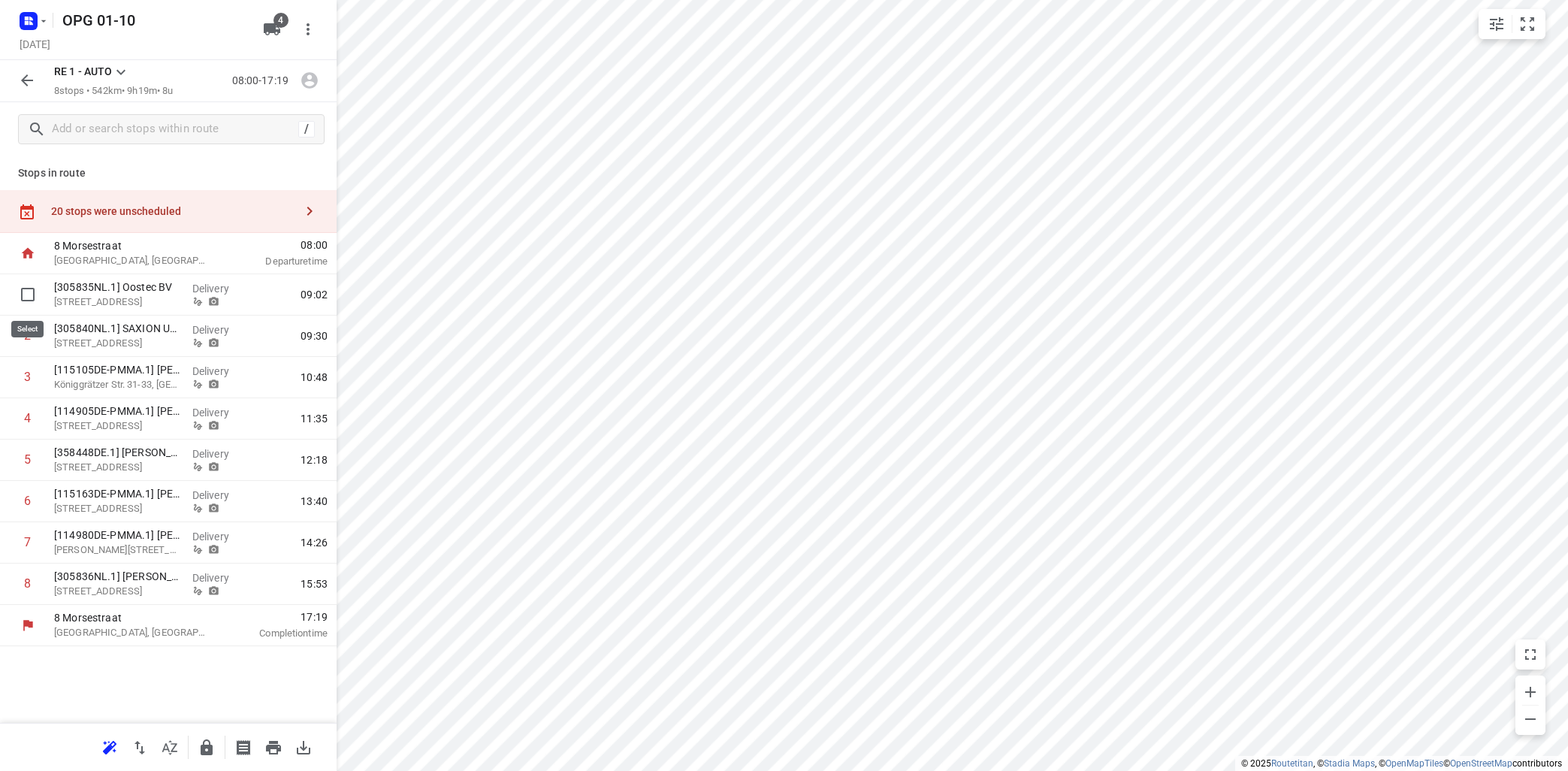
click at [22, 295] on input "checkbox" at bounding box center [28, 294] width 30 height 30
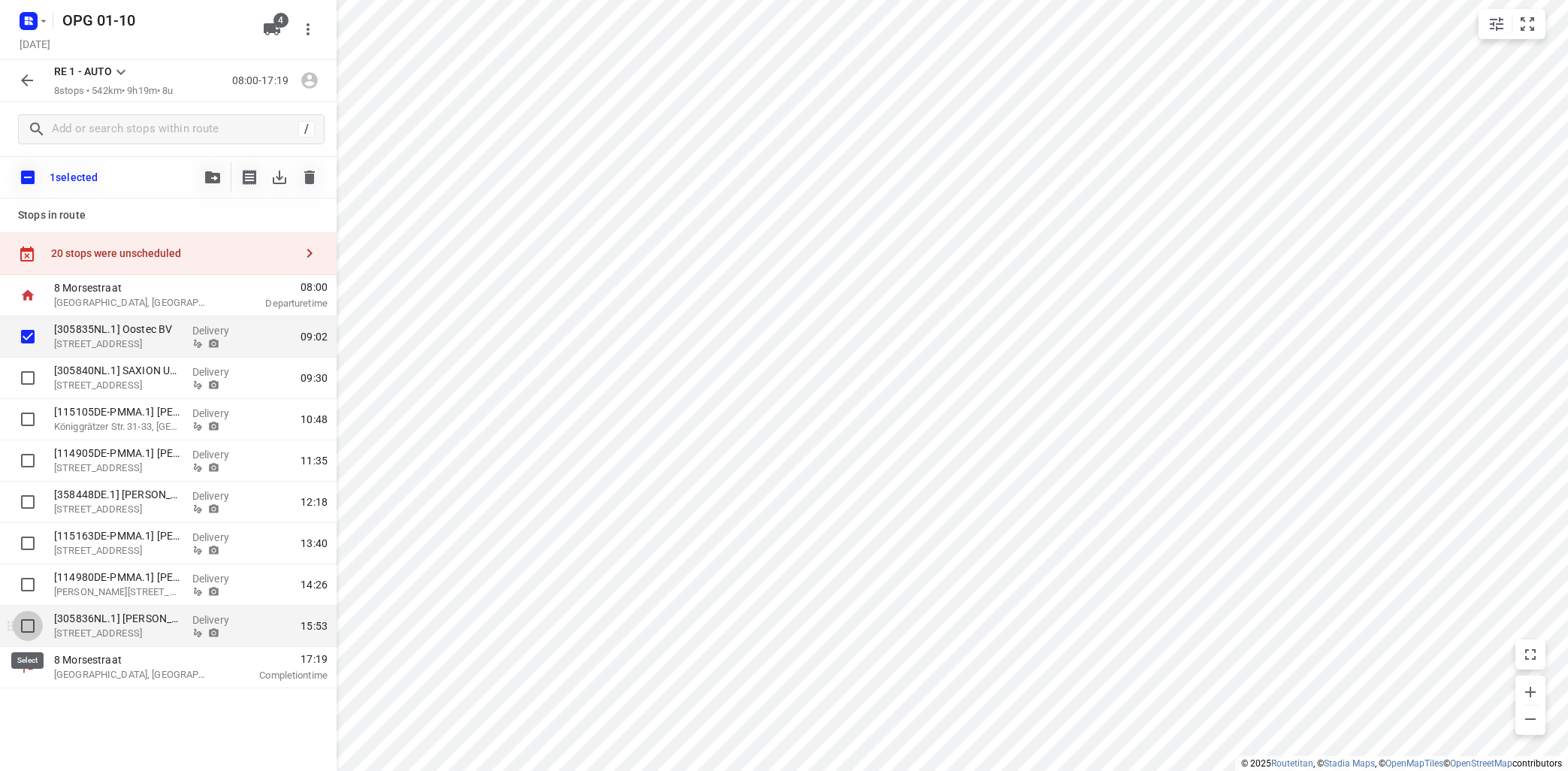
click at [28, 622] on input "checkbox" at bounding box center [28, 626] width 30 height 30
click at [221, 175] on span "button" at bounding box center [213, 178] width 18 height 12
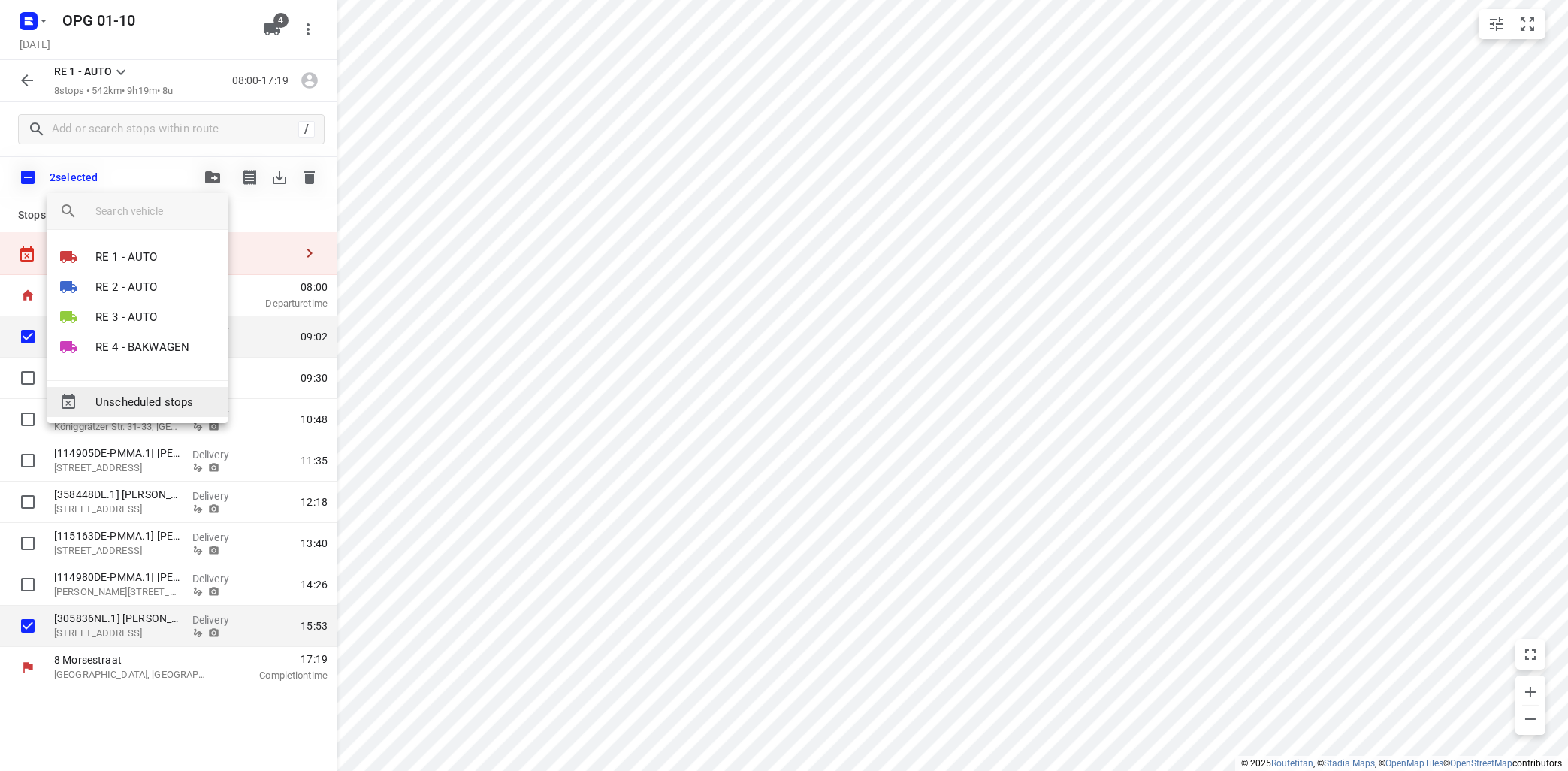
click at [143, 403] on span "Unscheduled stops" at bounding box center [155, 402] width 120 height 18
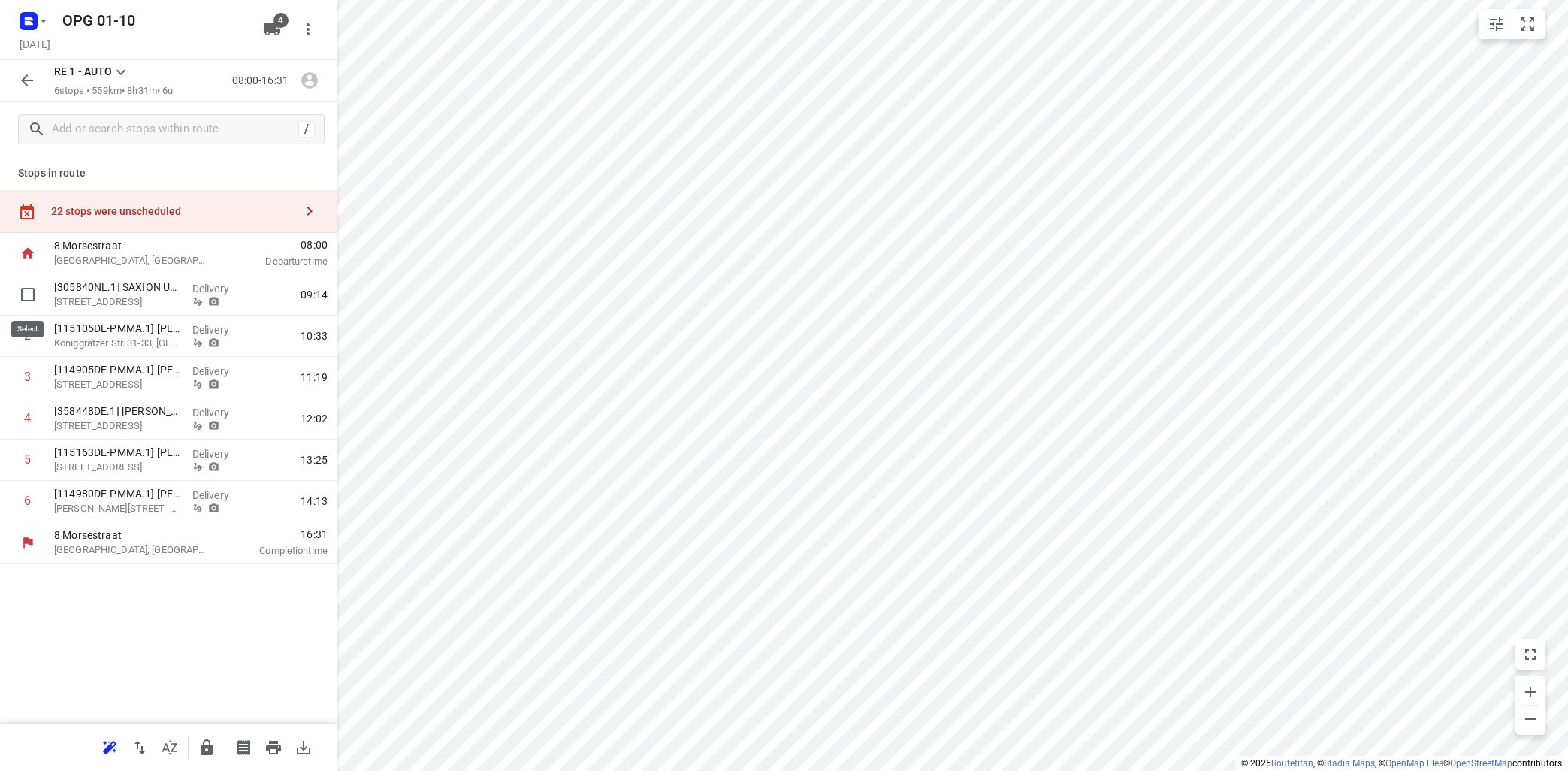
click at [30, 296] on input "checkbox" at bounding box center [28, 294] width 30 height 30
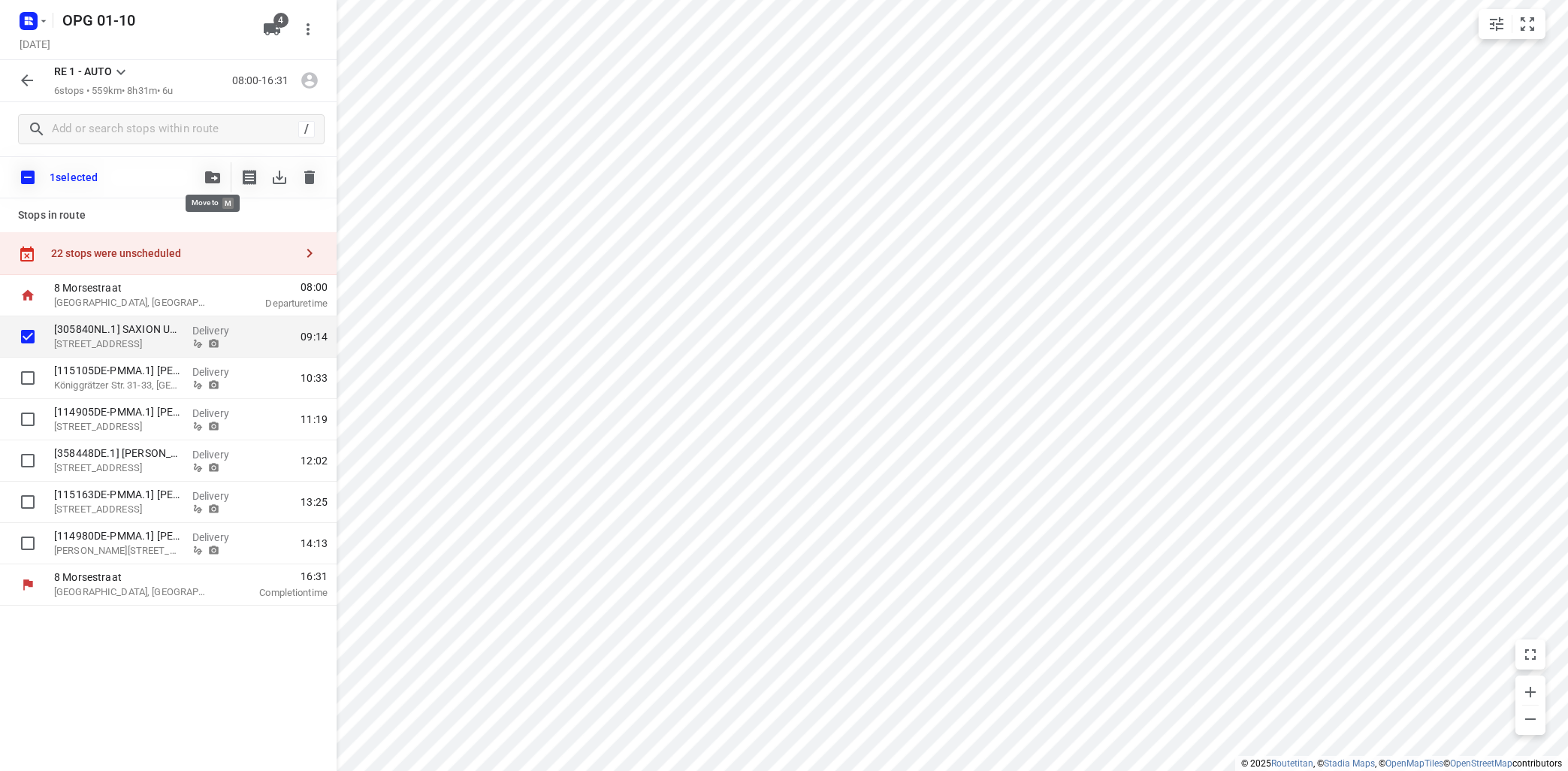
click at [214, 175] on icon "button" at bounding box center [213, 178] width 15 height 12
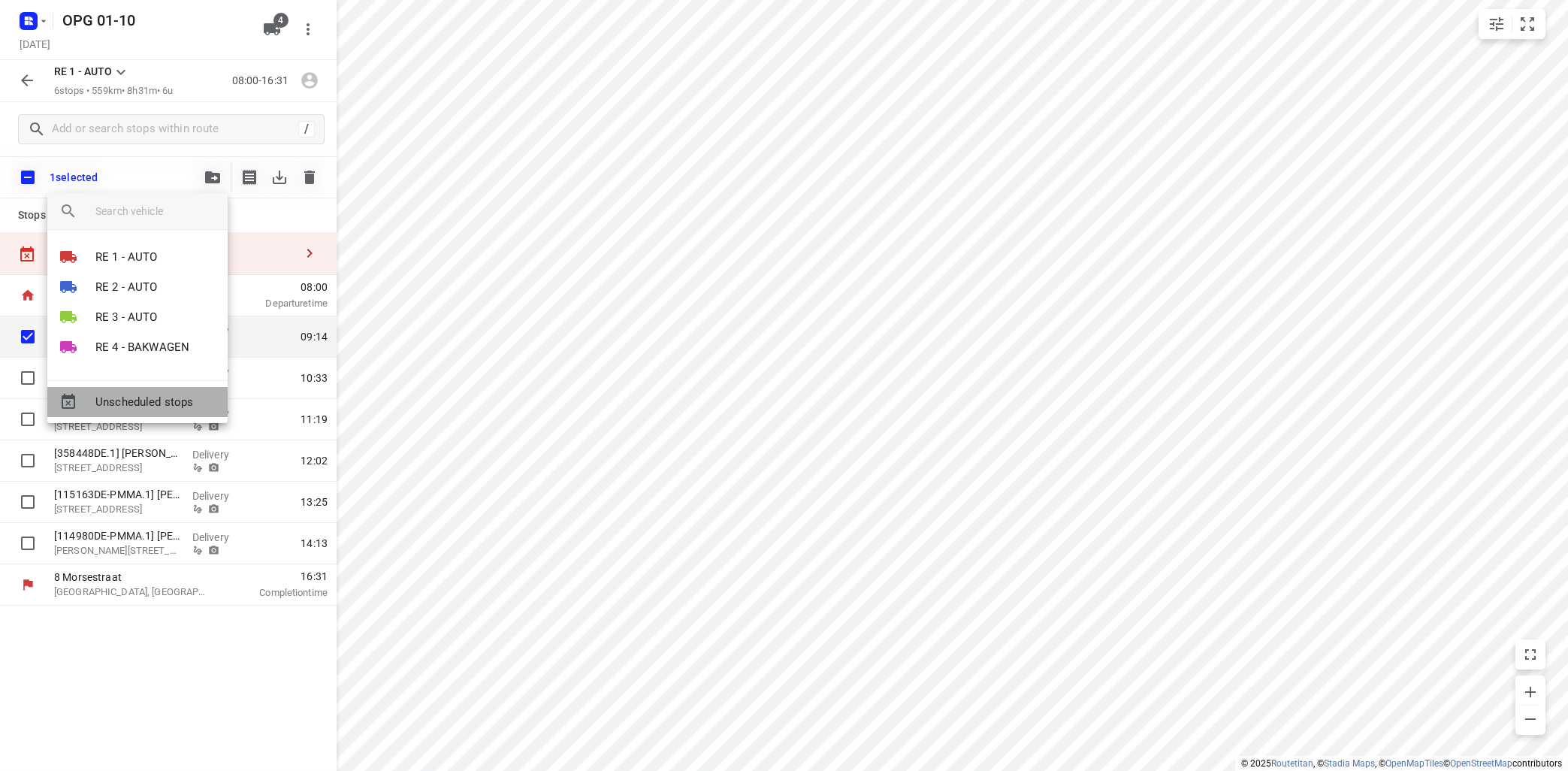
click at [178, 402] on span "Unscheduled stops" at bounding box center [155, 402] width 120 height 18
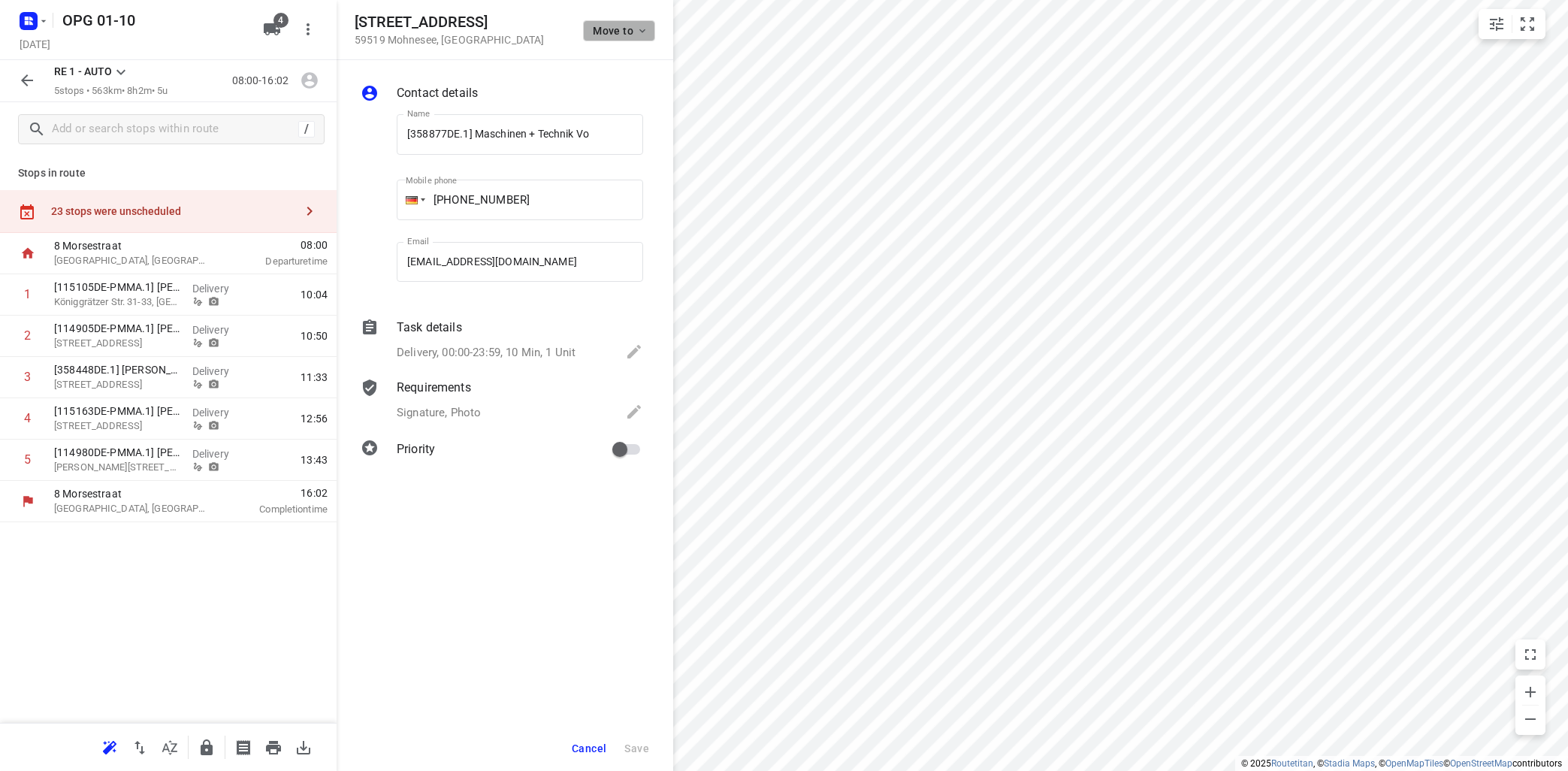
click at [642, 26] on icon "button" at bounding box center [642, 31] width 12 height 12
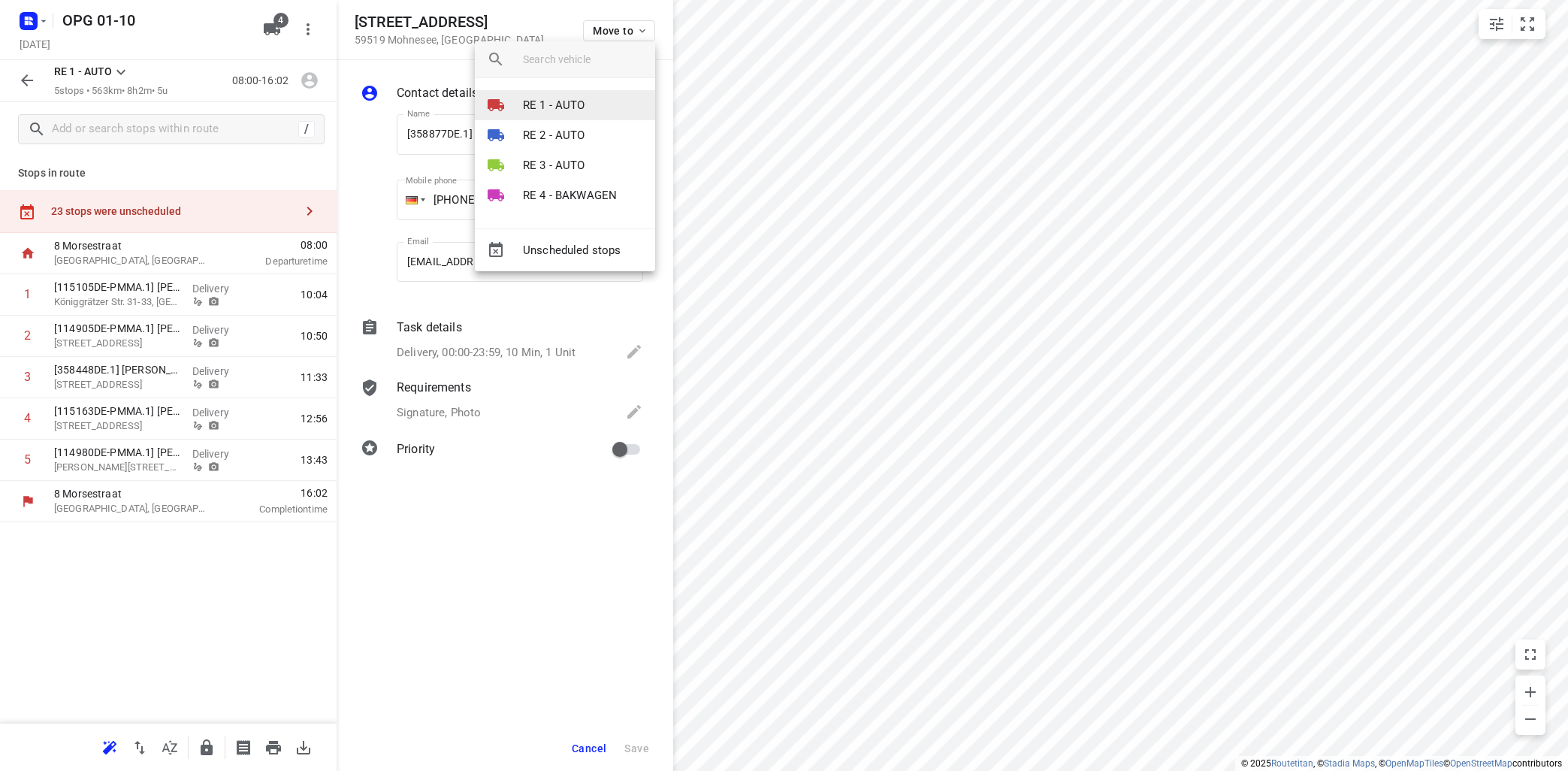
click at [585, 100] on li "RE 1 - AUTO" at bounding box center [565, 105] width 181 height 30
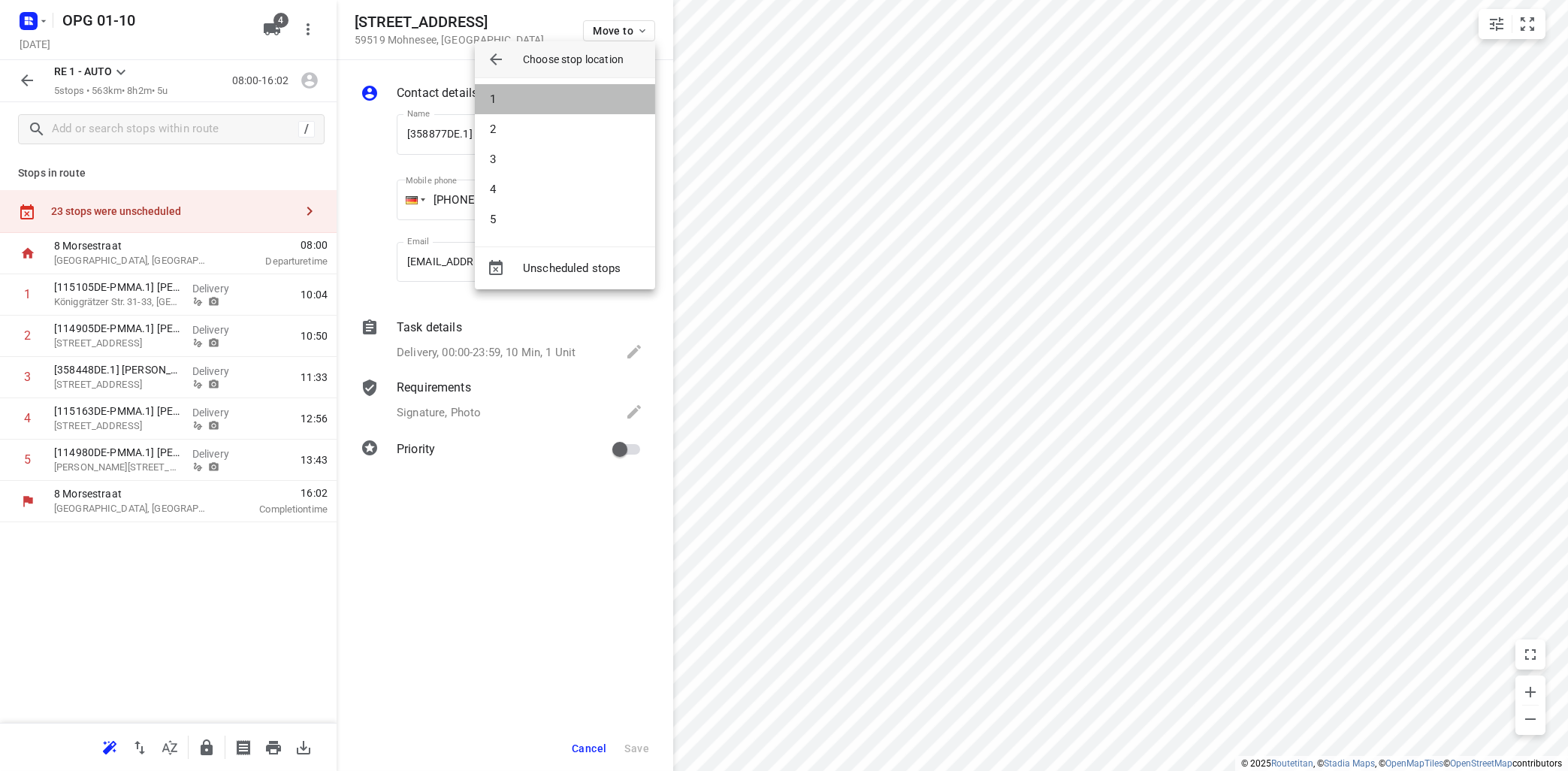
click at [585, 100] on li "1" at bounding box center [565, 99] width 181 height 30
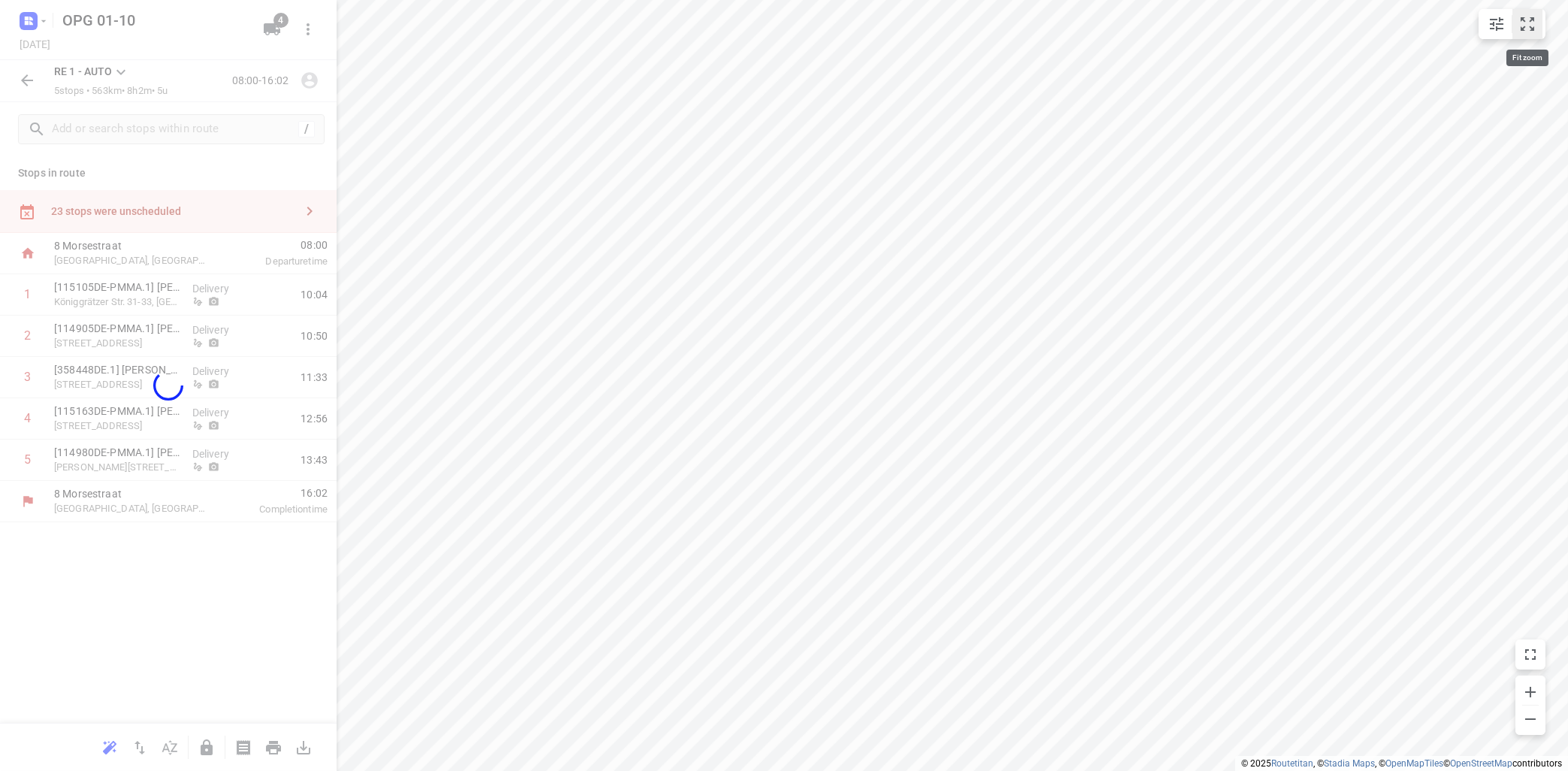
click at [1532, 21] on icon "small contained button group" at bounding box center [1527, 25] width 18 height 18
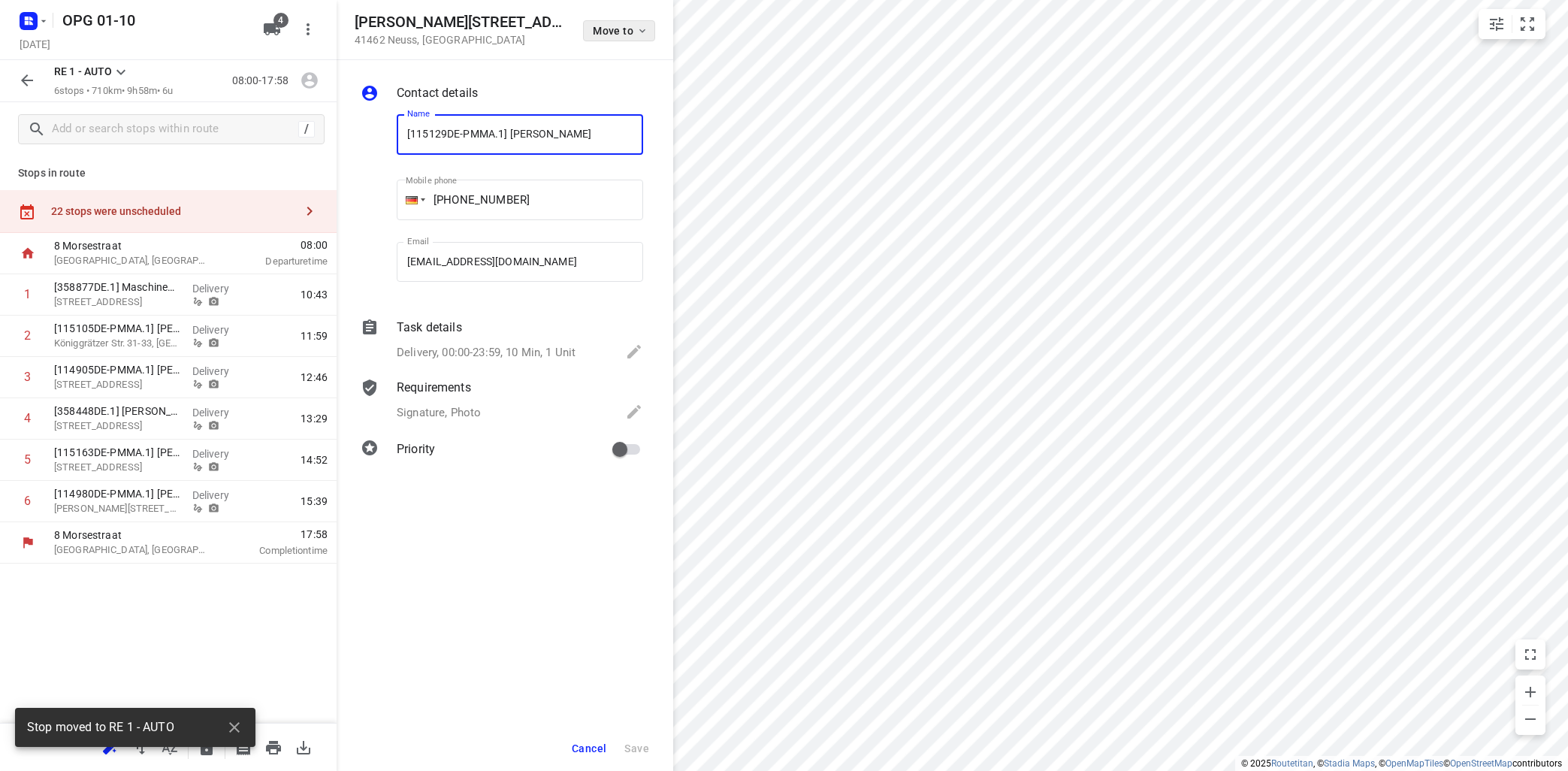
click at [640, 24] on button "Move to" at bounding box center [619, 31] width 72 height 21
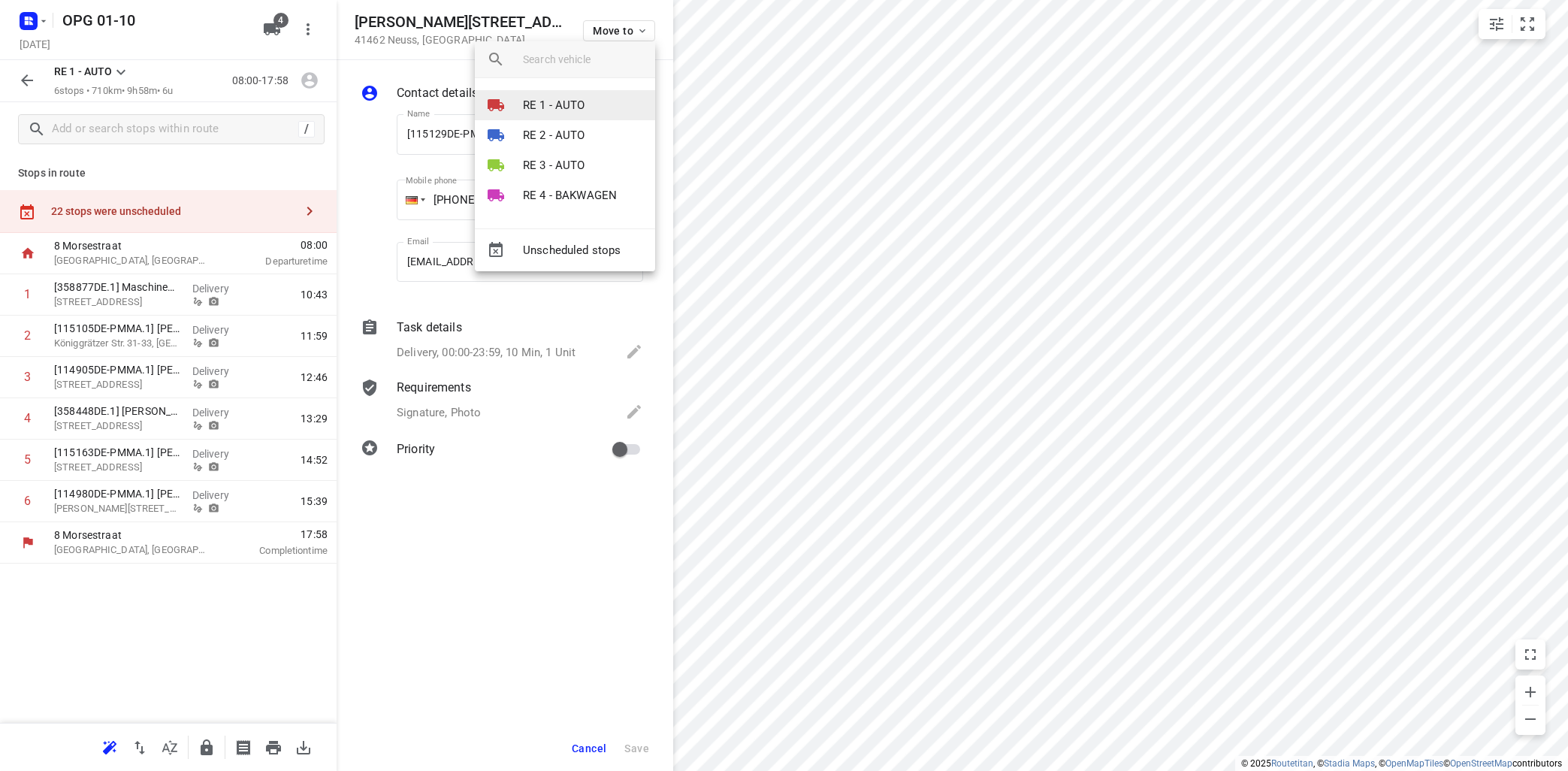
click at [585, 105] on li "RE 1 - AUTO" at bounding box center [565, 105] width 181 height 30
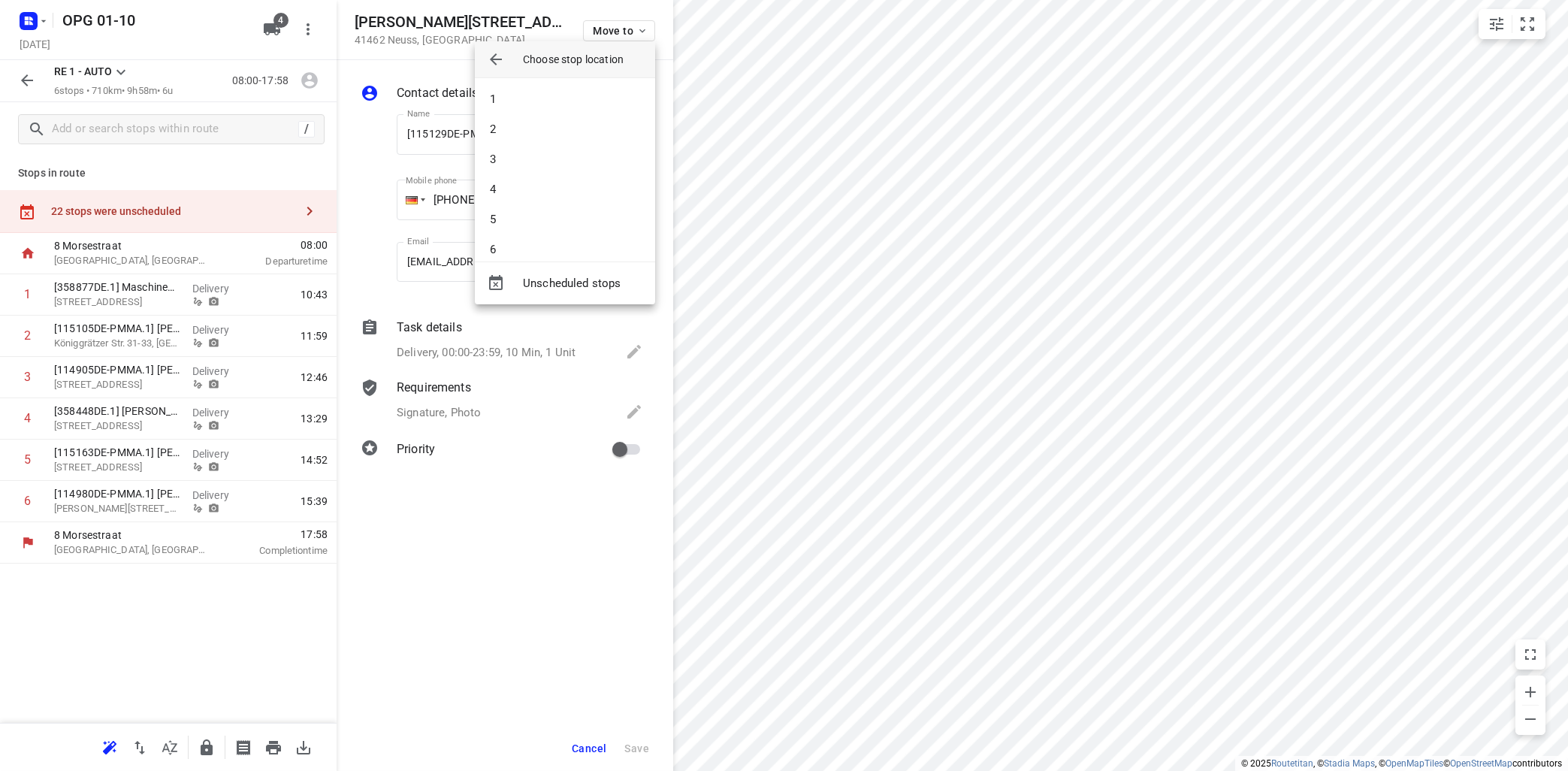
drag, startPoint x: 585, startPoint y: 105, endPoint x: 628, endPoint y: 102, distance: 43.1
click at [592, 105] on li "1" at bounding box center [565, 99] width 181 height 30
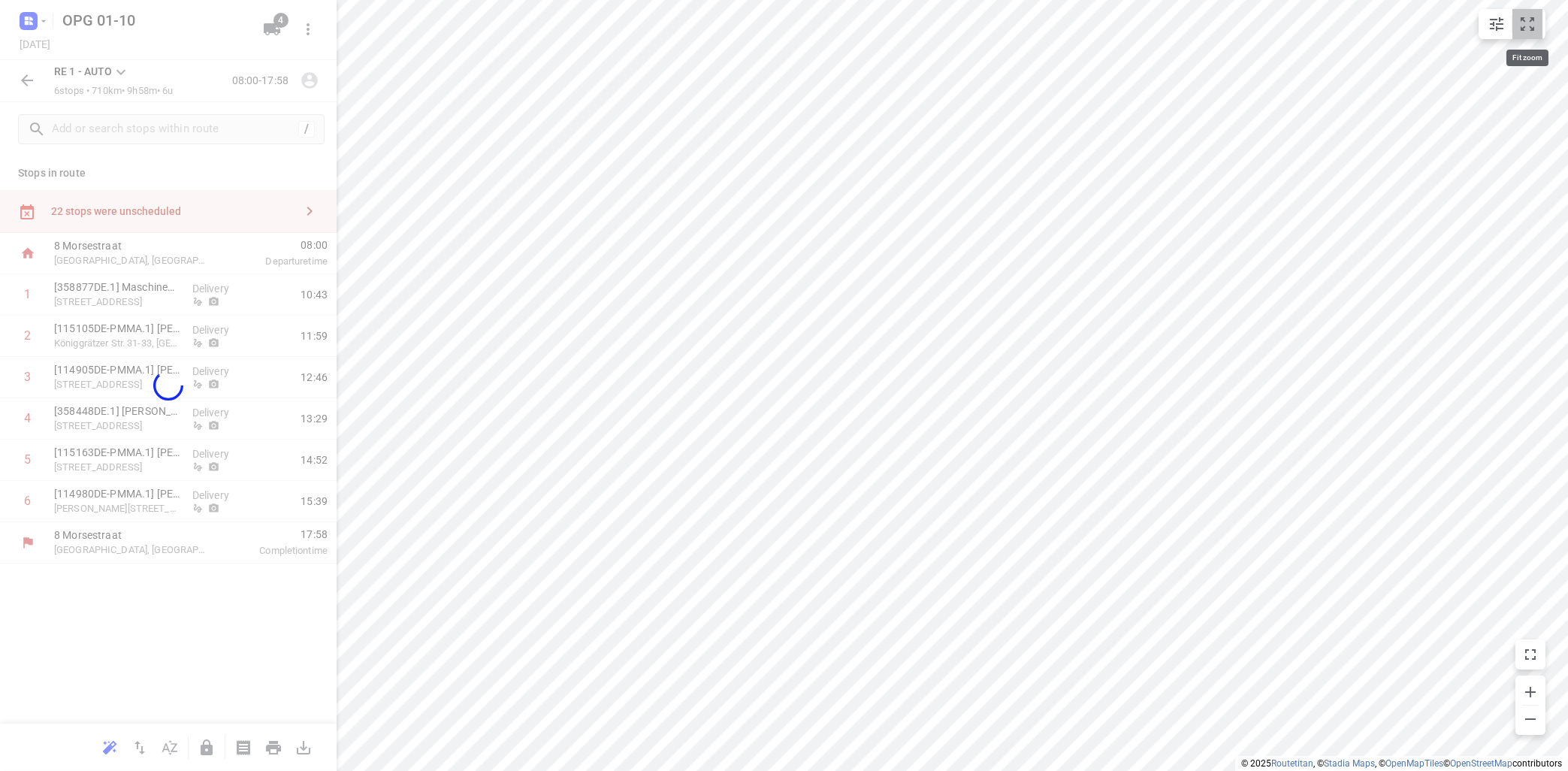
click at [1524, 26] on icon "small contained button group" at bounding box center [1527, 25] width 18 height 18
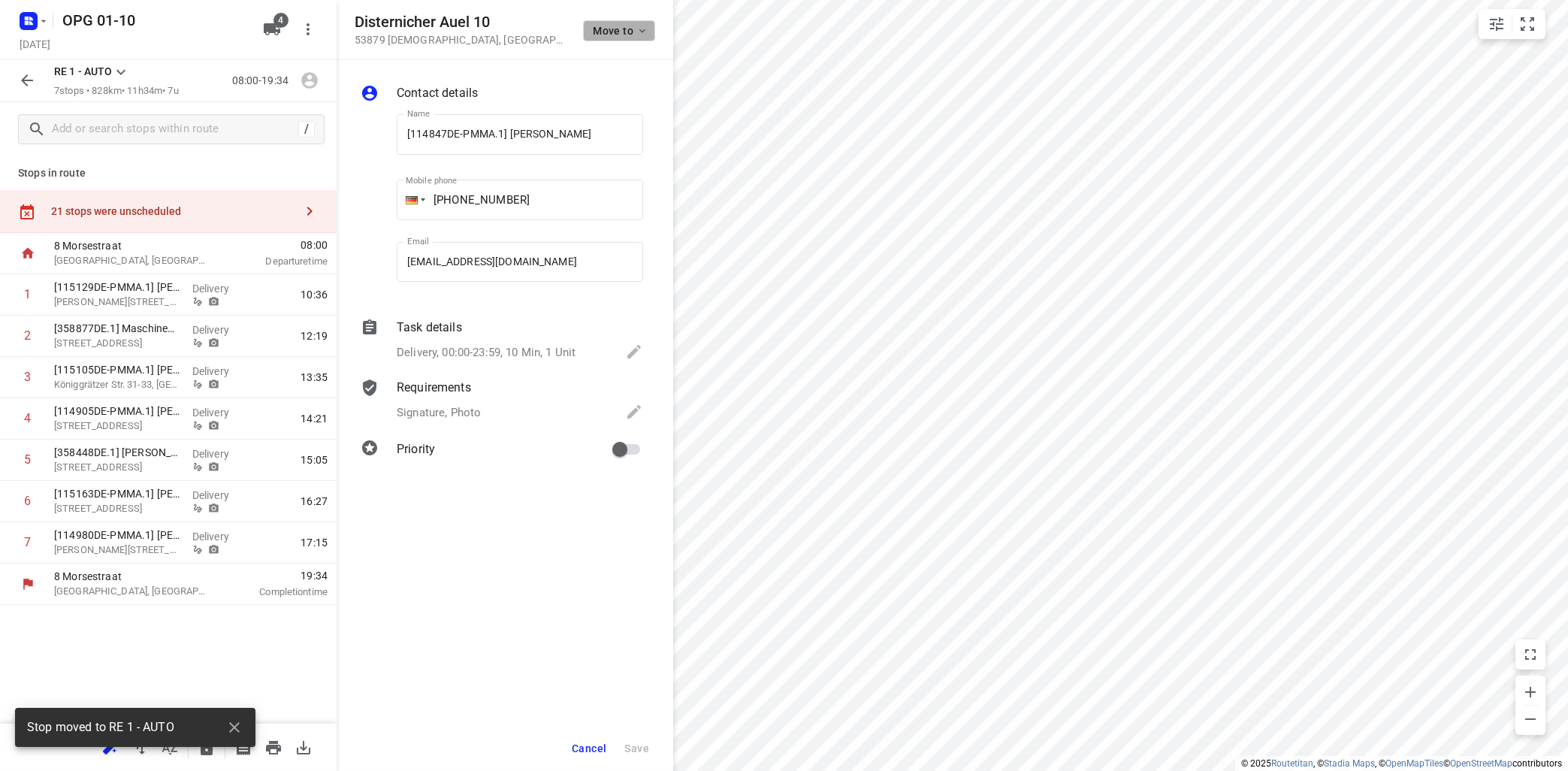
click at [639, 25] on button "Move to" at bounding box center [619, 31] width 72 height 21
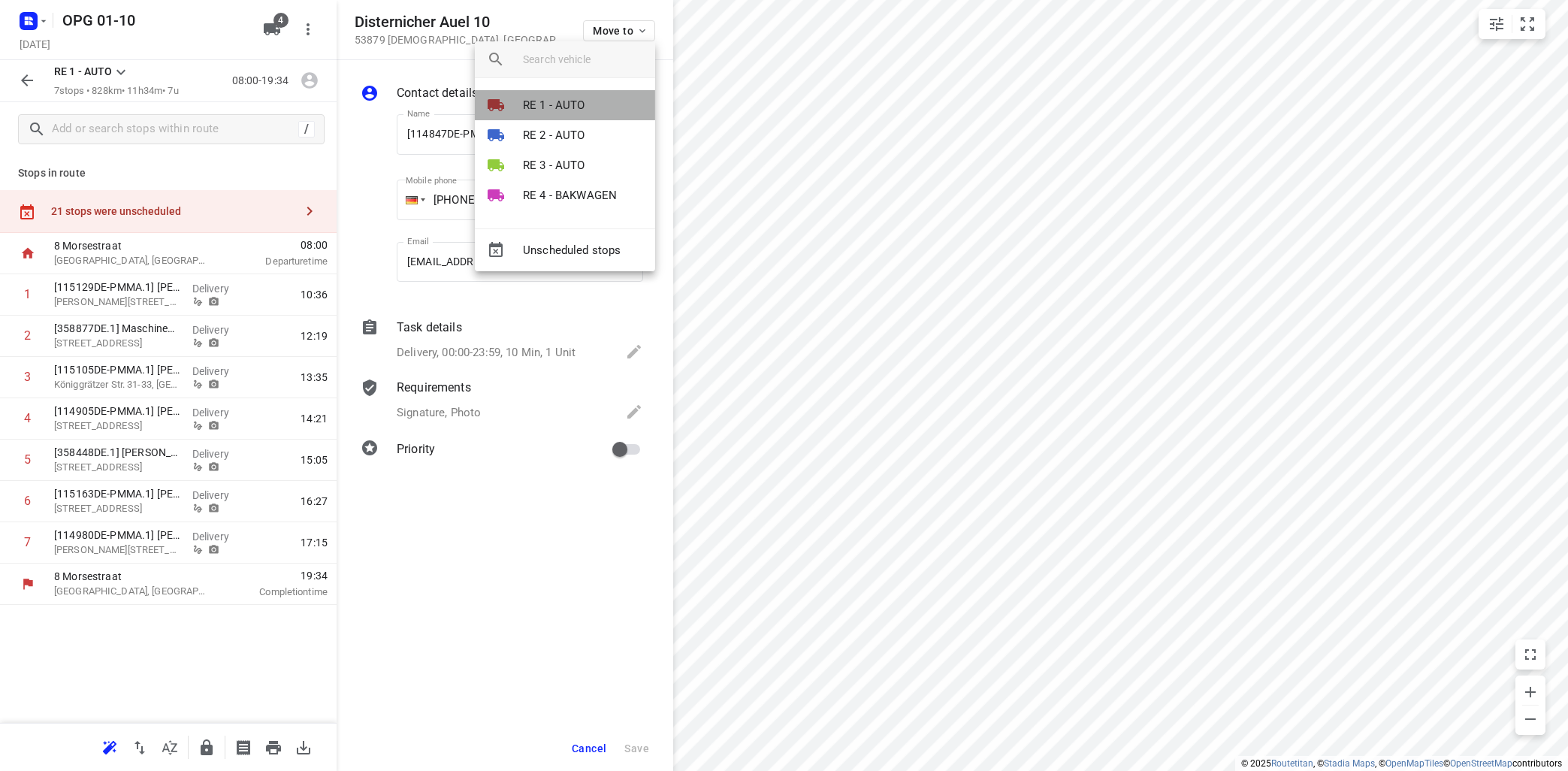
click at [607, 106] on li "RE 1 - AUTO" at bounding box center [565, 105] width 181 height 30
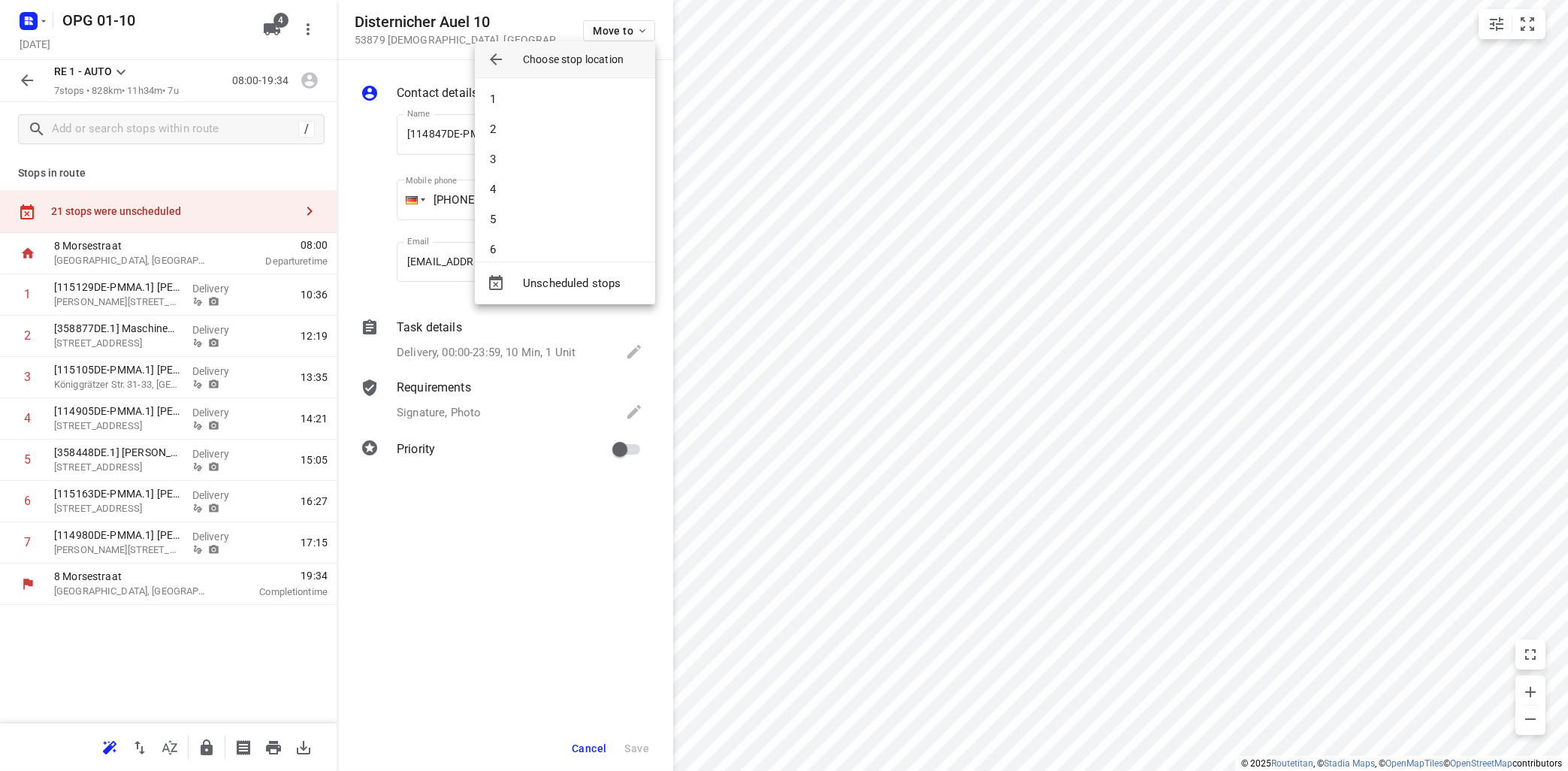
click at [607, 106] on li "1" at bounding box center [565, 99] width 181 height 30
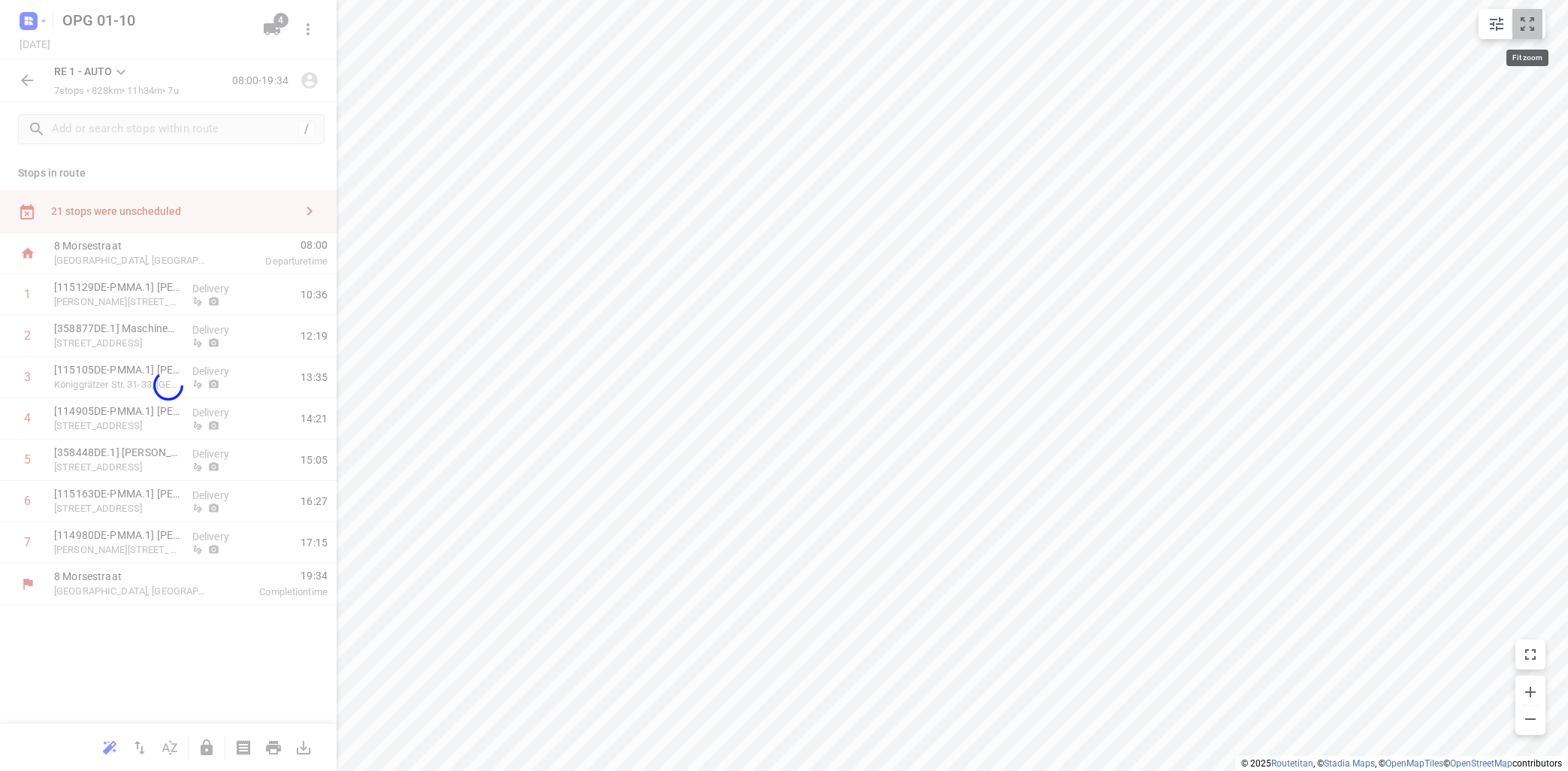
click at [1527, 27] on icon "small contained button group" at bounding box center [1527, 25] width 18 height 18
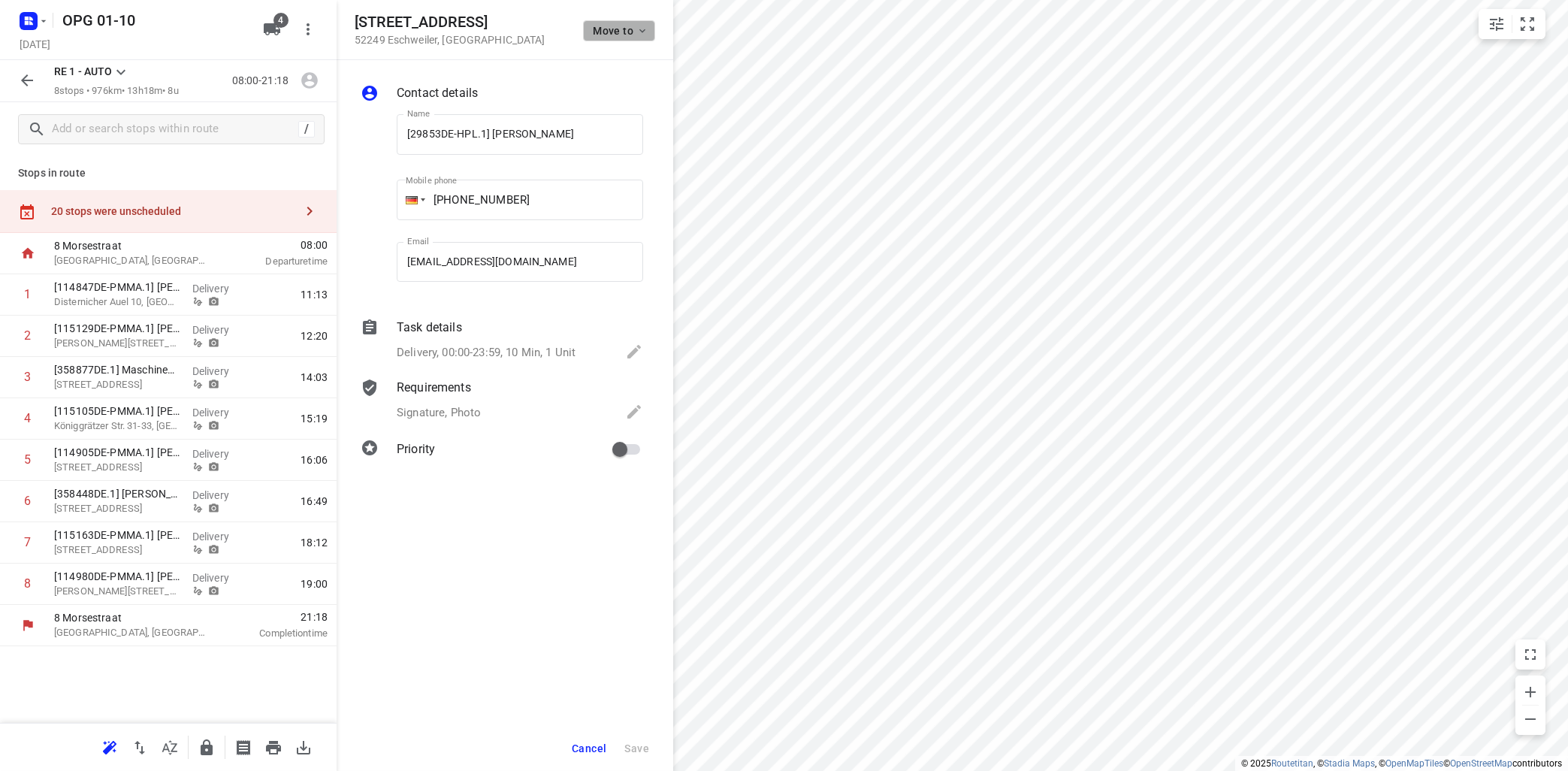
click at [644, 30] on icon "button" at bounding box center [642, 31] width 12 height 12
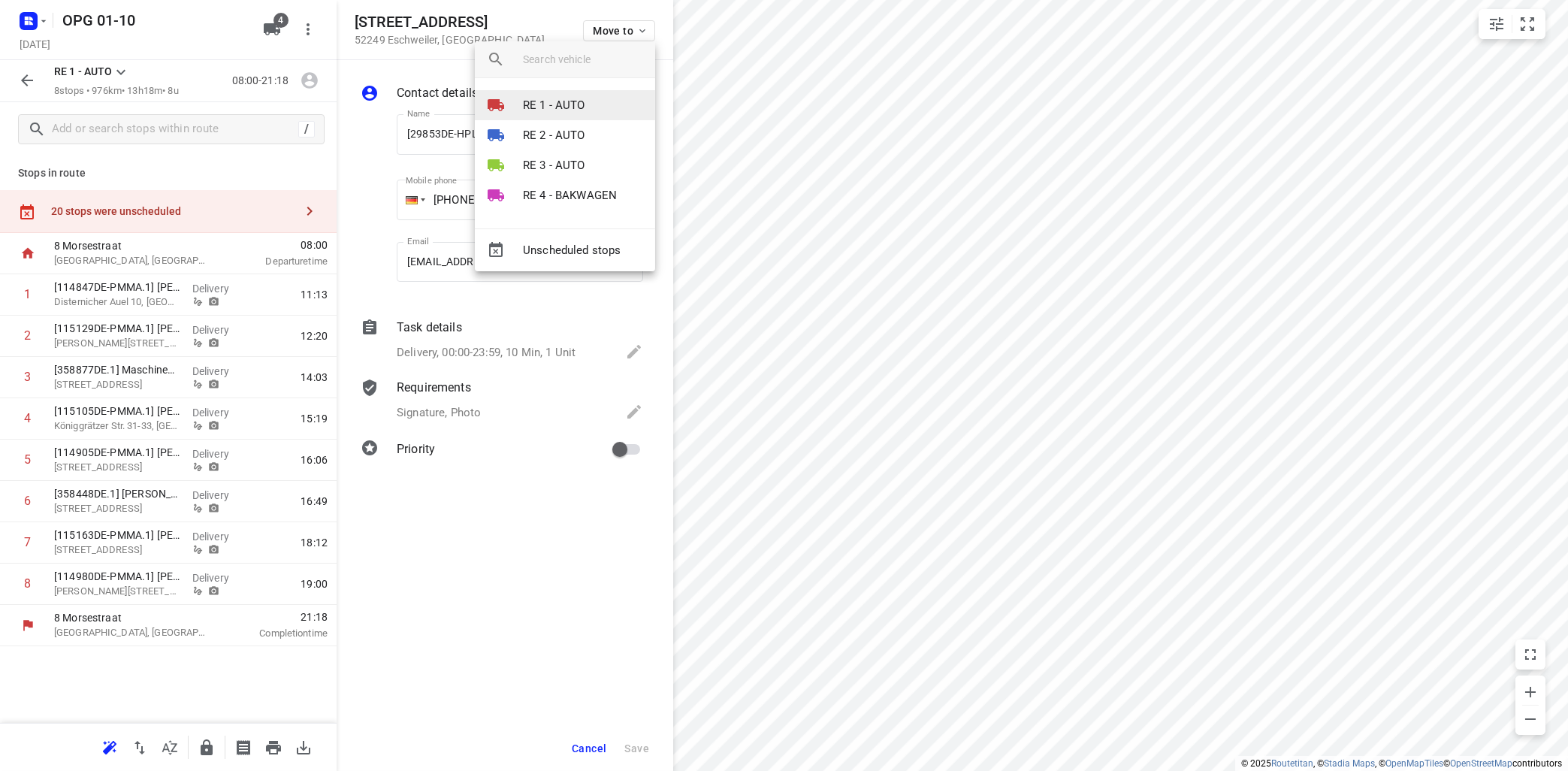
click at [611, 105] on li "RE 1 - AUTO" at bounding box center [565, 105] width 181 height 30
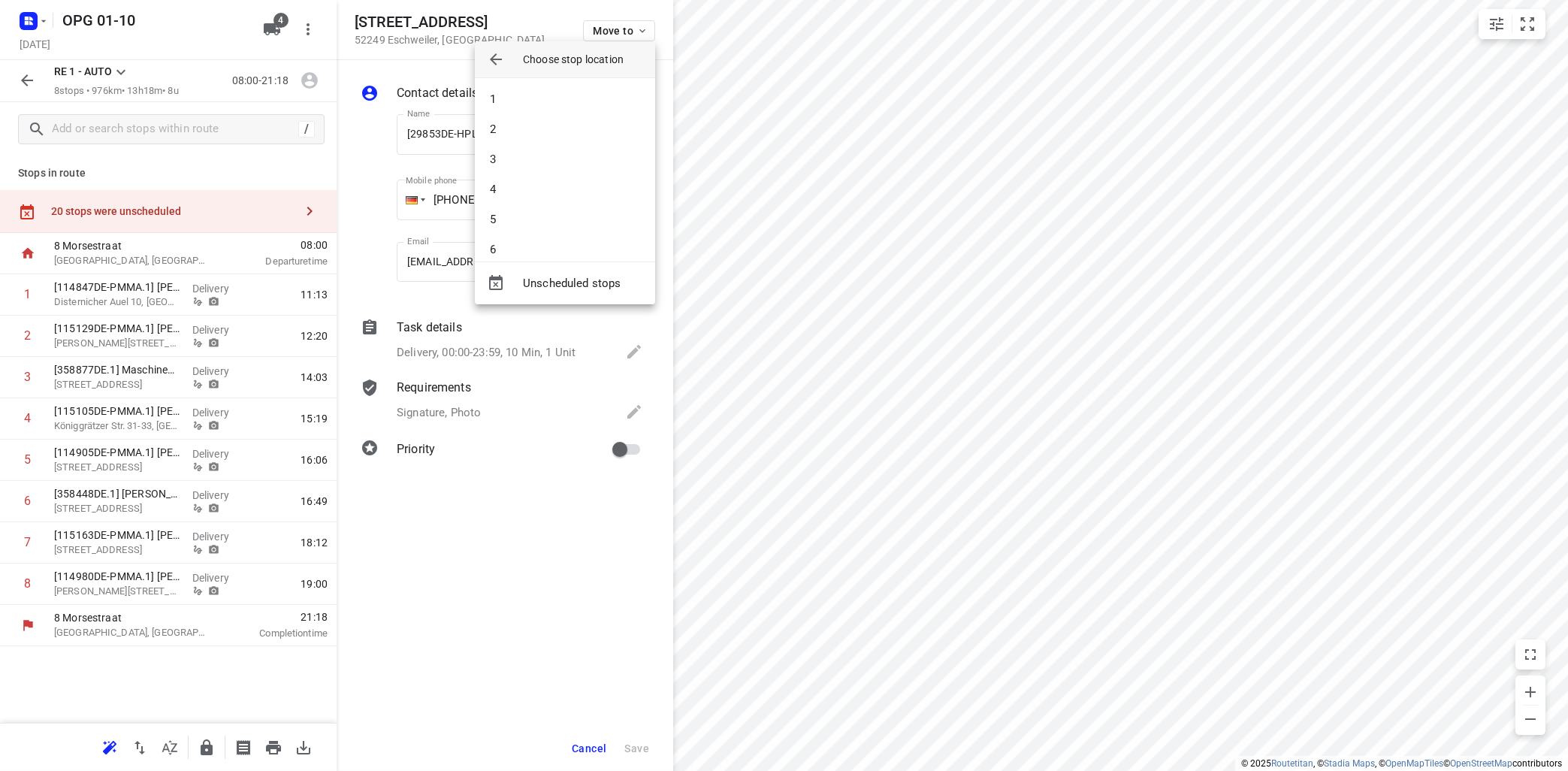
click at [617, 102] on li "1" at bounding box center [565, 99] width 181 height 30
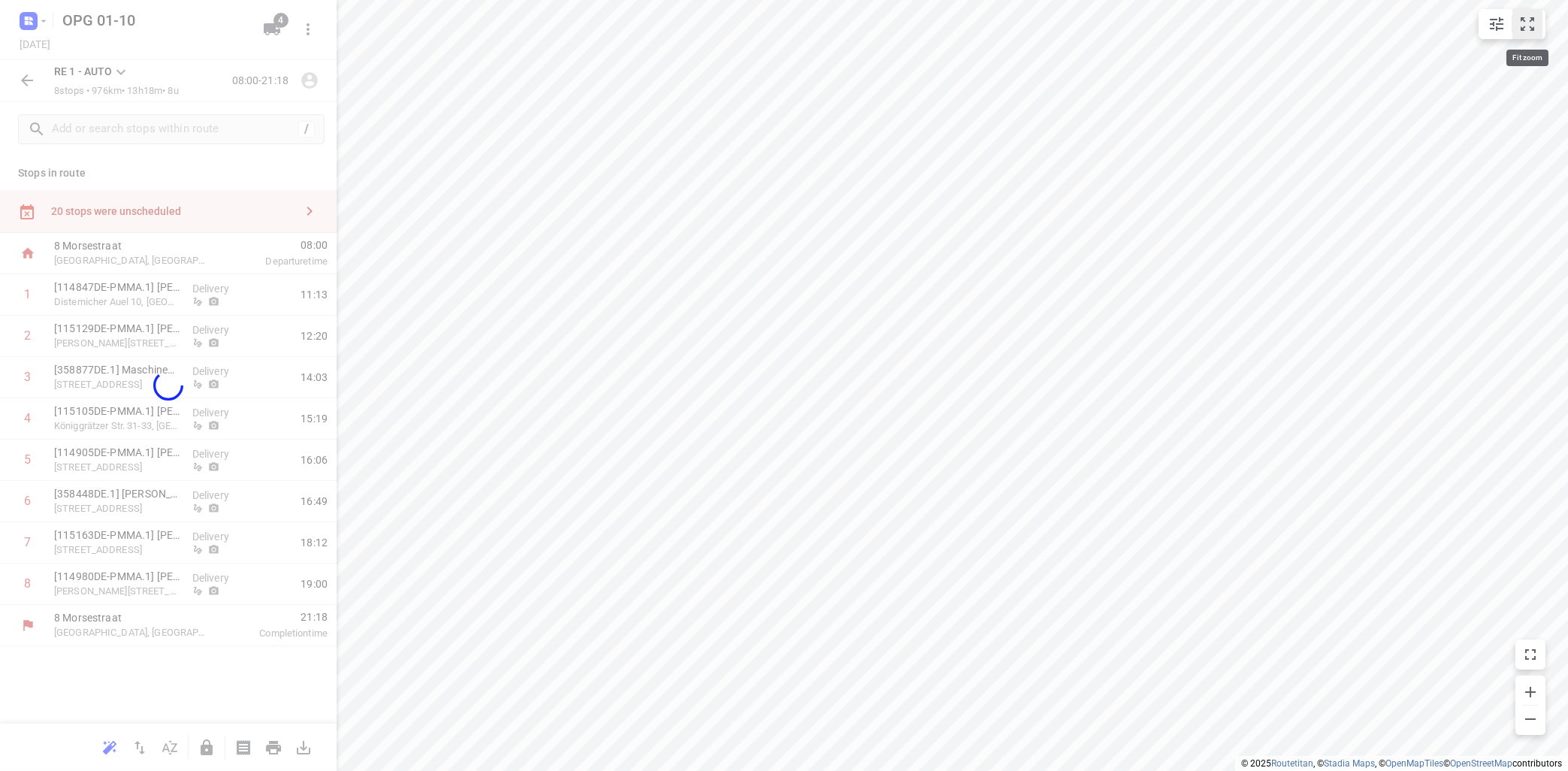
click at [1530, 21] on icon "small contained button group" at bounding box center [1527, 25] width 18 height 18
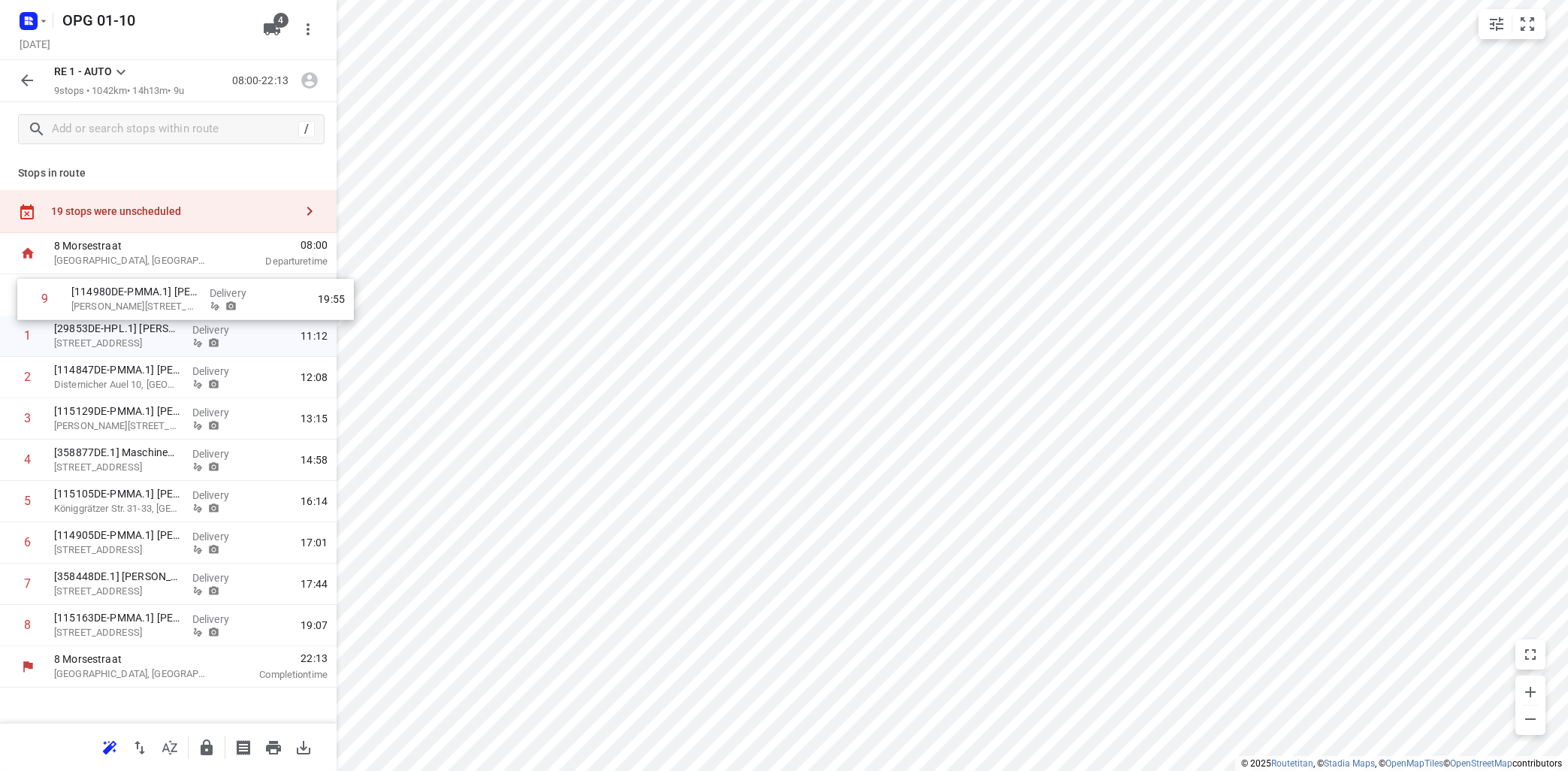
drag, startPoint x: 142, startPoint y: 634, endPoint x: 152, endPoint y: 297, distance: 337.1
click at [154, 297] on div "1 [29853DE-HPL.1] [PERSON_NAME] [STREET_ADDRESS] Delivery 11:12 2 [114847DE-PMM…" at bounding box center [168, 460] width 337 height 372
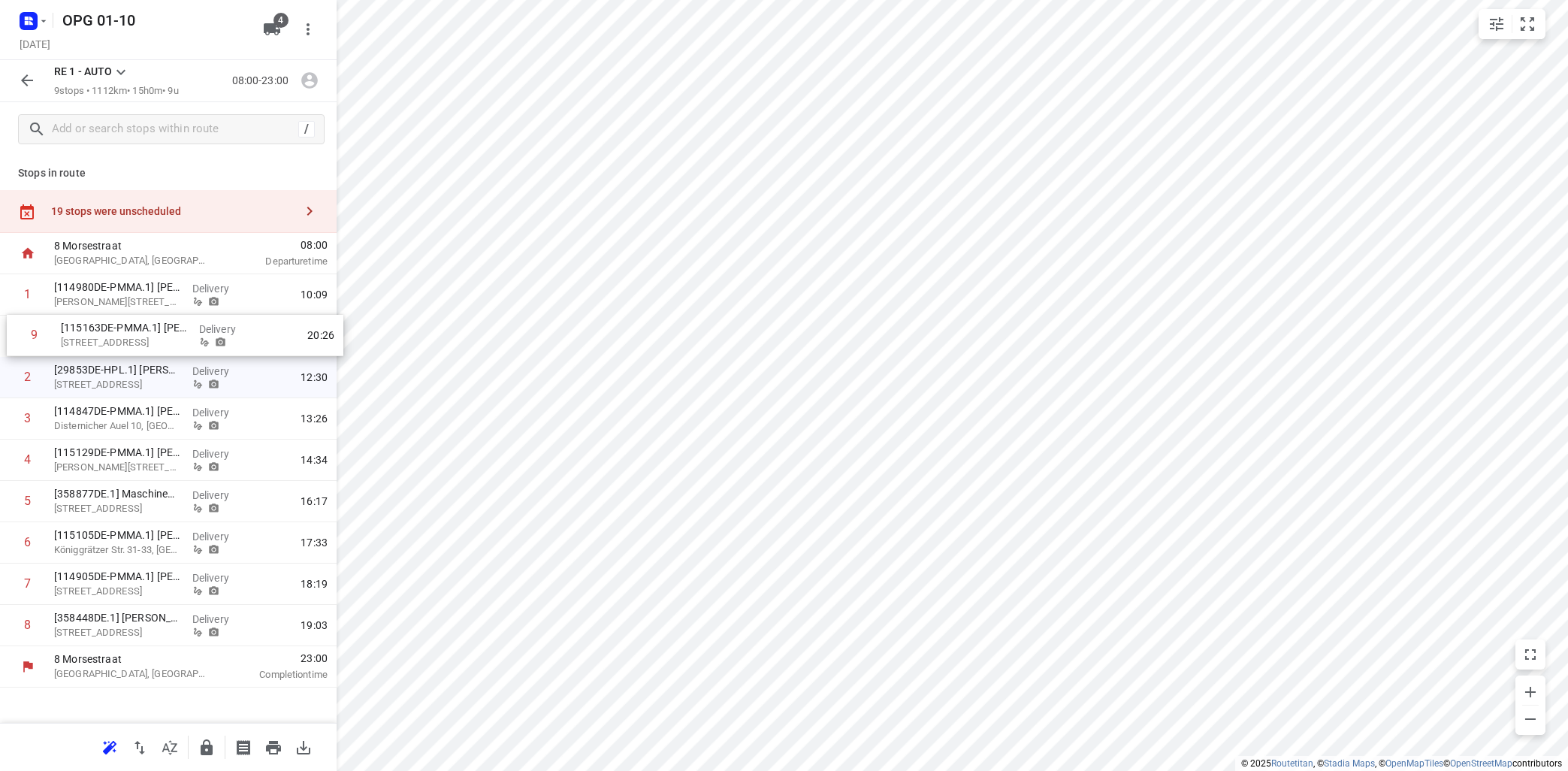
drag, startPoint x: 118, startPoint y: 635, endPoint x: 128, endPoint y: 338, distance: 297.2
click at [128, 338] on div "1 [114980DE-PMMA.1] [PERSON_NAME] [STREET_ADDRESS][PERSON_NAME], Munster Delive…" at bounding box center [168, 460] width 337 height 372
drag, startPoint x: 137, startPoint y: 508, endPoint x: 139, endPoint y: 377, distance: 131.0
click at [139, 377] on div "1 [114980DE-PMMA.1] [PERSON_NAME] [STREET_ADDRESS][PERSON_NAME], Munster Delive…" at bounding box center [168, 460] width 337 height 372
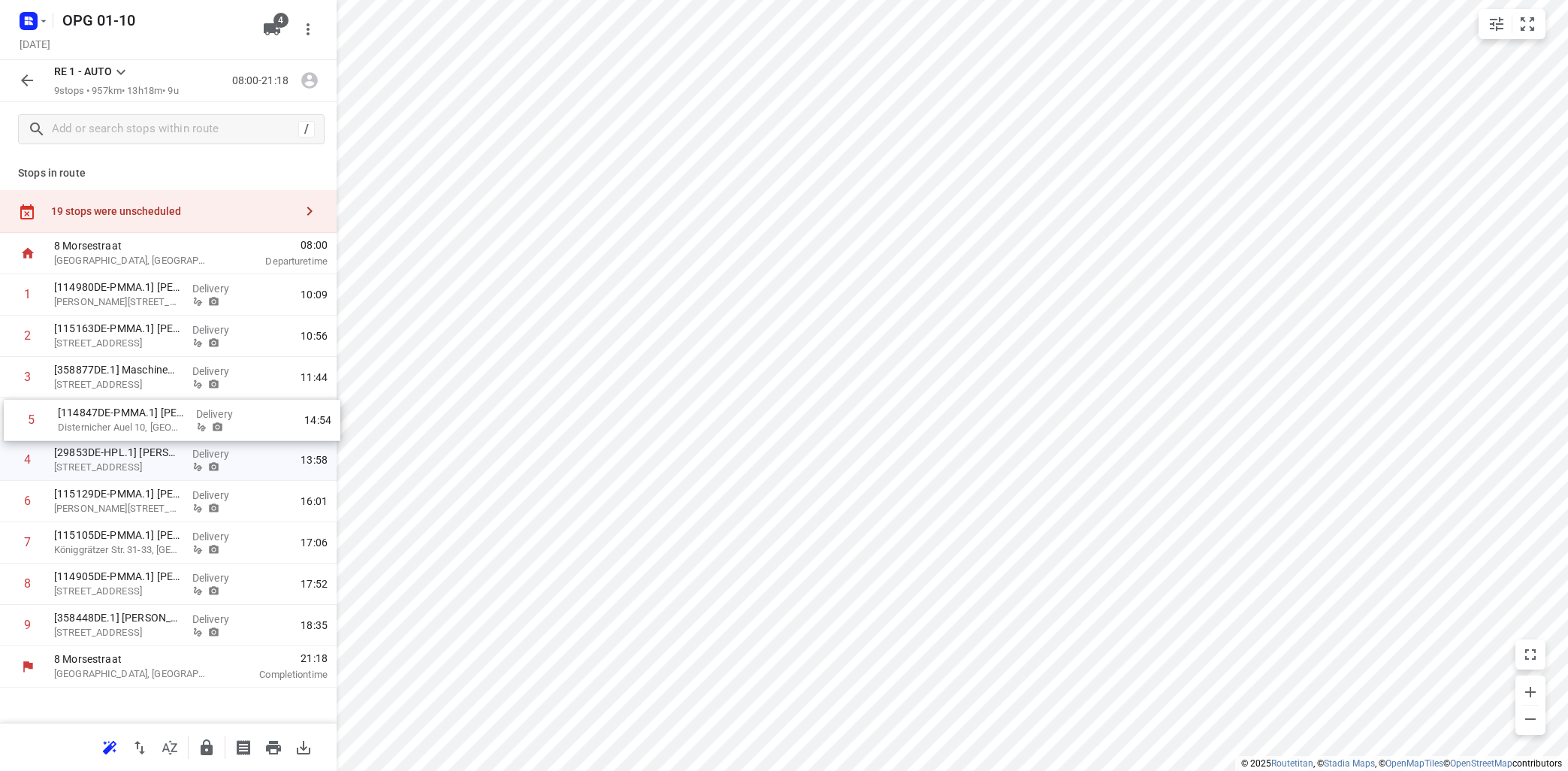
drag, startPoint x: 93, startPoint y: 469, endPoint x: 96, endPoint y: 426, distance: 43.1
click at [96, 426] on div "1 [114980DE-PMMA.1] [PERSON_NAME] [STREET_ADDRESS][PERSON_NAME], Munster Delive…" at bounding box center [168, 460] width 337 height 372
drag, startPoint x: 115, startPoint y: 635, endPoint x: 119, endPoint y: 538, distance: 97.1
click at [122, 534] on div "1 [114980DE-PMMA.1] [PERSON_NAME] [STREET_ADDRESS][PERSON_NAME], Munster Delive…" at bounding box center [168, 460] width 337 height 372
drag, startPoint x: 107, startPoint y: 590, endPoint x: 101, endPoint y: 629, distance: 39.5
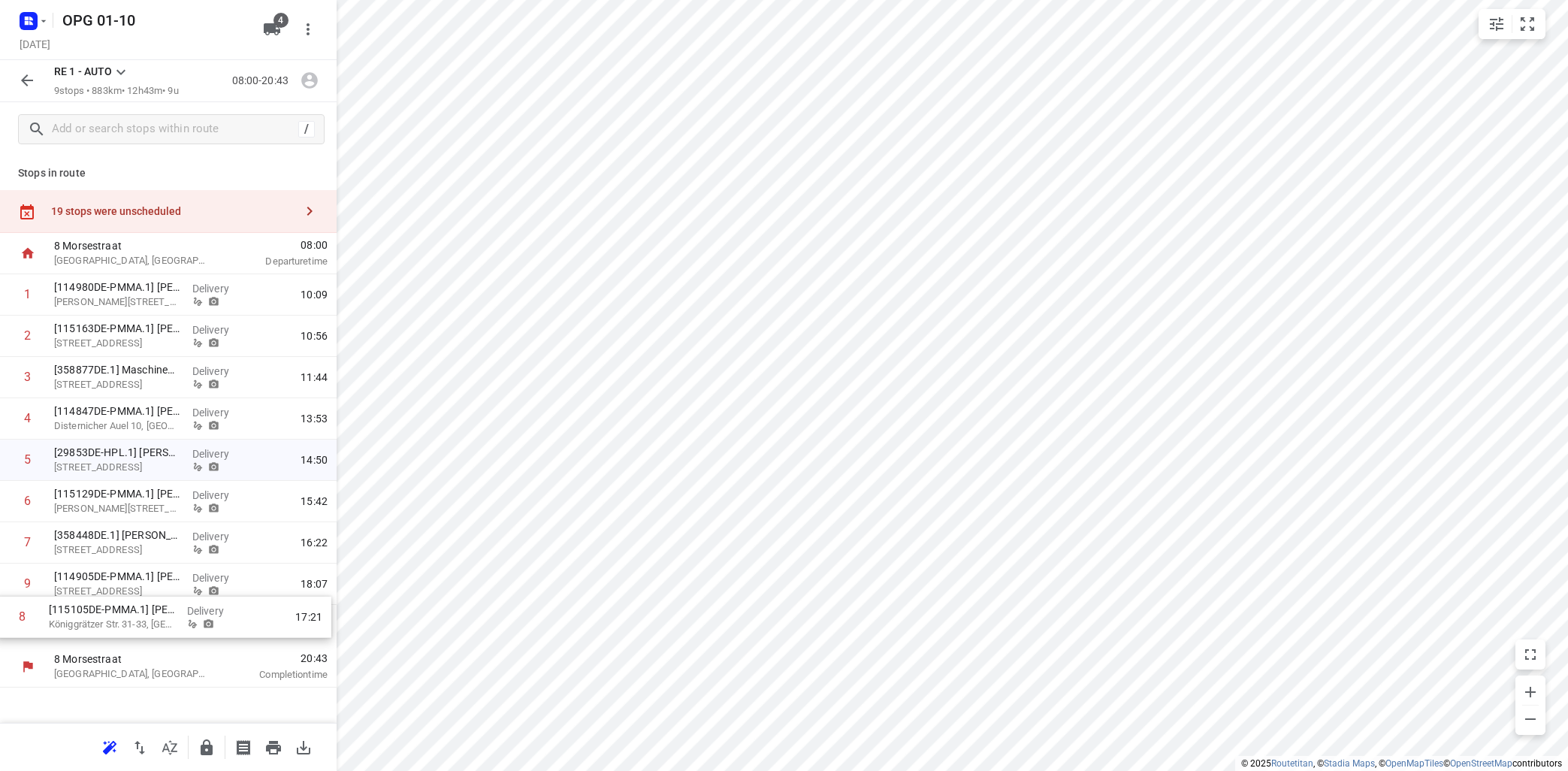
click at [102, 629] on div "1 [114980DE-PMMA.1] [PERSON_NAME] [STREET_ADDRESS][PERSON_NAME], Munster Delive…" at bounding box center [168, 460] width 337 height 372
click at [315, 82] on icon "button" at bounding box center [310, 81] width 17 height 17
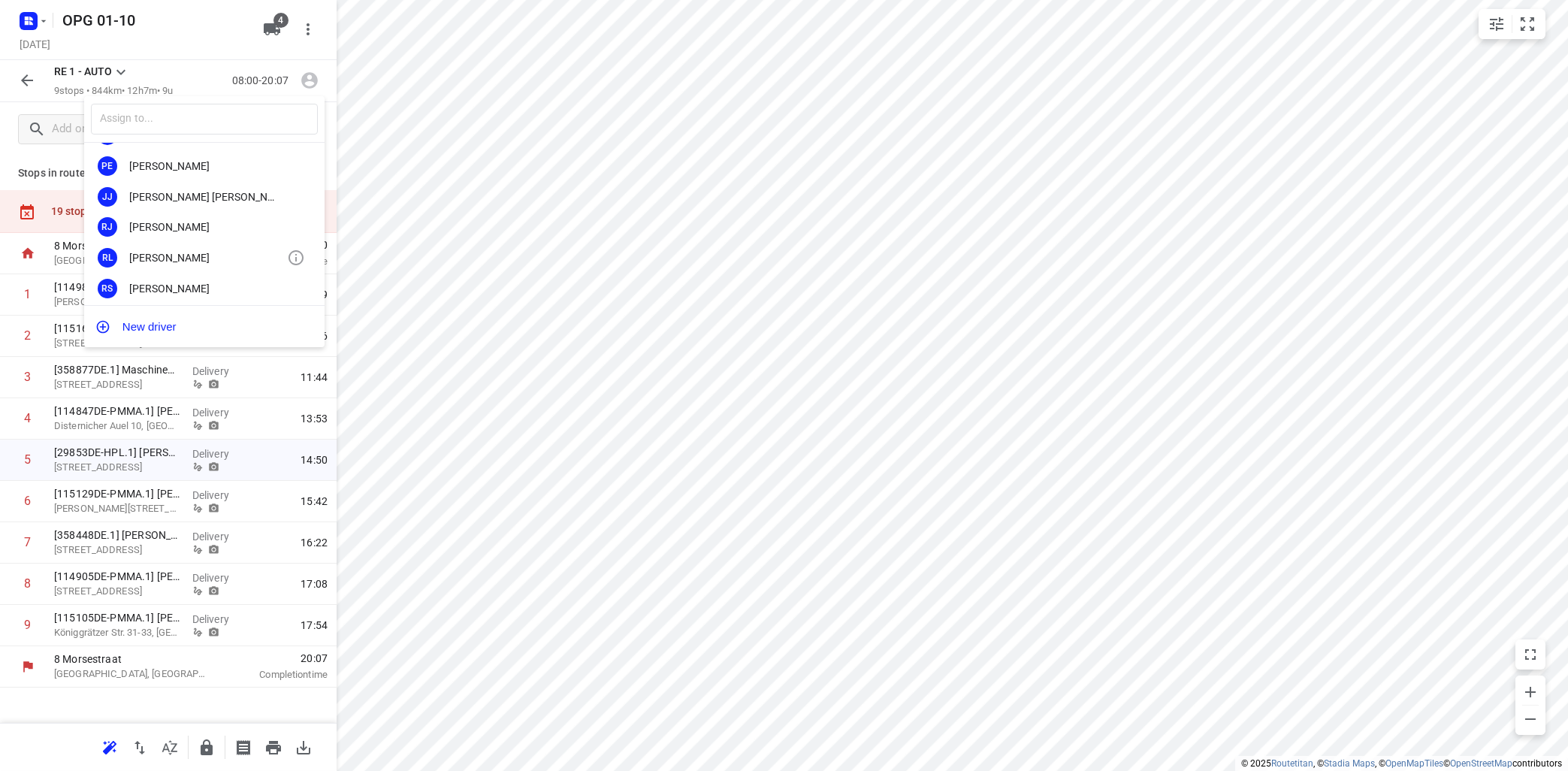
scroll to position [279, 0]
click at [200, 277] on div "[PERSON_NAME]" at bounding box center [208, 283] width 158 height 12
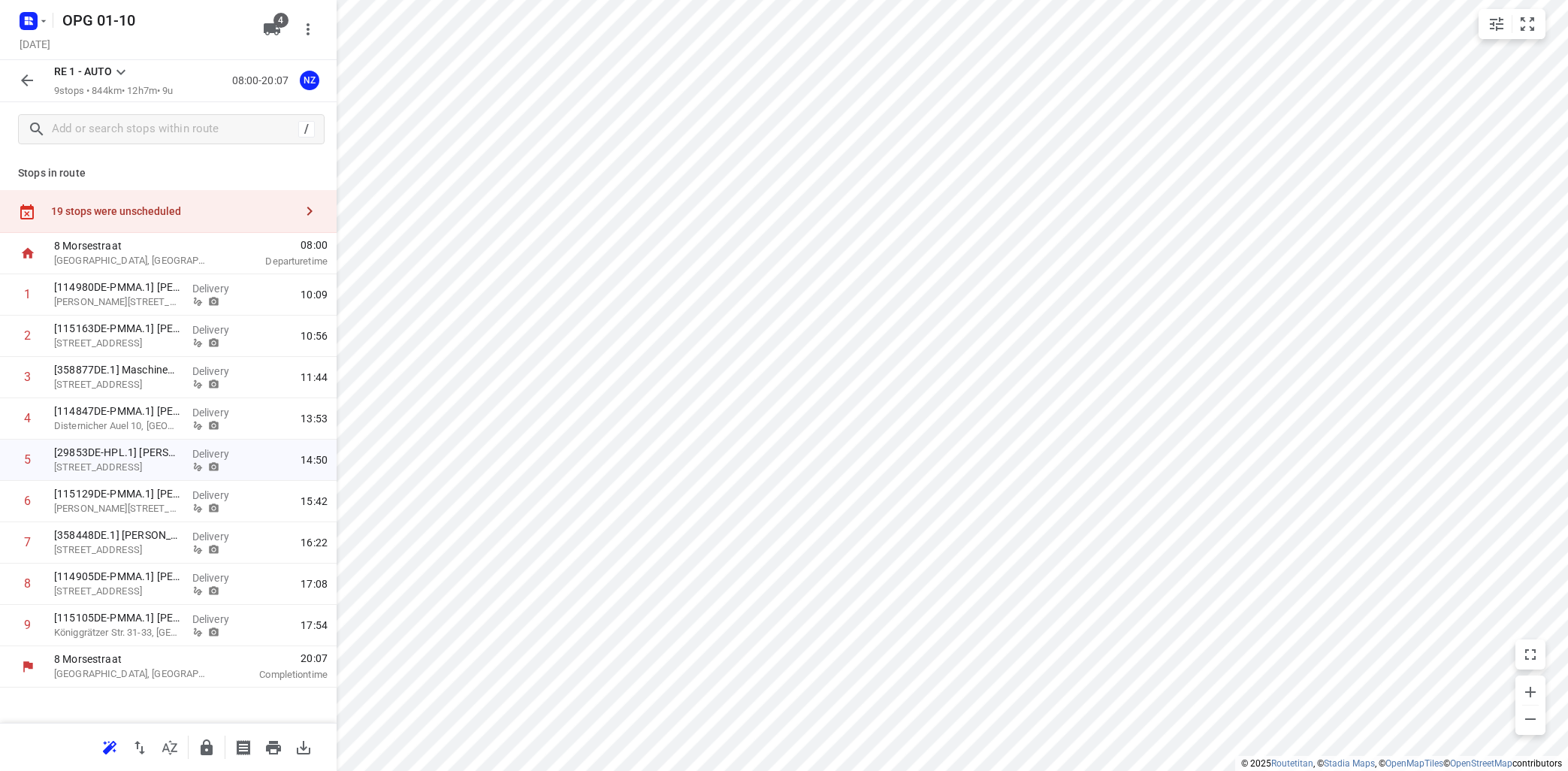
click at [125, 74] on icon at bounding box center [121, 72] width 18 height 18
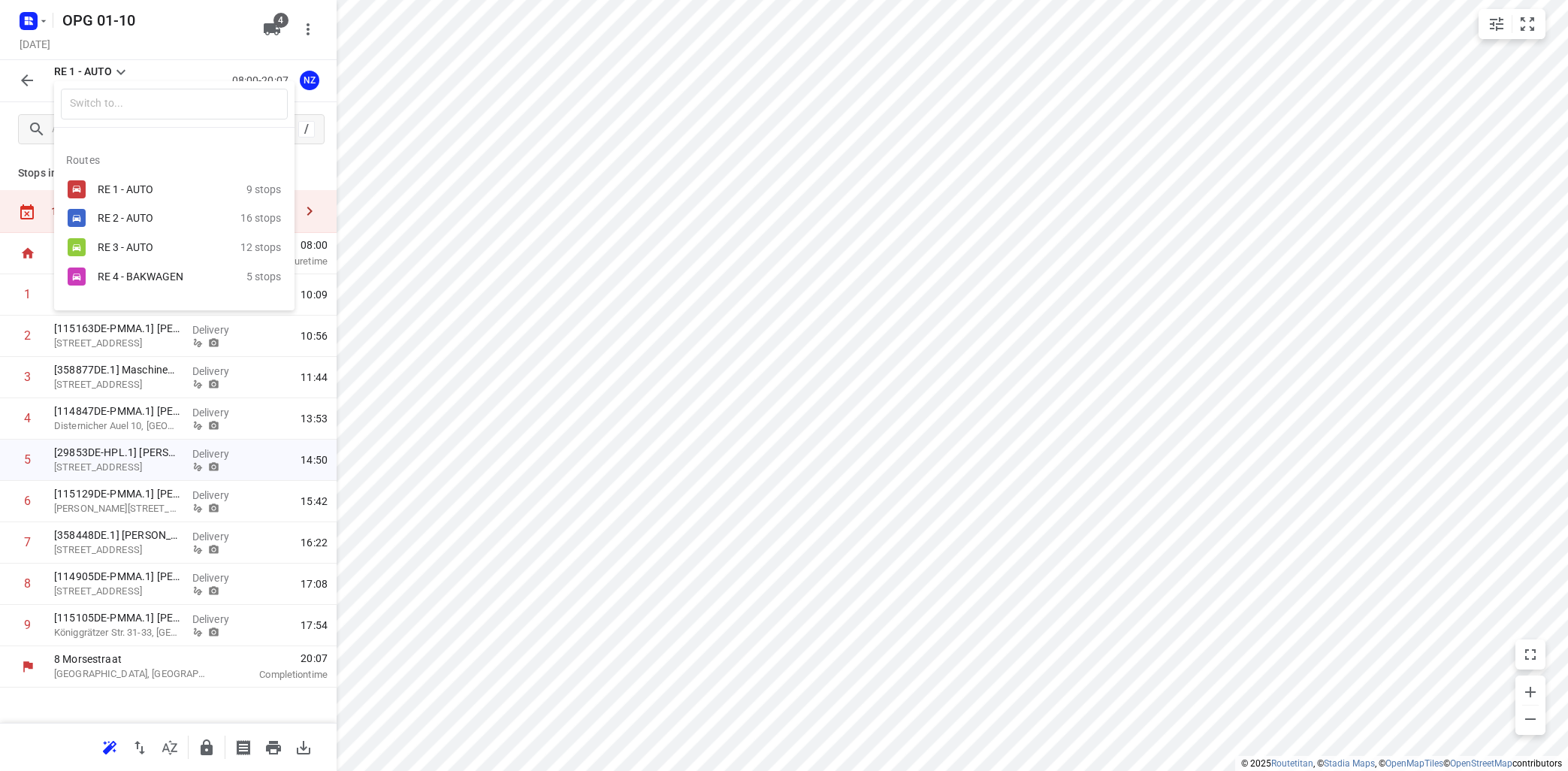
click at [143, 270] on div "RE 4 - BAKWAGEN" at bounding box center [172, 276] width 148 height 18
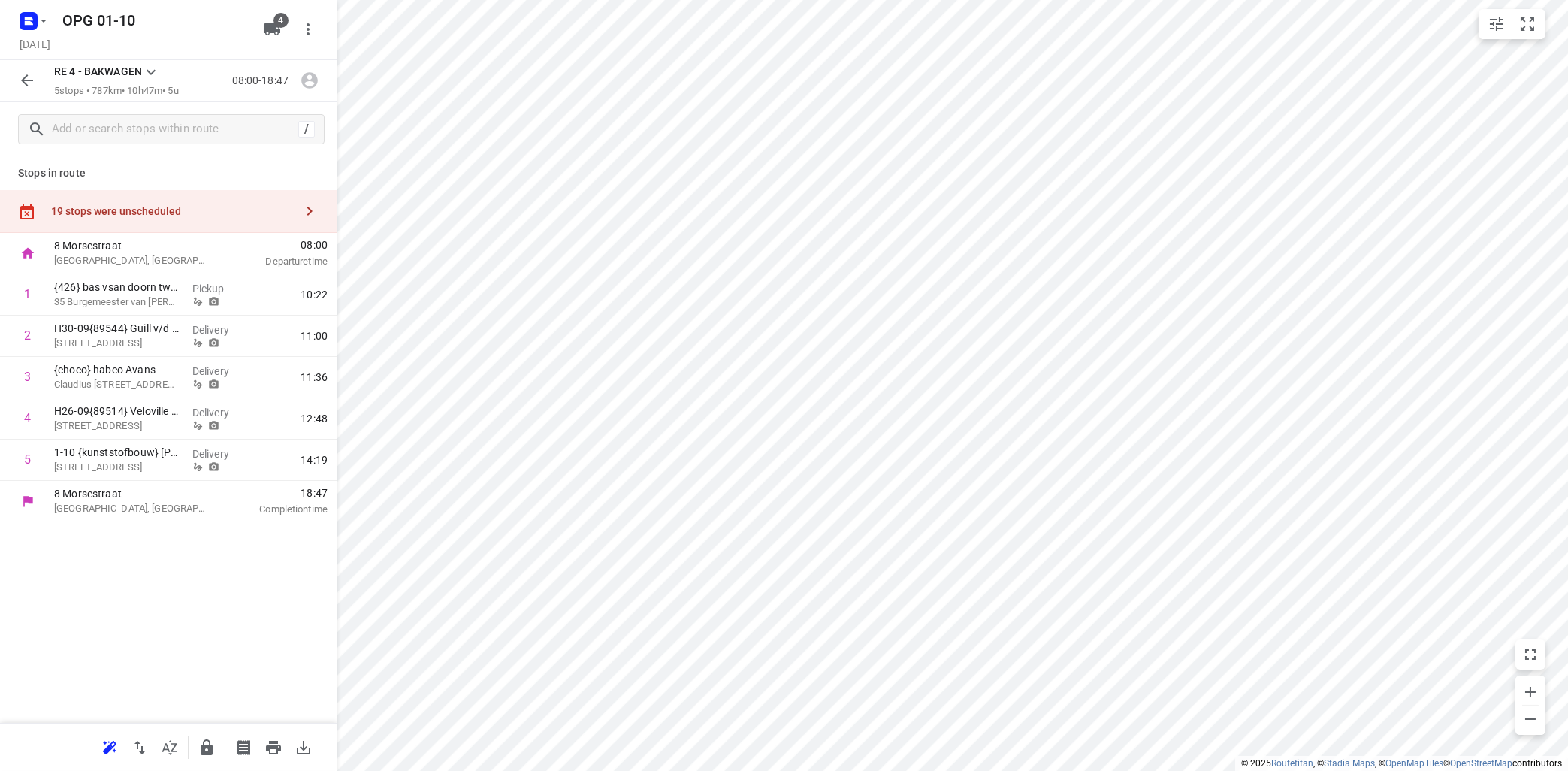
click at [150, 69] on icon at bounding box center [152, 72] width 18 height 18
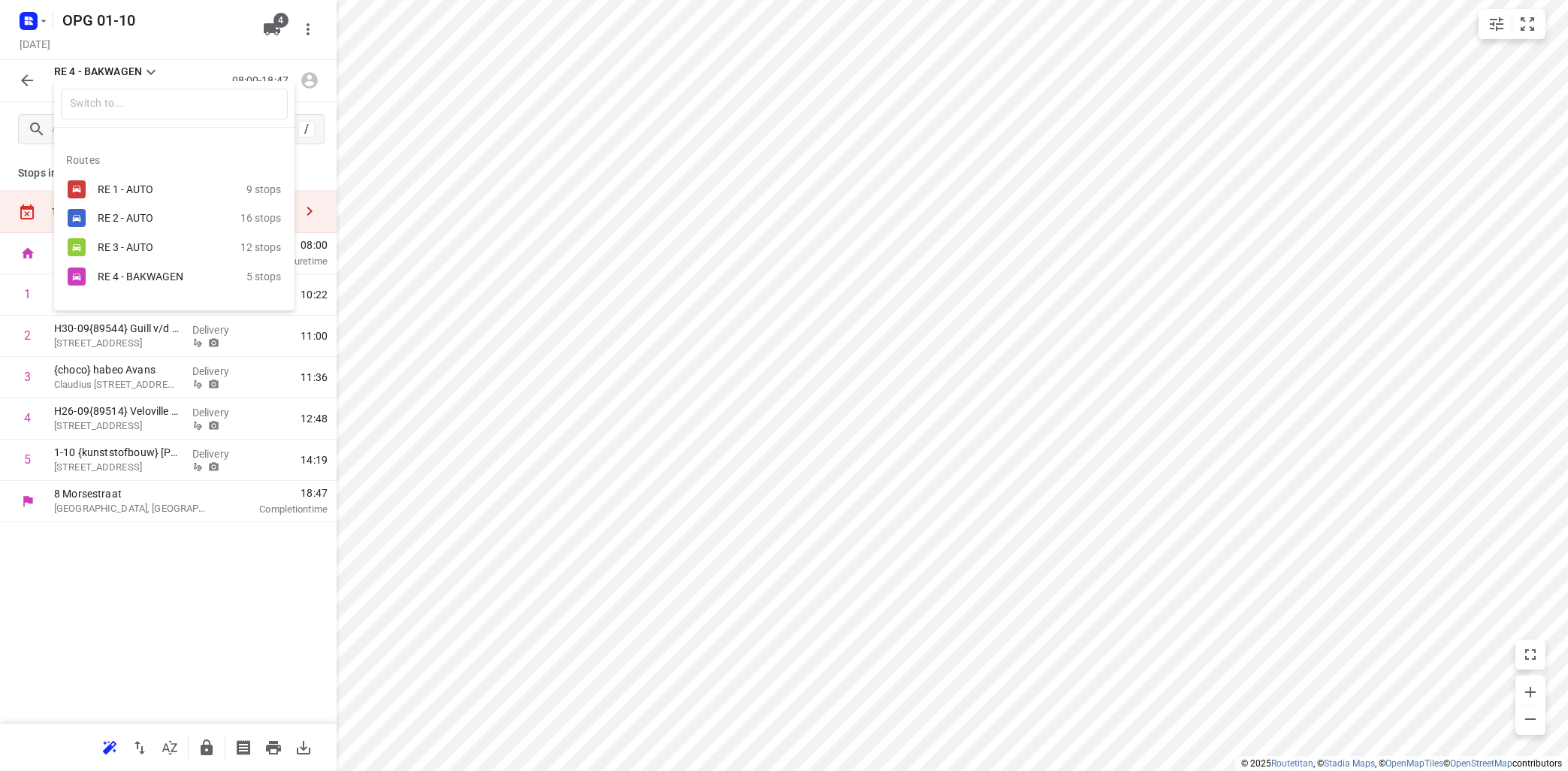
click at [131, 218] on div "RE 2 - AUTO" at bounding box center [161, 218] width 128 height 12
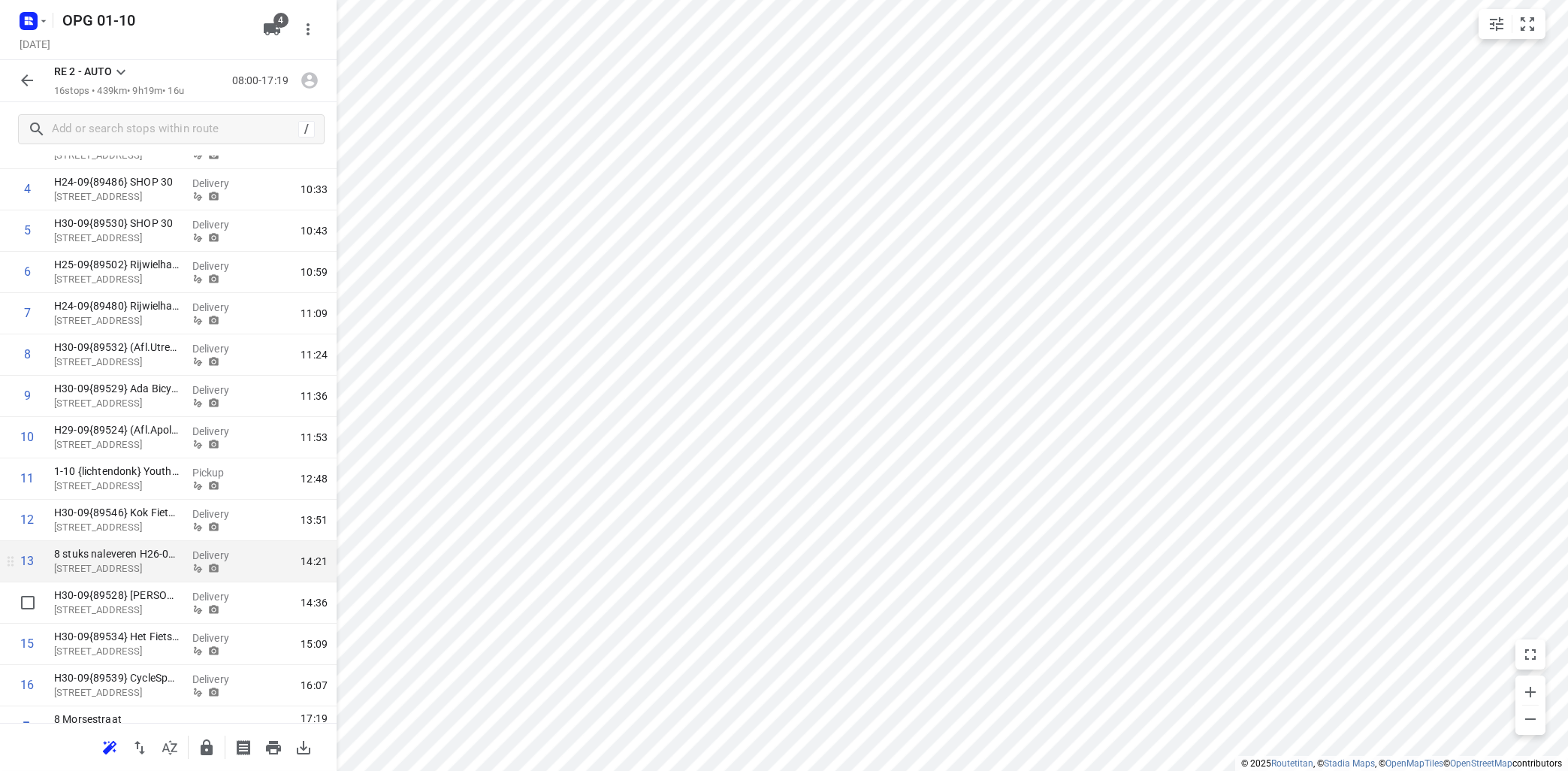
scroll to position [254, 0]
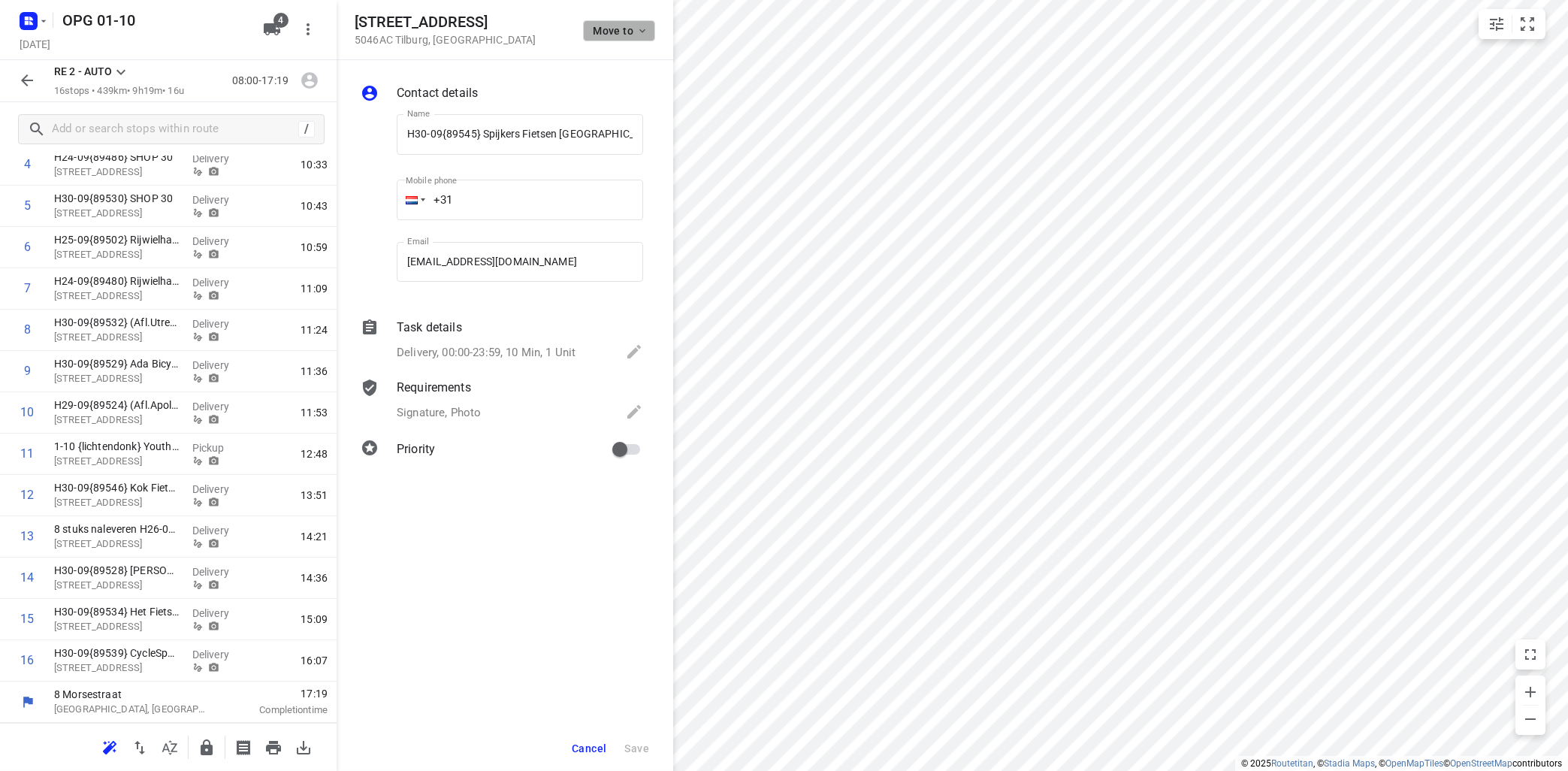
click at [645, 31] on icon "button" at bounding box center [642, 31] width 12 height 12
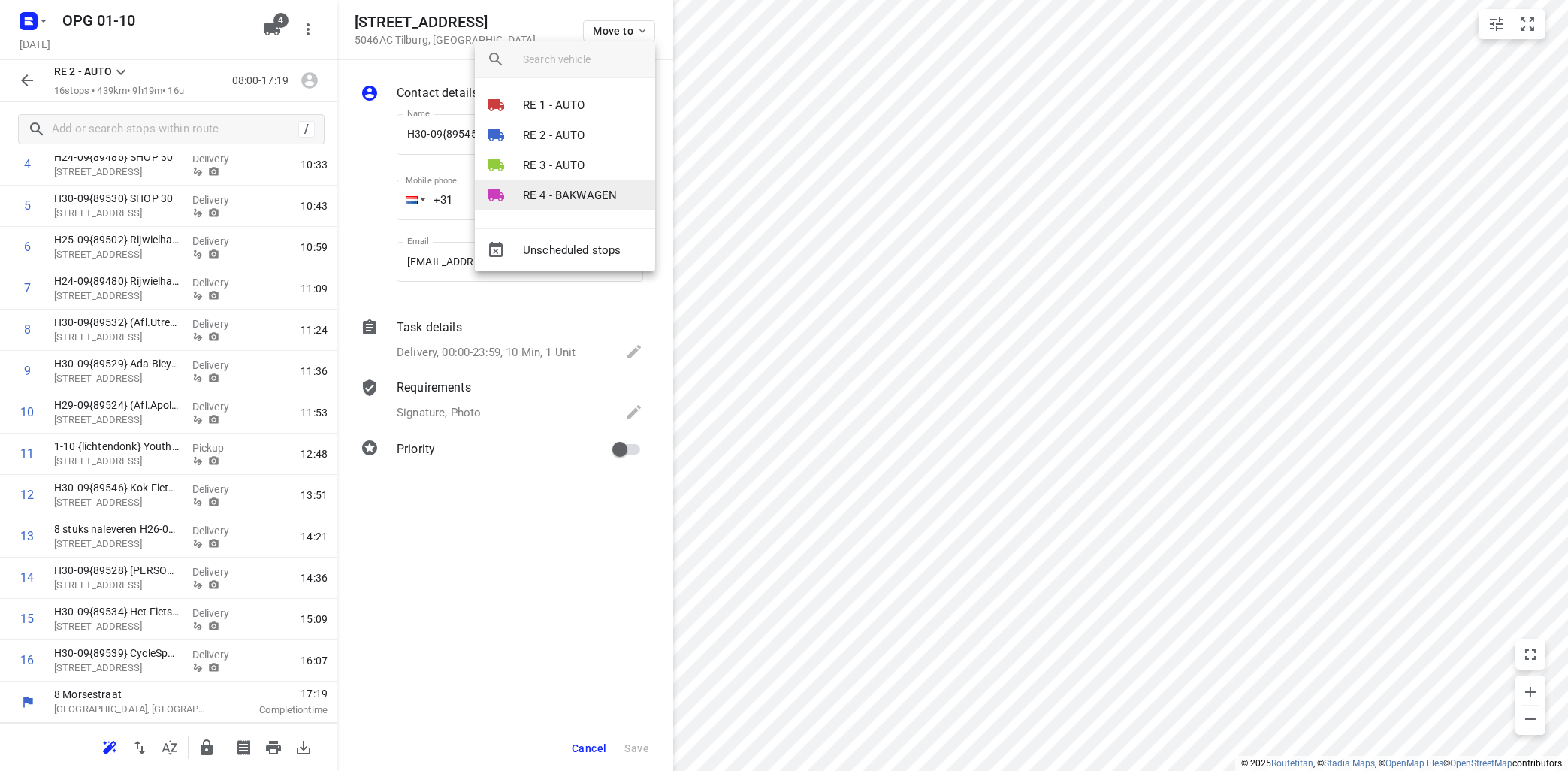
click at [569, 192] on p "RE 4 - BAKWAGEN" at bounding box center [569, 195] width 94 height 18
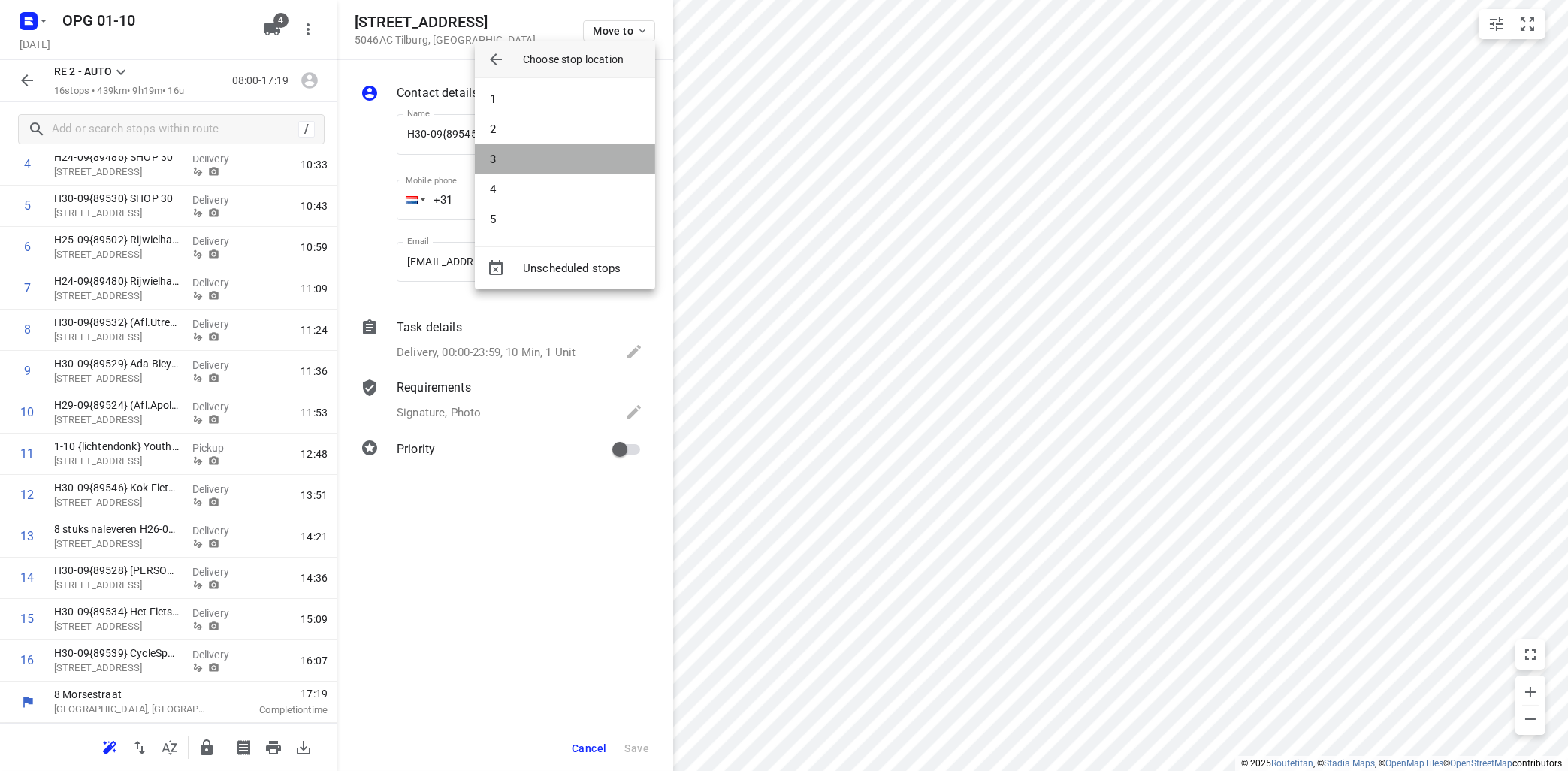
drag, startPoint x: 559, startPoint y: 165, endPoint x: 626, endPoint y: 157, distance: 67.5
click at [560, 162] on li "3" at bounding box center [565, 158] width 181 height 30
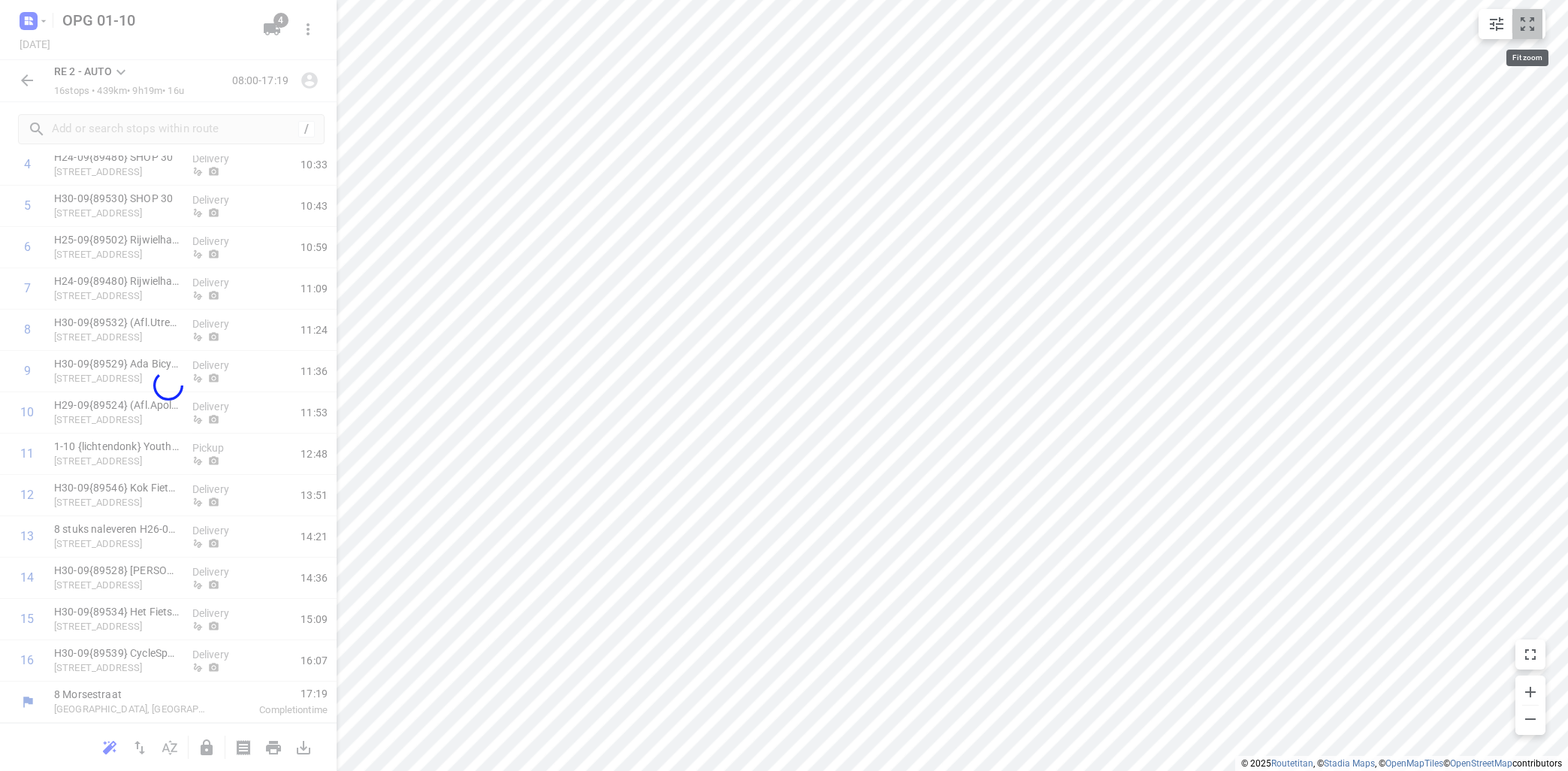
click at [1524, 17] on icon "small contained button group" at bounding box center [1527, 25] width 18 height 18
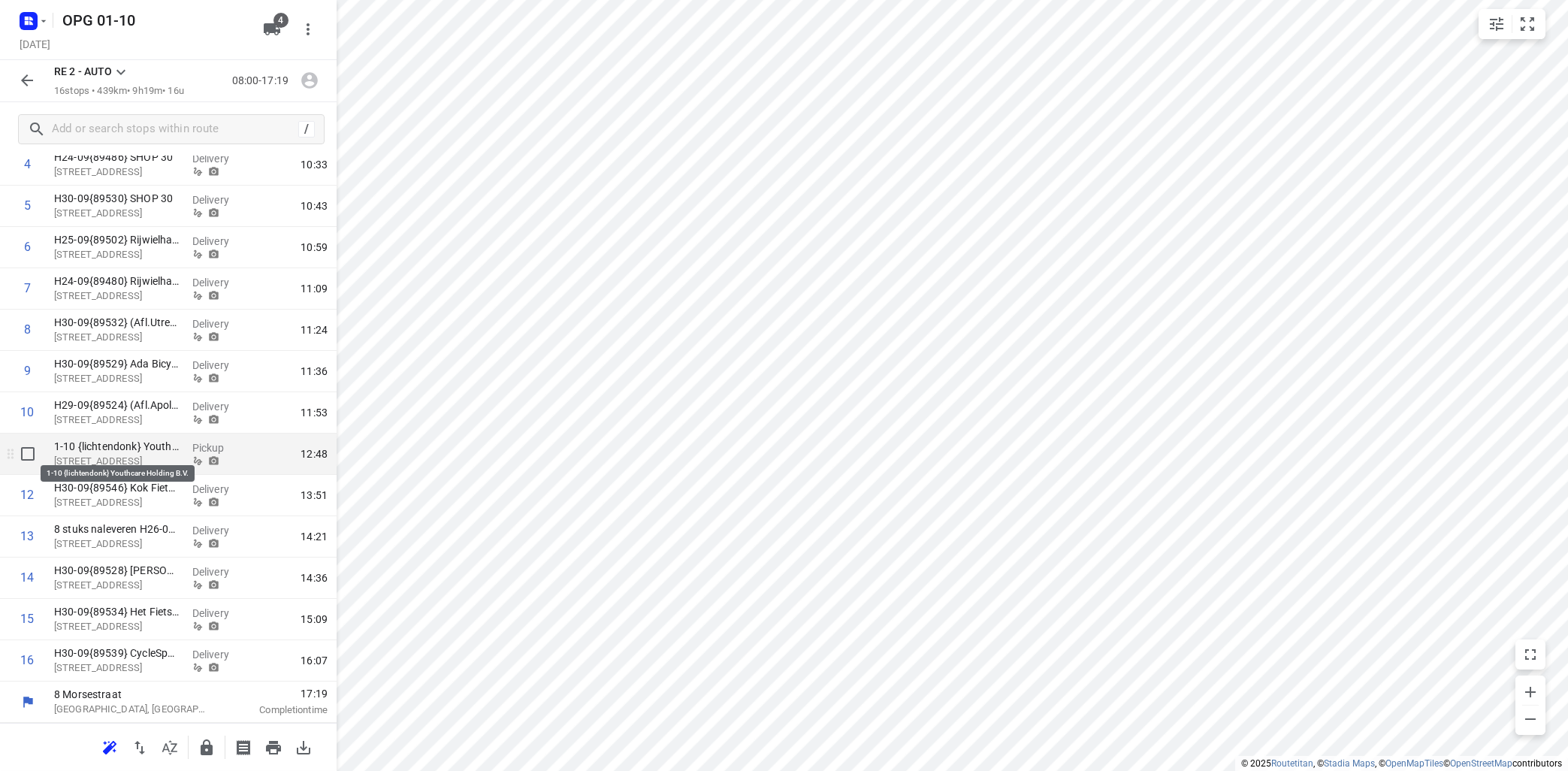
scroll to position [0, 0]
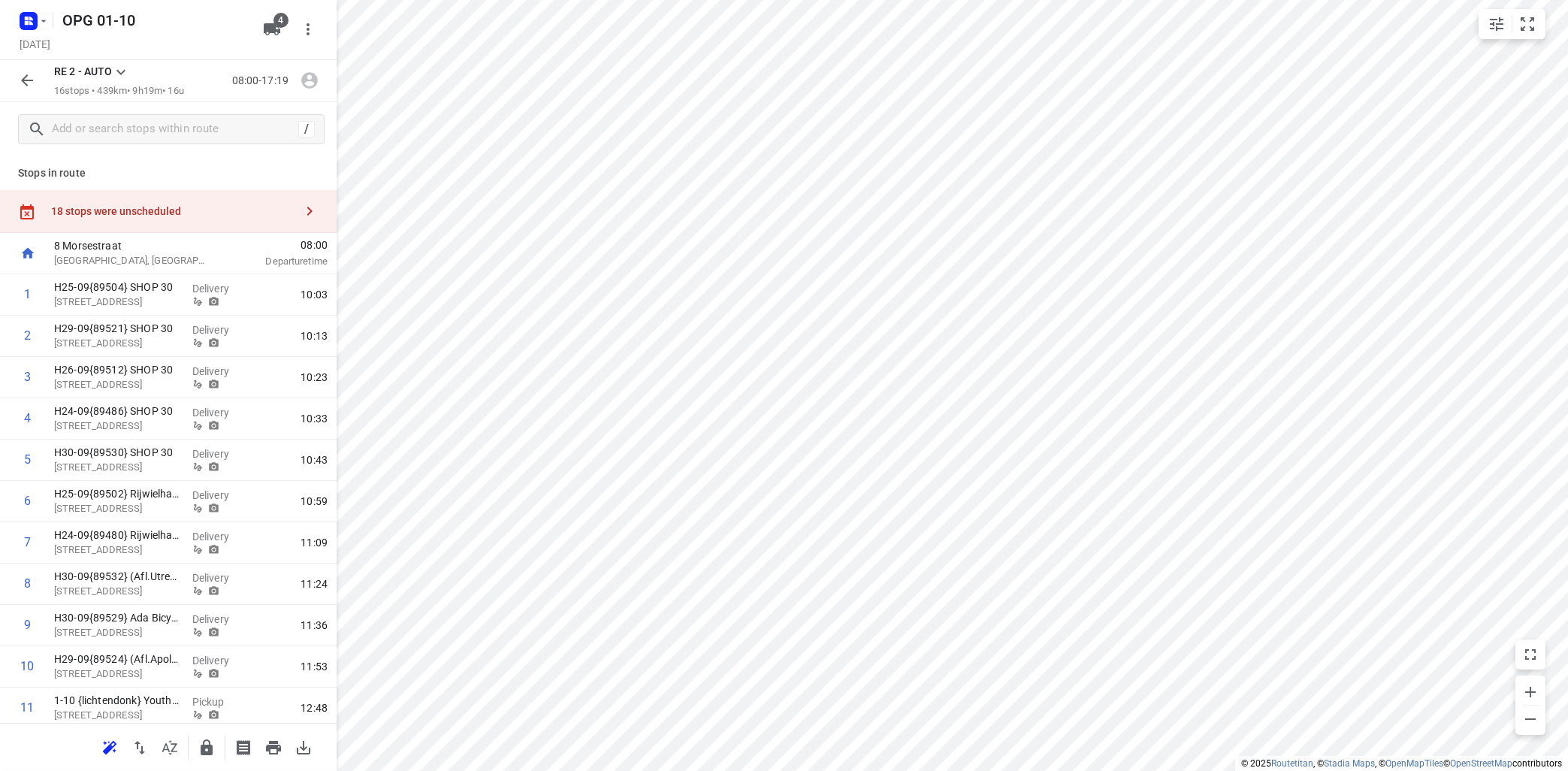
click at [122, 70] on icon at bounding box center [121, 72] width 18 height 18
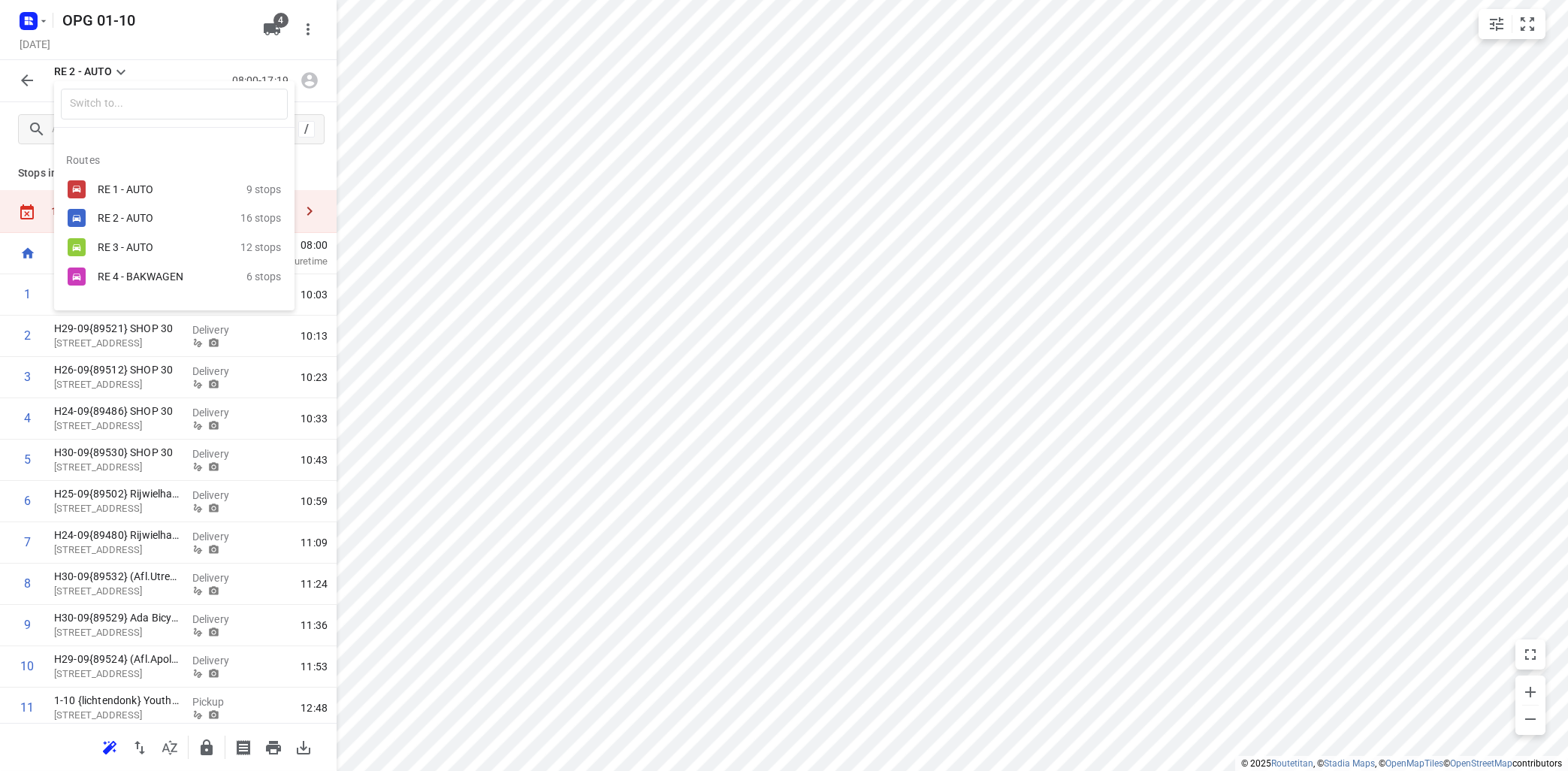
click at [113, 249] on div "RE 3 - AUTO" at bounding box center [161, 247] width 128 height 12
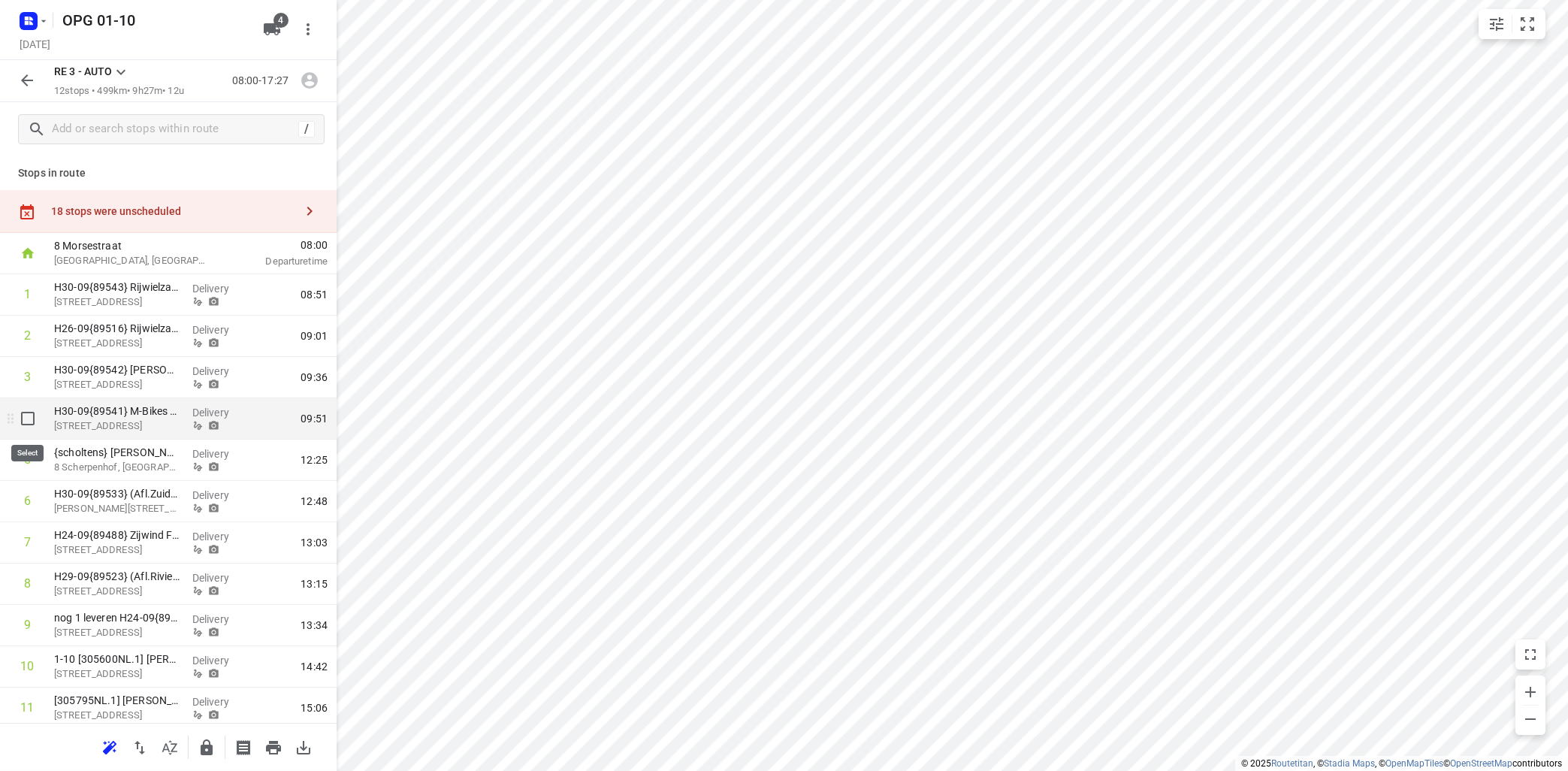
click at [26, 418] on input "checkbox" at bounding box center [28, 418] width 30 height 30
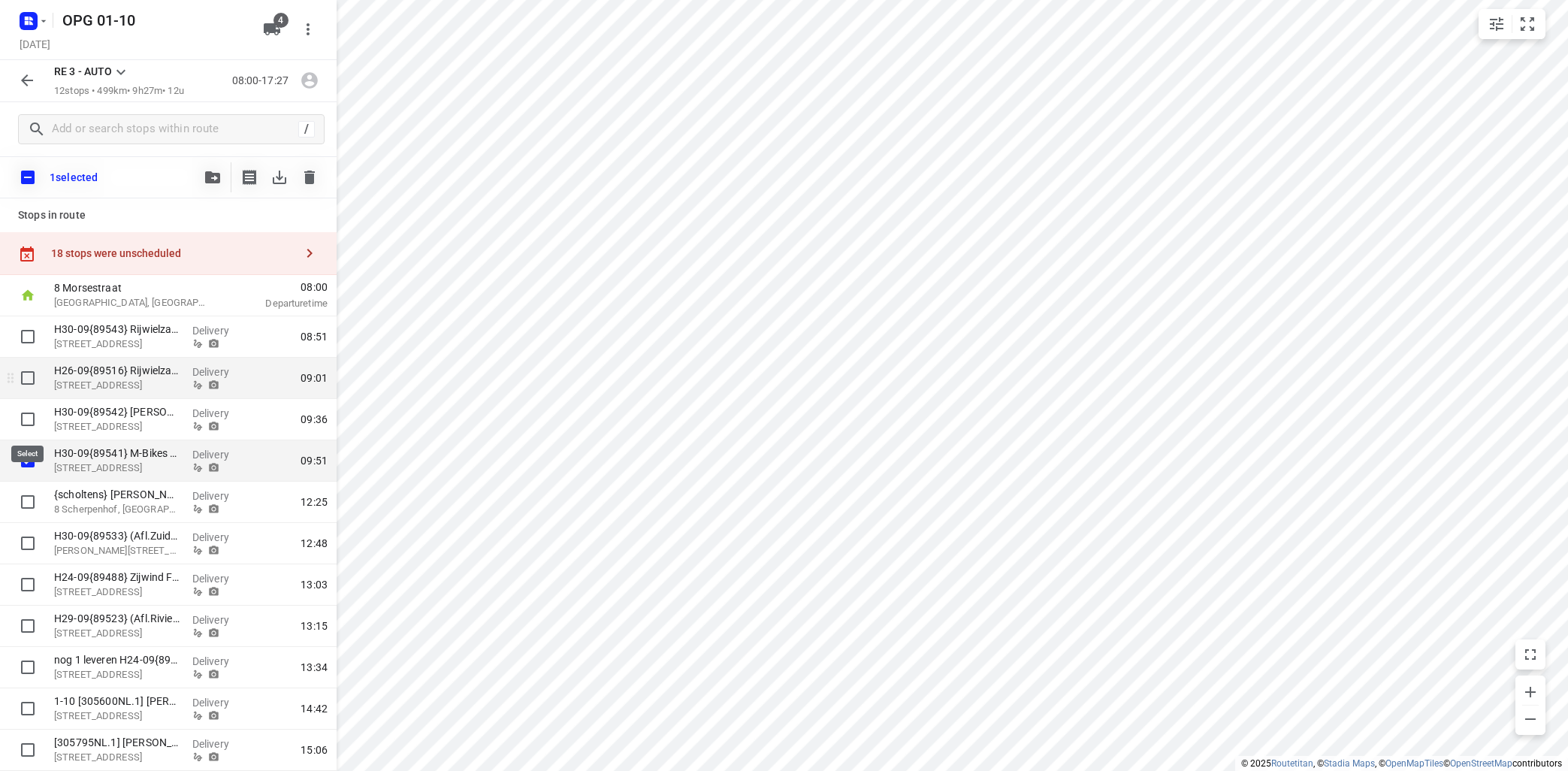
drag, startPoint x: 31, startPoint y: 420, endPoint x: 35, endPoint y: 393, distance: 27.3
click at [31, 419] on input "checkbox" at bounding box center [28, 419] width 30 height 30
click at [34, 376] on input "checkbox" at bounding box center [28, 377] width 30 height 30
click at [27, 338] on input "checkbox" at bounding box center [28, 336] width 30 height 30
click at [218, 179] on icon "button" at bounding box center [213, 178] width 15 height 12
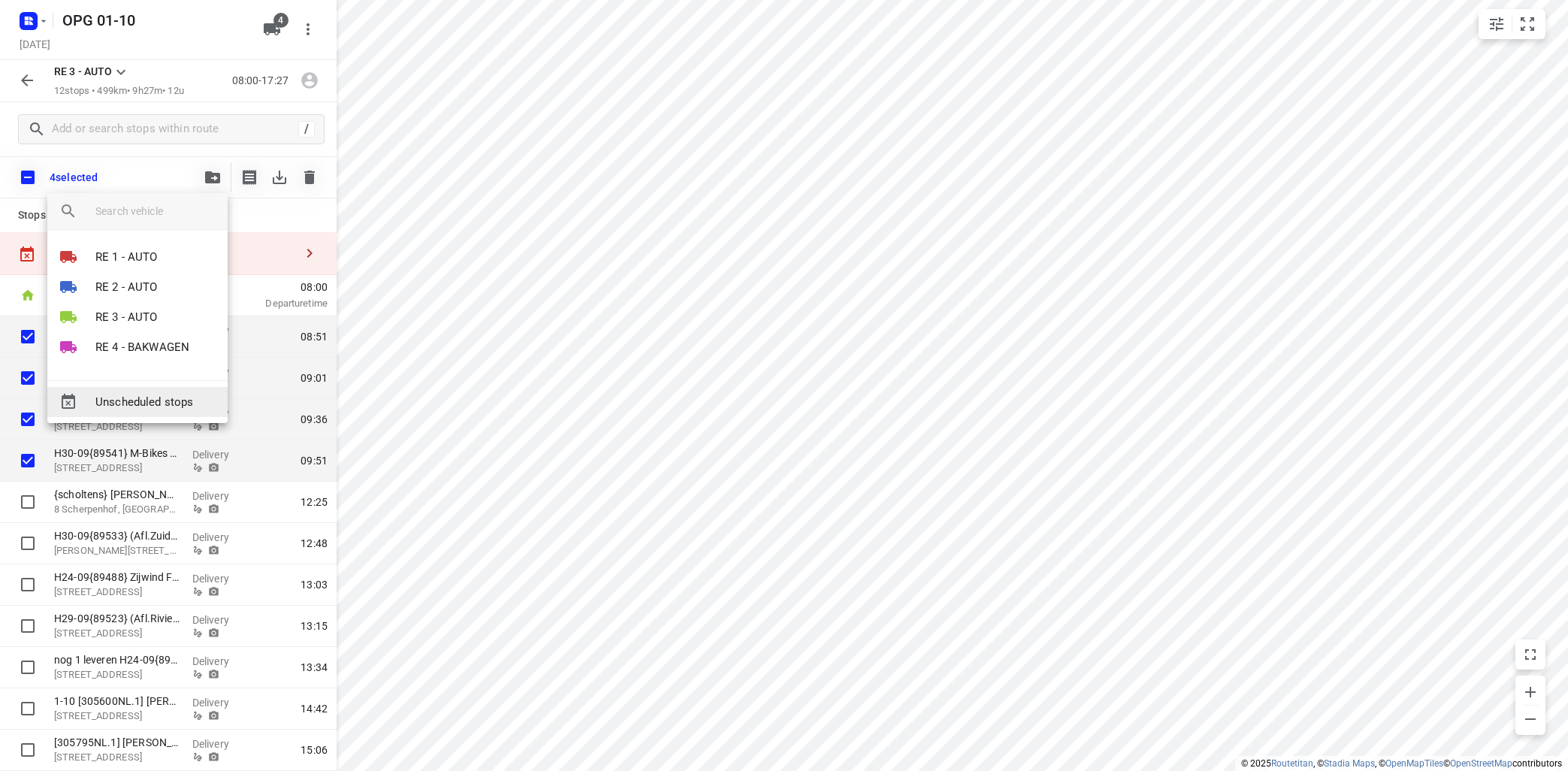
click at [174, 407] on span "Unscheduled stops" at bounding box center [155, 402] width 120 height 18
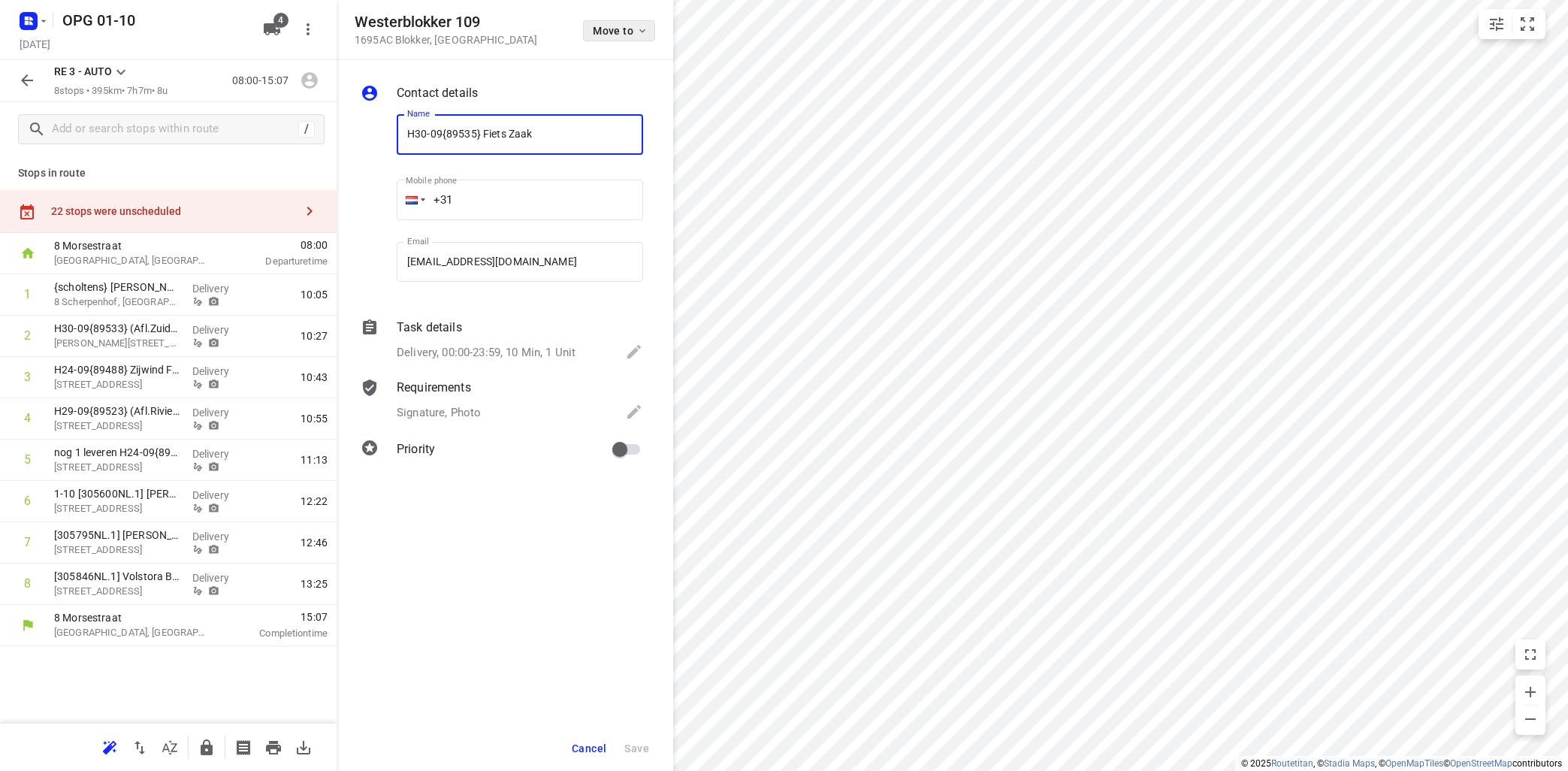
click at [641, 30] on icon "button" at bounding box center [642, 31] width 12 height 12
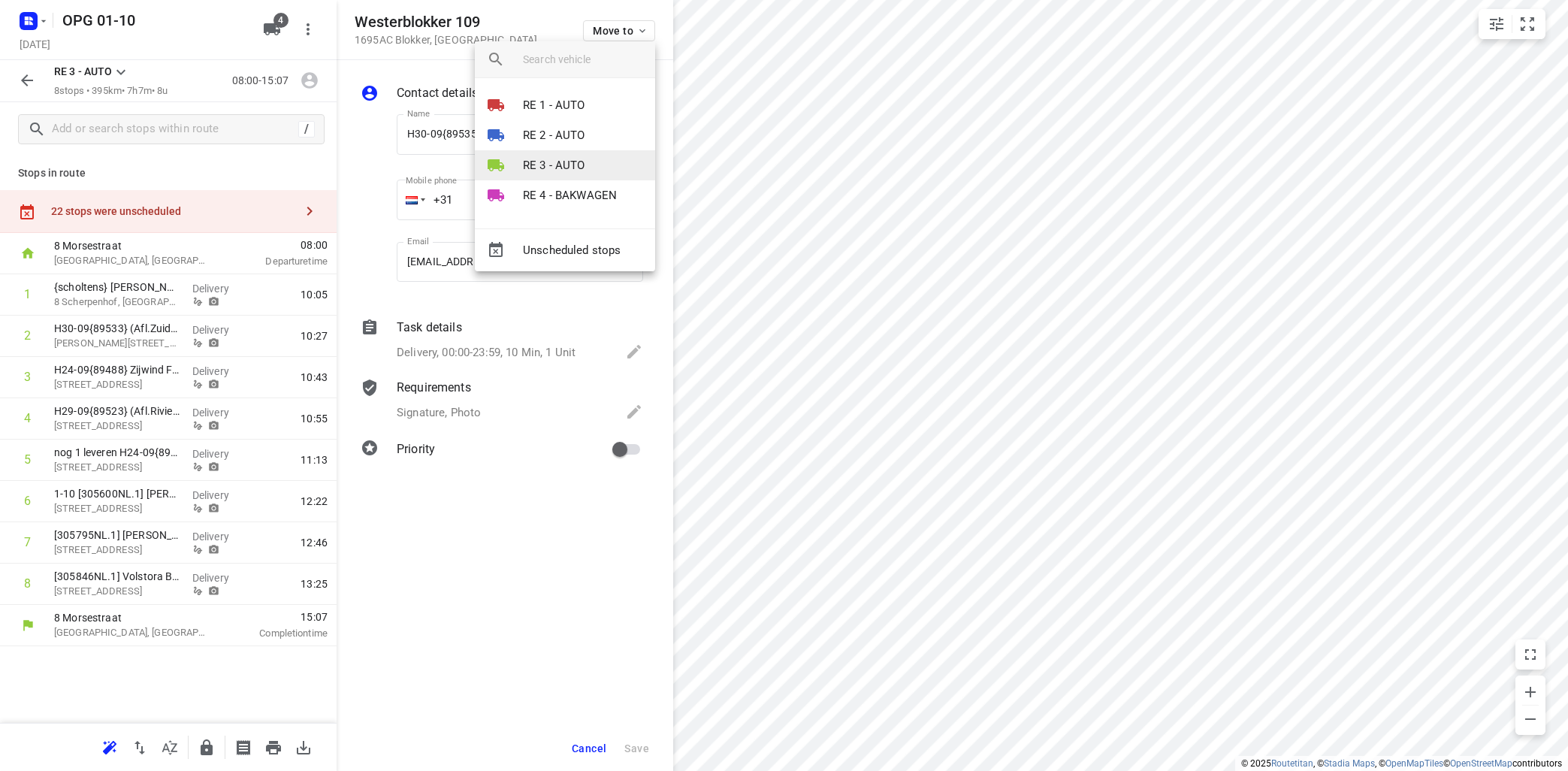
click at [556, 162] on p "RE 3 - AUTO" at bounding box center [553, 165] width 62 height 18
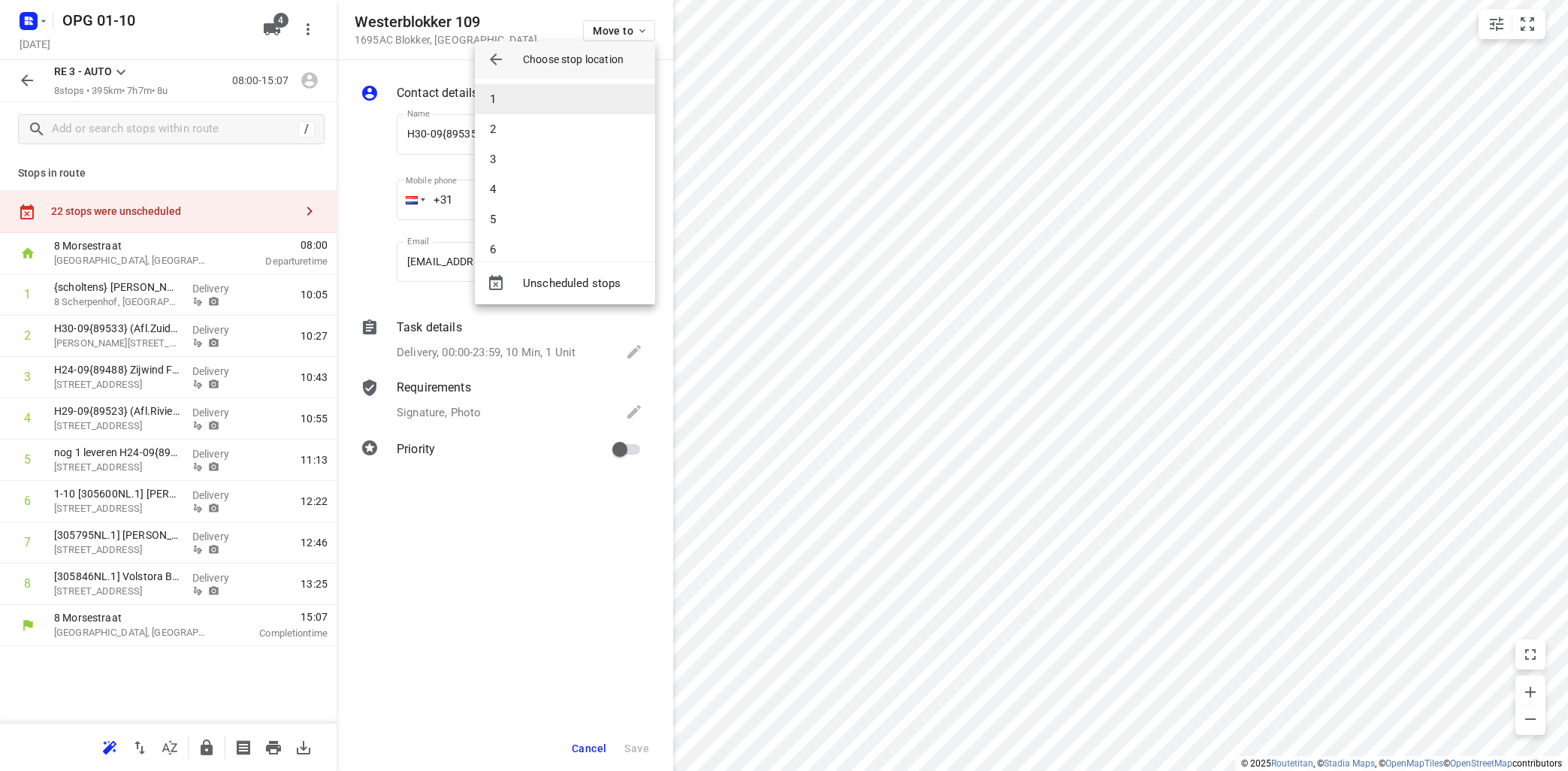
drag, startPoint x: 577, startPoint y: 102, endPoint x: 588, endPoint y: 99, distance: 11.4
click at [578, 100] on li "1" at bounding box center [565, 99] width 181 height 30
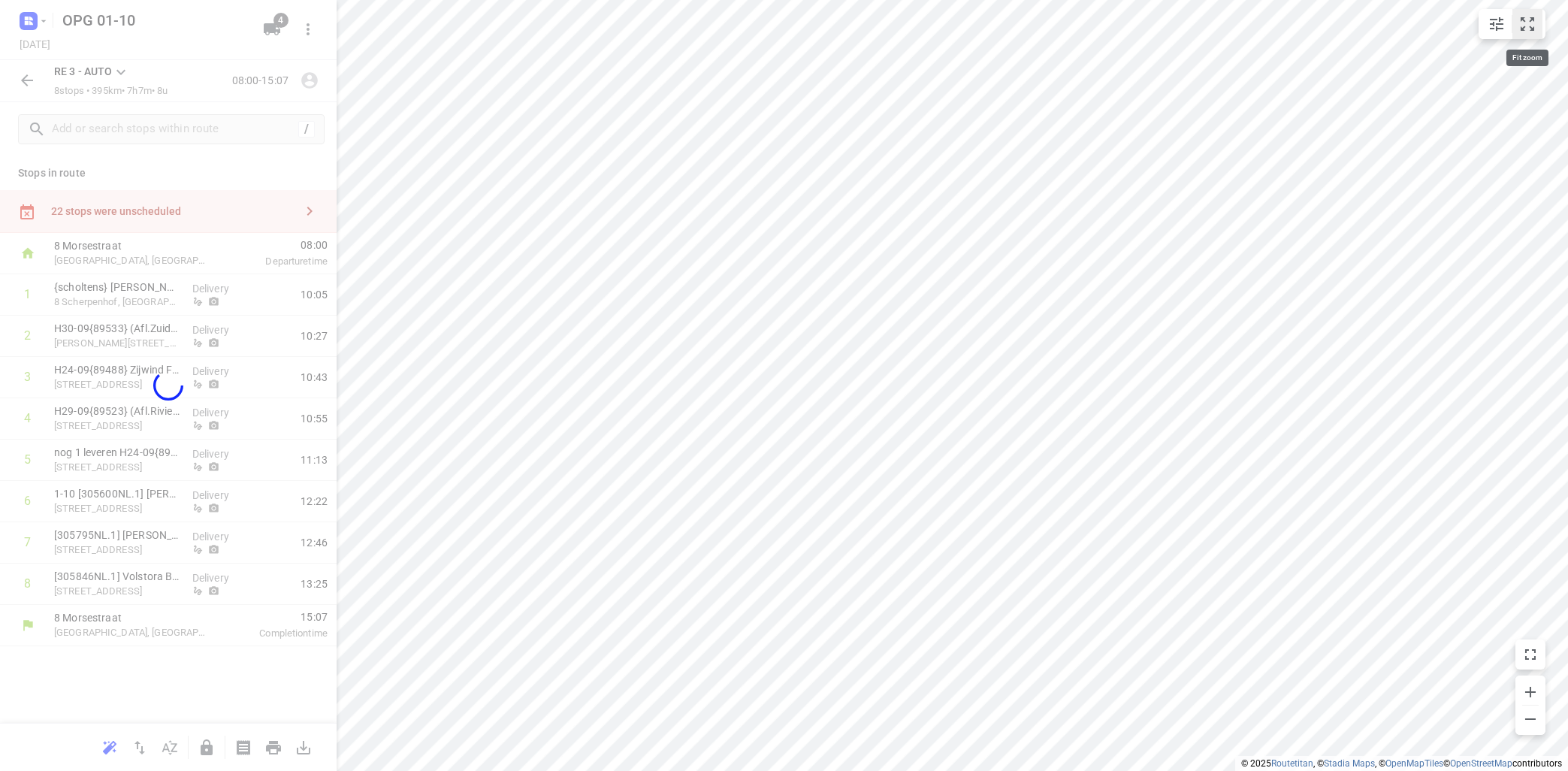
click at [1524, 21] on icon "small contained button group" at bounding box center [1527, 25] width 14 height 14
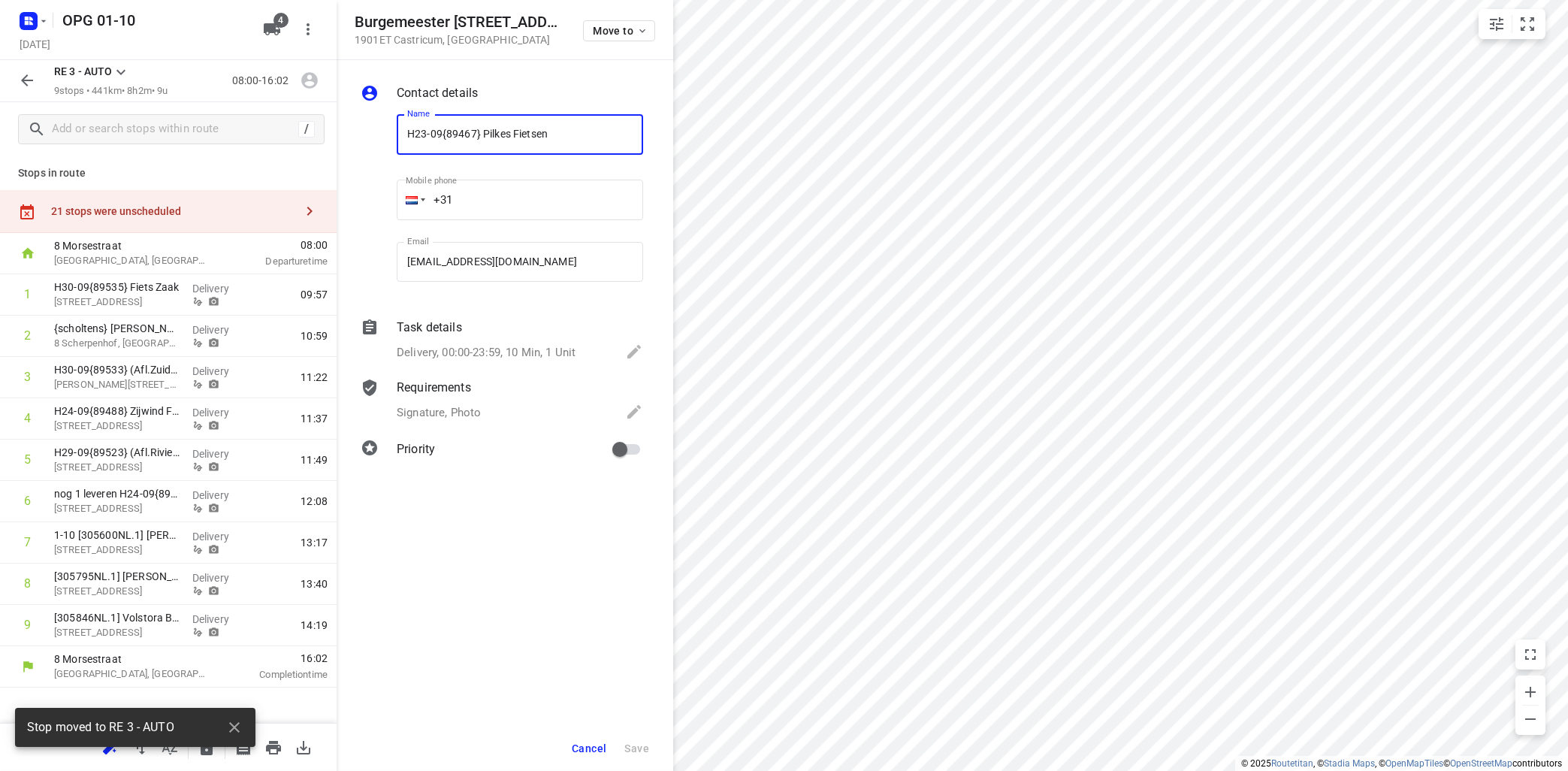
click at [640, 31] on icon "button" at bounding box center [642, 31] width 12 height 12
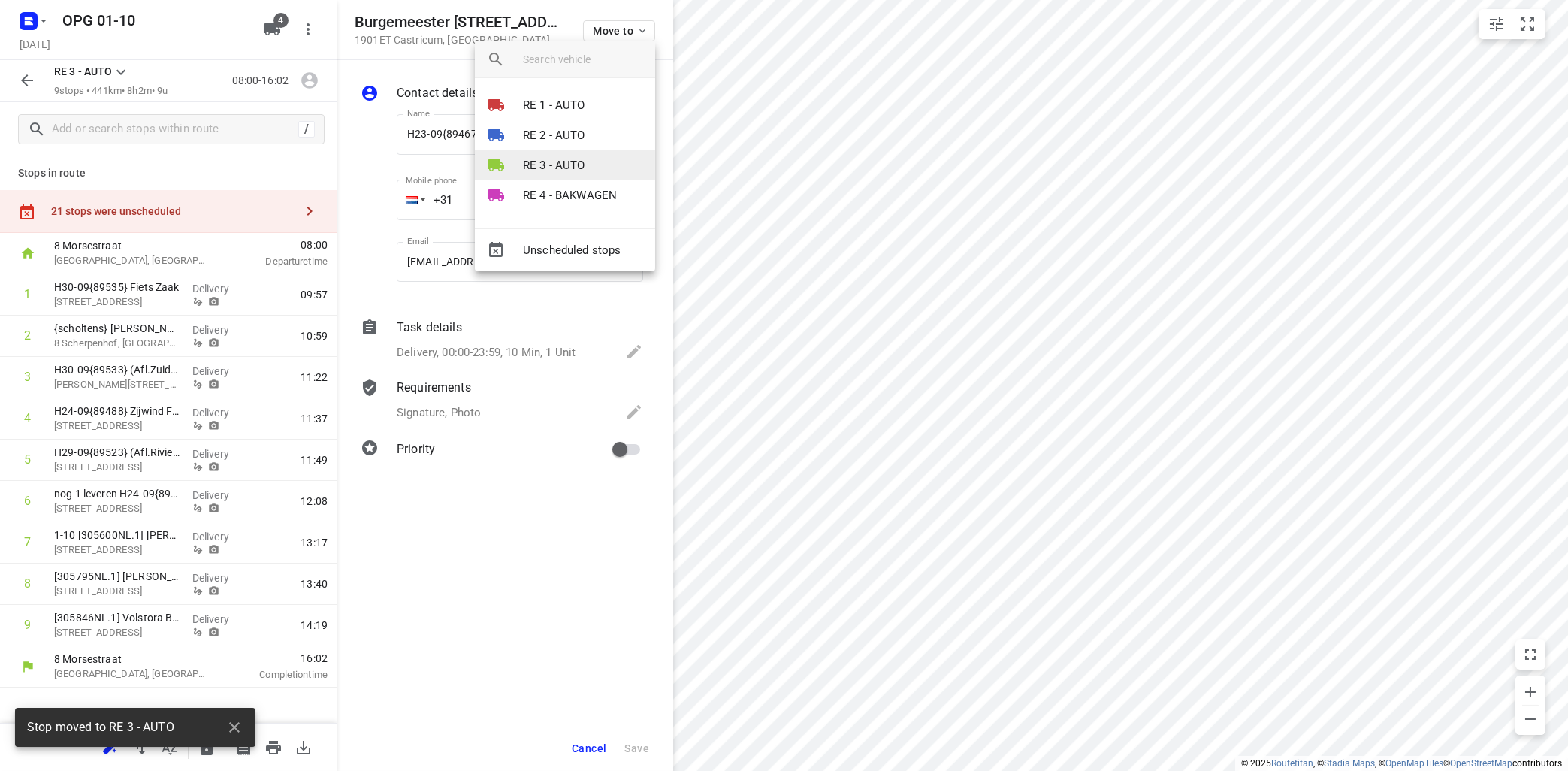
click at [578, 167] on p "RE 3 - AUTO" at bounding box center [553, 165] width 62 height 18
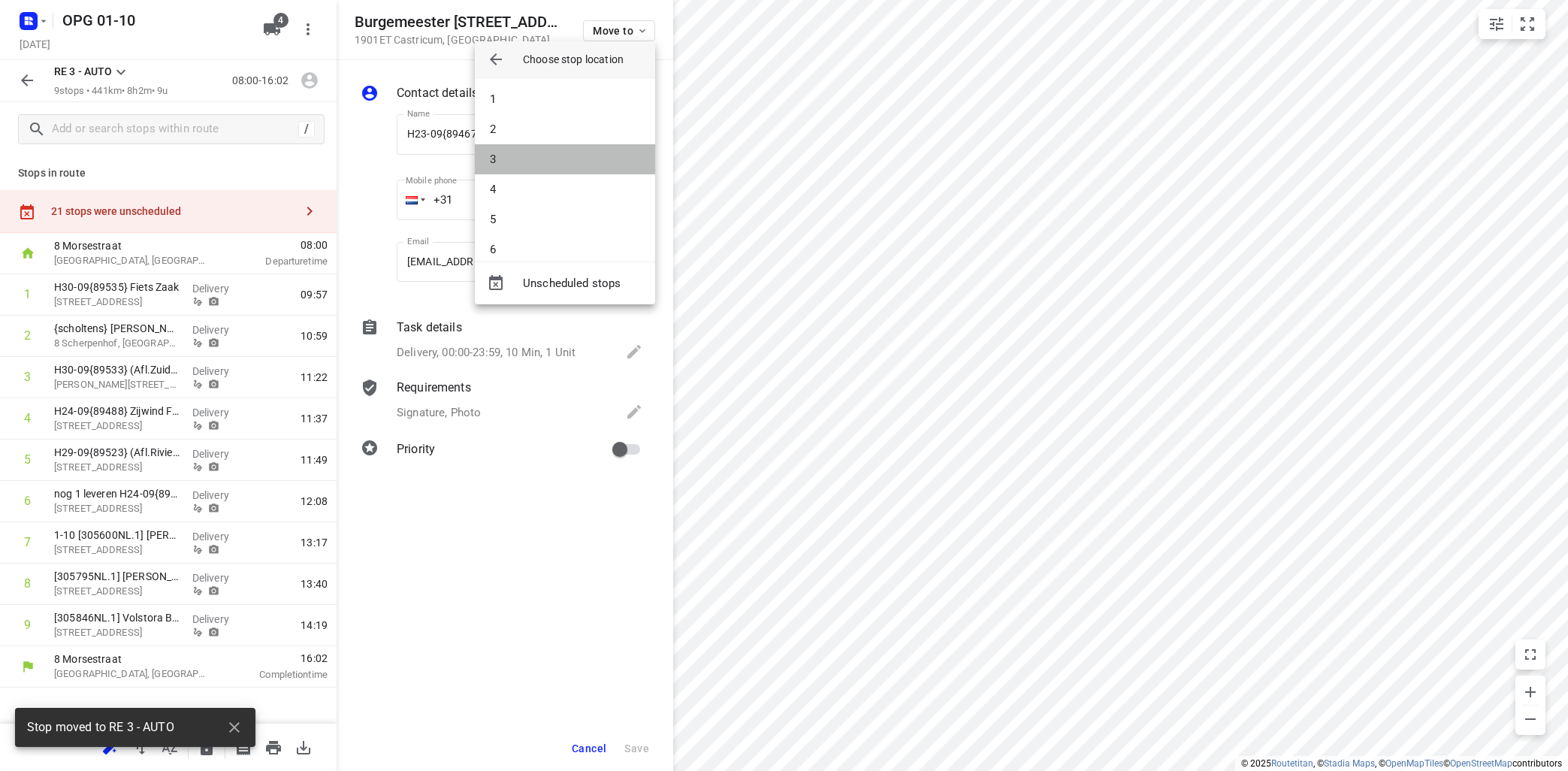
drag, startPoint x: 578, startPoint y: 166, endPoint x: 595, endPoint y: 151, distance: 22.7
click at [582, 159] on li "3" at bounding box center [565, 158] width 181 height 30
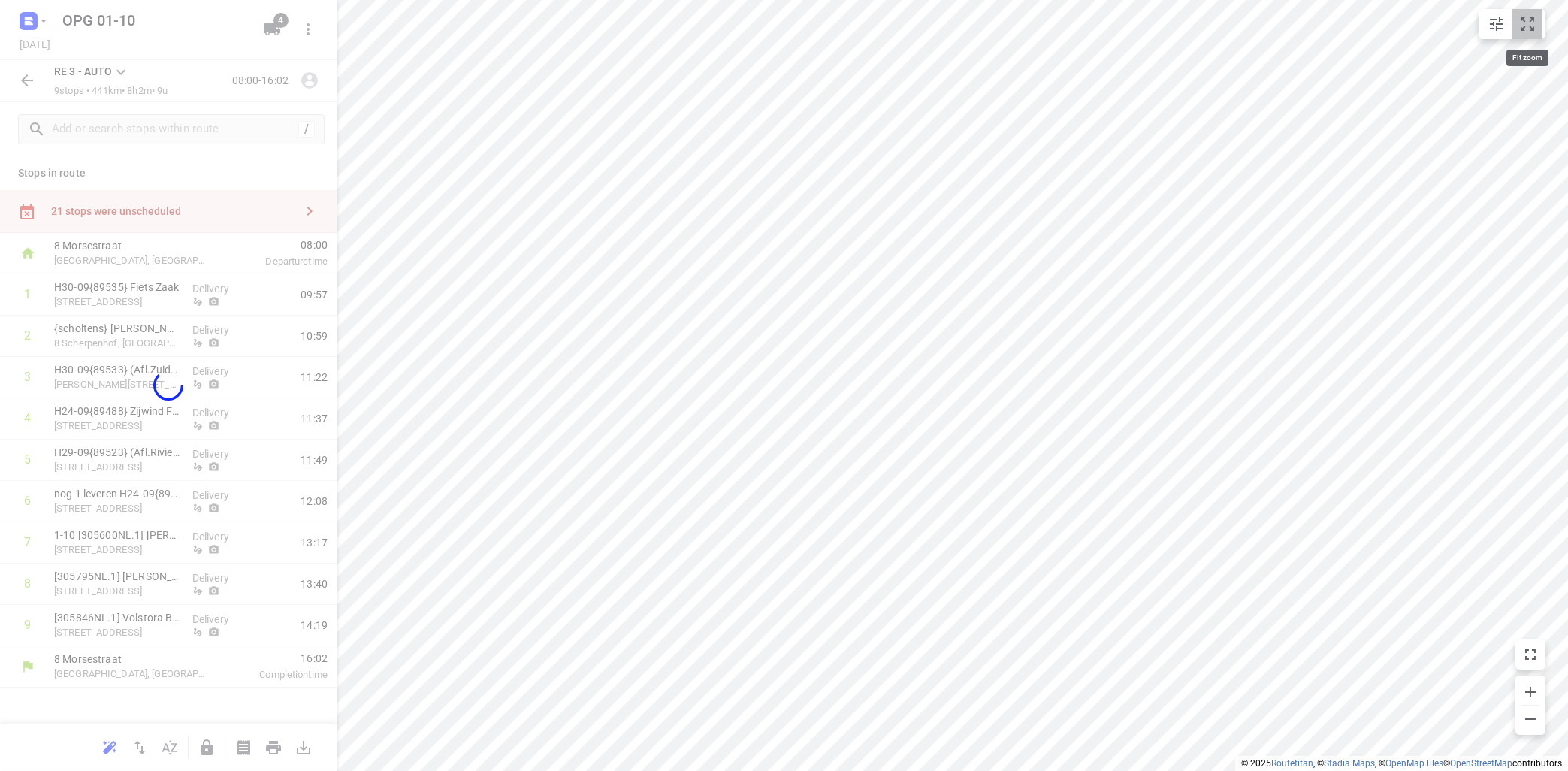
click at [1536, 21] on icon "small contained button group" at bounding box center [1527, 25] width 18 height 18
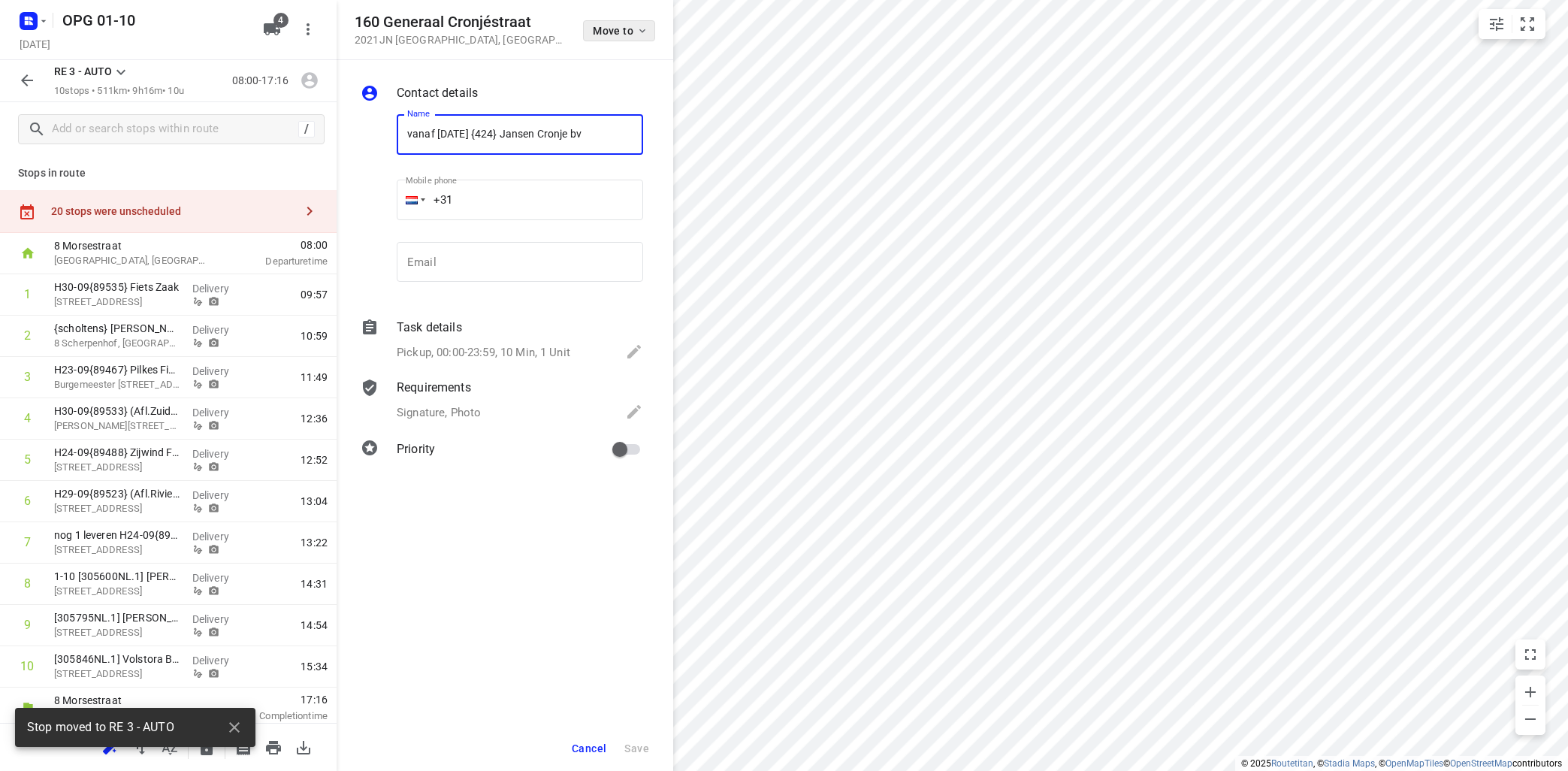
click at [639, 25] on icon "button" at bounding box center [642, 31] width 12 height 12
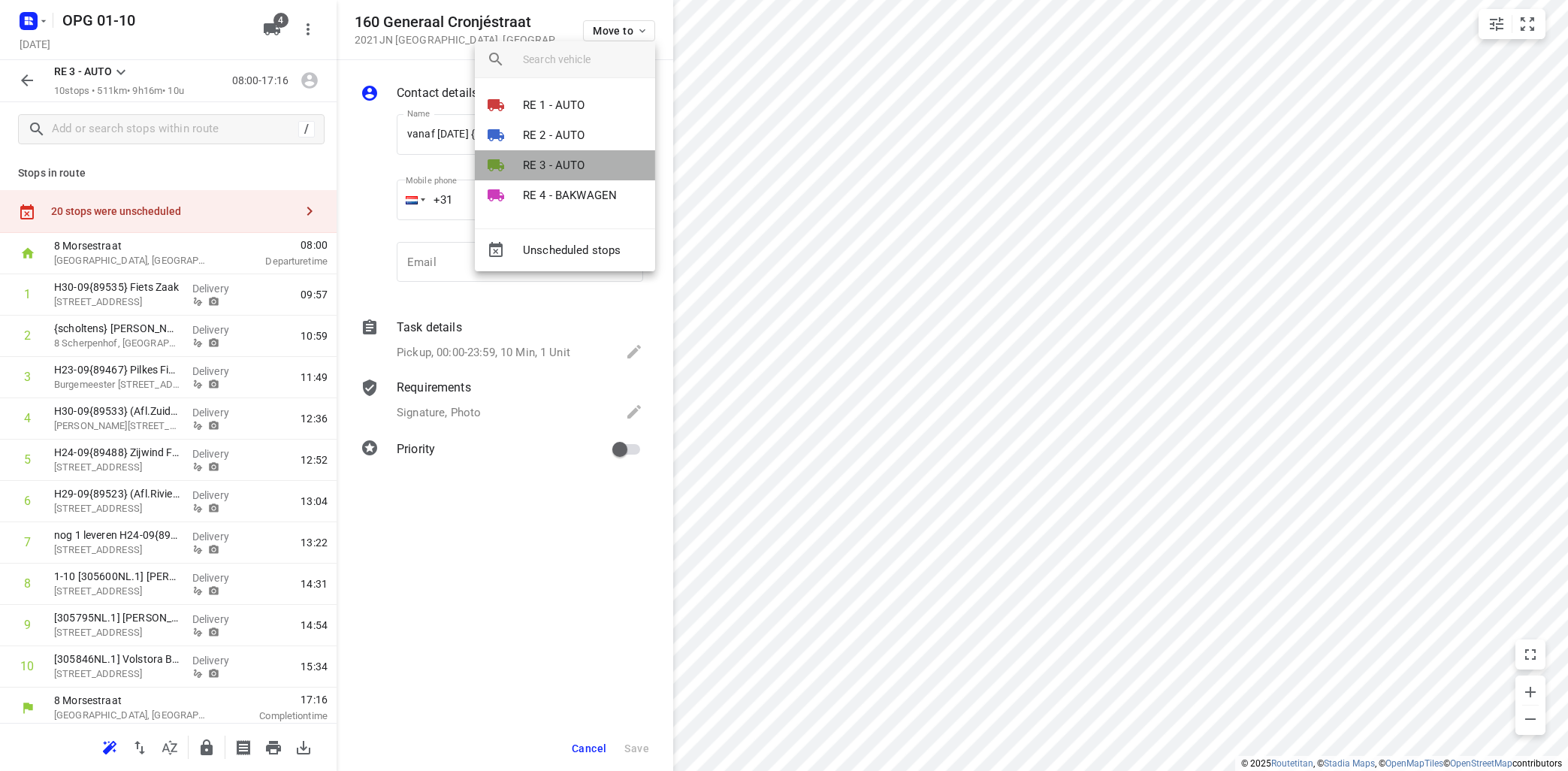
click at [585, 158] on li "RE 3 - AUTO" at bounding box center [565, 165] width 181 height 30
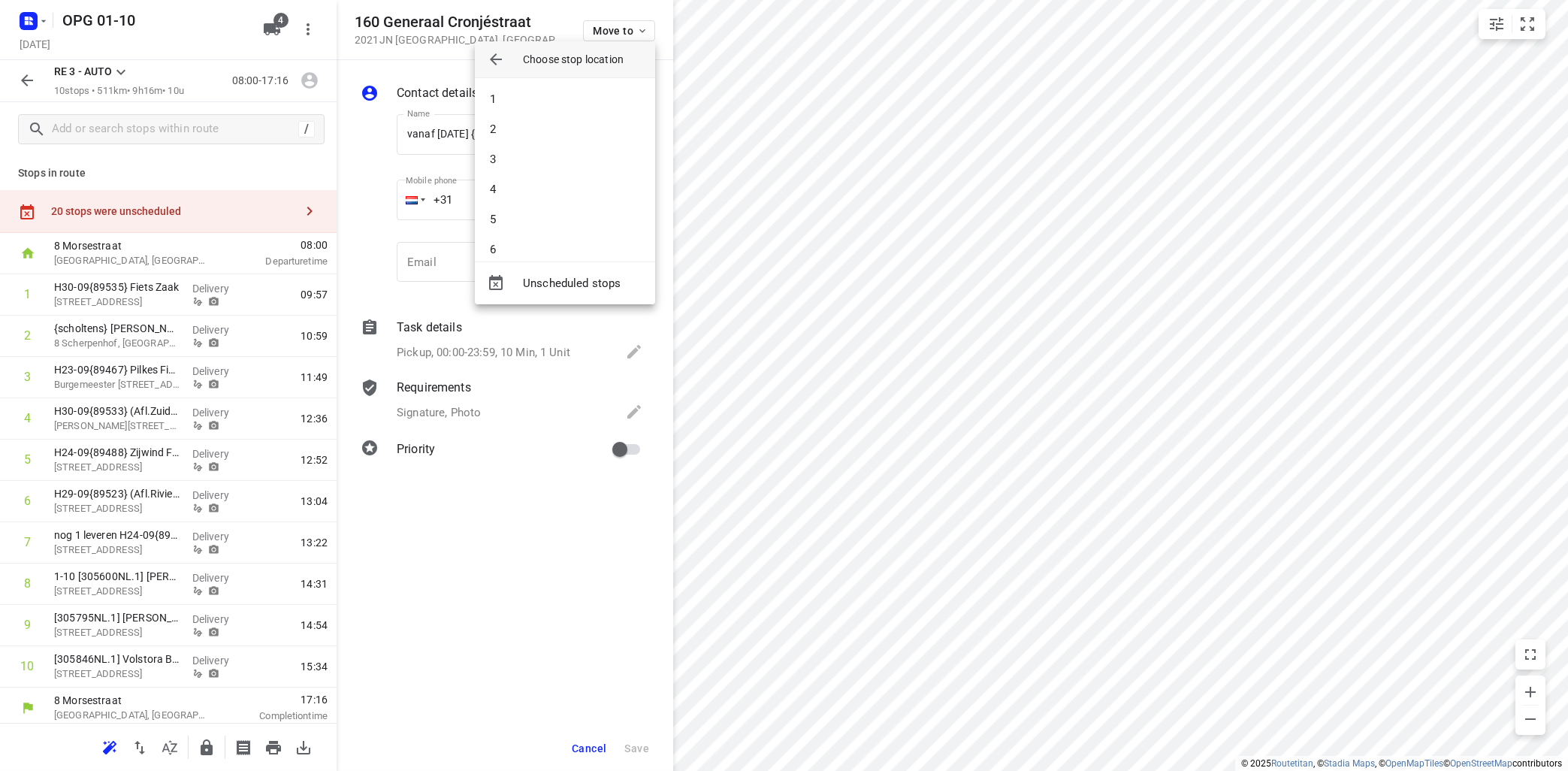
click at [587, 158] on li "3" at bounding box center [565, 158] width 181 height 30
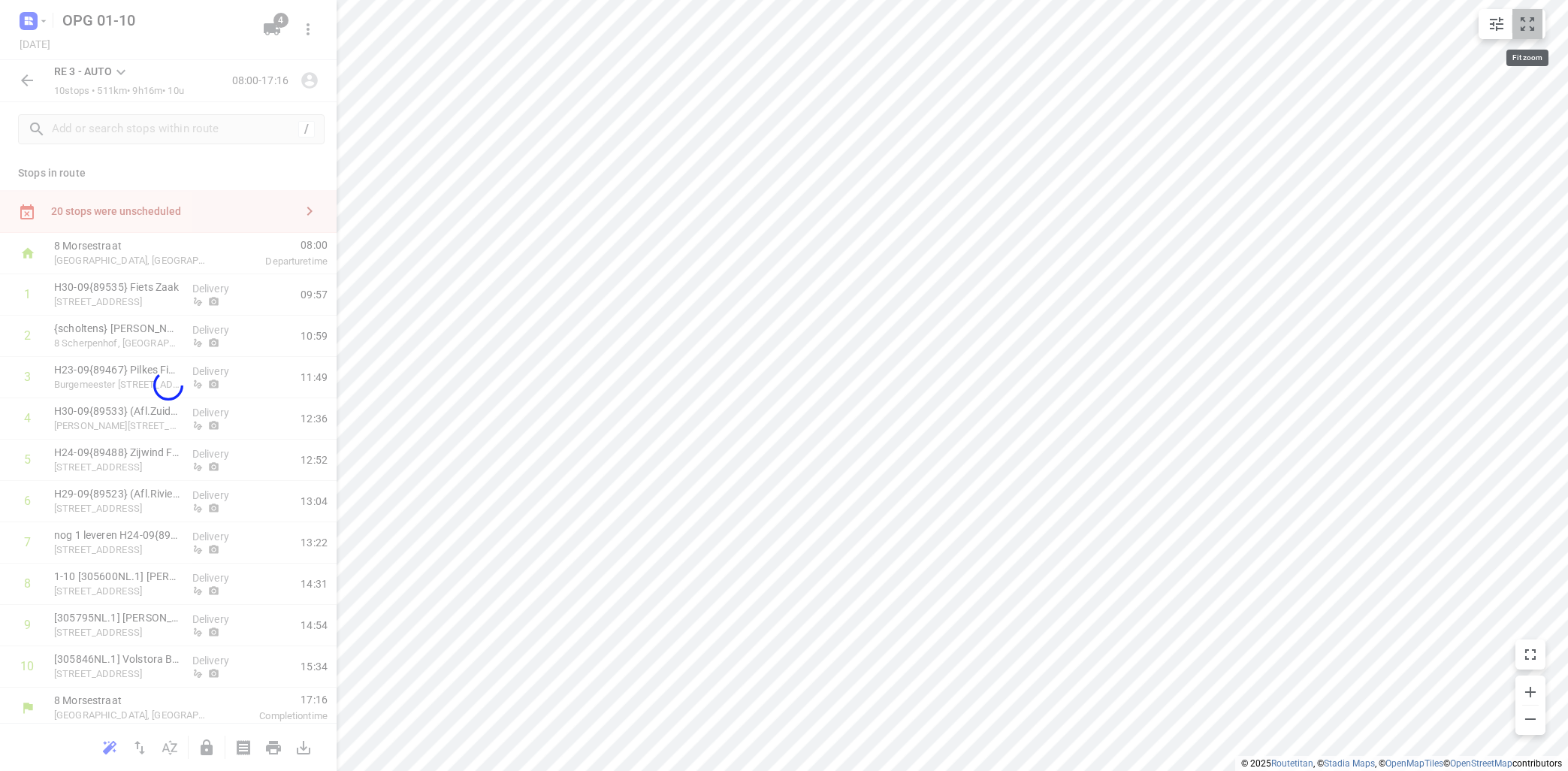
click at [1532, 34] on button "small contained button group" at bounding box center [1527, 24] width 30 height 30
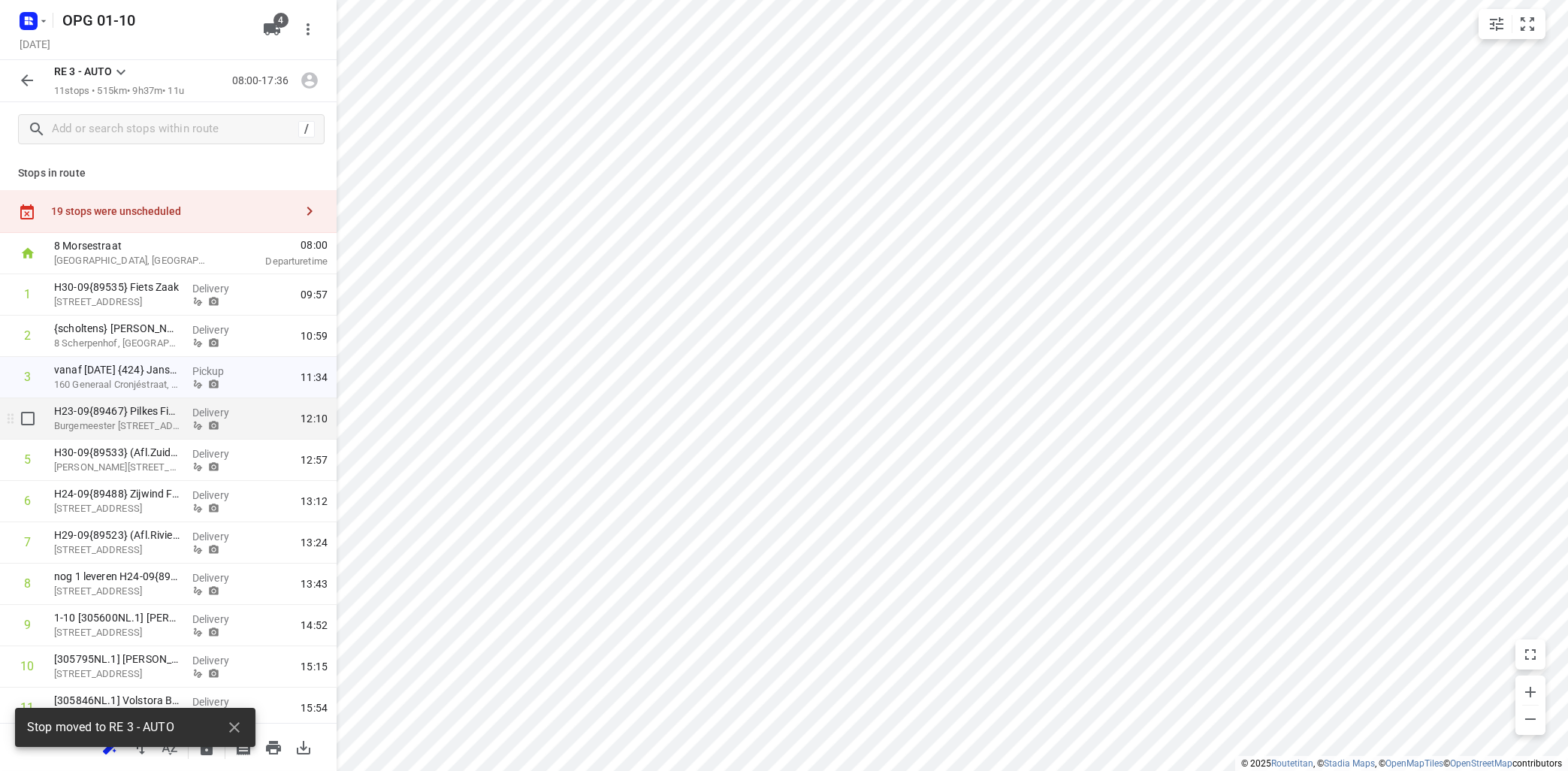
scroll to position [47, 0]
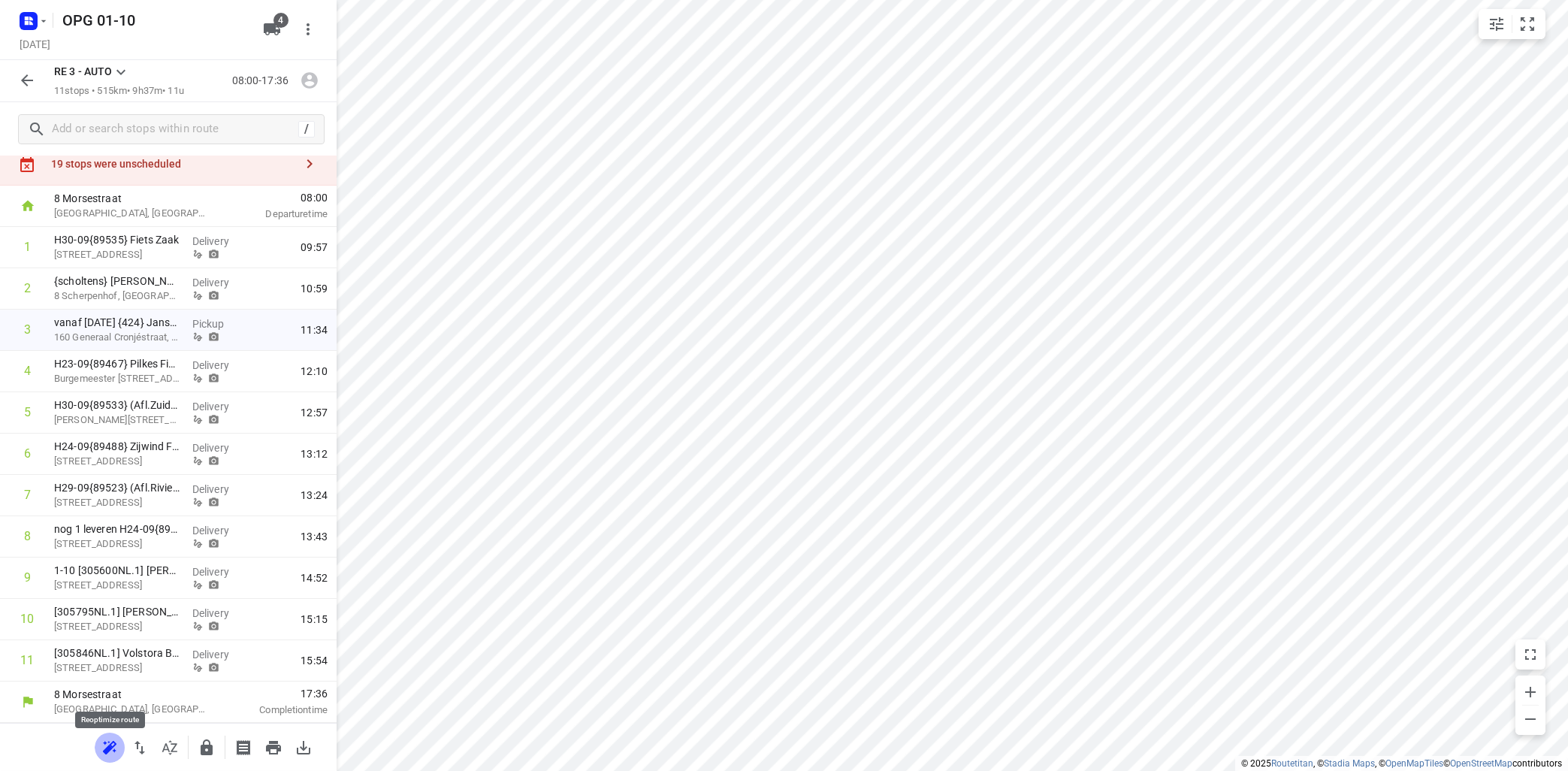
click at [108, 746] on icon "button" at bounding box center [110, 748] width 18 height 18
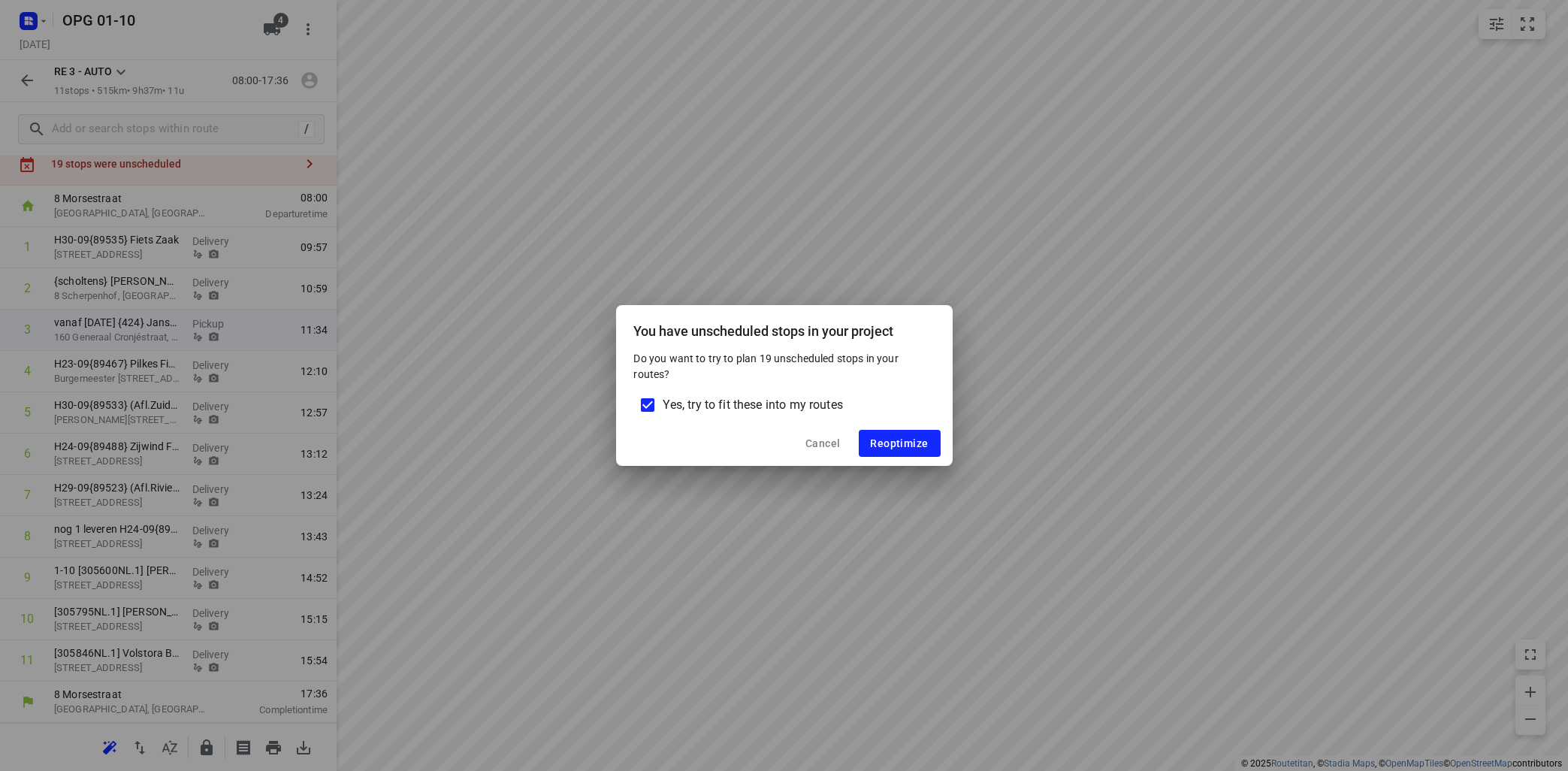
click at [647, 403] on input "Yes, try to fit these into my routes" at bounding box center [647, 404] width 31 height 31
click at [872, 443] on button "Reoptimize" at bounding box center [899, 443] width 82 height 27
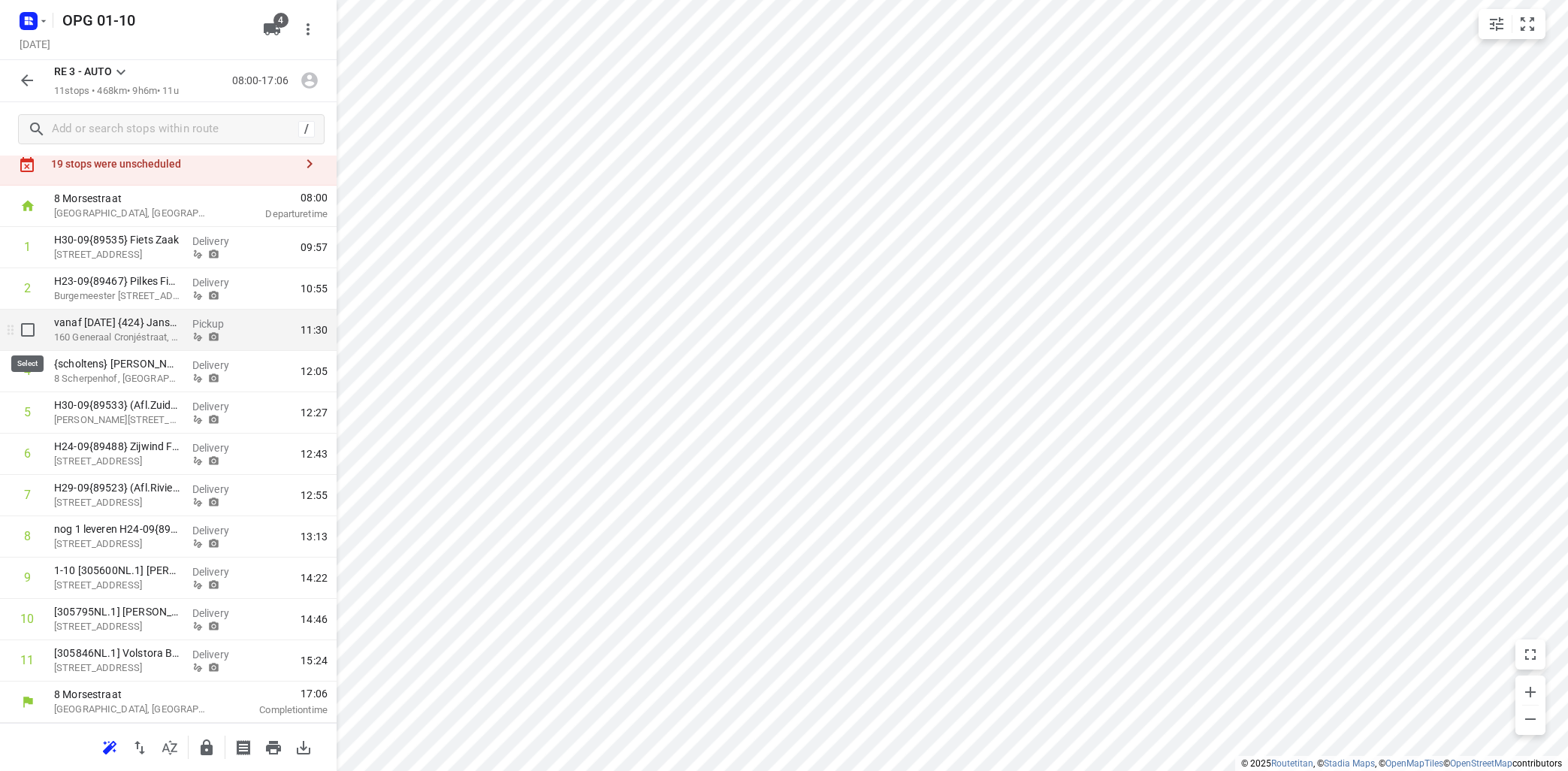
click at [28, 328] on input "checkbox" at bounding box center [28, 329] width 30 height 30
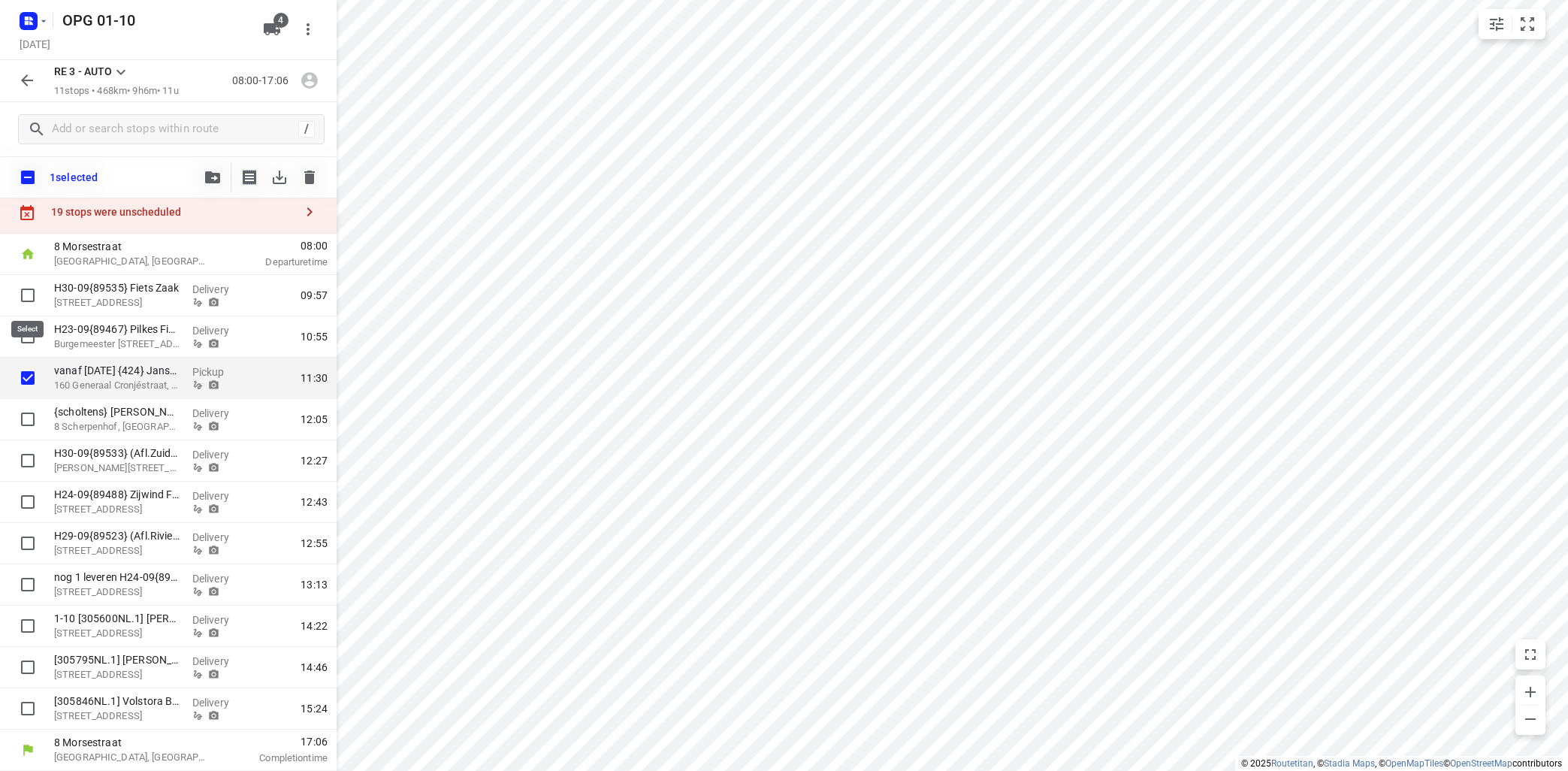
scroll to position [41, 0]
click at [218, 181] on icon "button" at bounding box center [213, 178] width 15 height 12
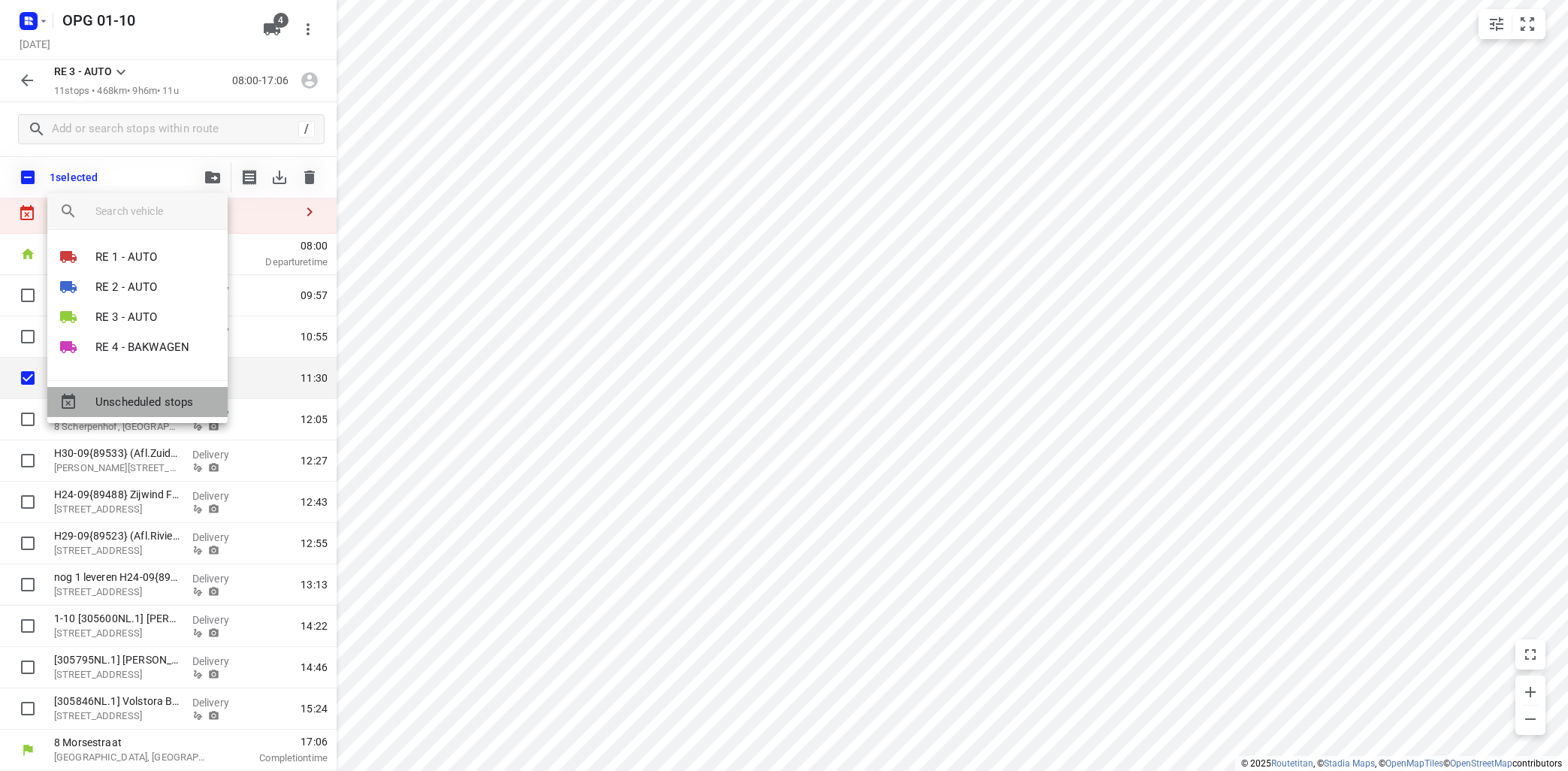
click at [142, 402] on span "Unscheduled stops" at bounding box center [155, 402] width 120 height 18
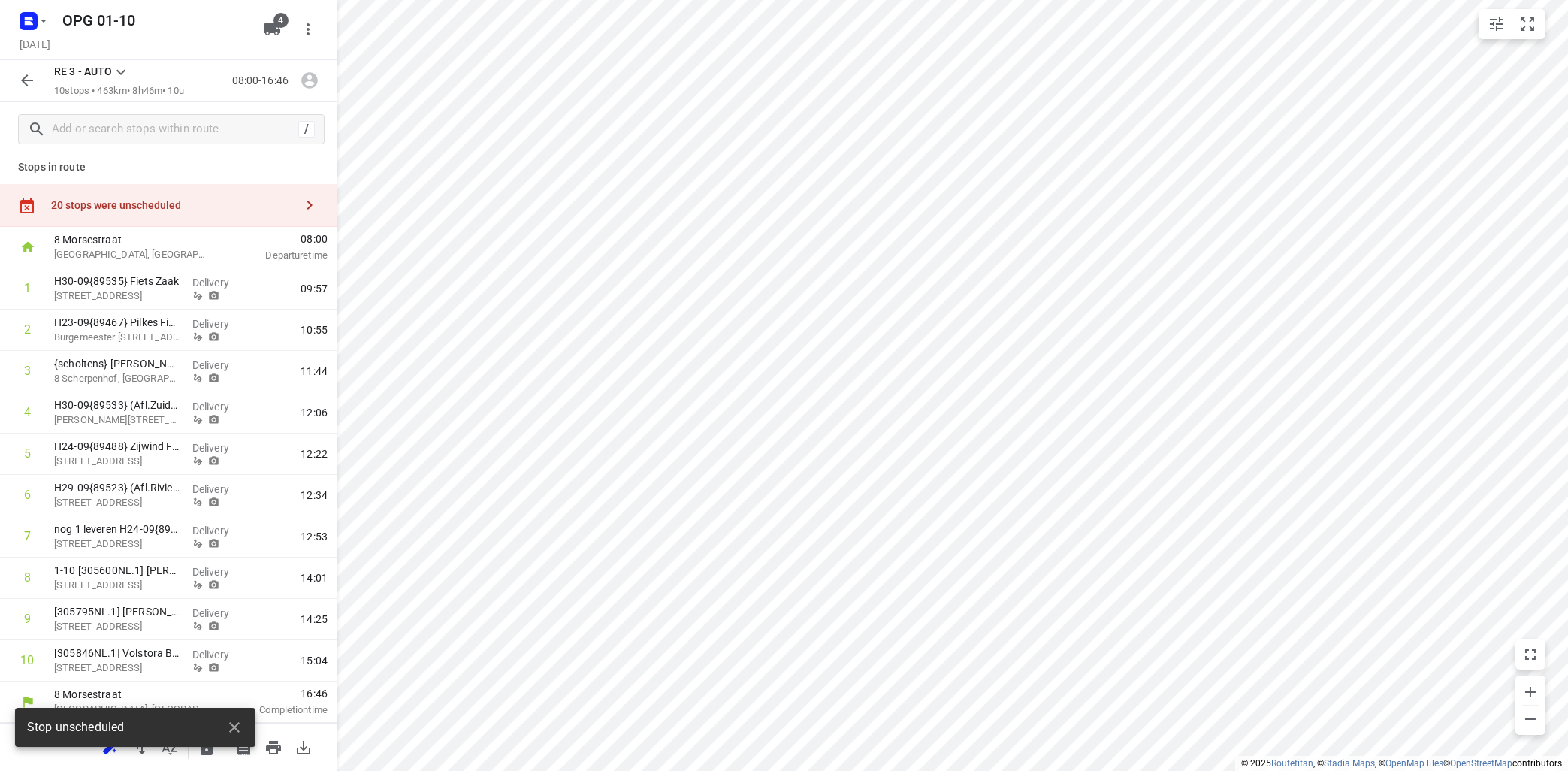
scroll to position [5, 0]
click at [123, 72] on icon at bounding box center [121, 72] width 9 height 5
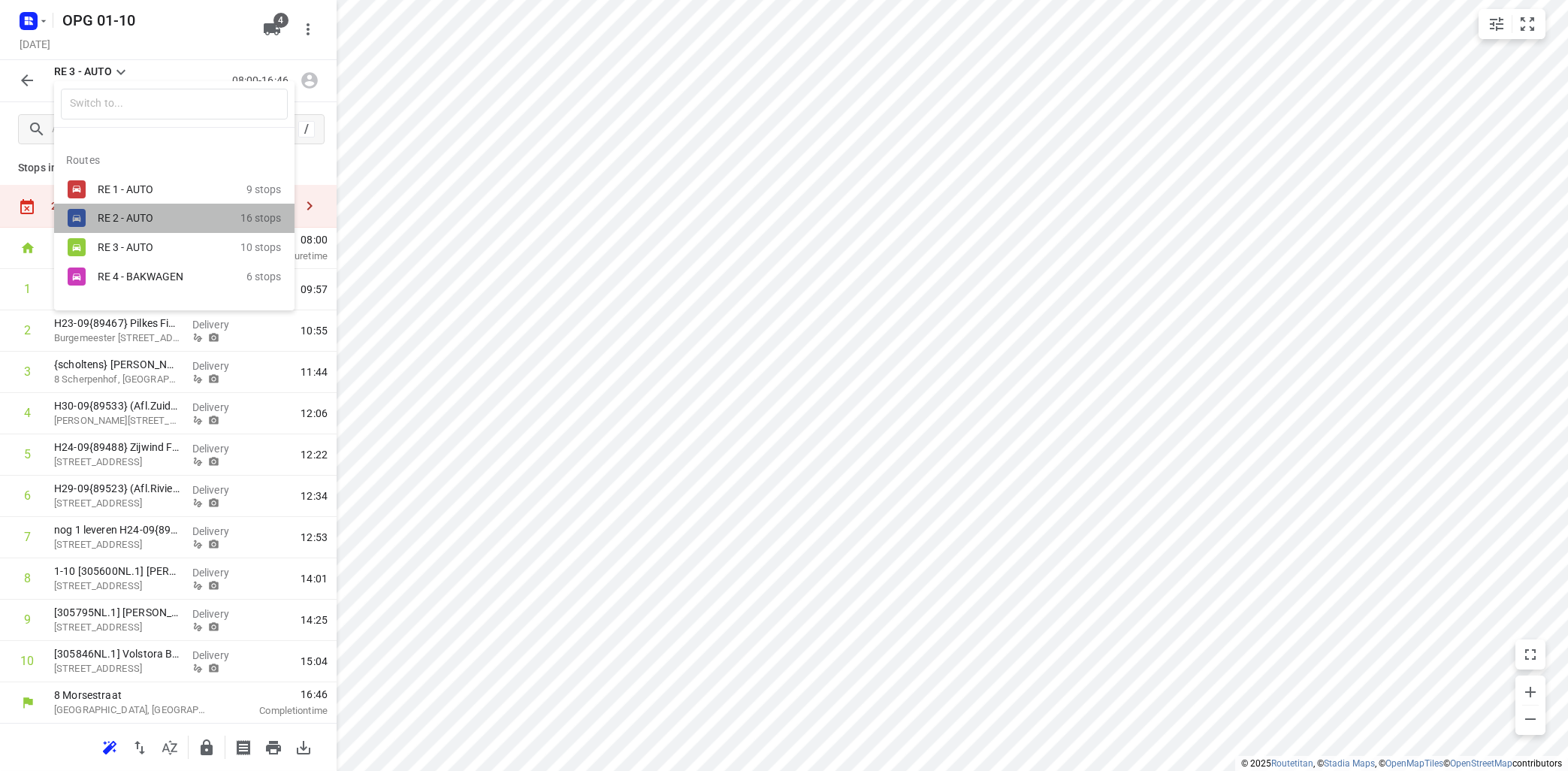
click at [128, 210] on div "RE 2 - AUTO" at bounding box center [169, 218] width 143 height 18
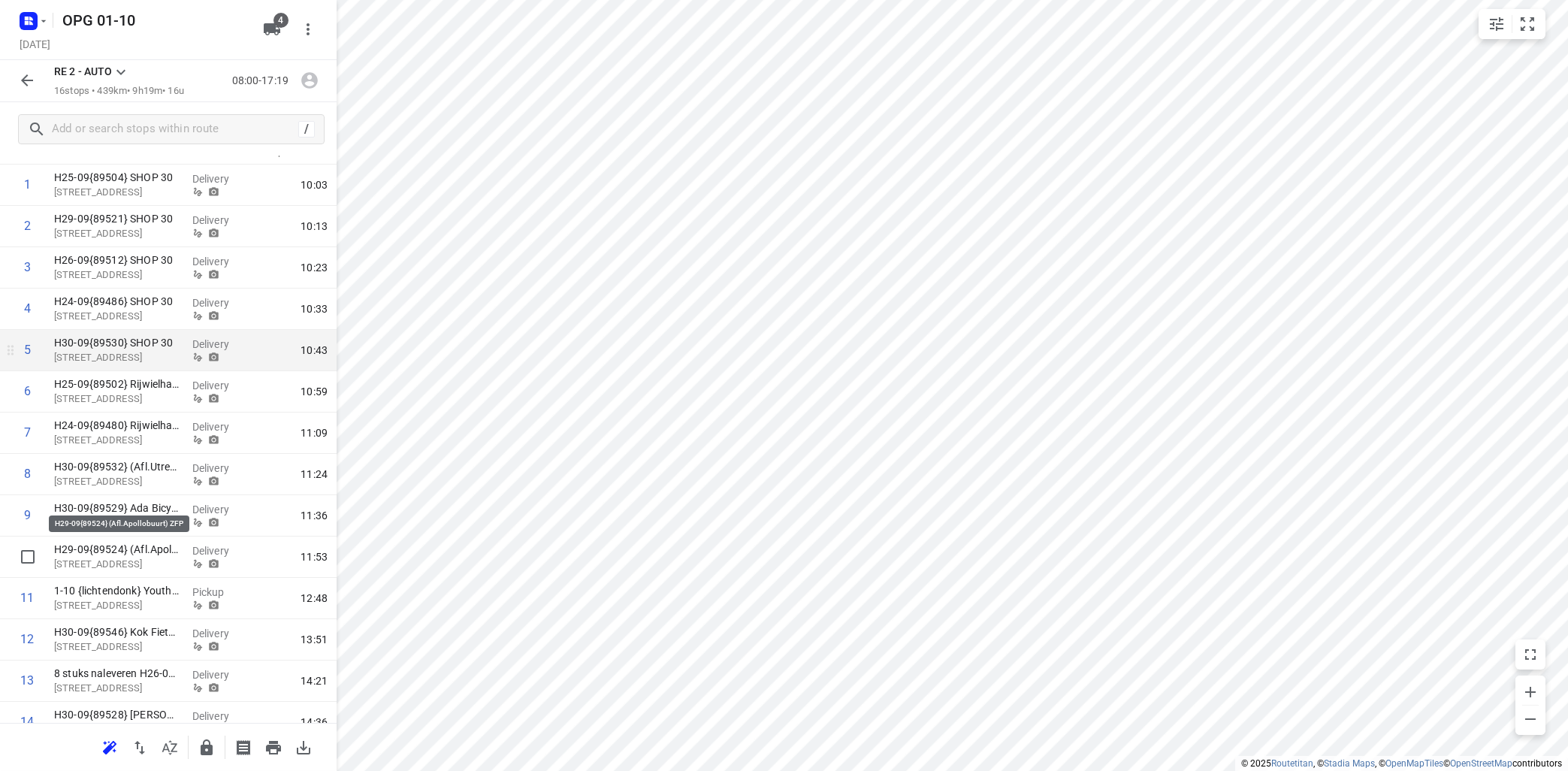
scroll to position [0, 0]
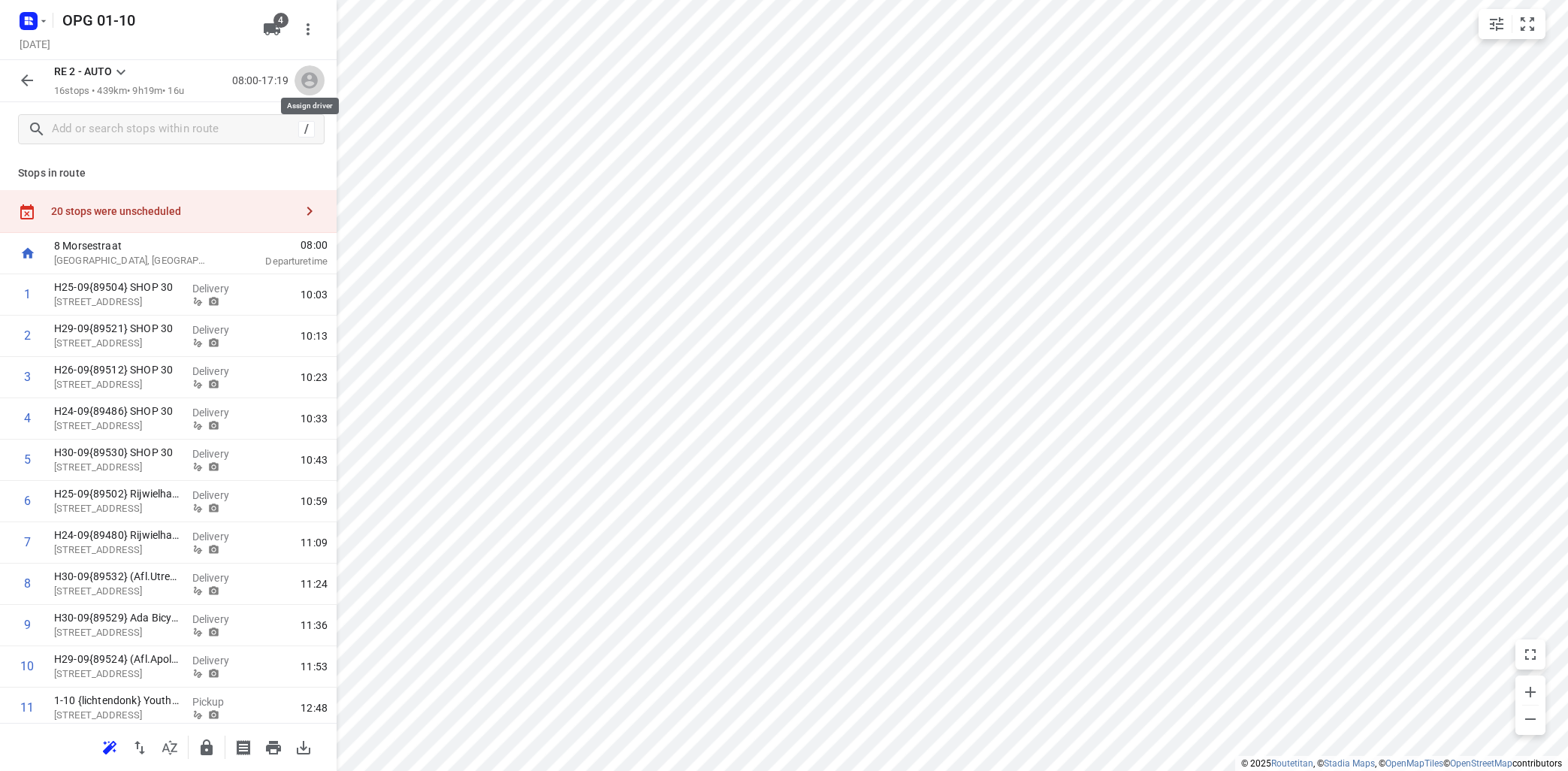
click at [308, 70] on button "button" at bounding box center [309, 80] width 30 height 30
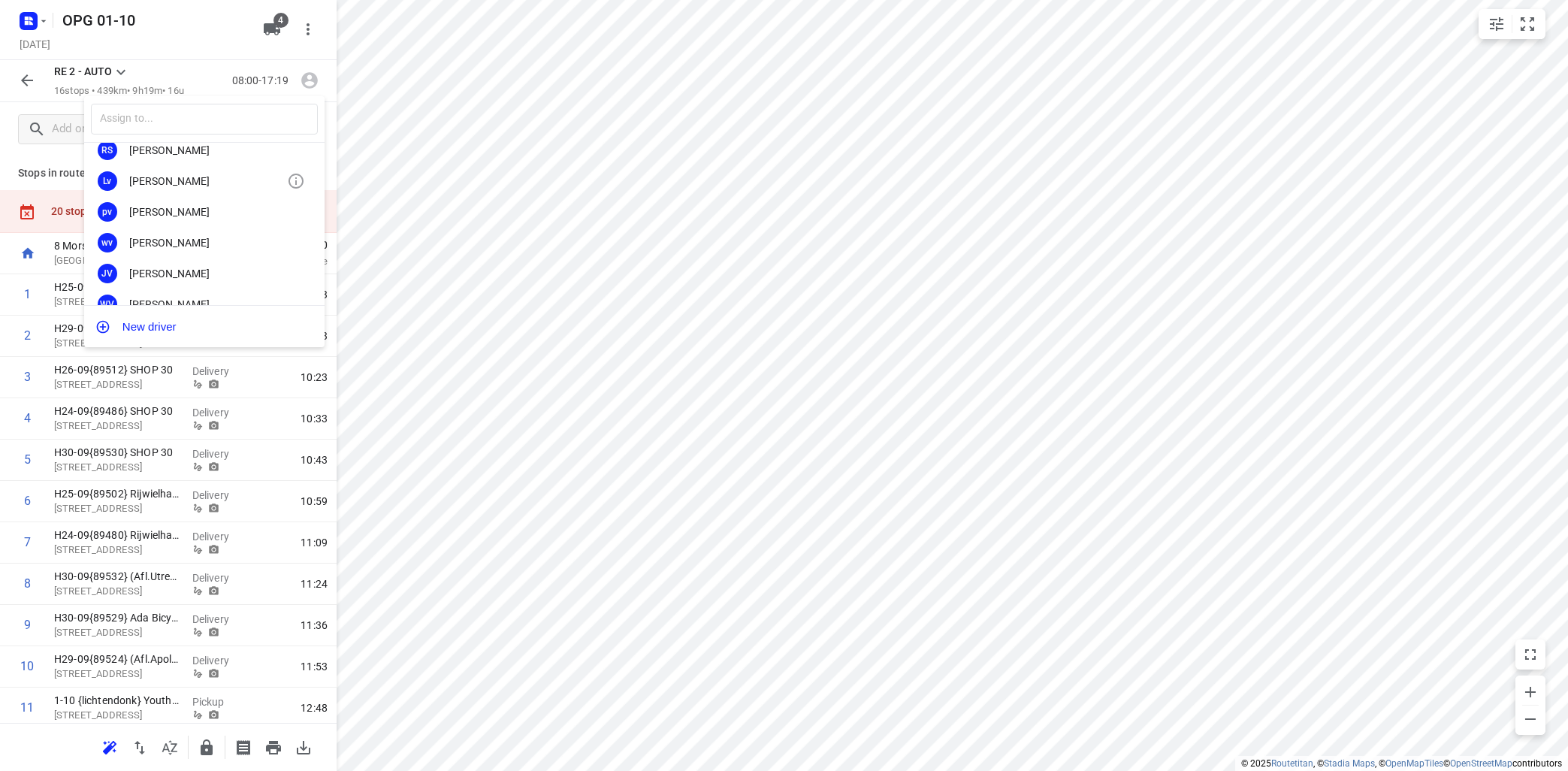
scroll to position [271, 0]
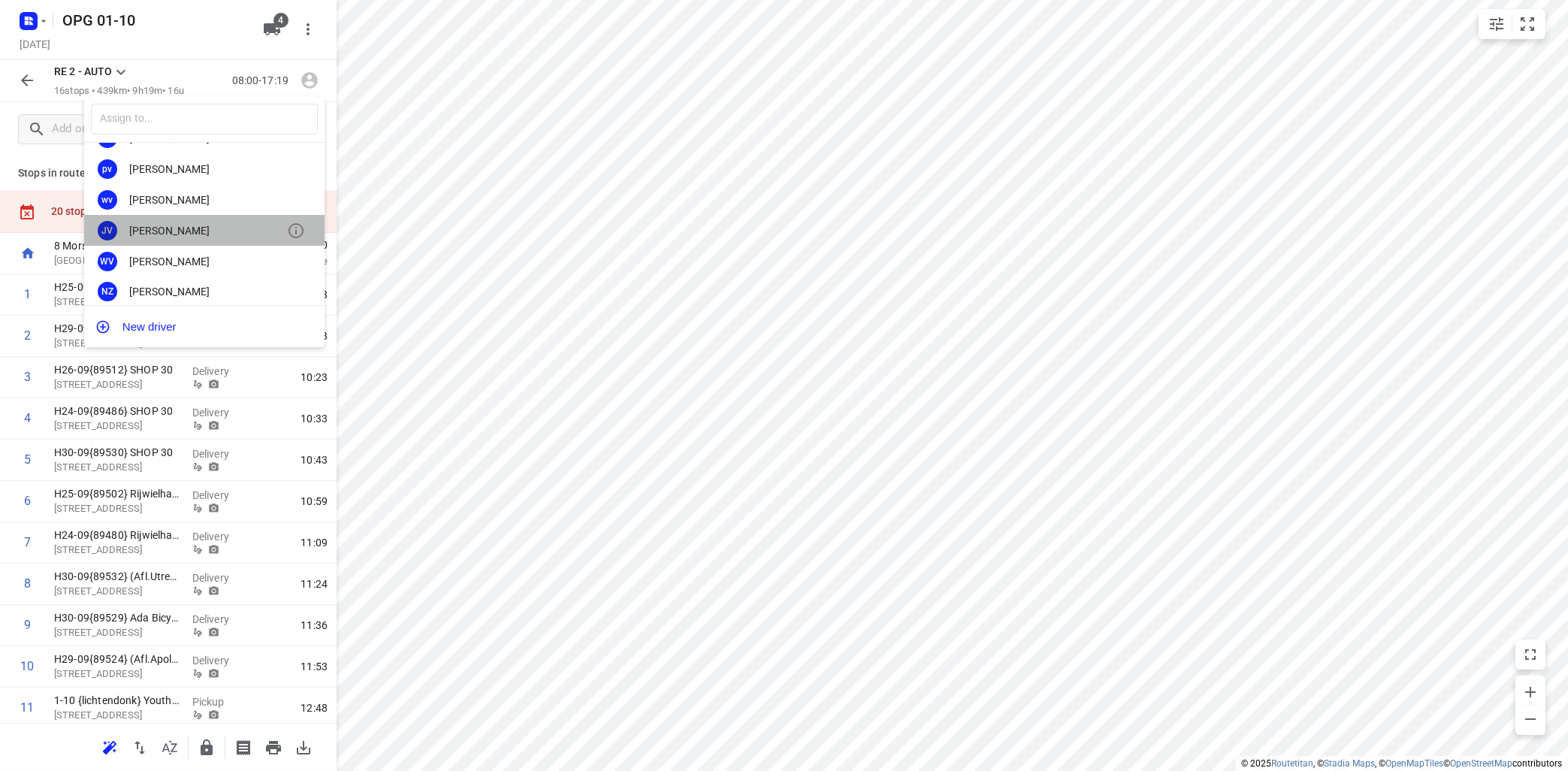
click at [199, 225] on div "[PERSON_NAME]" at bounding box center [208, 231] width 158 height 12
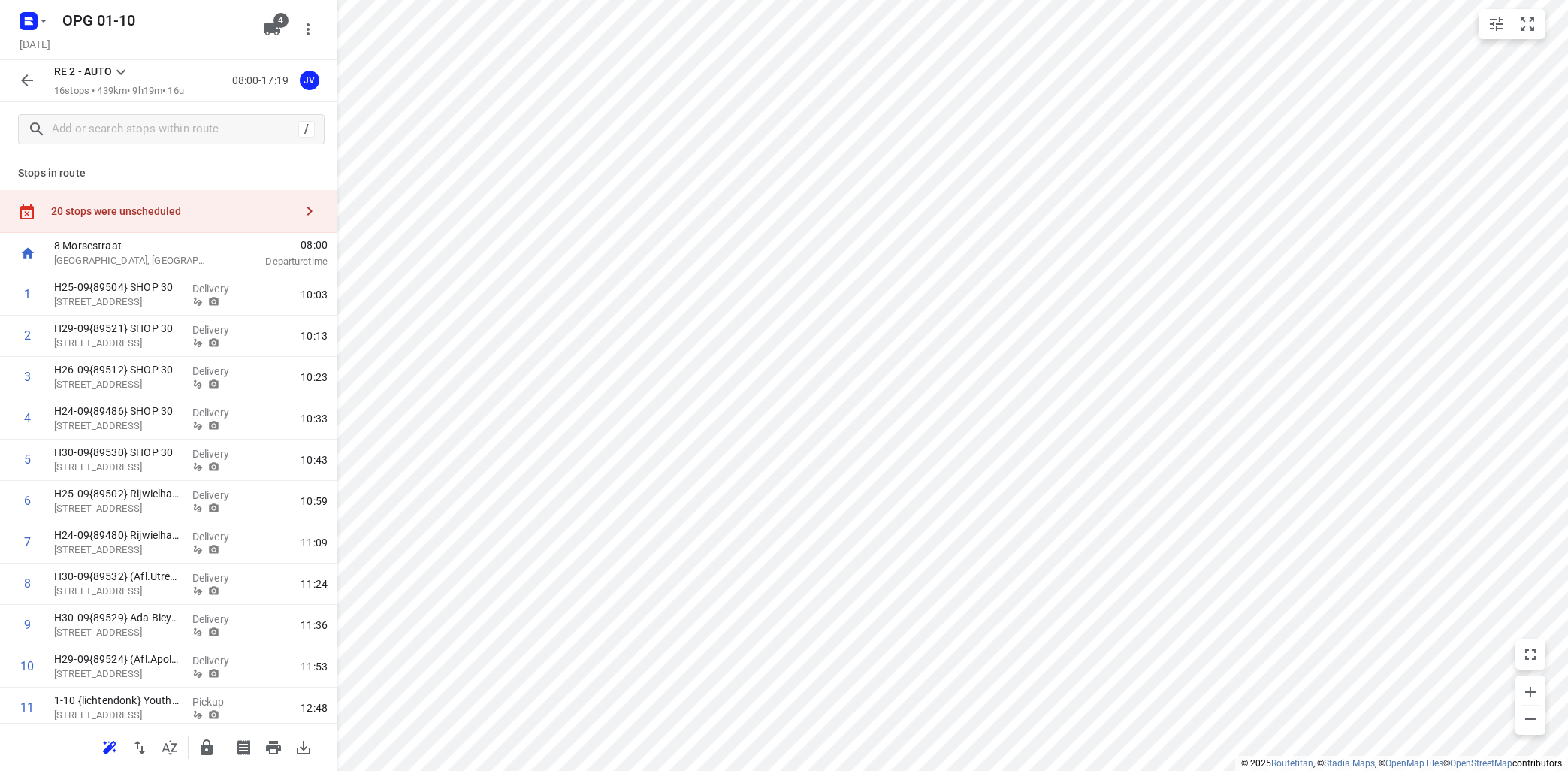
click at [121, 67] on icon at bounding box center [121, 72] width 18 height 18
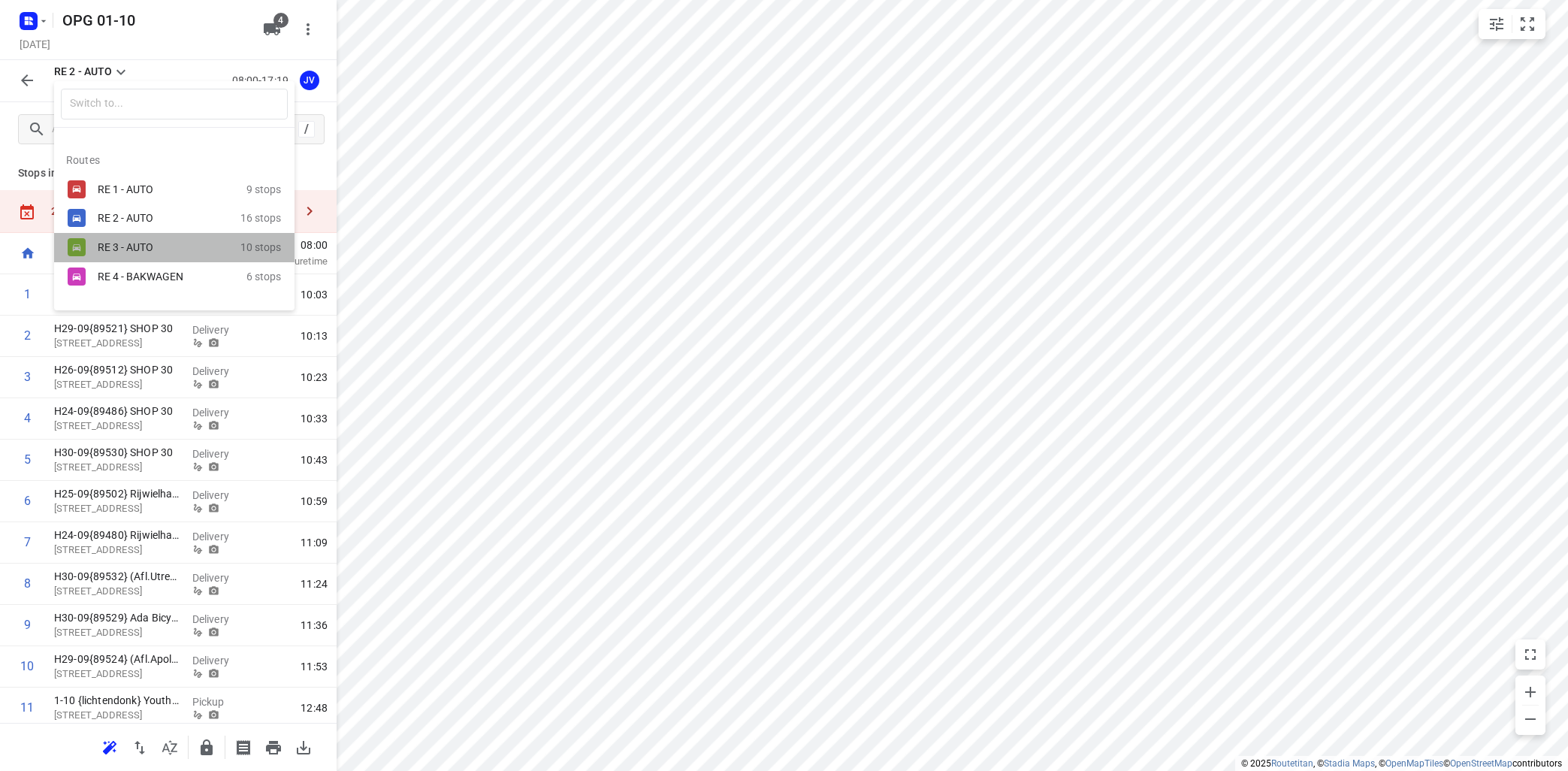
click at [132, 246] on div "RE 3 - AUTO" at bounding box center [161, 247] width 128 height 12
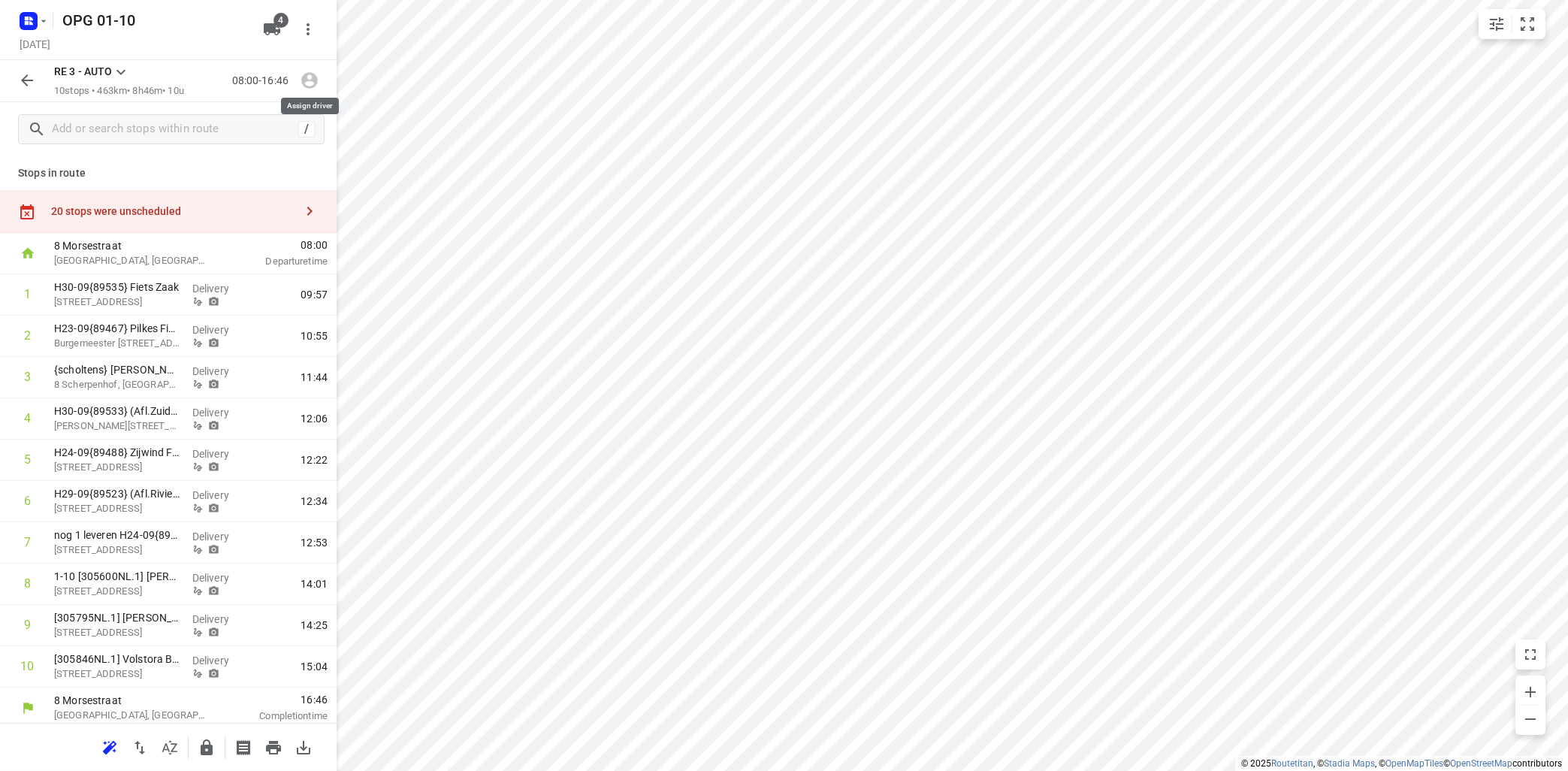
click at [302, 77] on icon "button" at bounding box center [310, 80] width 20 height 20
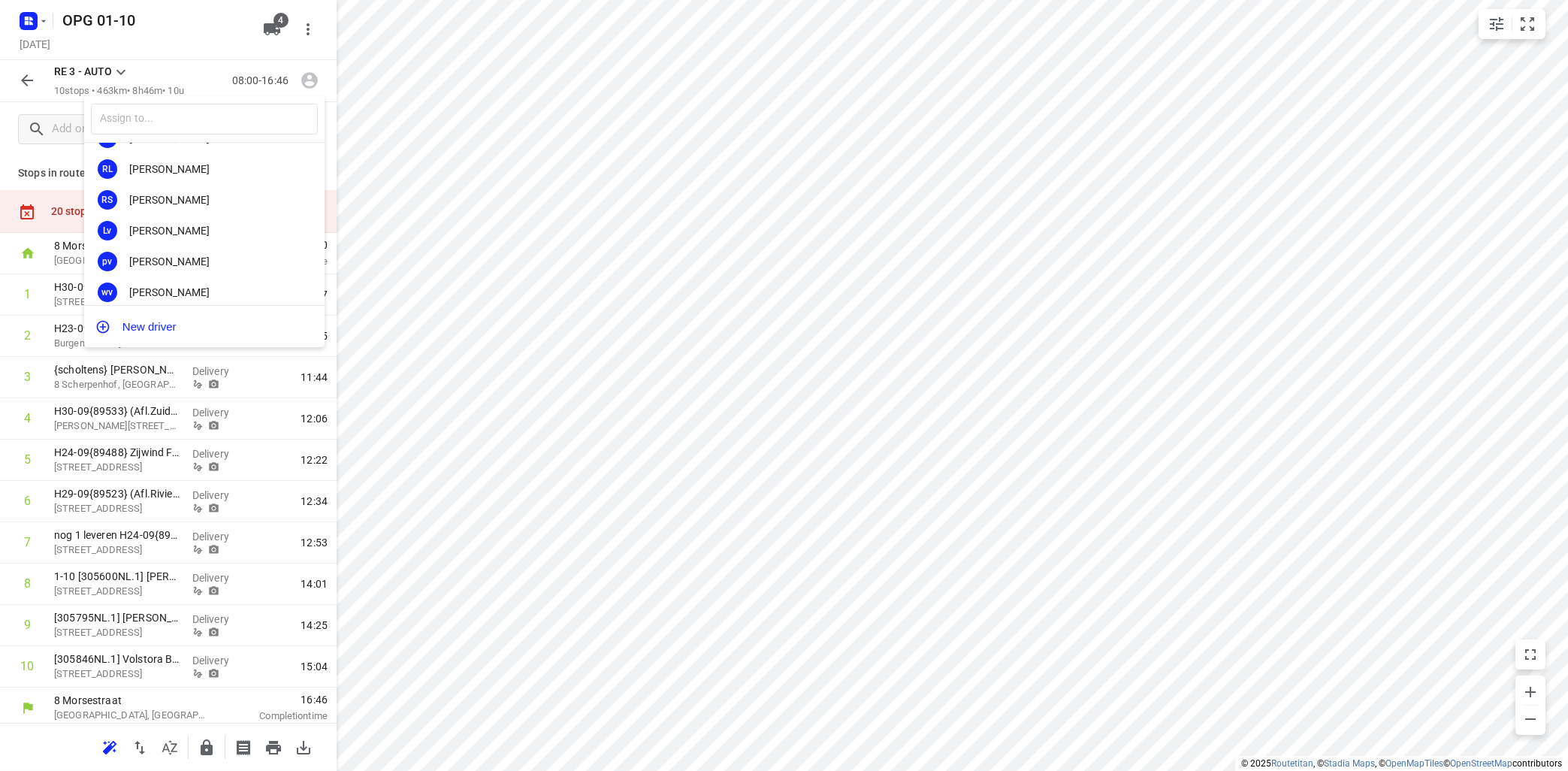
scroll to position [181, 0]
click at [185, 170] on div "[PERSON_NAME]" at bounding box center [208, 167] width 158 height 12
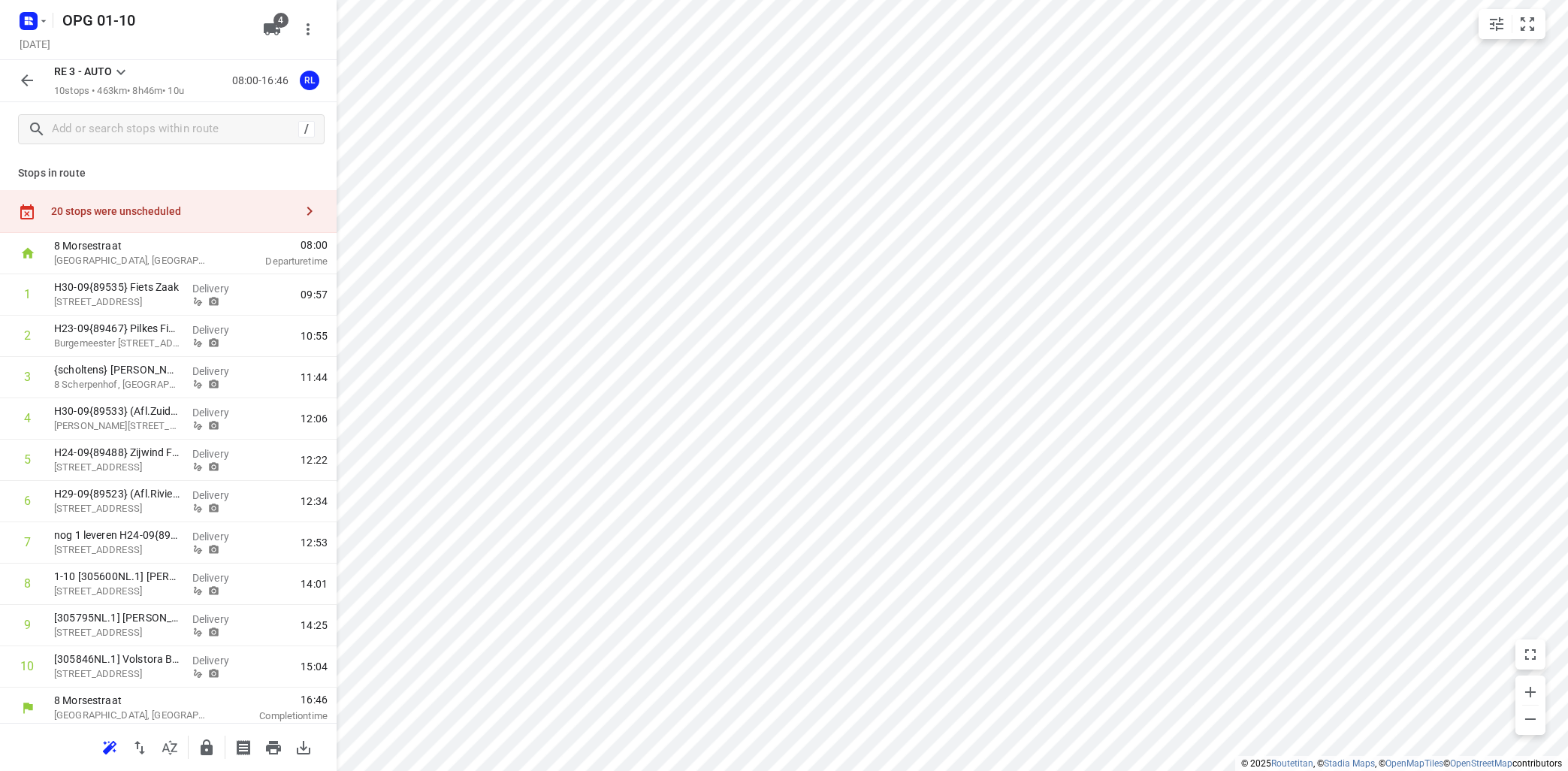
click at [119, 73] on icon at bounding box center [121, 72] width 18 height 18
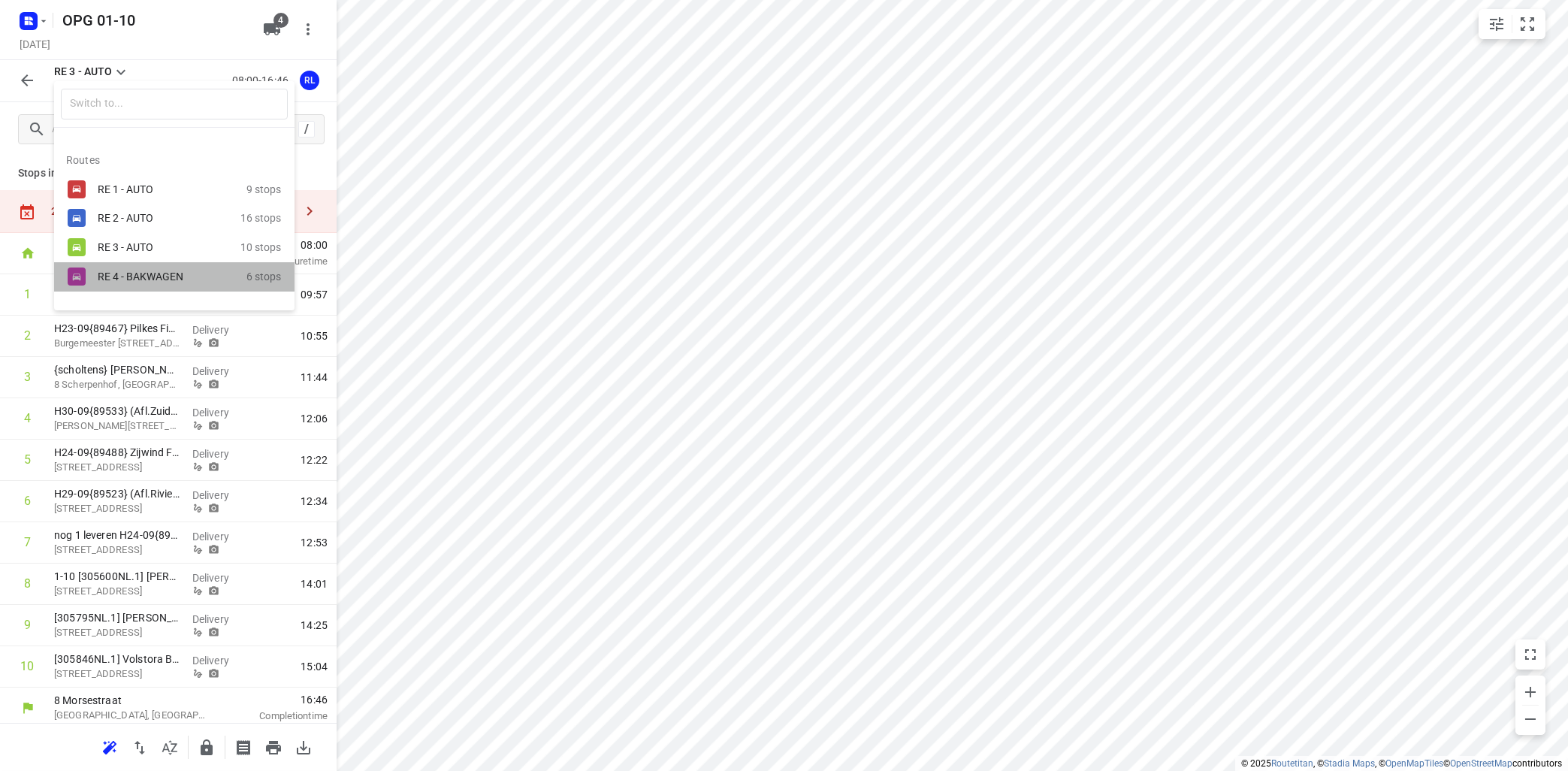
click at [148, 275] on div "RE 4 - BAKWAGEN" at bounding box center [161, 276] width 128 height 12
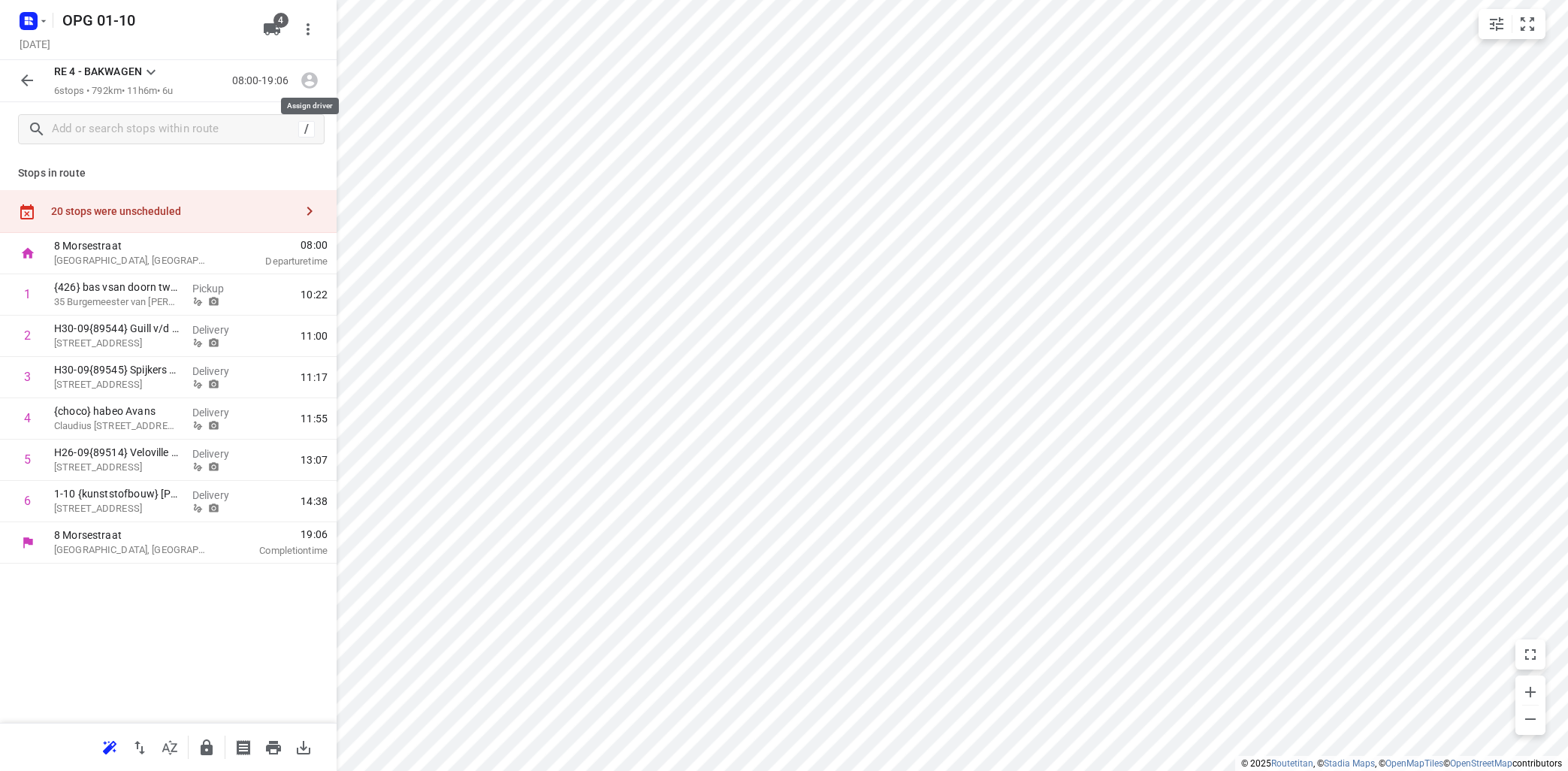
click at [306, 78] on icon "button" at bounding box center [310, 81] width 17 height 17
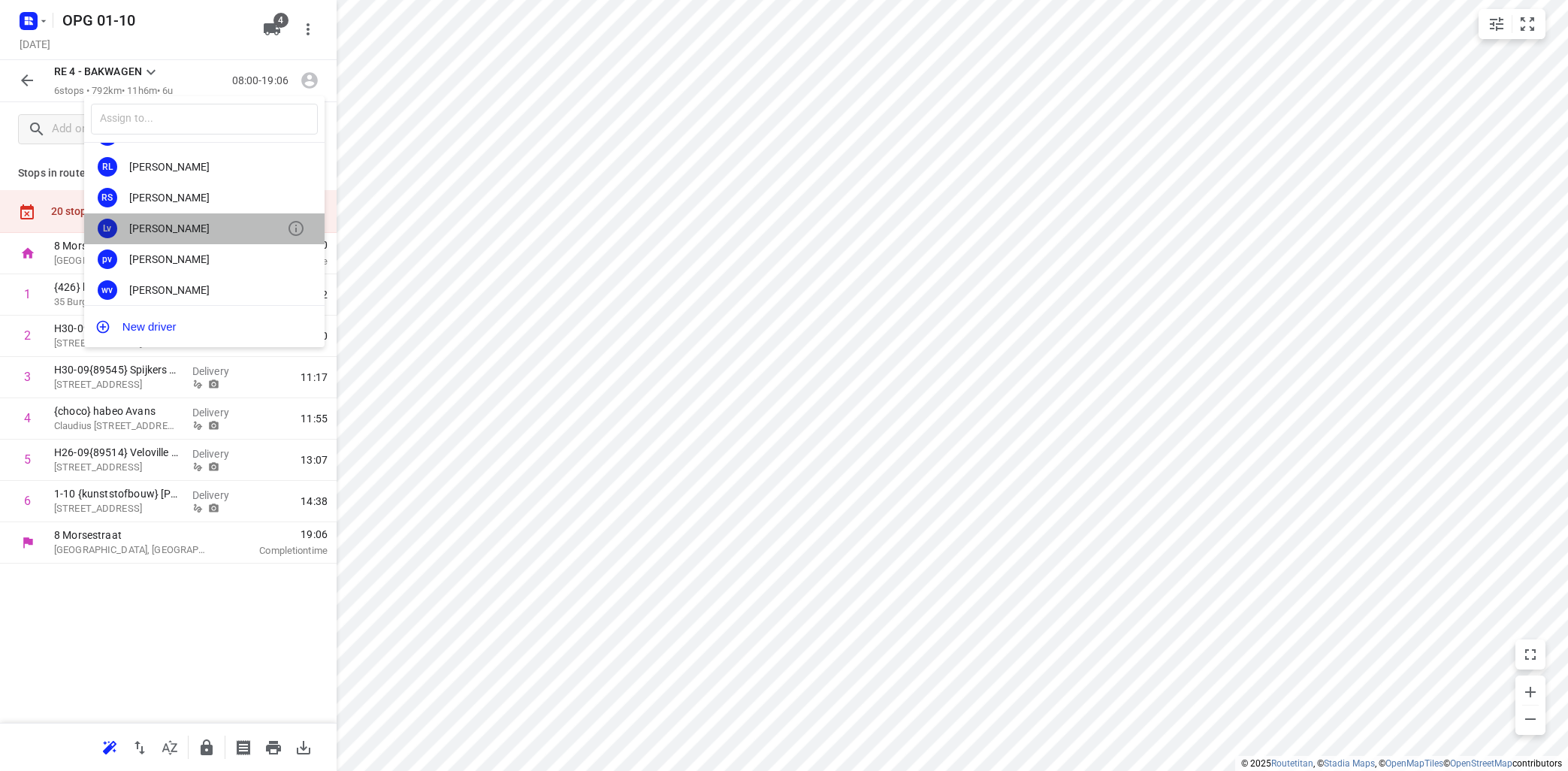
click at [191, 224] on div "[PERSON_NAME]" at bounding box center [208, 229] width 158 height 12
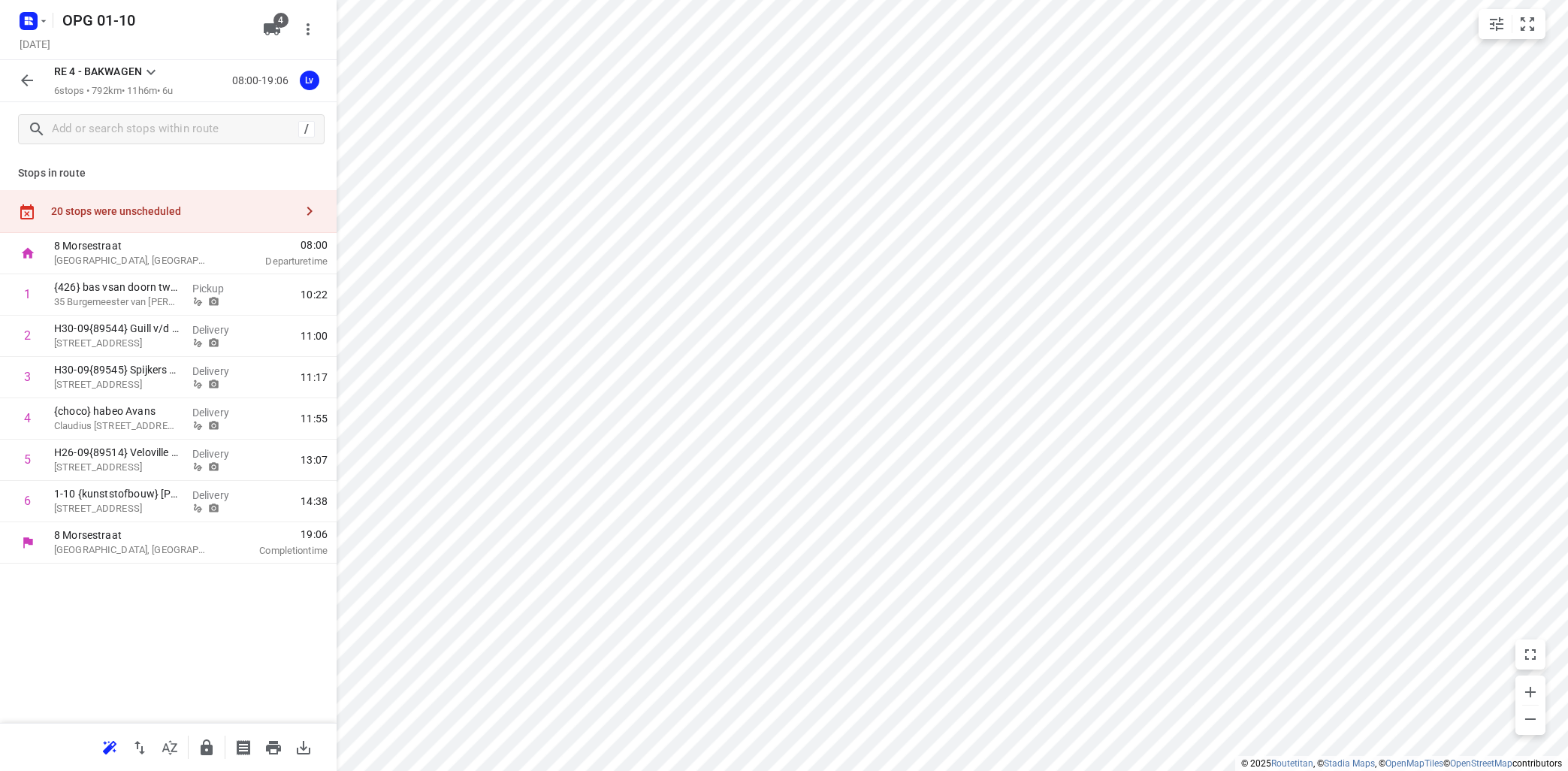
click at [152, 70] on icon at bounding box center [152, 72] width 18 height 18
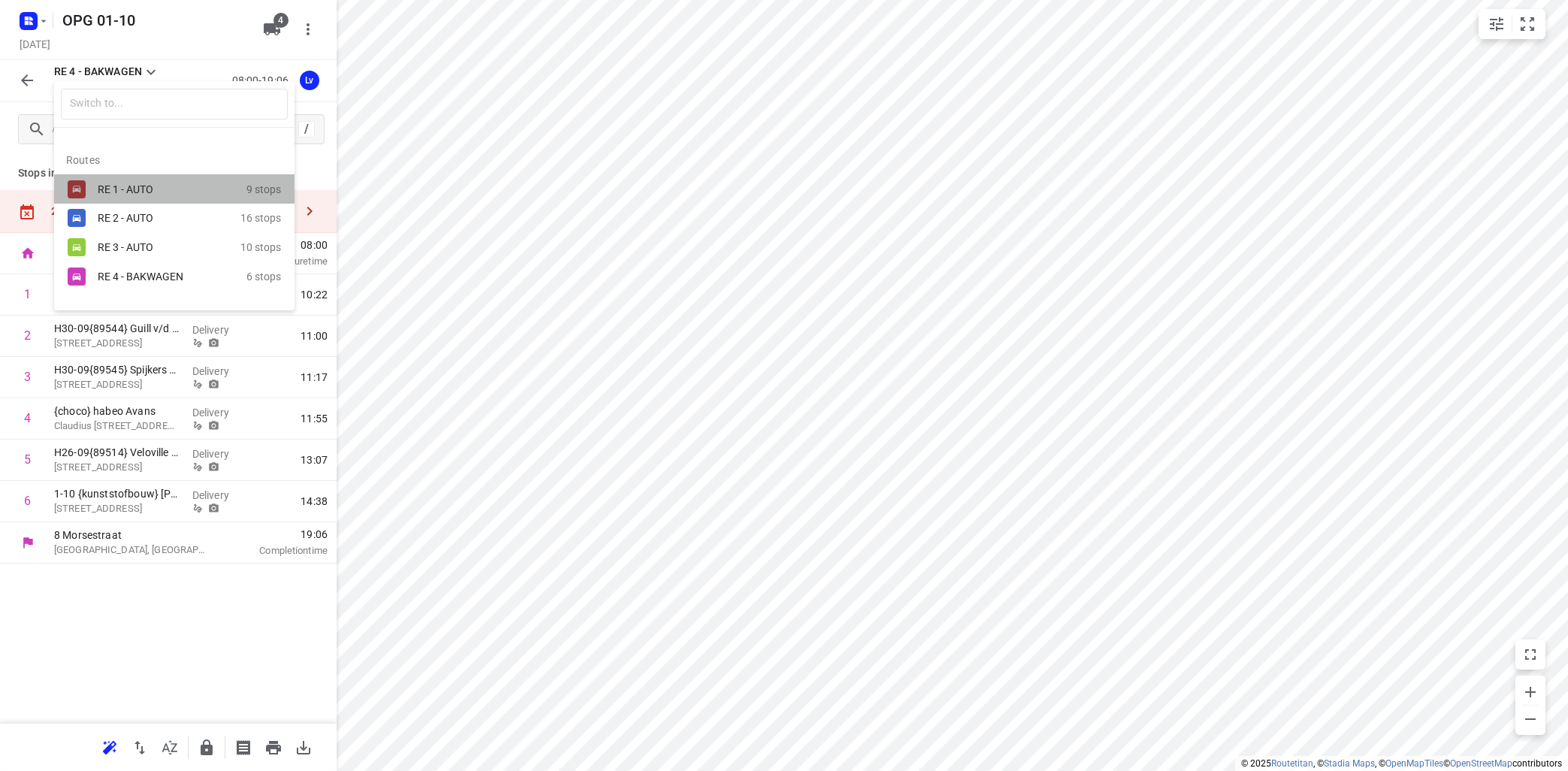
click at [140, 194] on div "RE 1 - AUTO" at bounding box center [172, 190] width 148 height 18
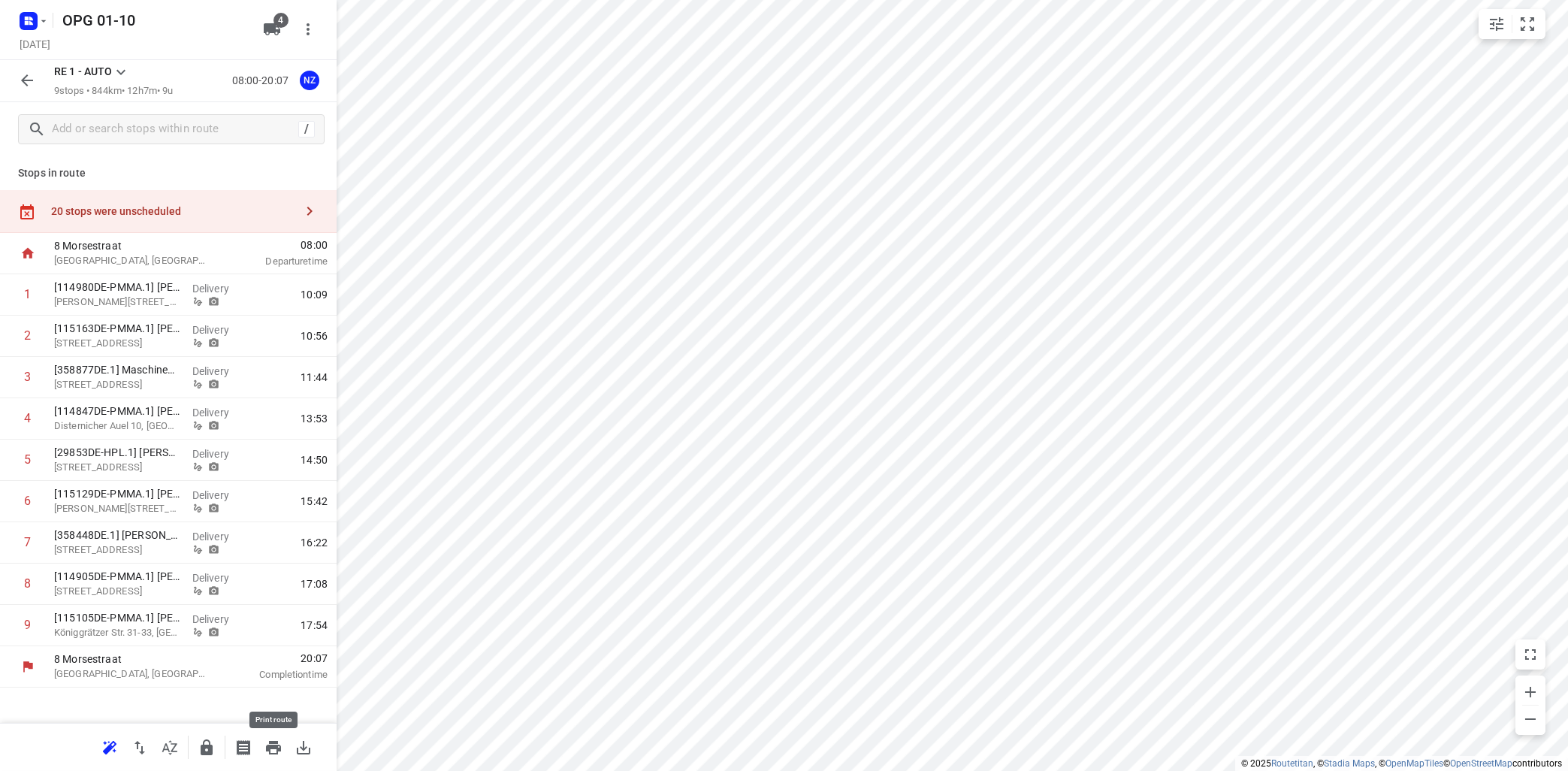
click at [275, 754] on icon "button" at bounding box center [273, 748] width 15 height 14
click at [271, 741] on icon "button" at bounding box center [273, 748] width 15 height 14
click at [119, 70] on icon at bounding box center [121, 72] width 18 height 18
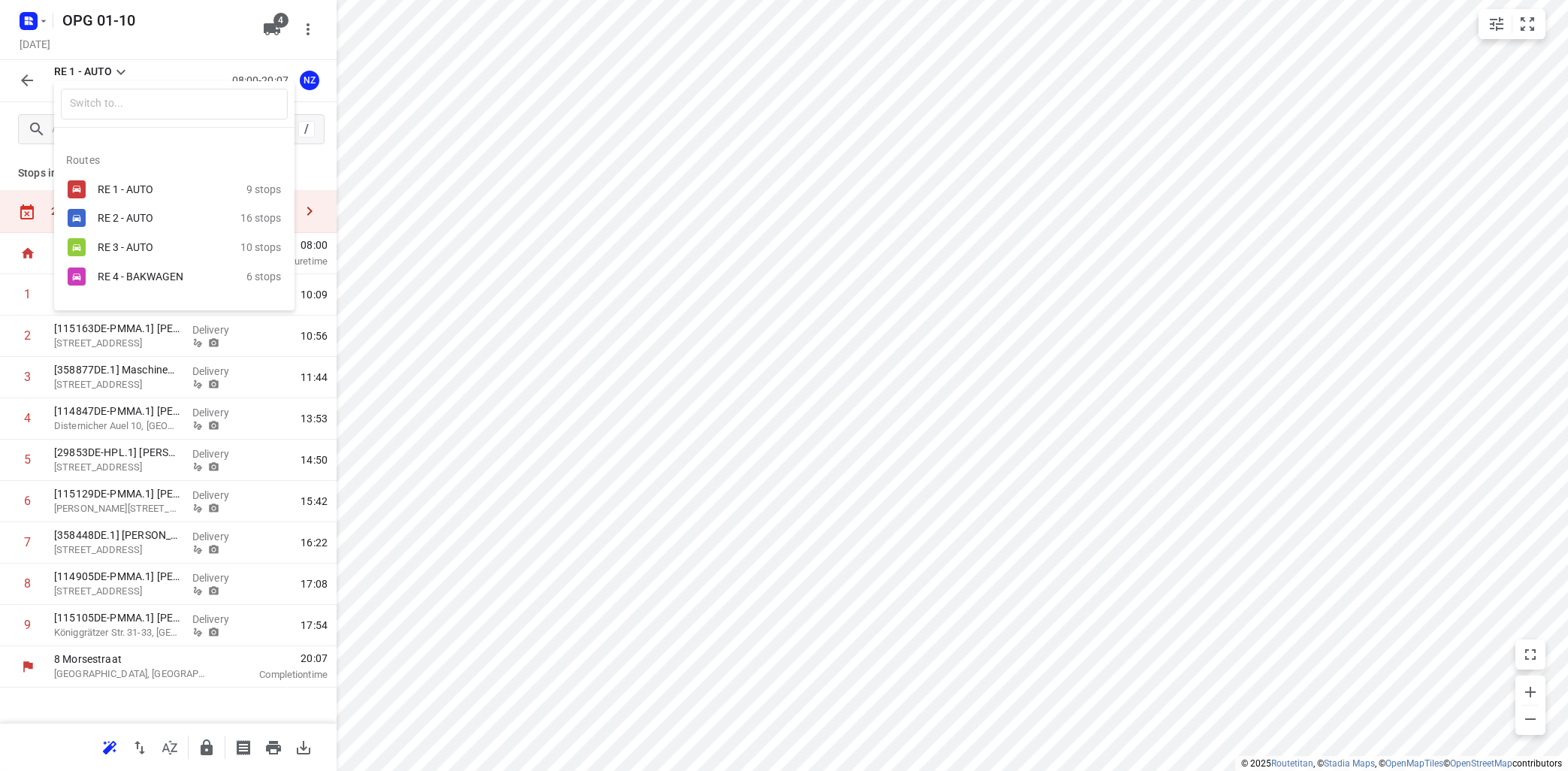
click at [148, 219] on div "RE 2 - AUTO" at bounding box center [161, 218] width 128 height 12
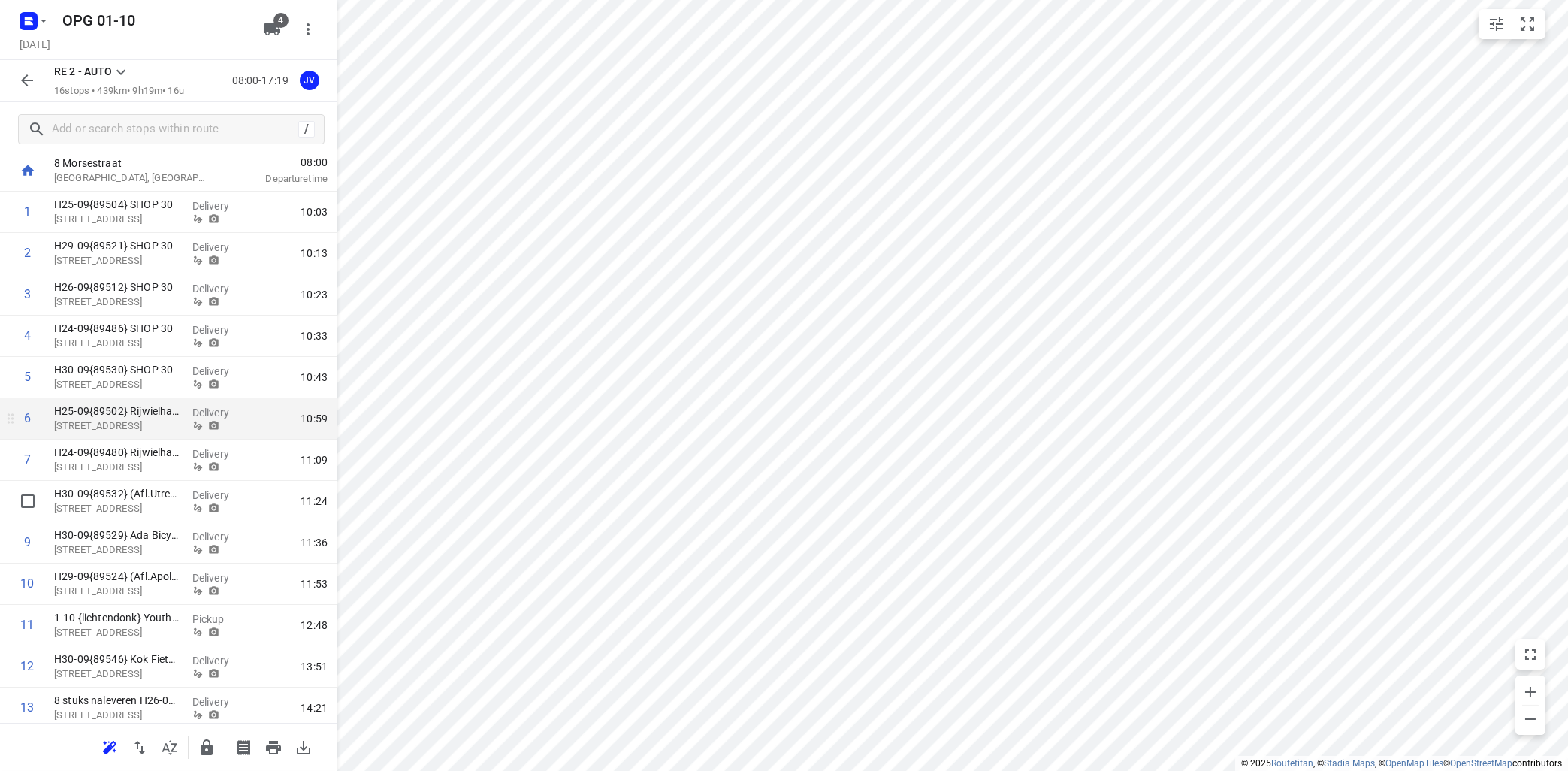
scroll to position [254, 0]
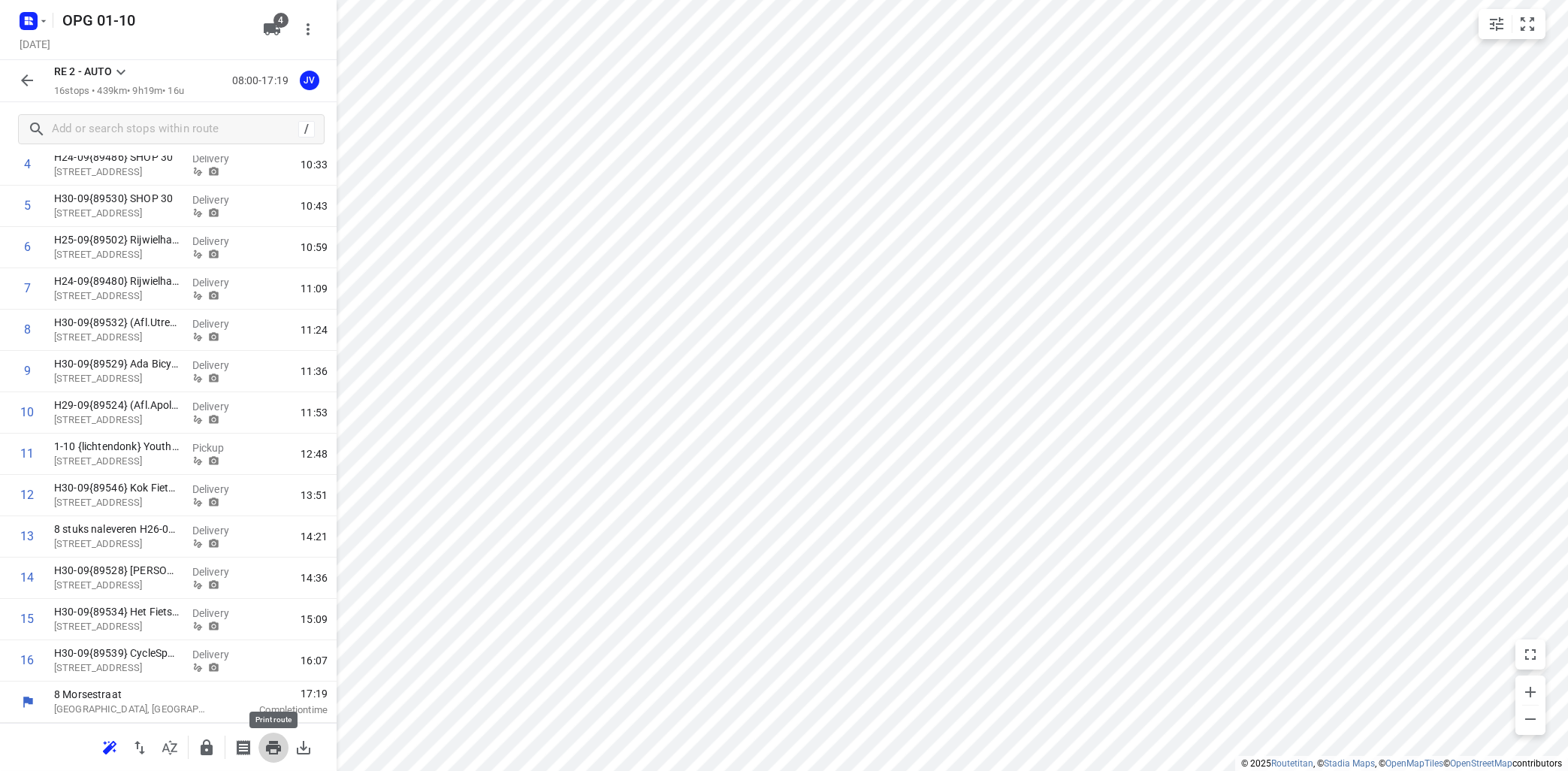
click at [272, 750] on icon "button" at bounding box center [274, 748] width 18 height 18
click at [122, 67] on icon at bounding box center [121, 72] width 18 height 18
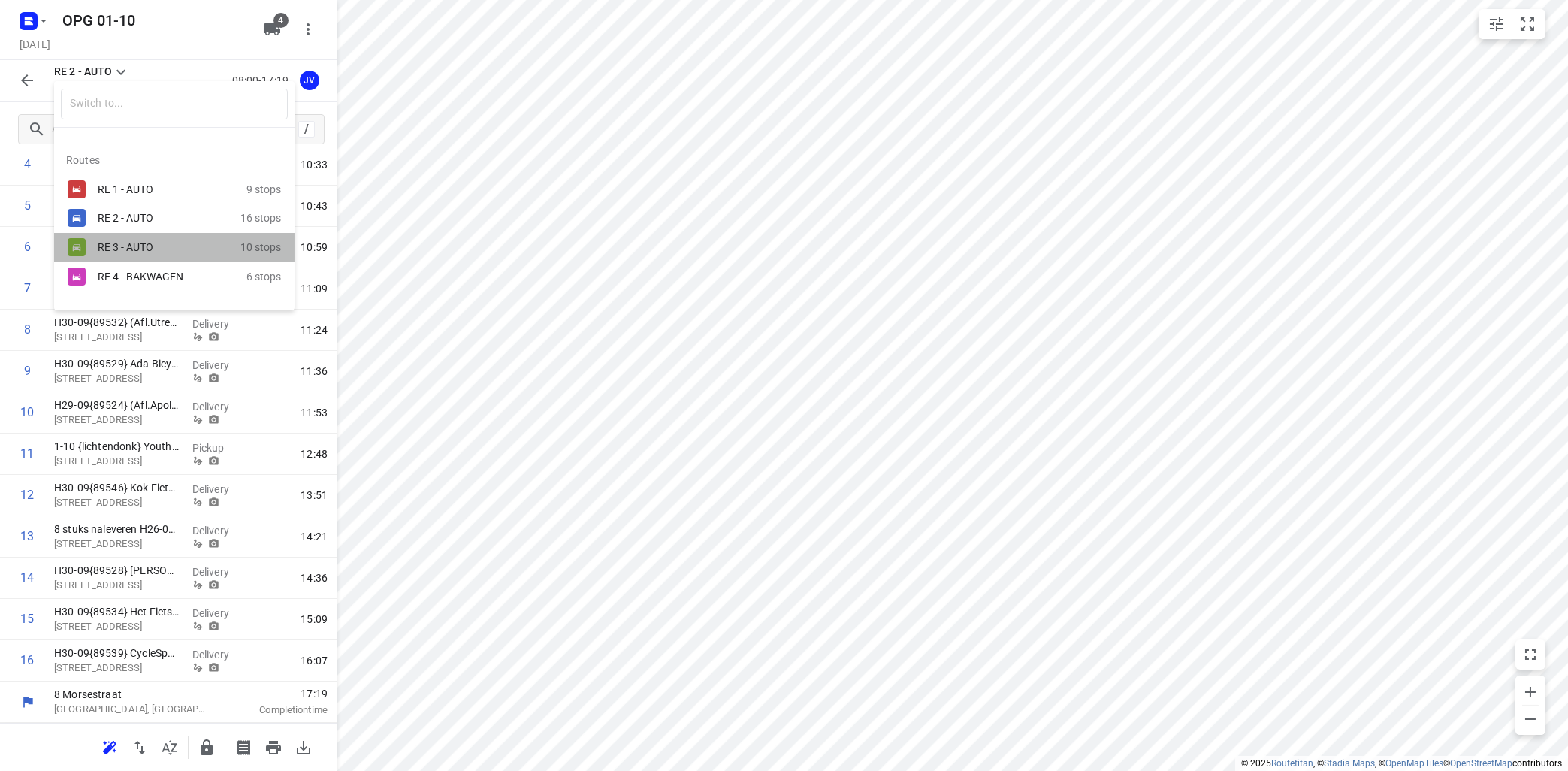
click at [142, 250] on div "RE 3 - AUTO" at bounding box center [161, 247] width 128 height 12
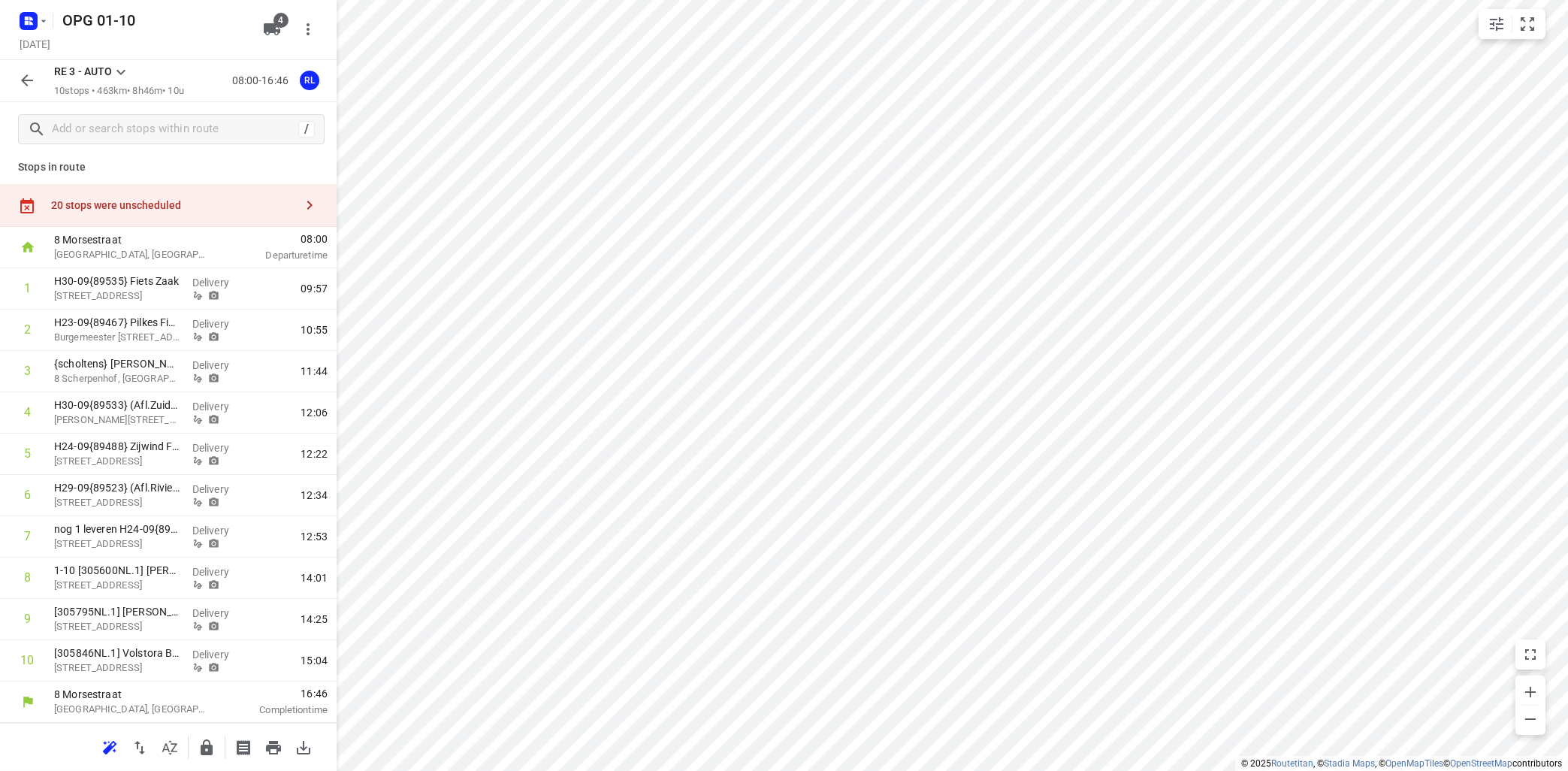
scroll to position [5, 0]
click at [274, 754] on icon "button" at bounding box center [273, 748] width 15 height 14
click at [119, 70] on icon at bounding box center [121, 72] width 18 height 18
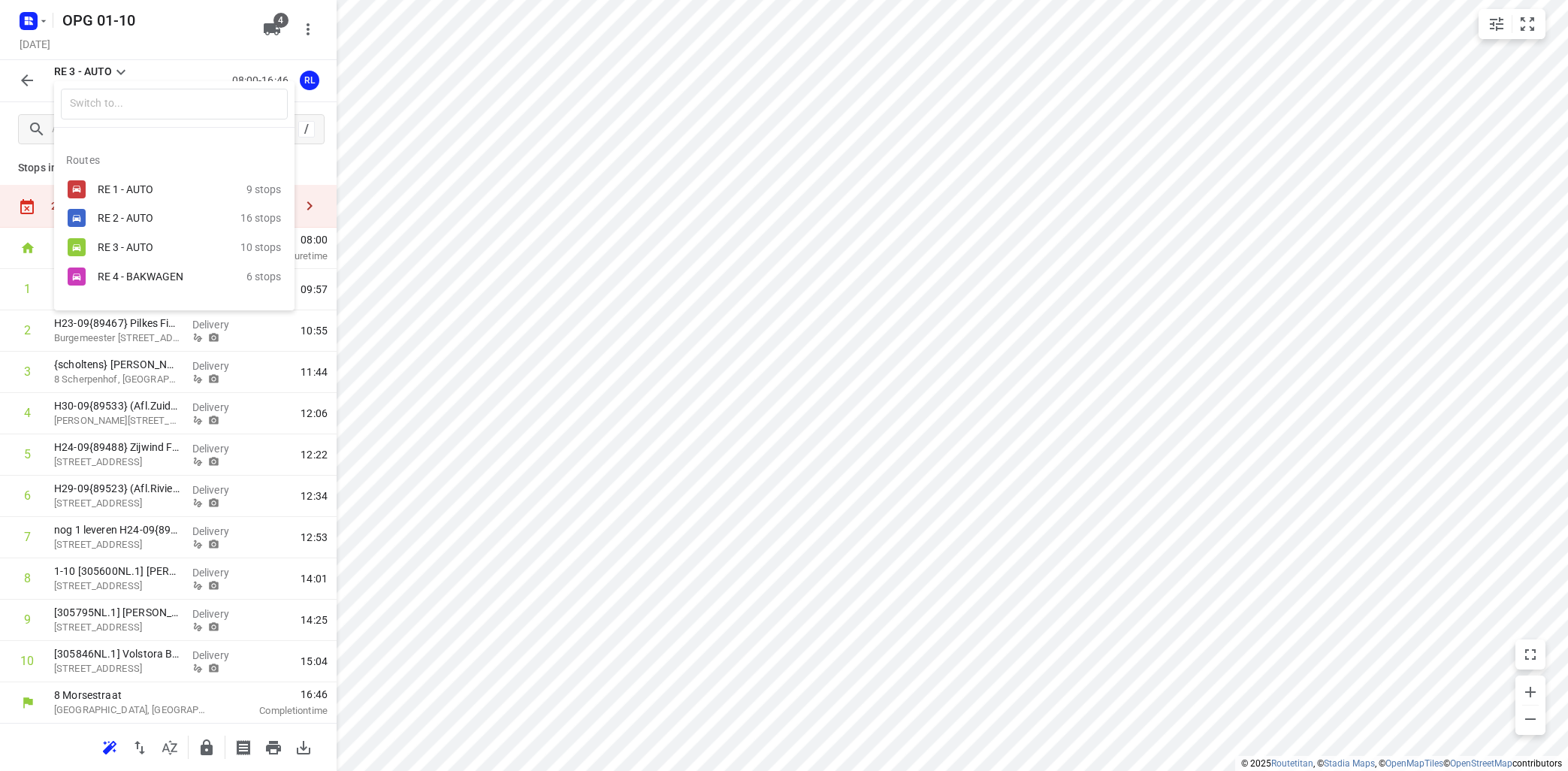
click at [119, 275] on div "RE 4 - BAKWAGEN" at bounding box center [161, 276] width 128 height 12
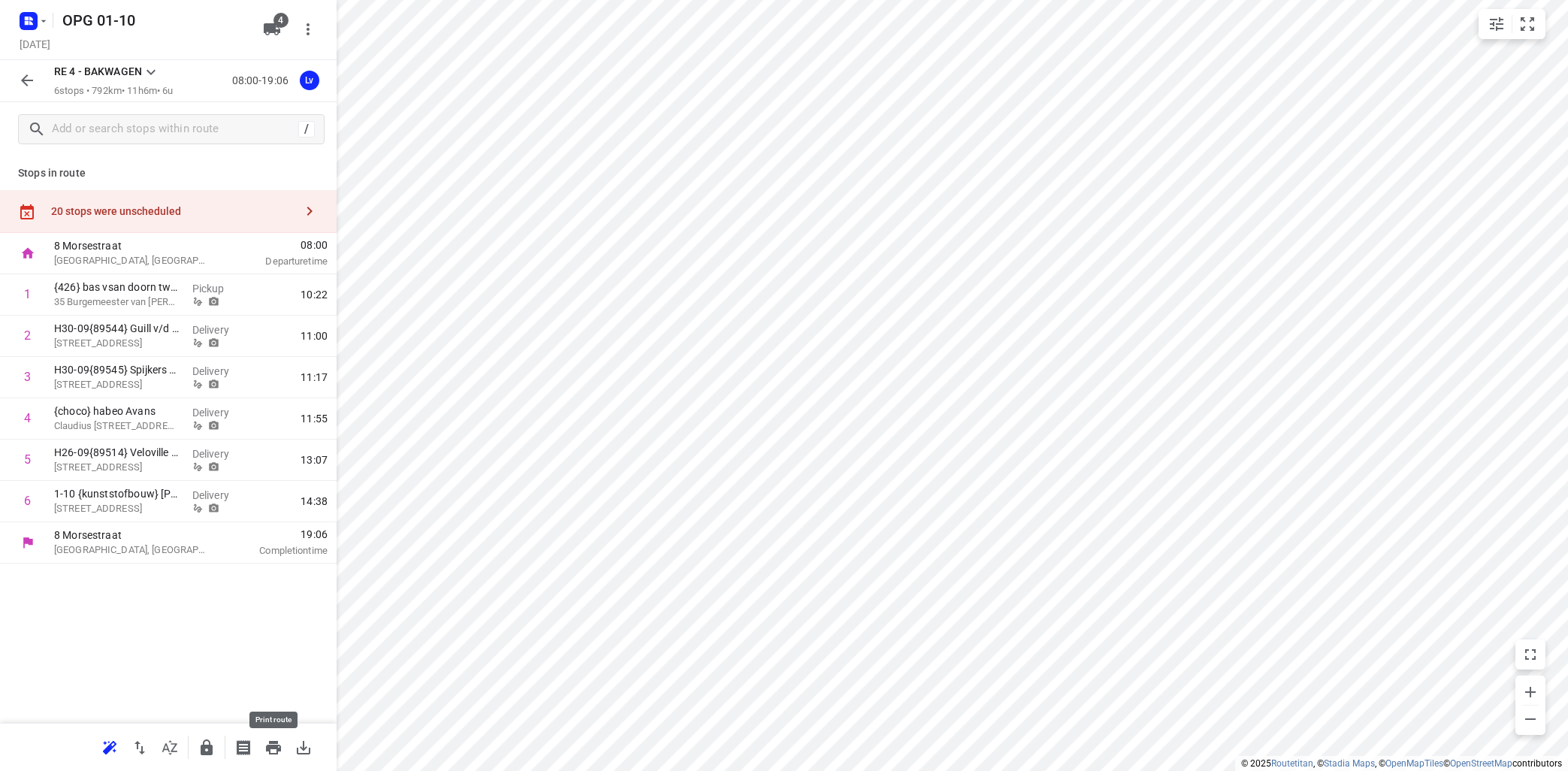
click at [271, 742] on icon "button" at bounding box center [273, 748] width 15 height 14
drag, startPoint x: 115, startPoint y: 420, endPoint x: 95, endPoint y: 281, distance: 140.4
click at [95, 281] on div "1 {426} bas vsan doorn tweewielers 35 Burgemeester van [PERSON_NAME], Vlijmen P…" at bounding box center [168, 398] width 337 height 248
drag, startPoint x: 131, startPoint y: 503, endPoint x: 129, endPoint y: 322, distance: 181.0
click at [129, 322] on div "1 {choco} habeo Avans [GEOGRAPHIC_DATA][STREET_ADDRESS] Delivery 10:34 2 {426} …" at bounding box center [168, 398] width 337 height 248
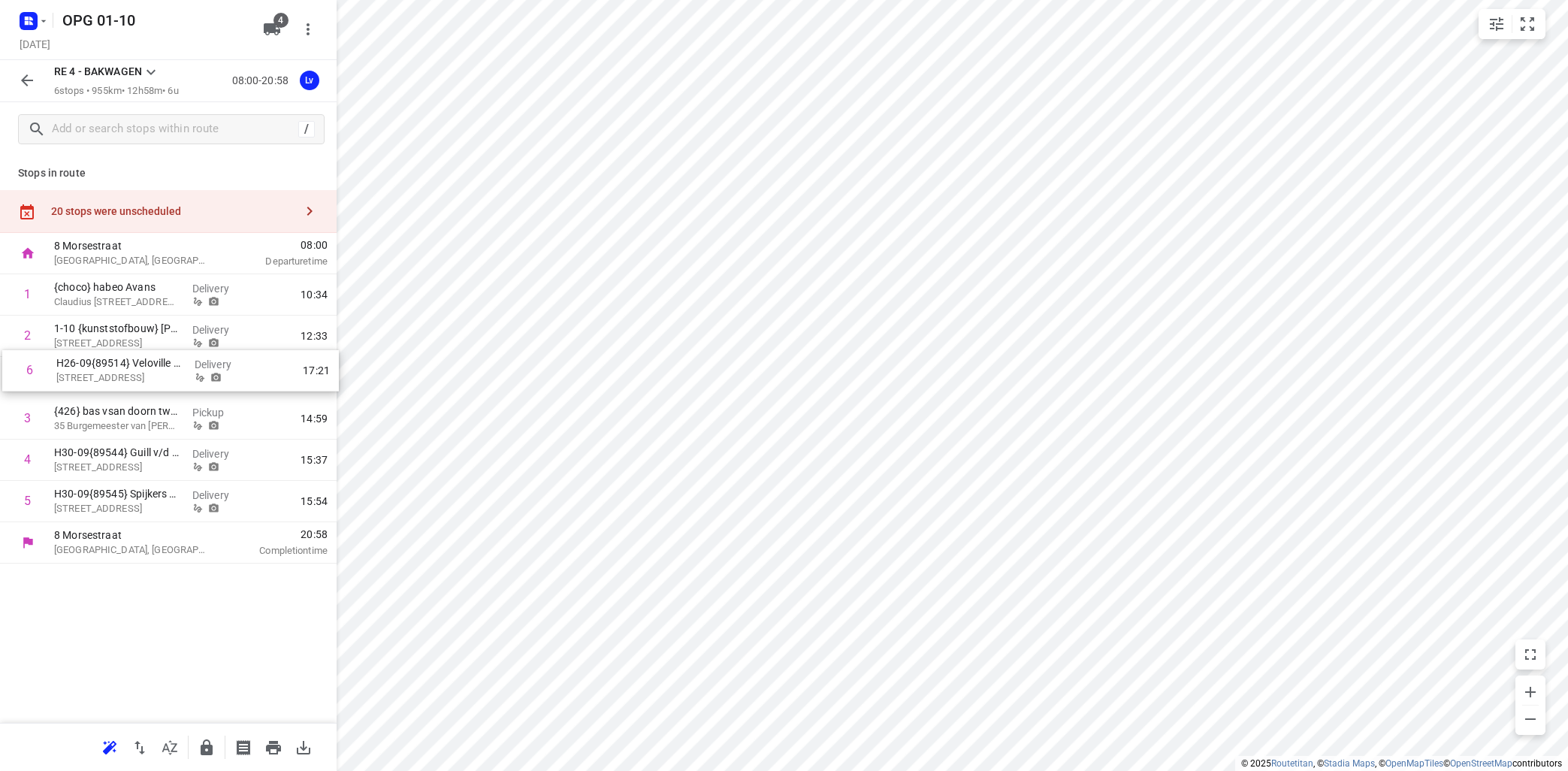
drag, startPoint x: 99, startPoint y: 501, endPoint x: 100, endPoint y: 364, distance: 137.0
click at [100, 364] on div "1 {choco} habeo Avans [GEOGRAPHIC_DATA][STREET_ADDRESS] Delivery 10:34 2 1-10 {…" at bounding box center [168, 398] width 337 height 248
drag, startPoint x: 94, startPoint y: 460, endPoint x: 90, endPoint y: 415, distance: 45.2
click at [91, 415] on div "1 {choco} habeo Avans [GEOGRAPHIC_DATA][STREET_ADDRESS] Delivery 10:34 2 1-10 {…" at bounding box center [168, 398] width 337 height 248
drag, startPoint x: 88, startPoint y: 460, endPoint x: 78, endPoint y: 501, distance: 42.2
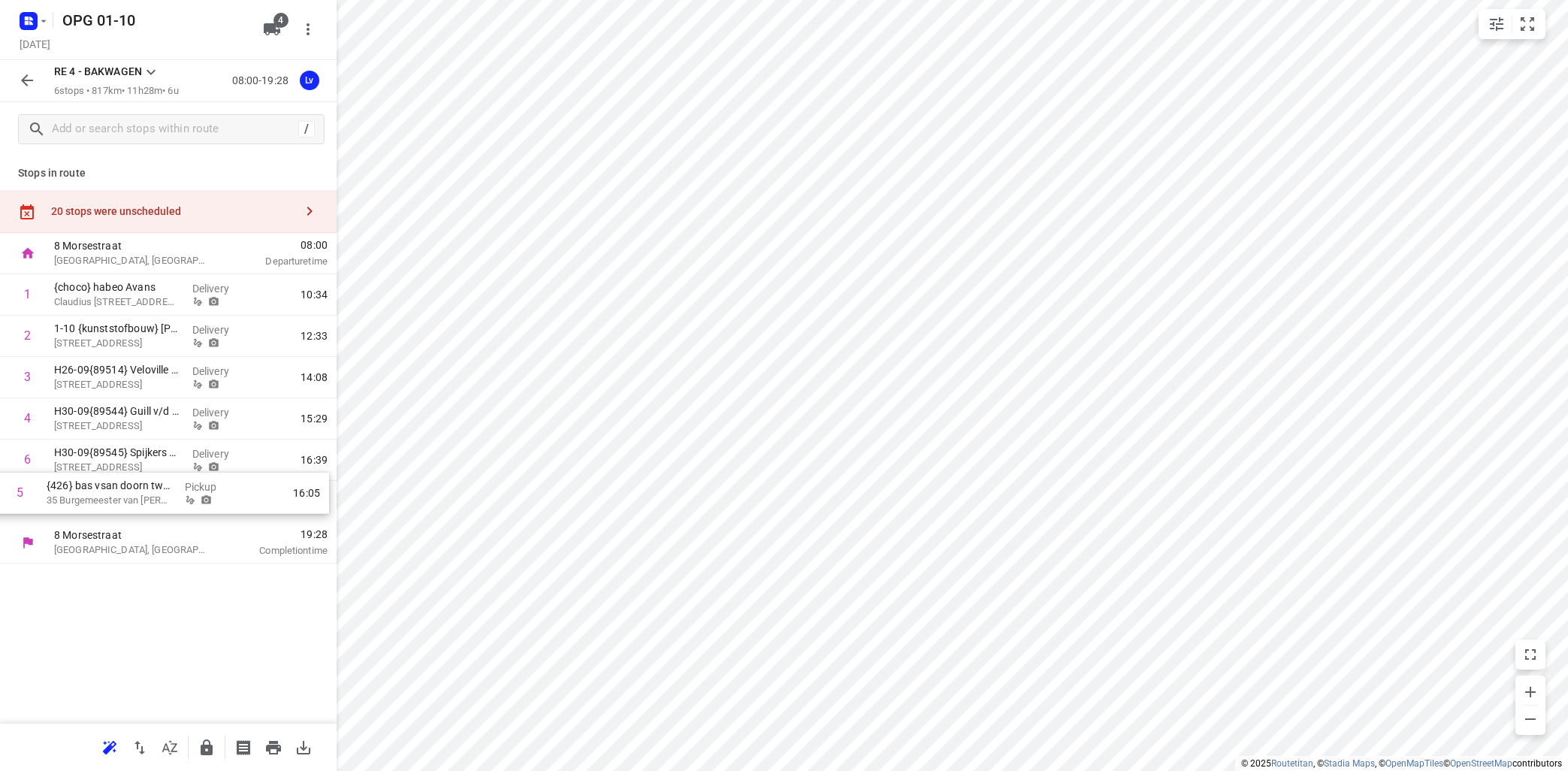
click at [77, 501] on div "1 {choco} habeo Avans [GEOGRAPHIC_DATA][STREET_ADDRESS] Delivery 10:34 2 1-10 {…" at bounding box center [168, 398] width 337 height 248
click at [282, 743] on icon "button" at bounding box center [274, 748] width 18 height 18
